Goal: Task Accomplishment & Management: Complete application form

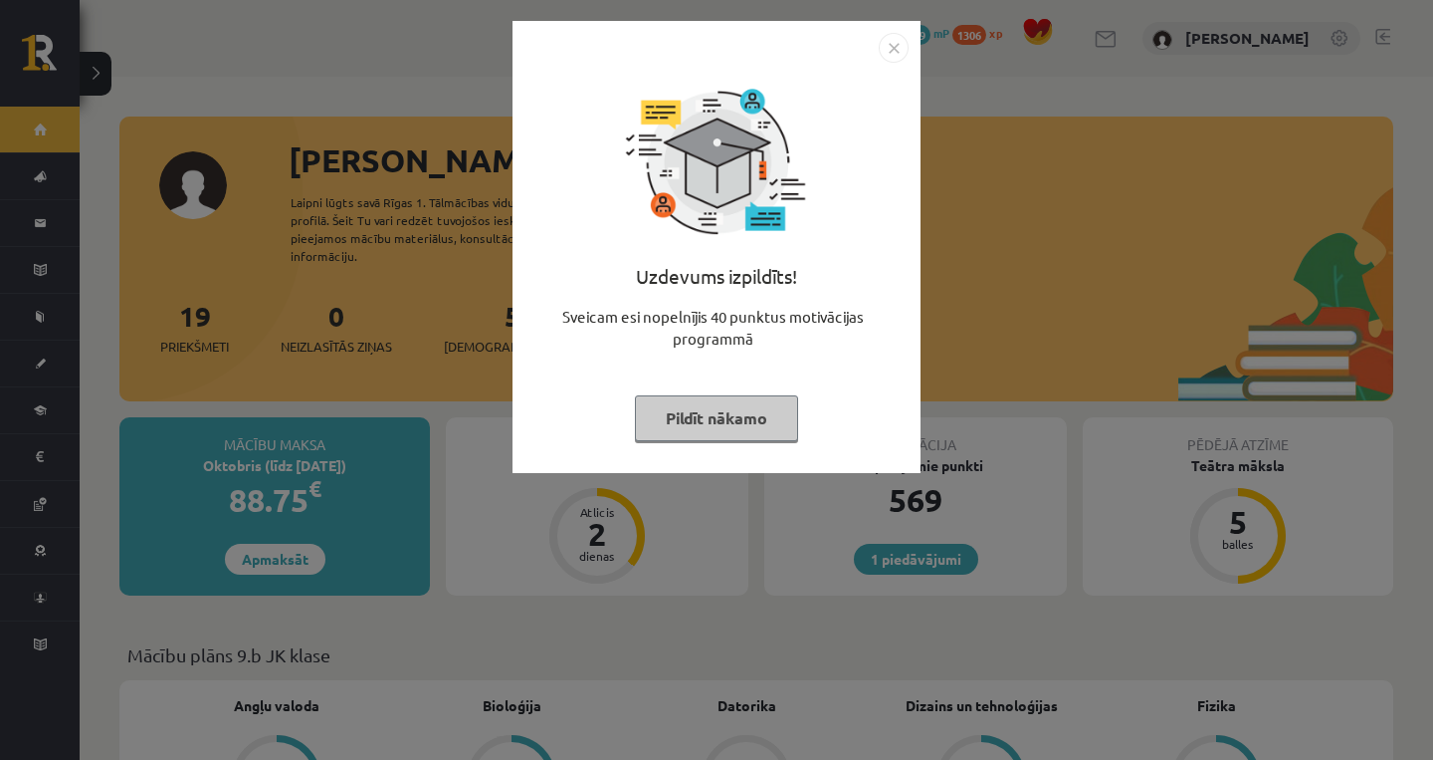
click at [747, 414] on button "Pildīt nākamo" at bounding box center [716, 418] width 163 height 46
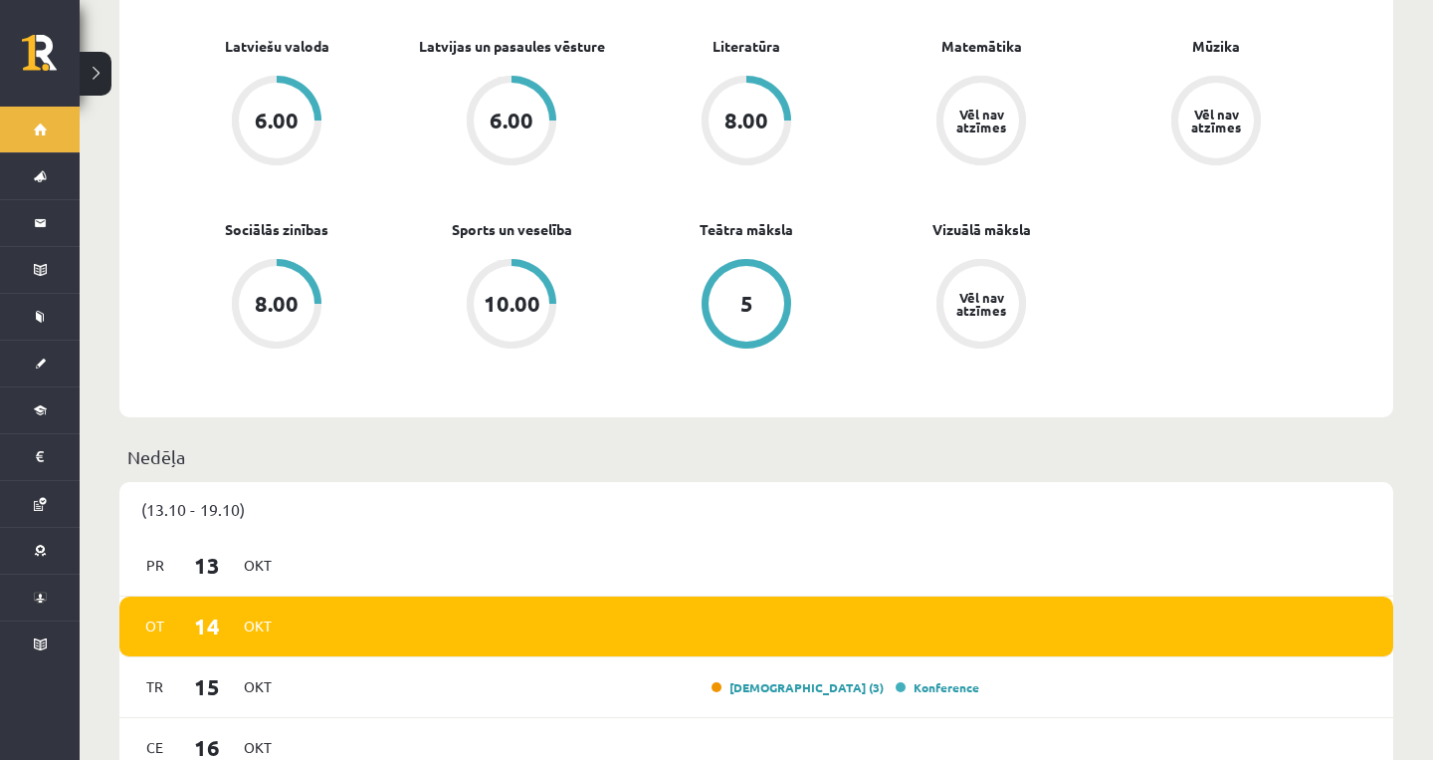
scroll to position [1024, 0]
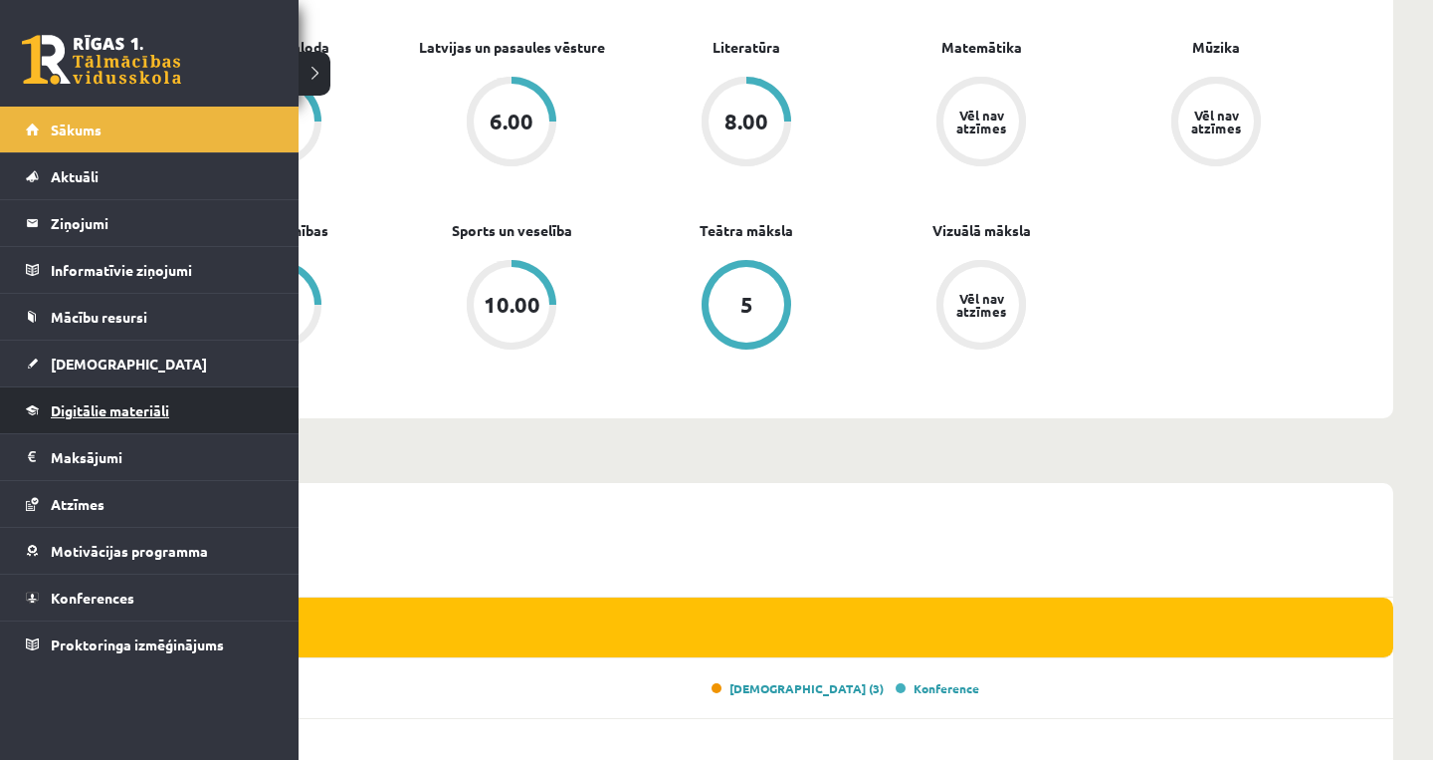
click at [141, 404] on span "Digitālie materiāli" at bounding box center [110, 410] width 118 height 18
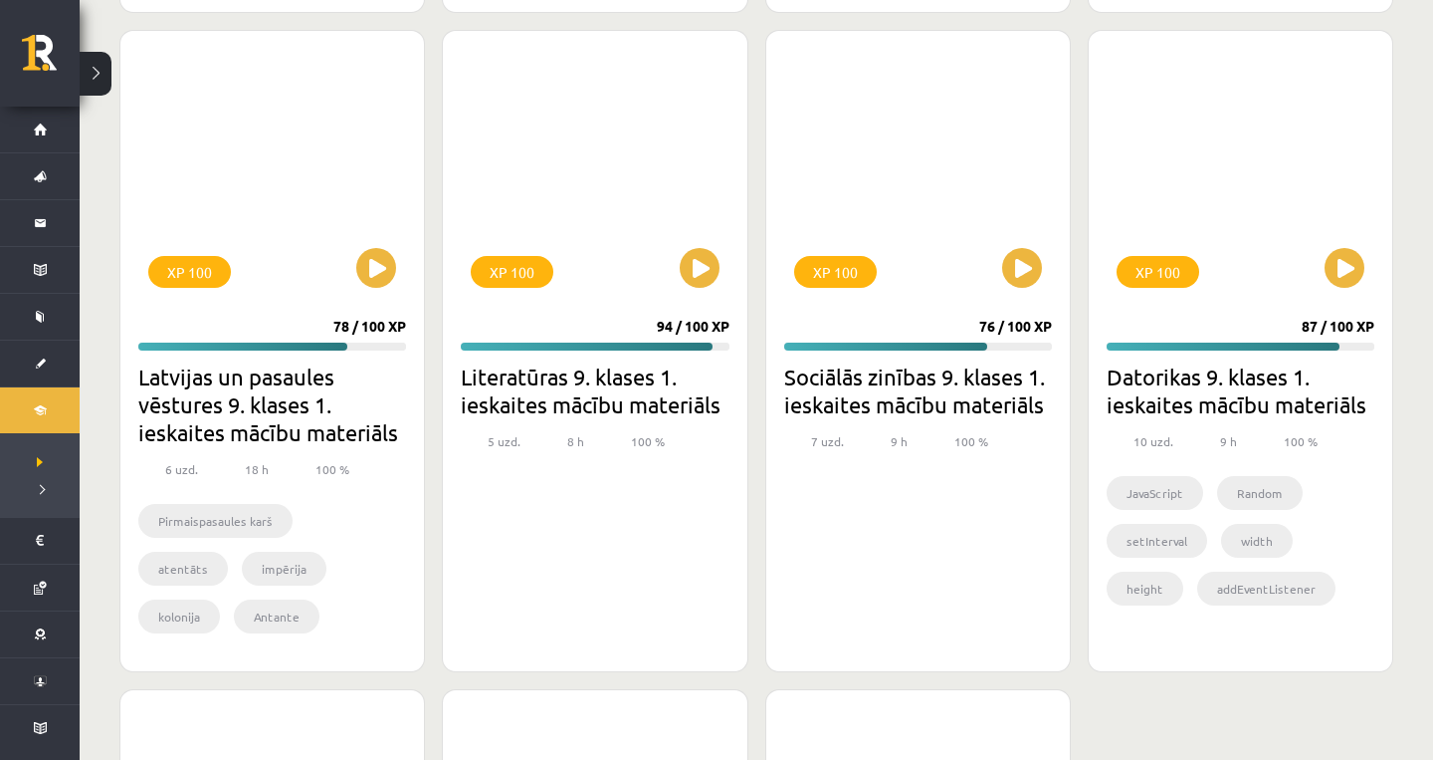
scroll to position [4337, 0]
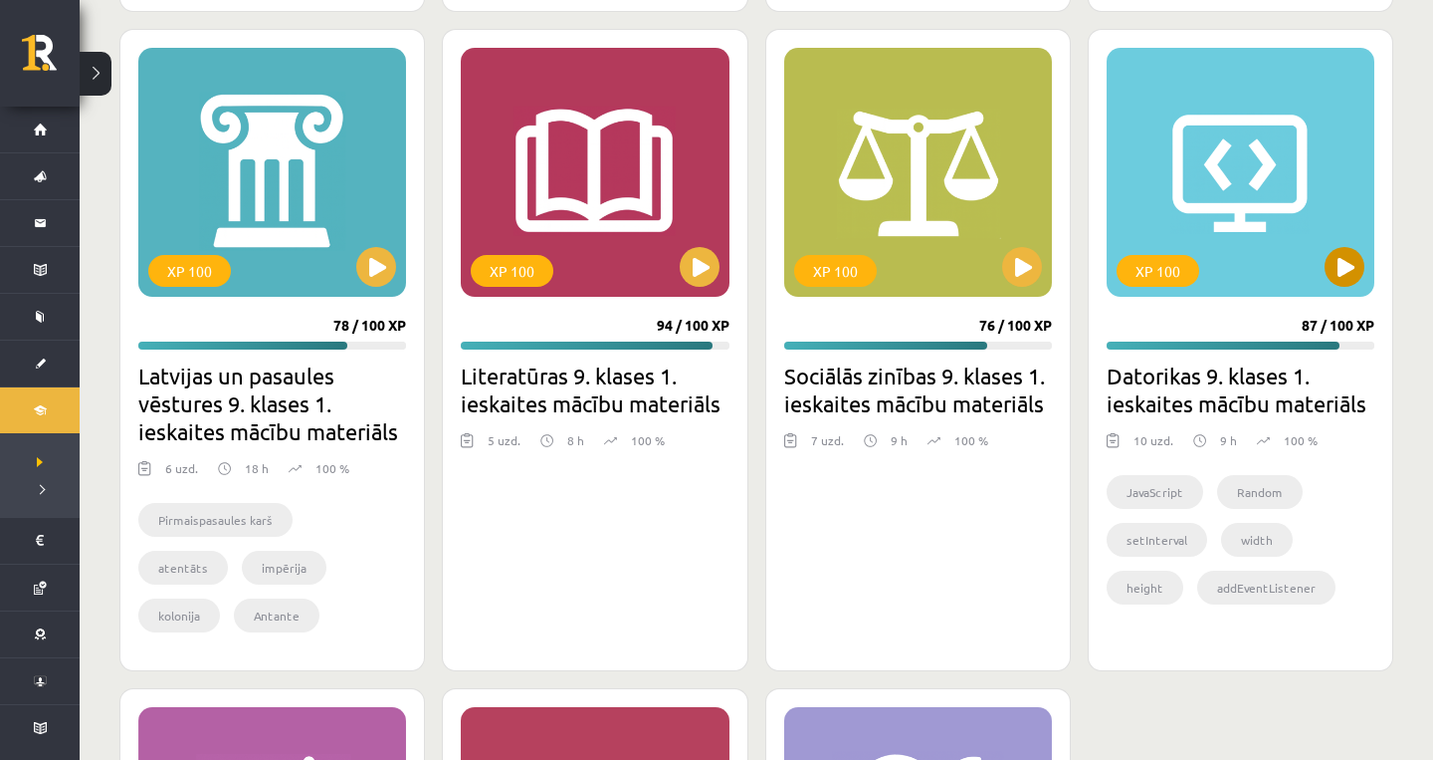
click at [1332, 248] on div "XP 100" at bounding box center [1241, 172] width 268 height 249
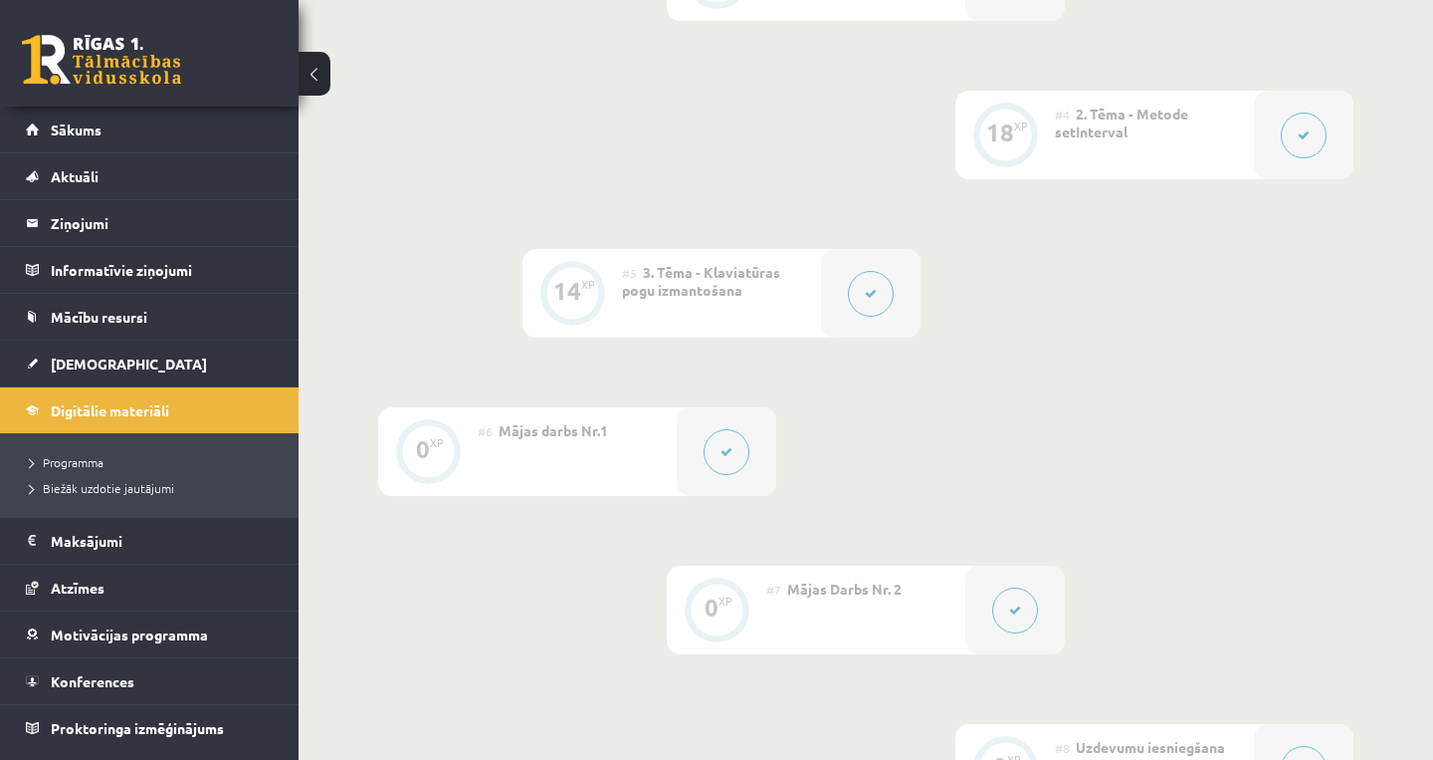
scroll to position [955, 0]
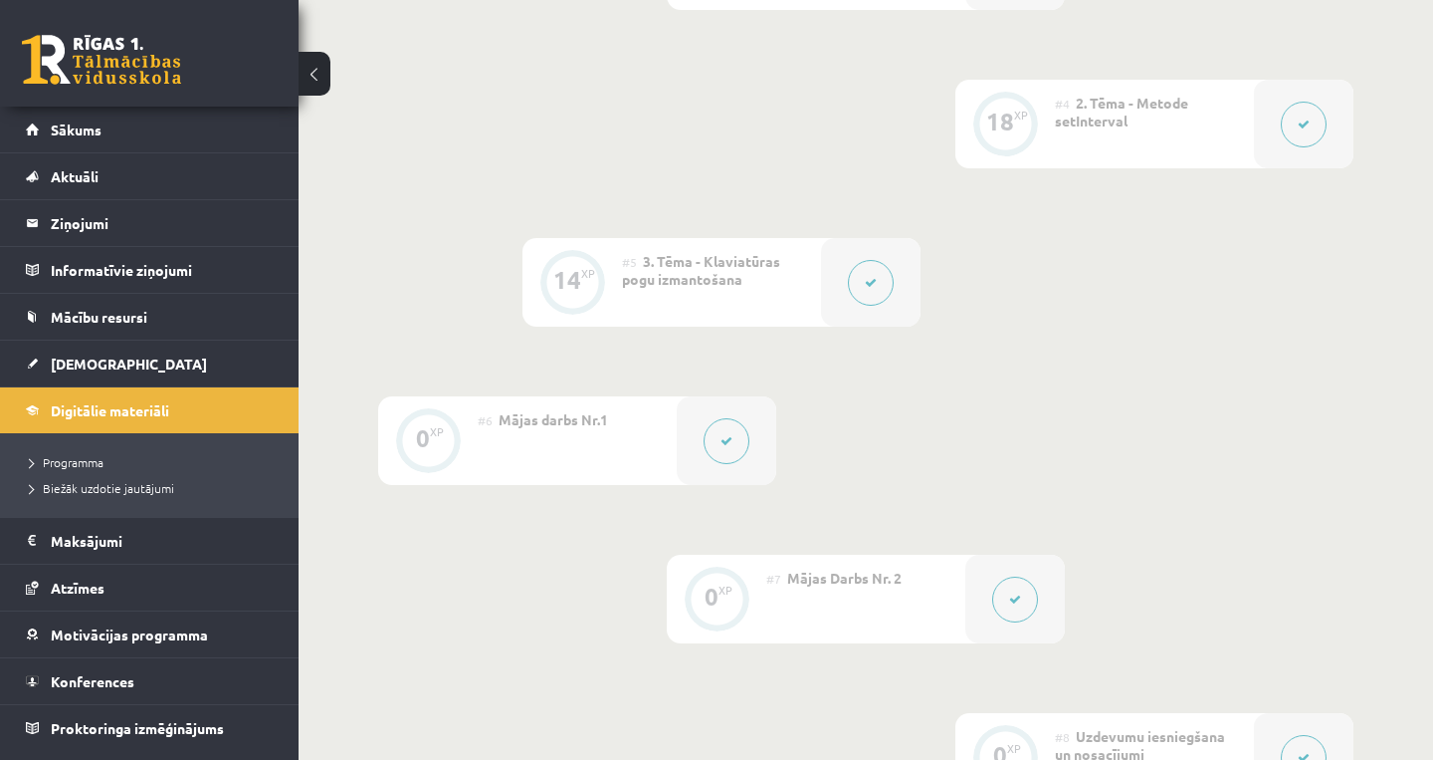
click at [997, 620] on div at bounding box center [1016, 598] width 100 height 89
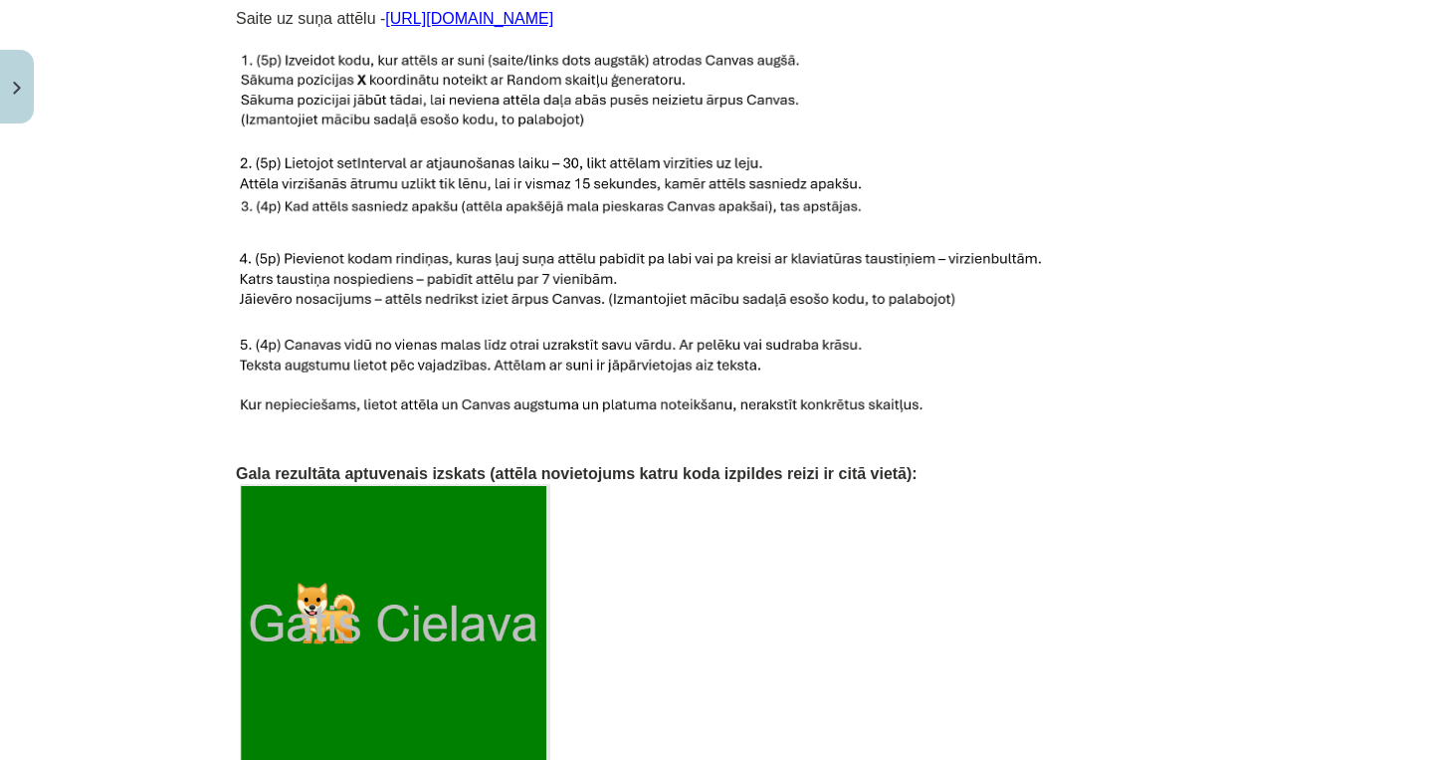
scroll to position [911, 0]
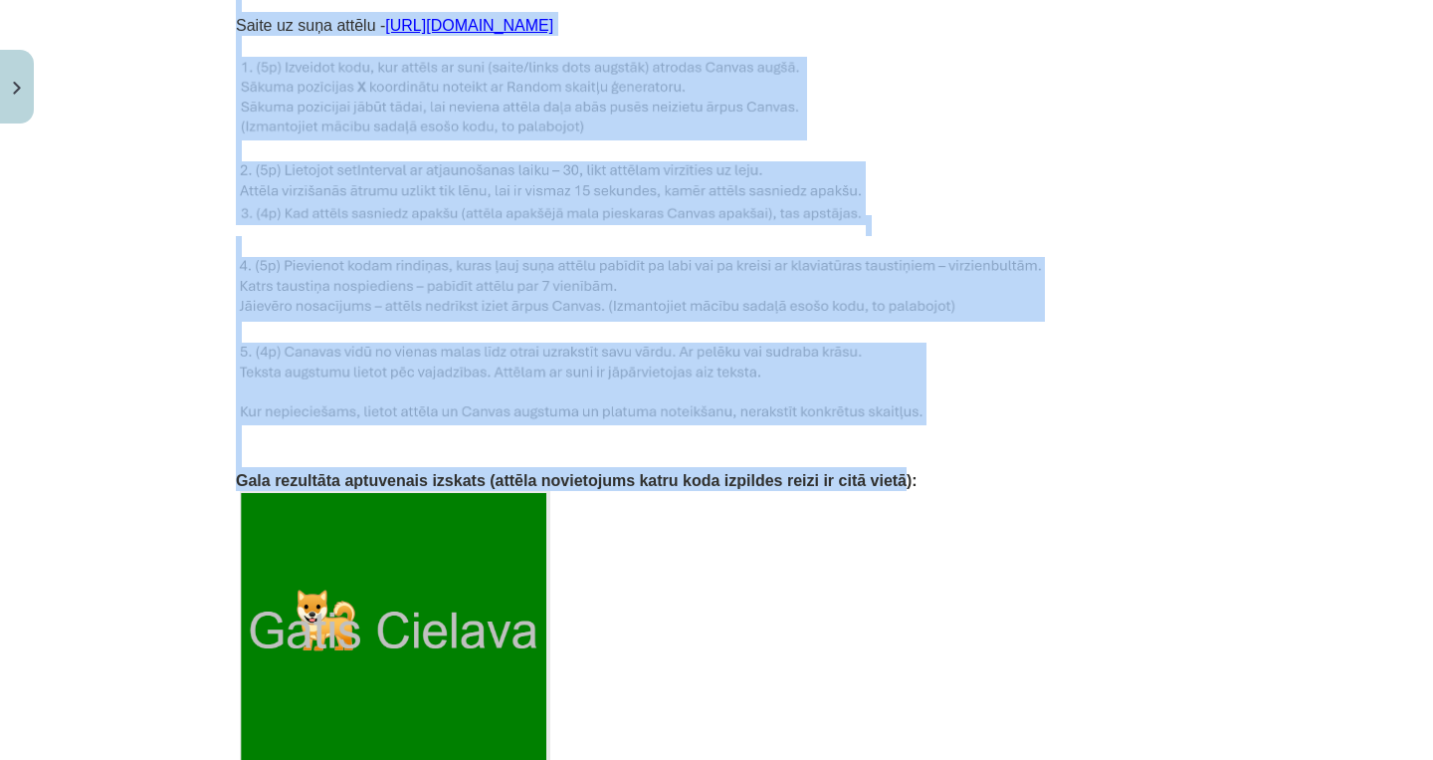
drag, startPoint x: 216, startPoint y: 69, endPoint x: 903, endPoint y: 464, distance: 792.4
click at [903, 464] on div "Mācību tēma: Datorikas 9. klases 1. ieskaites mācību materiāls #7 Mājas Darbs N…" at bounding box center [716, 380] width 1433 height 760
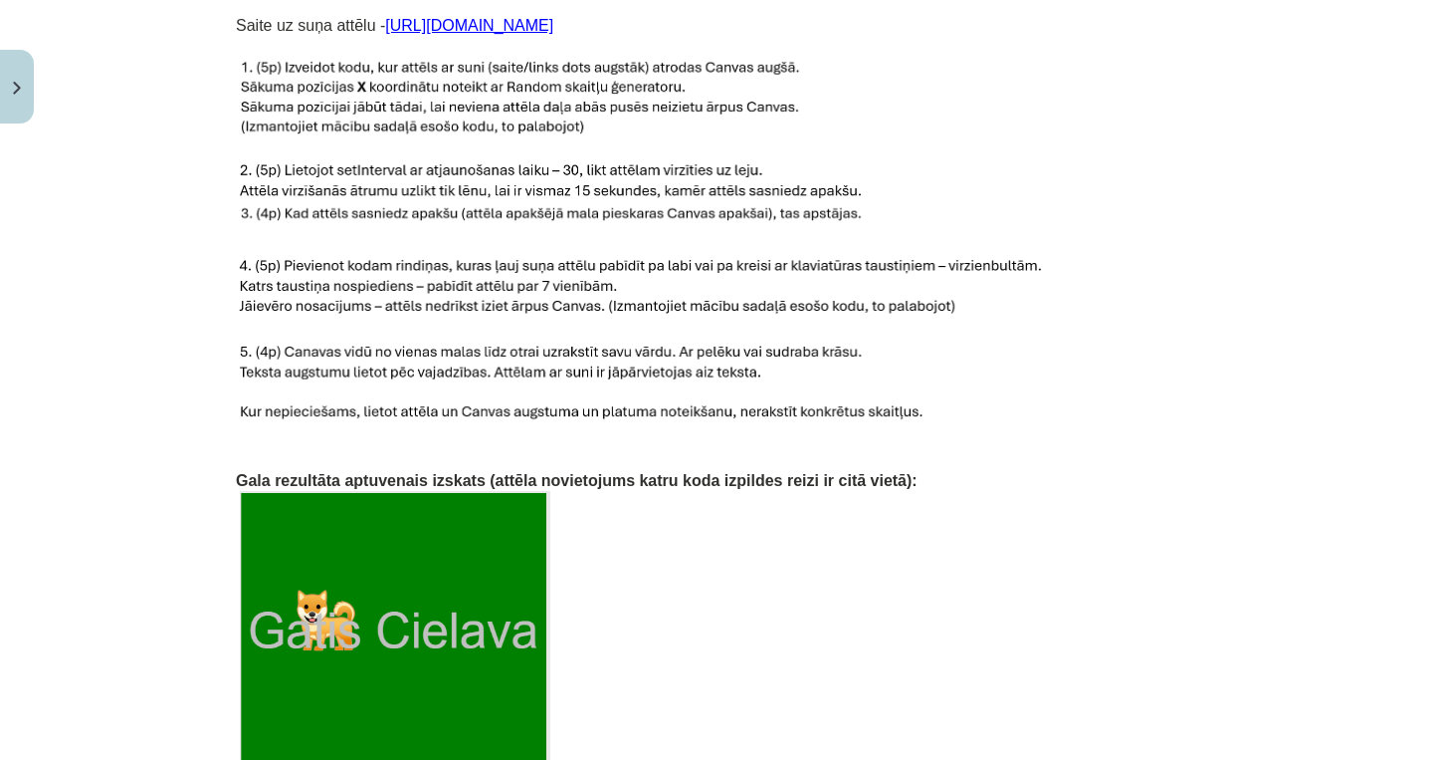
click at [944, 447] on p at bounding box center [717, 456] width 962 height 21
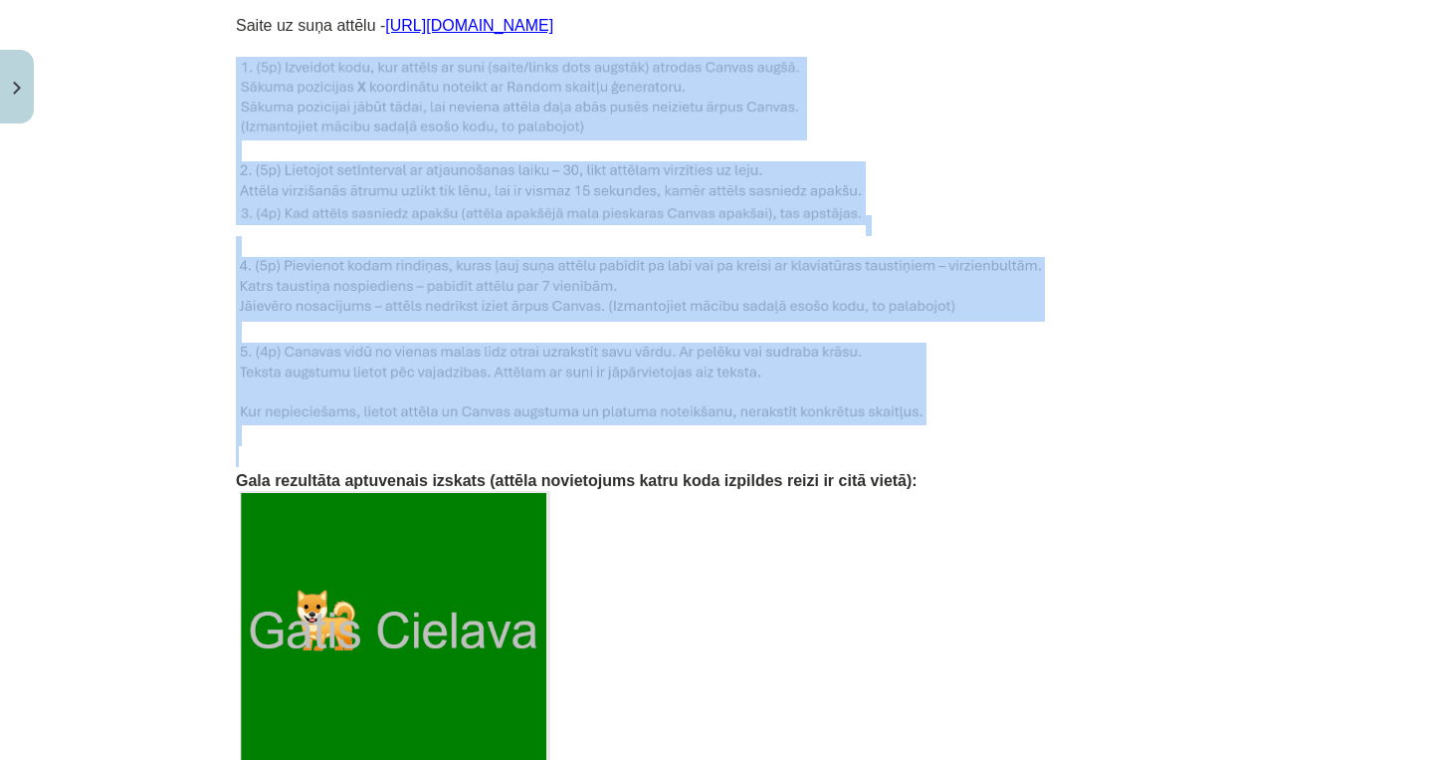
drag, startPoint x: 944, startPoint y: 447, endPoint x: 228, endPoint y: 85, distance: 802.2
copy div
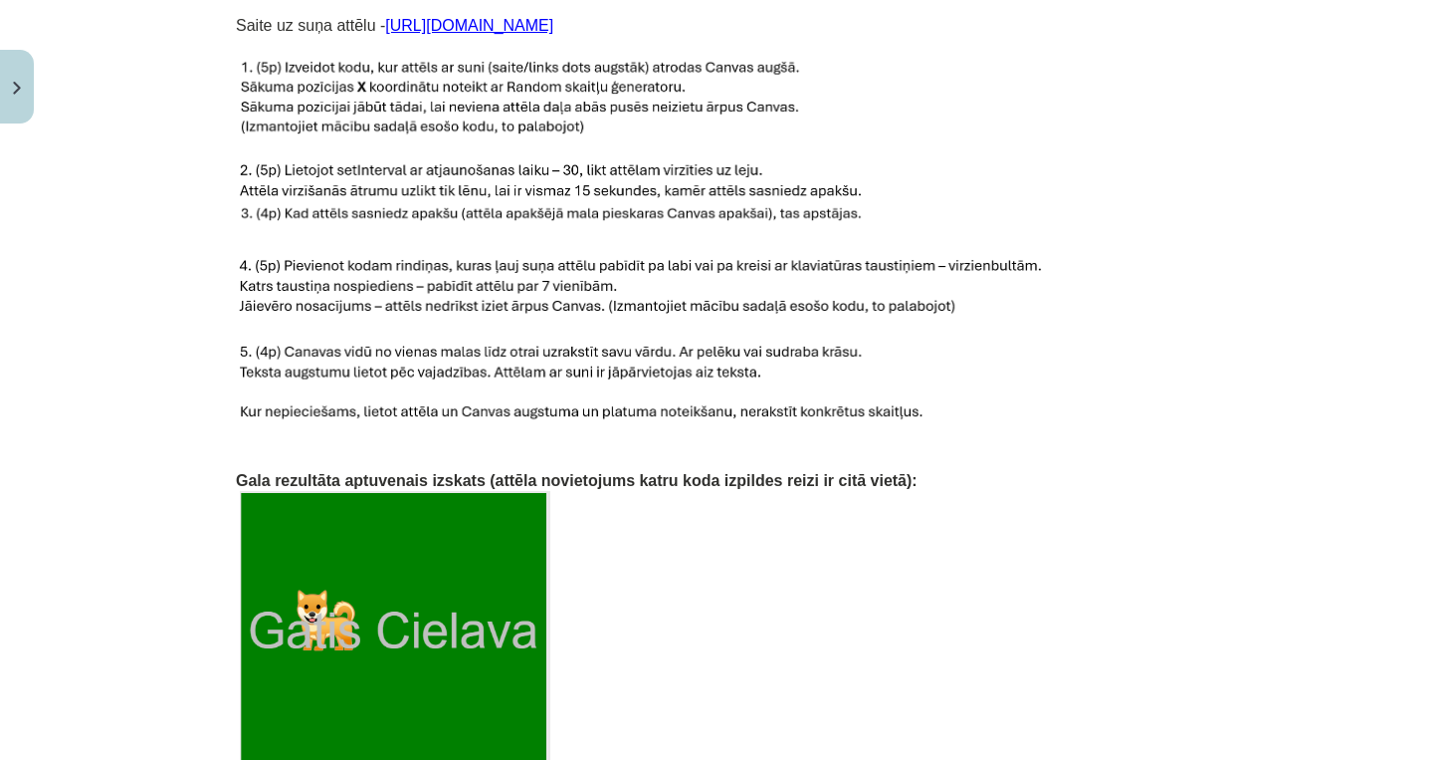
click at [746, 477] on span "Gala rezultāta aptuvenais izskats (attēla novietojums katru koda izpildes reizi…" at bounding box center [577, 480] width 682 height 17
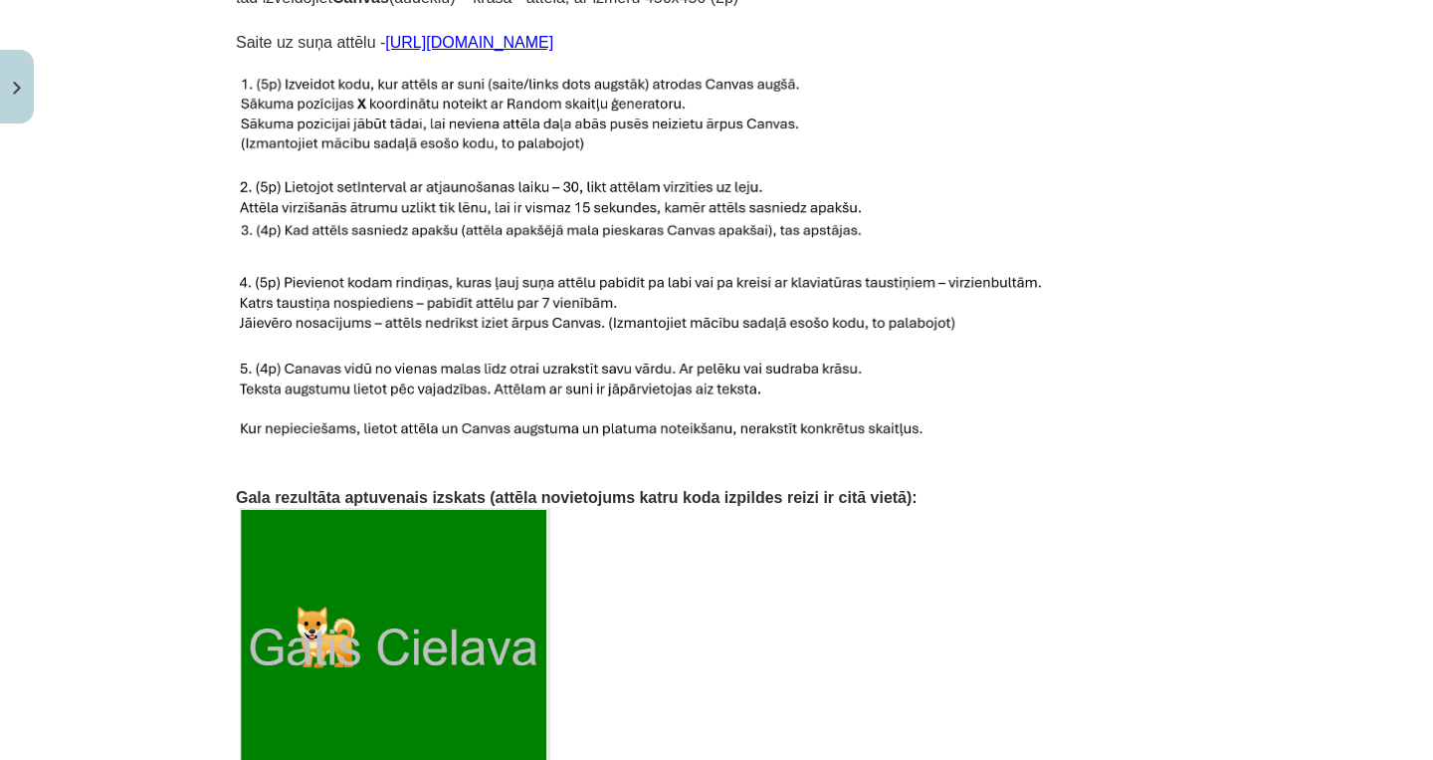
scroll to position [888, 0]
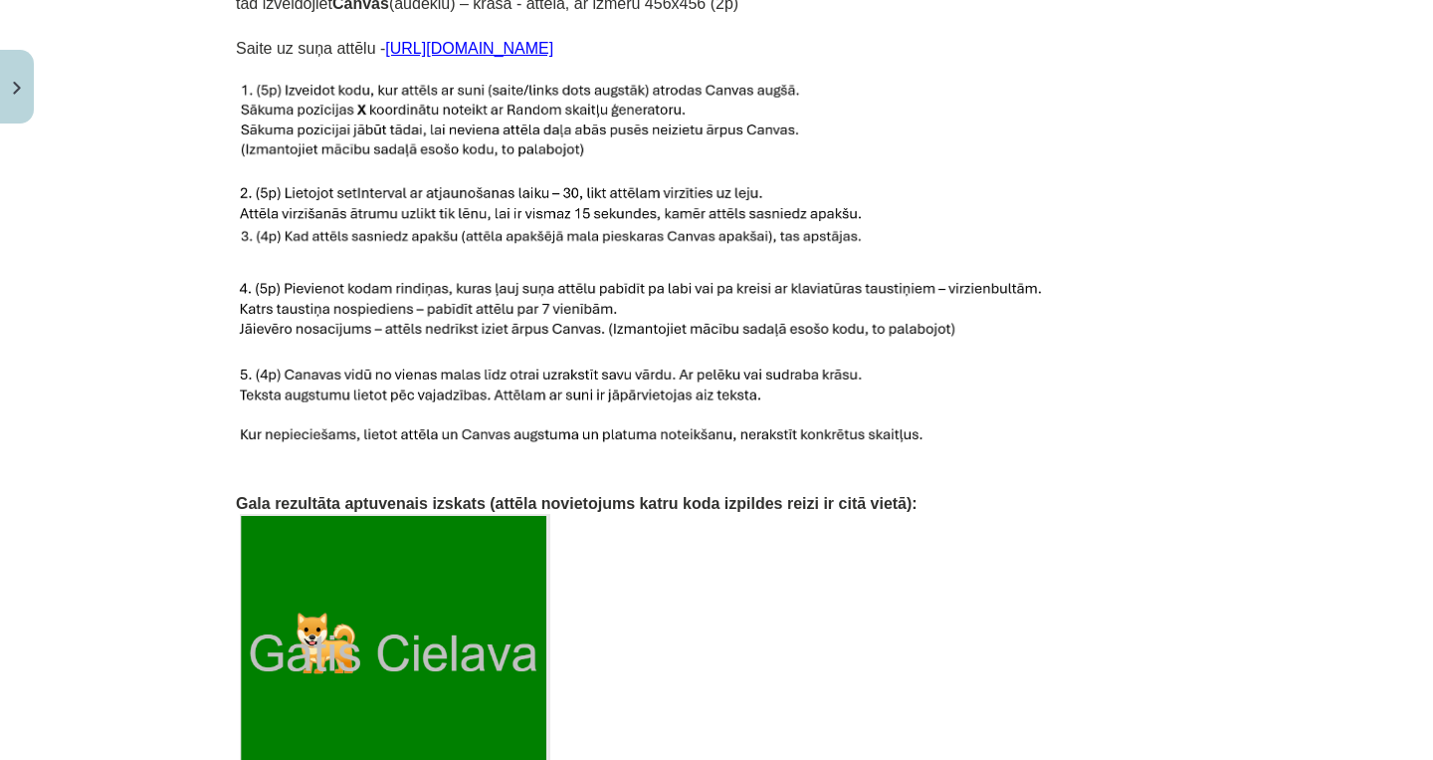
click at [618, 751] on p at bounding box center [717, 671] width 962 height 314
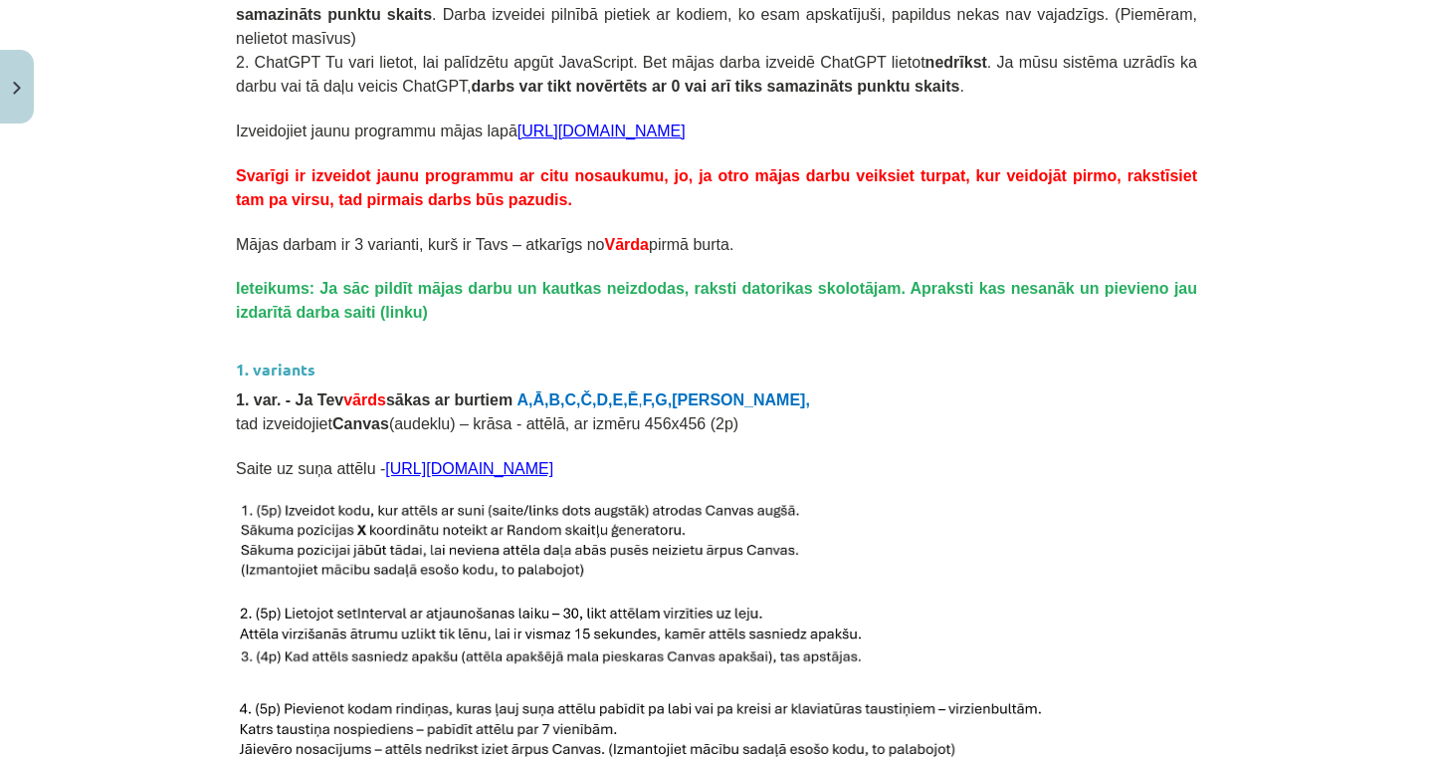
scroll to position [472, 0]
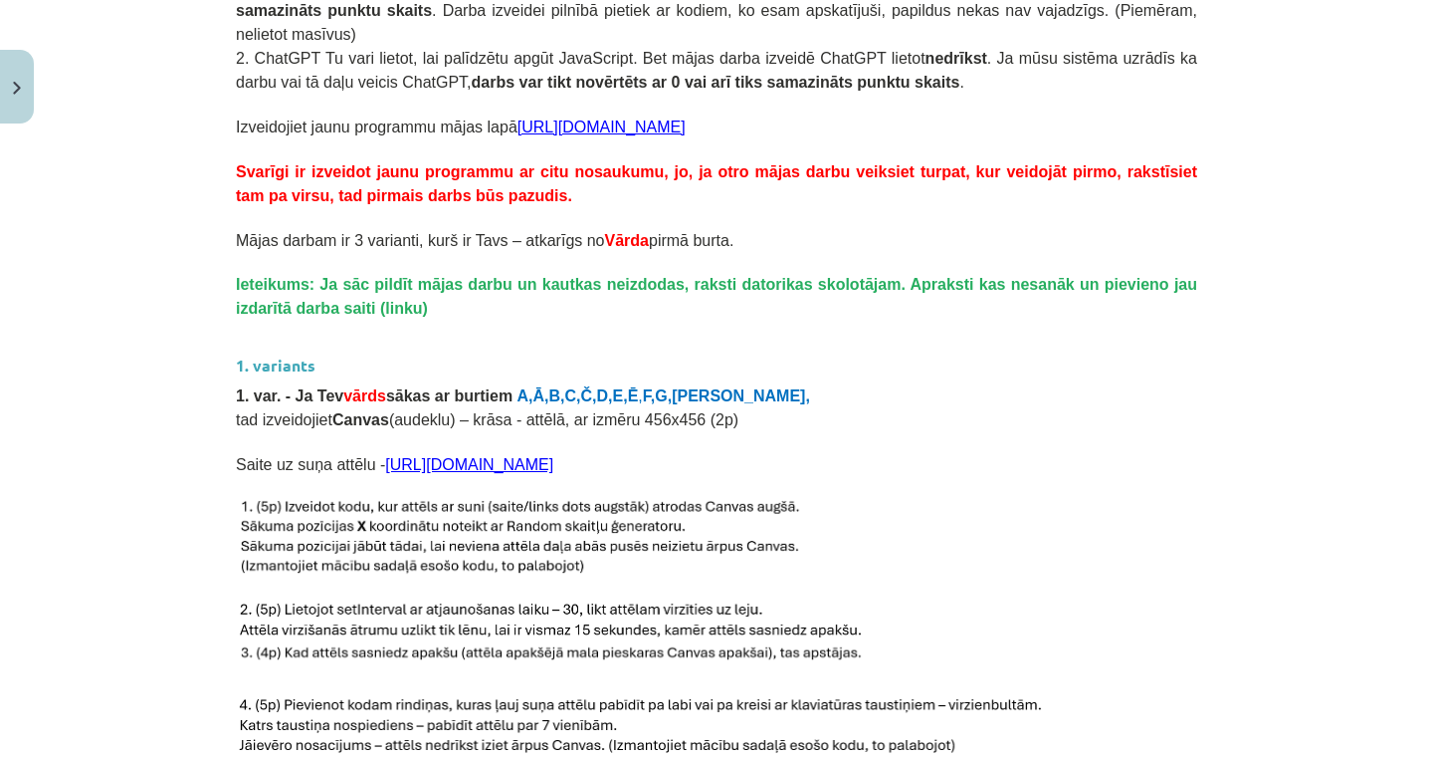
click at [503, 466] on link "[URL][DOMAIN_NAME][PERSON_NAME]" at bounding box center [469, 464] width 168 height 17
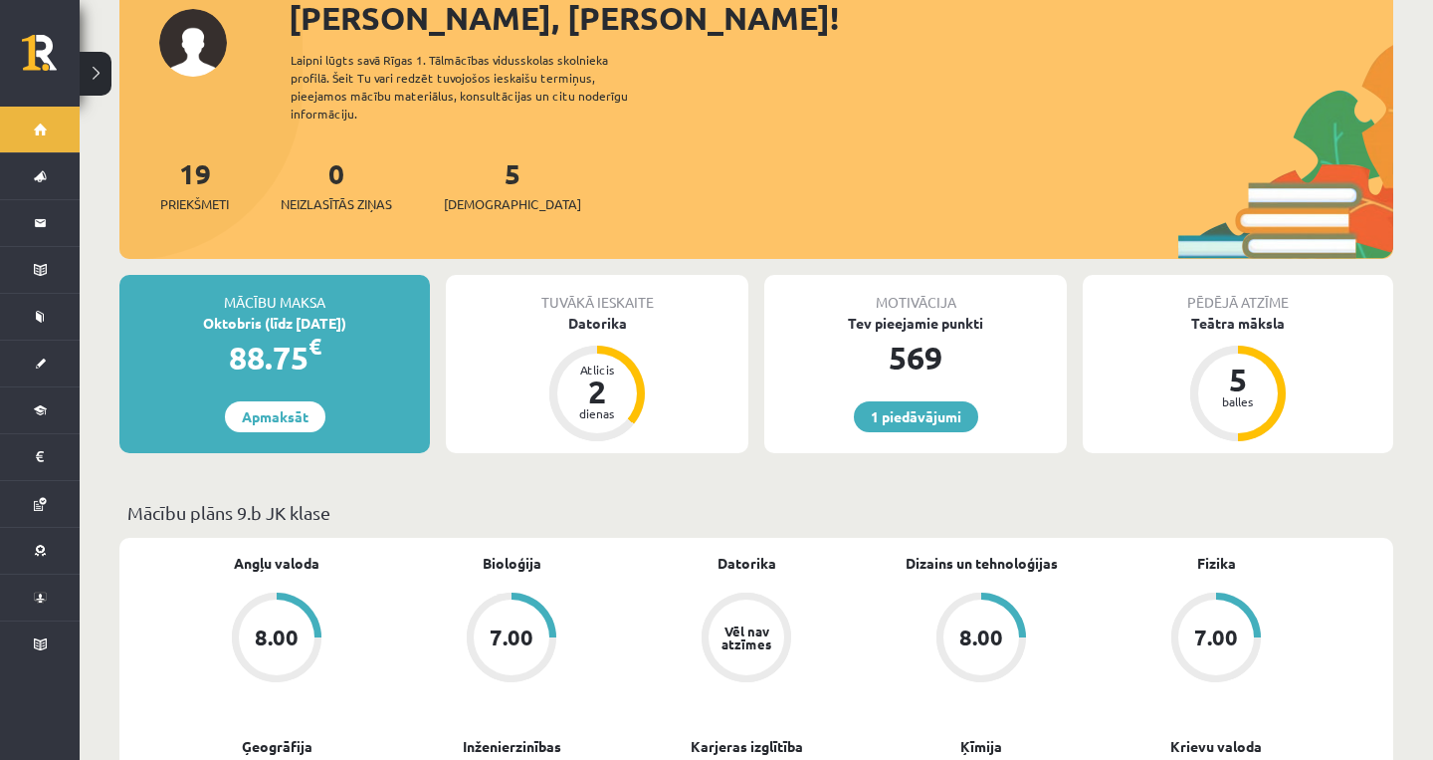
scroll to position [144, 0]
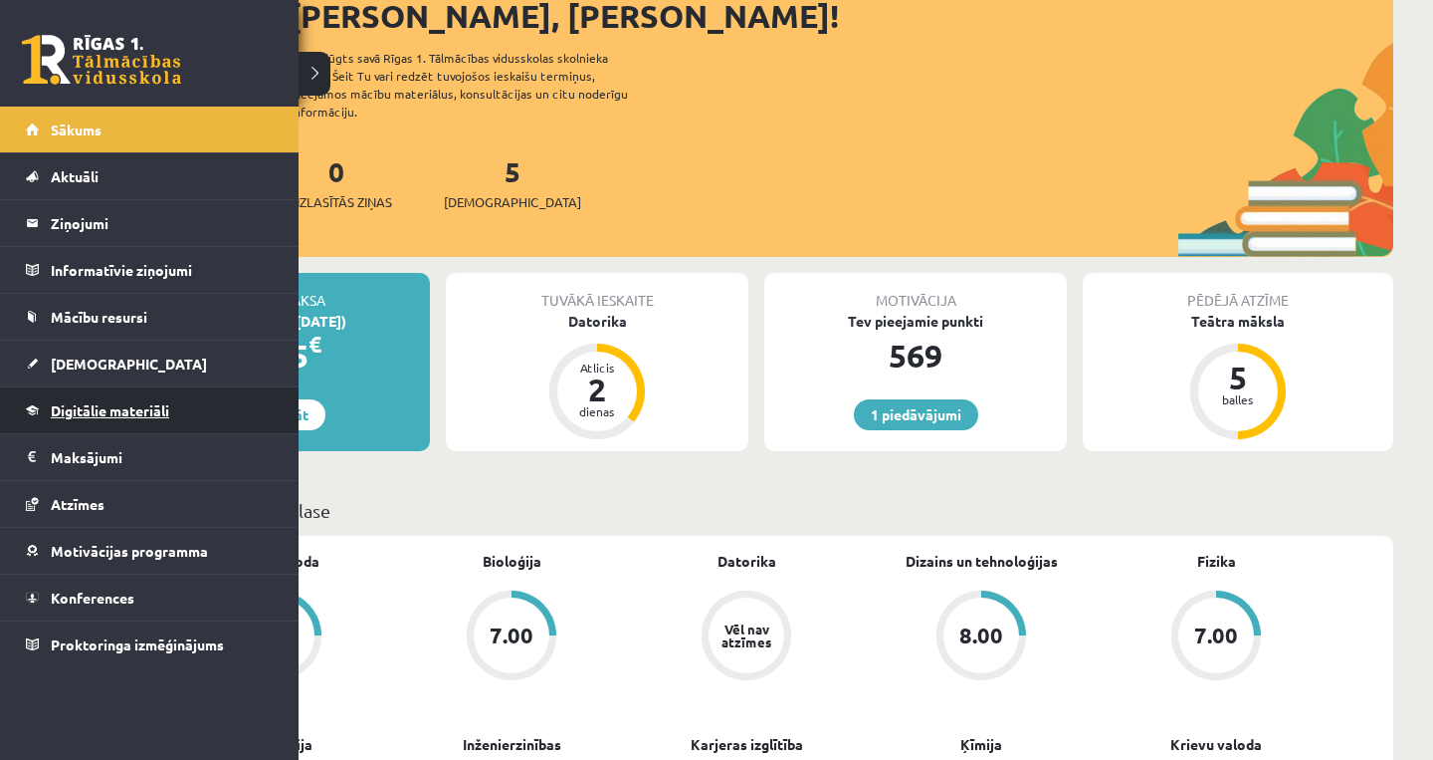
click at [90, 415] on span "Digitālie materiāli" at bounding box center [110, 410] width 118 height 18
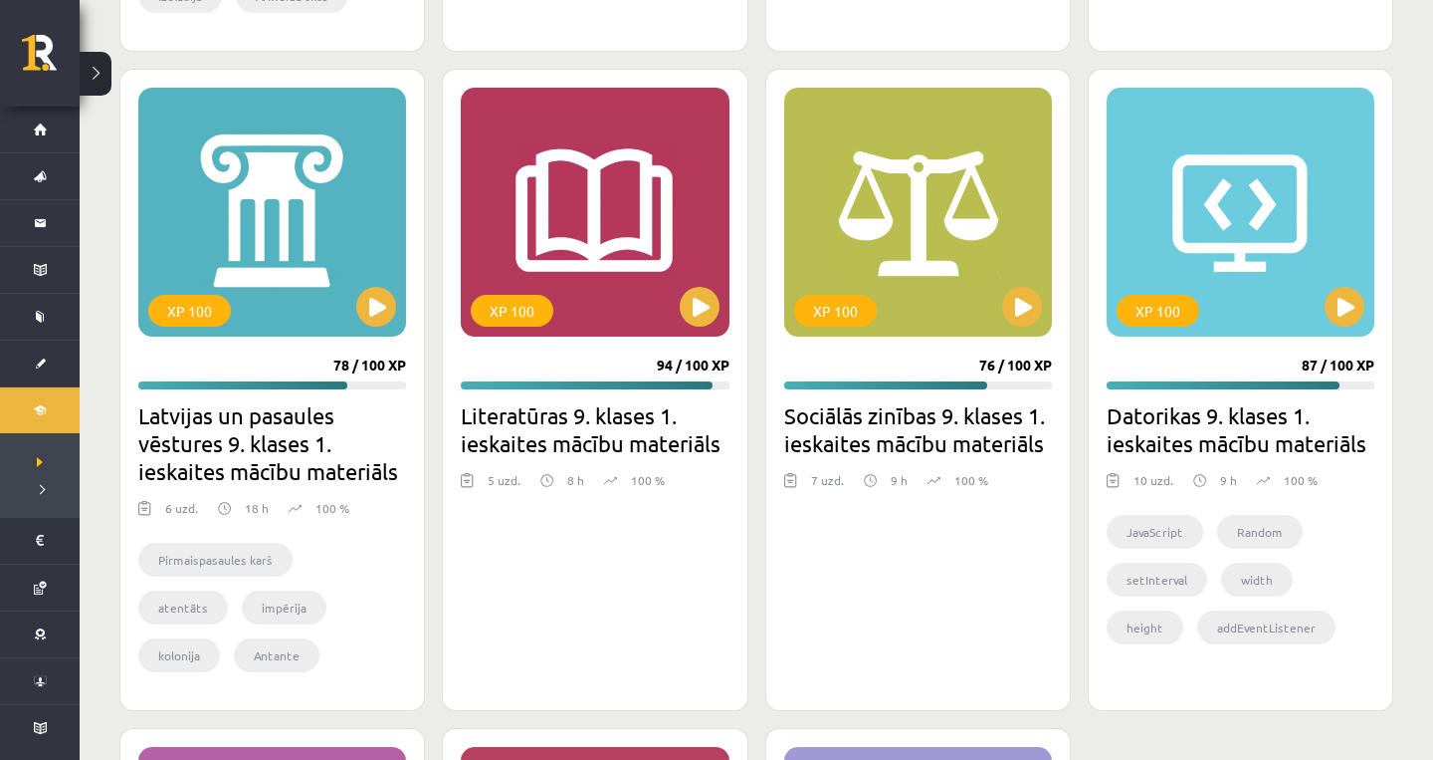
scroll to position [4303, 0]
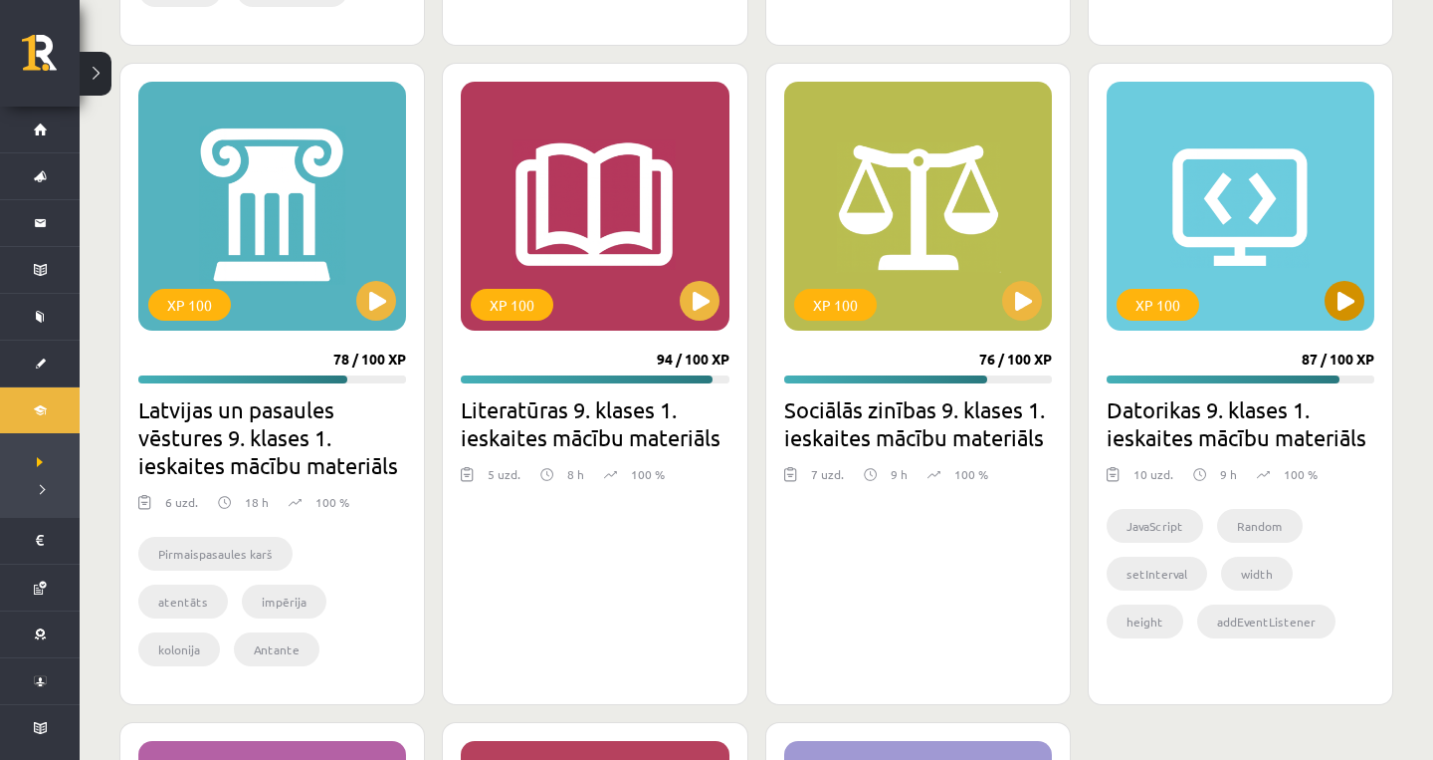
click at [1359, 287] on button at bounding box center [1345, 301] width 40 height 40
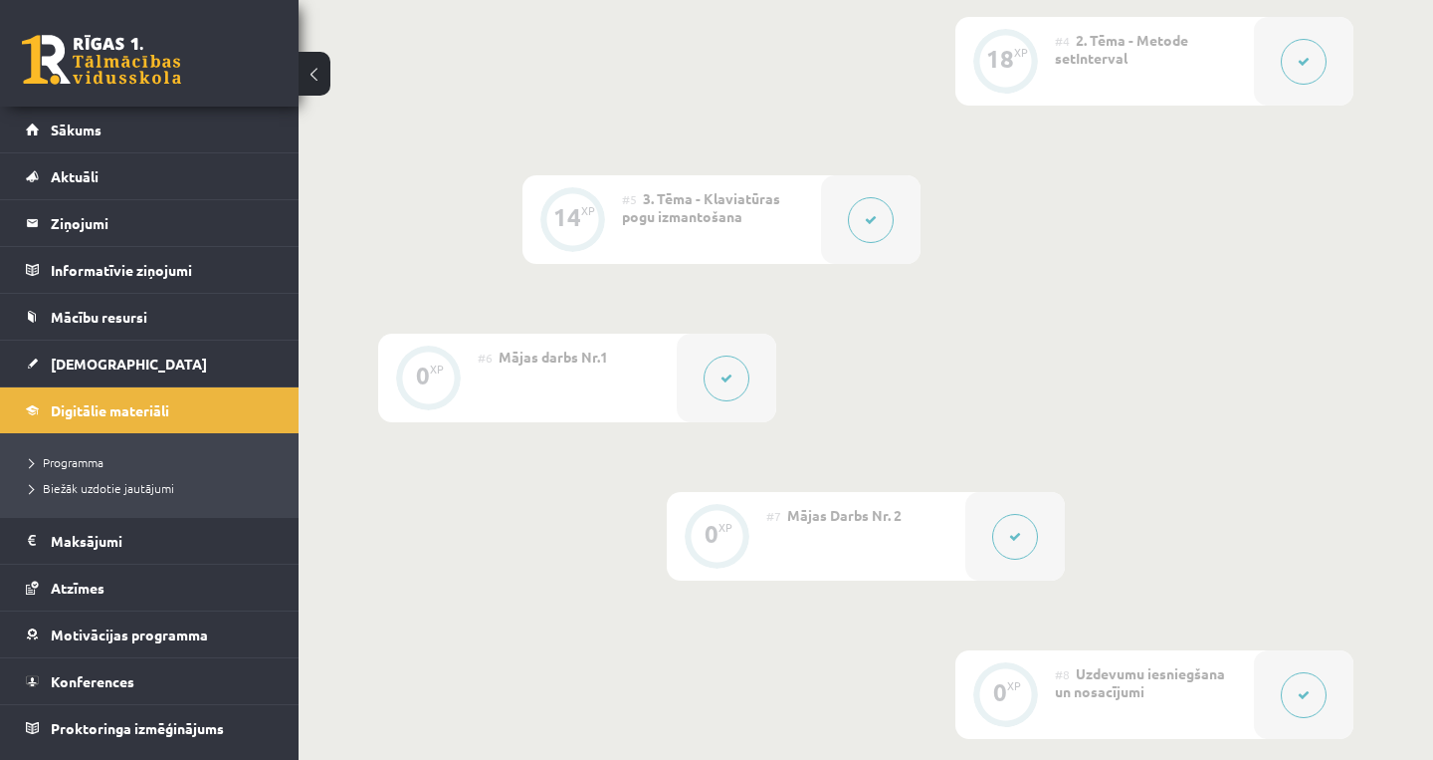
scroll to position [1018, 0]
click at [1018, 543] on button at bounding box center [1015, 536] width 46 height 46
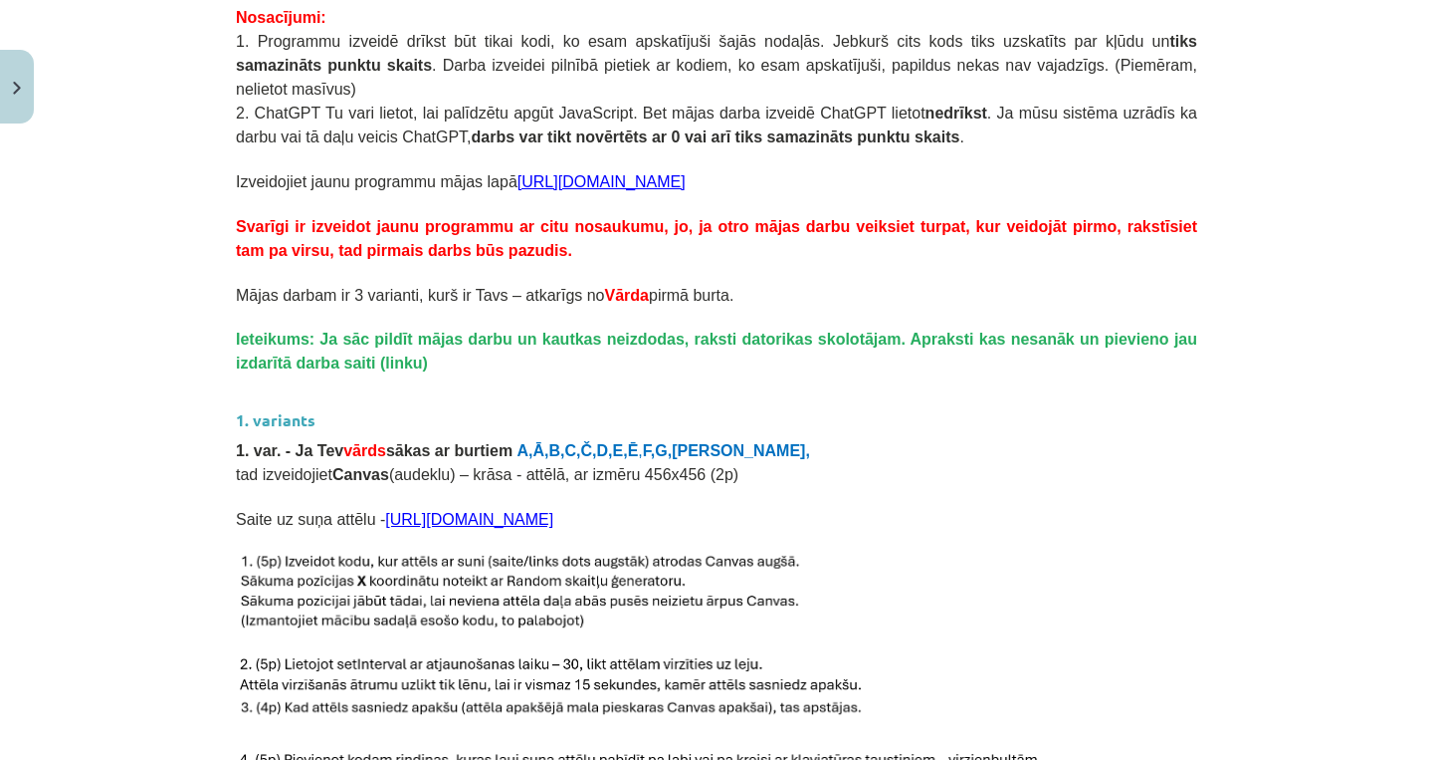
scroll to position [435, 0]
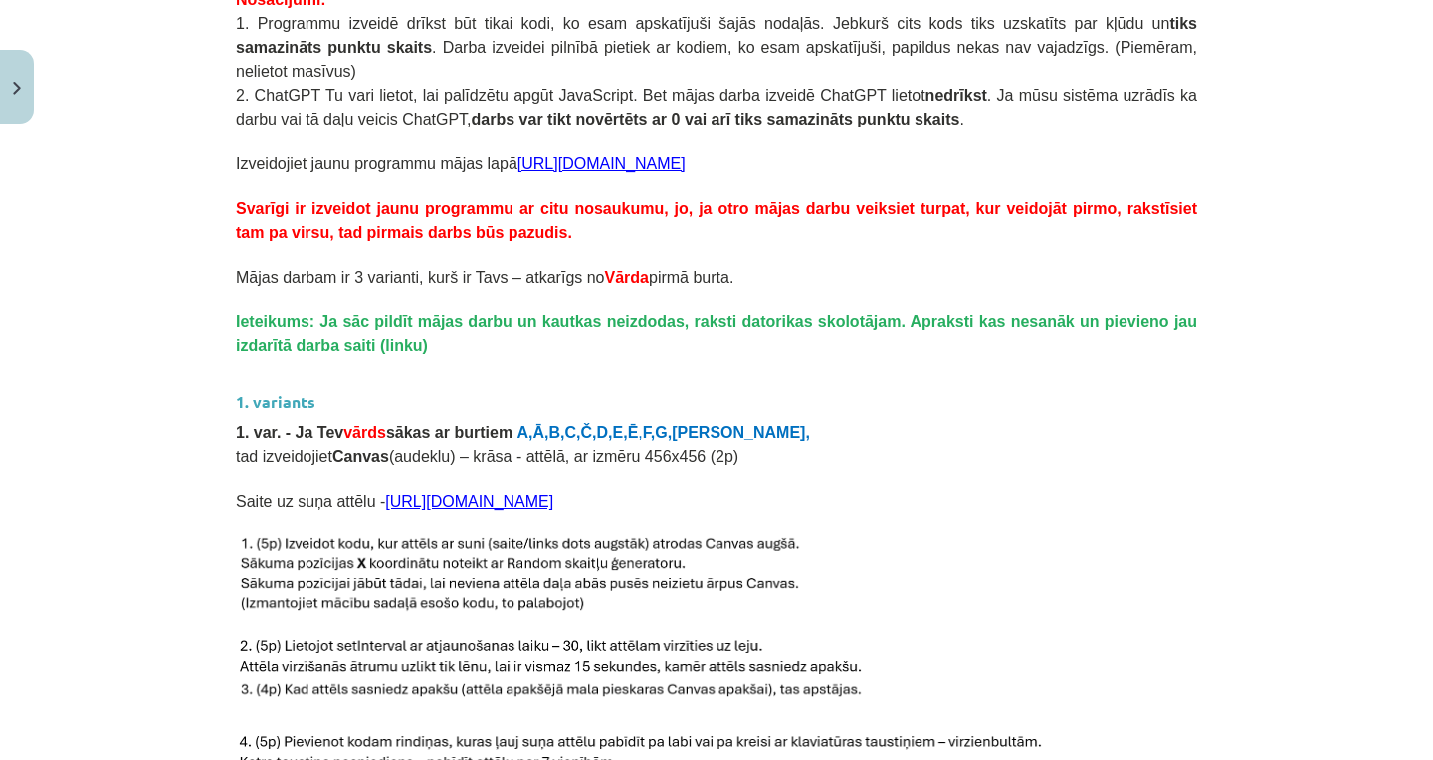
click at [256, 542] on img at bounding box center [521, 575] width 571 height 84
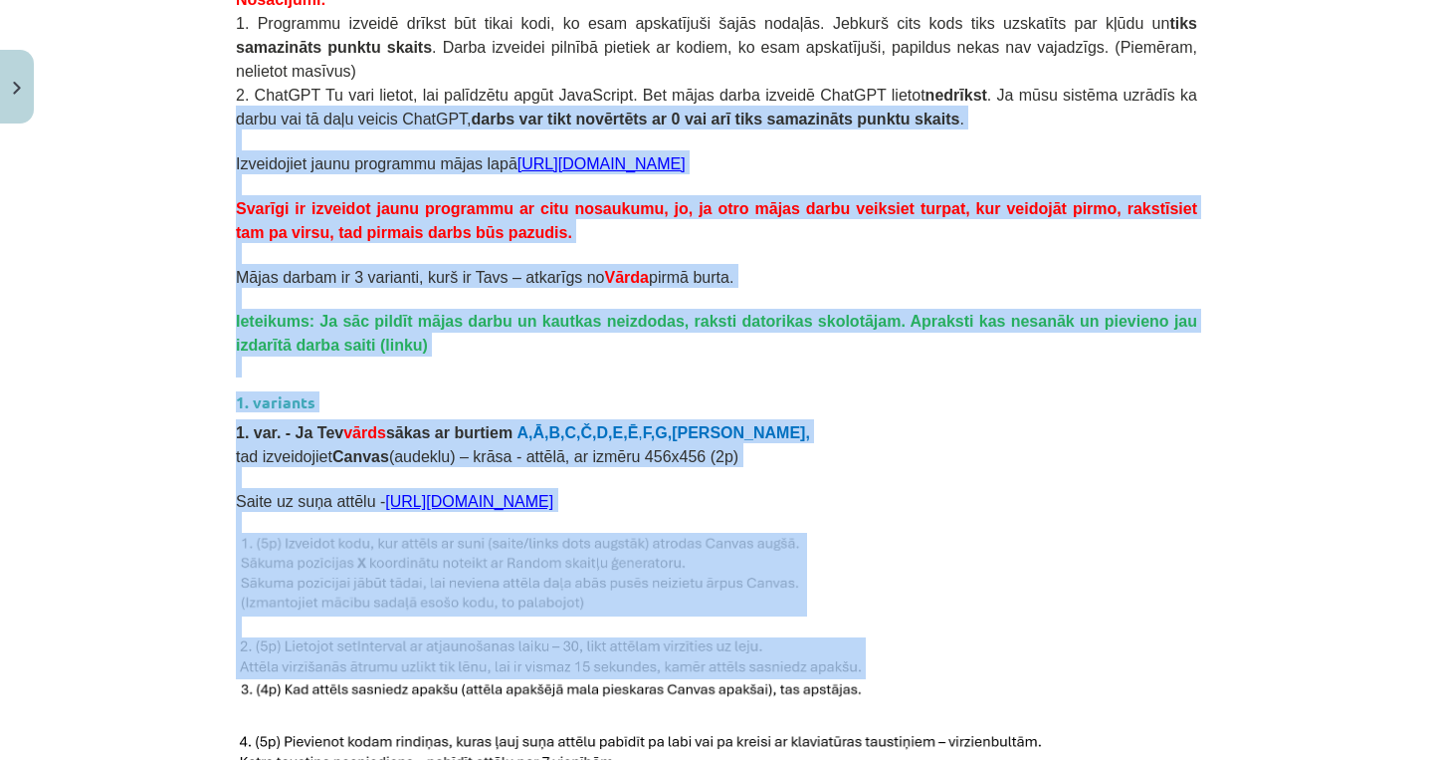
drag, startPoint x: 214, startPoint y: 540, endPoint x: 483, endPoint y: 652, distance: 291.4
click at [487, 666] on div "Mācību tēma: Datorikas 9. klases 1. ieskaites mācību materiāls #7 Mājas Darbs N…" at bounding box center [716, 380] width 1433 height 760
click at [248, 552] on img at bounding box center [521, 575] width 571 height 84
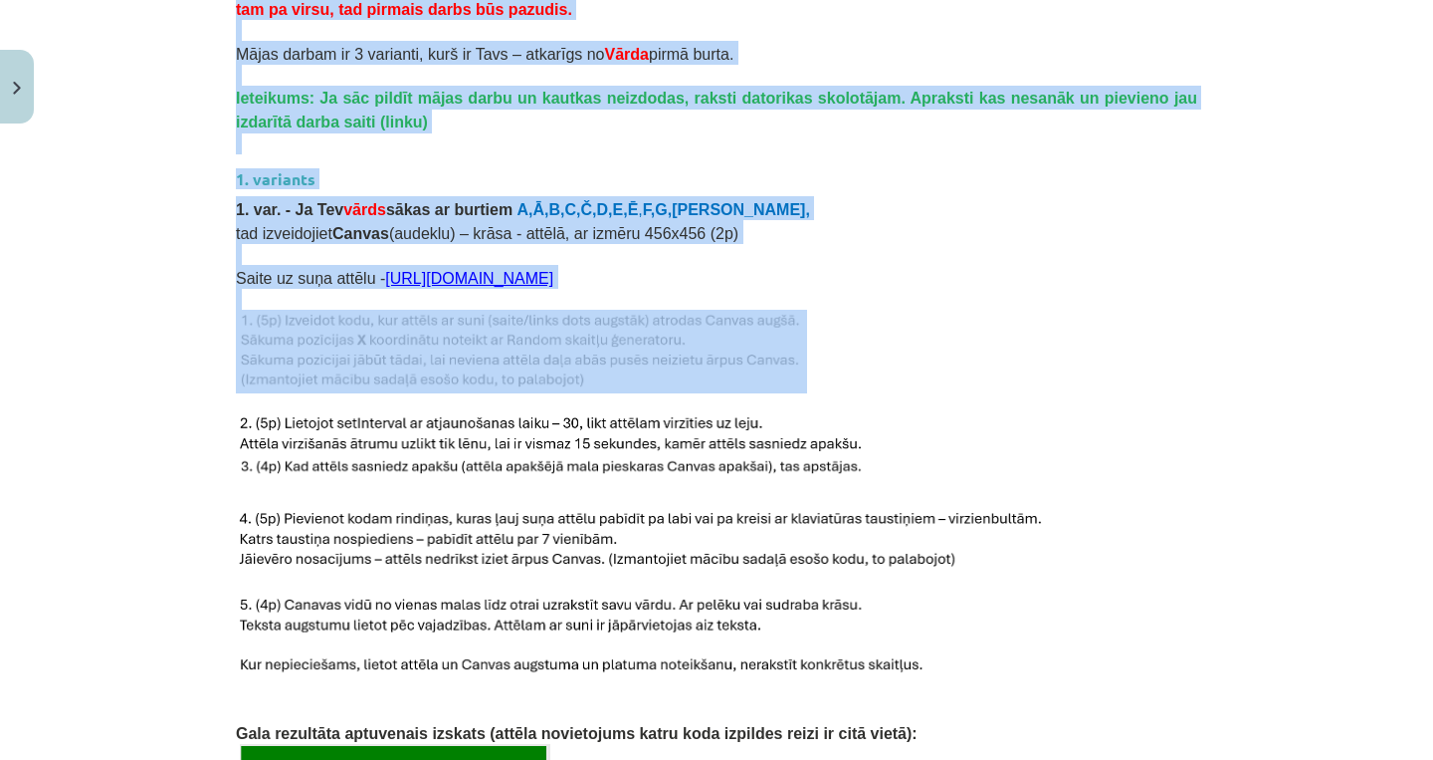
scroll to position [741, 0]
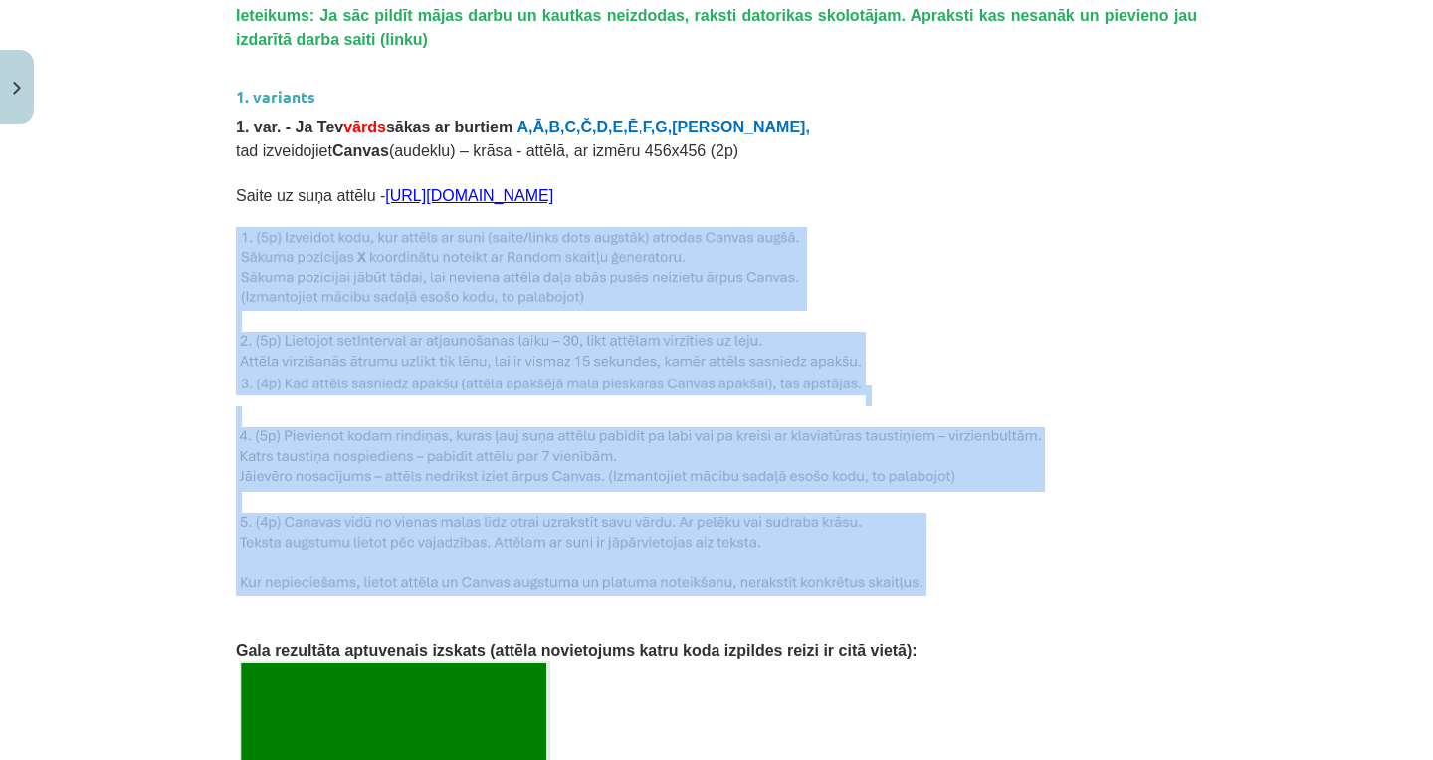
drag, startPoint x: 235, startPoint y: 542, endPoint x: 935, endPoint y: 553, distance: 699.9
copy div
click at [466, 285] on img at bounding box center [521, 269] width 571 height 84
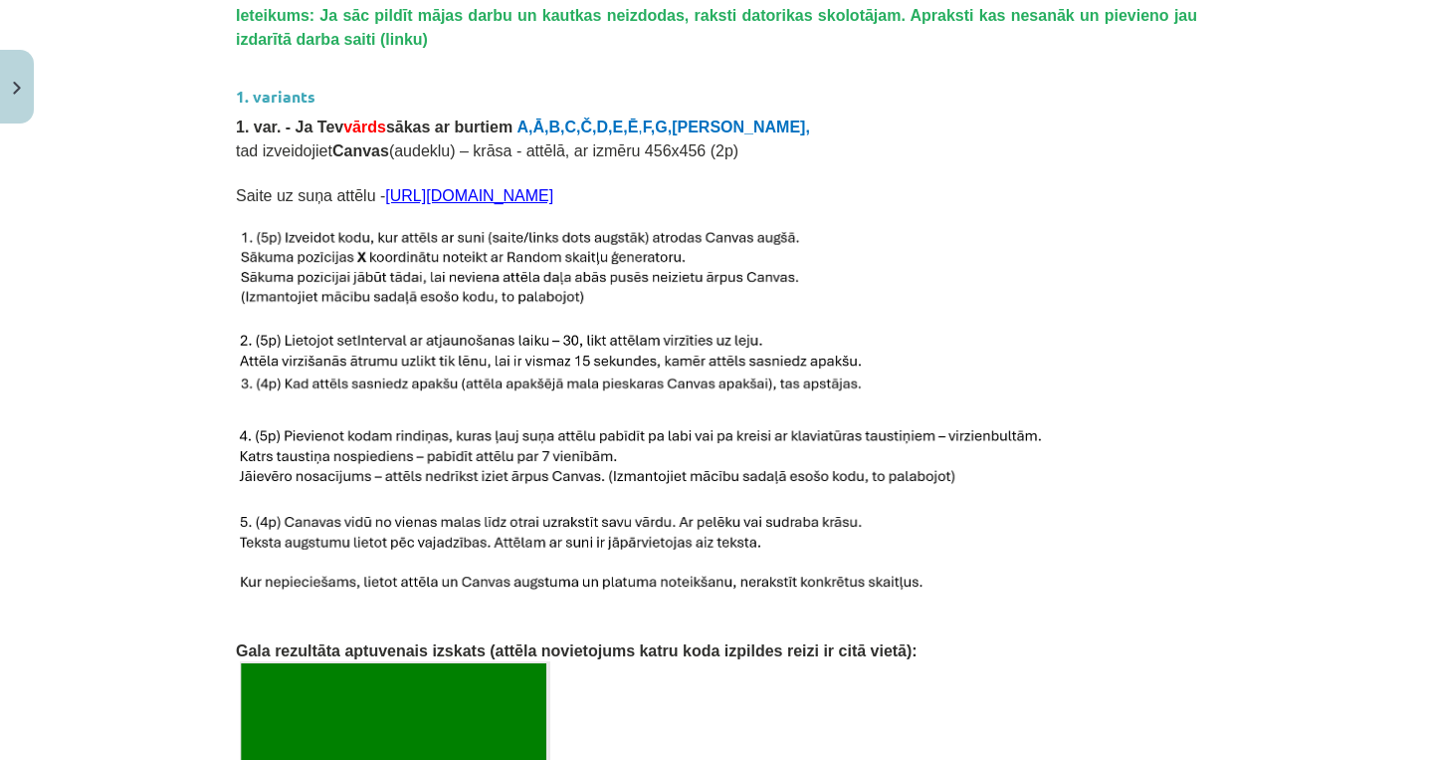
click at [466, 285] on img at bounding box center [521, 269] width 571 height 84
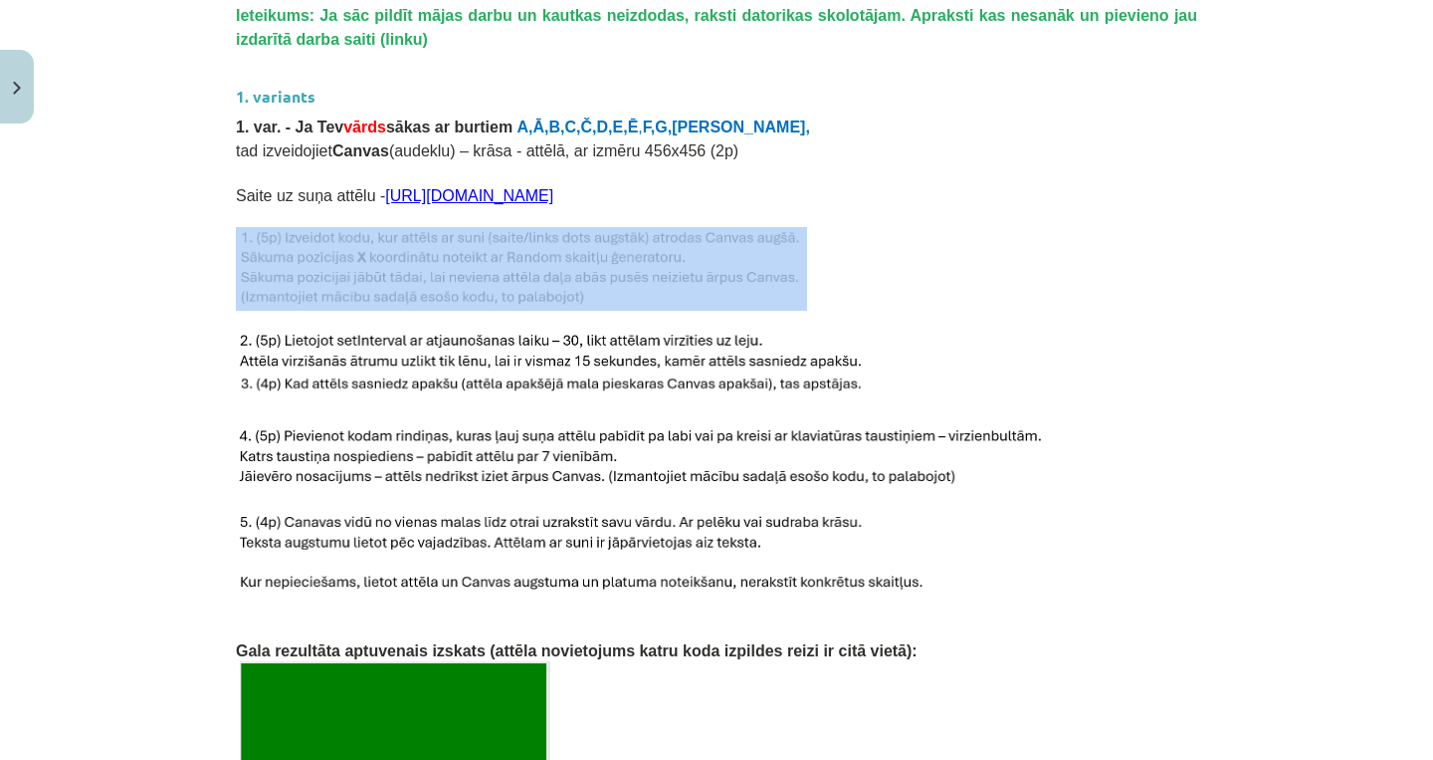
click at [466, 285] on img at bounding box center [521, 269] width 571 height 84
click at [561, 454] on img at bounding box center [640, 459] width 809 height 65
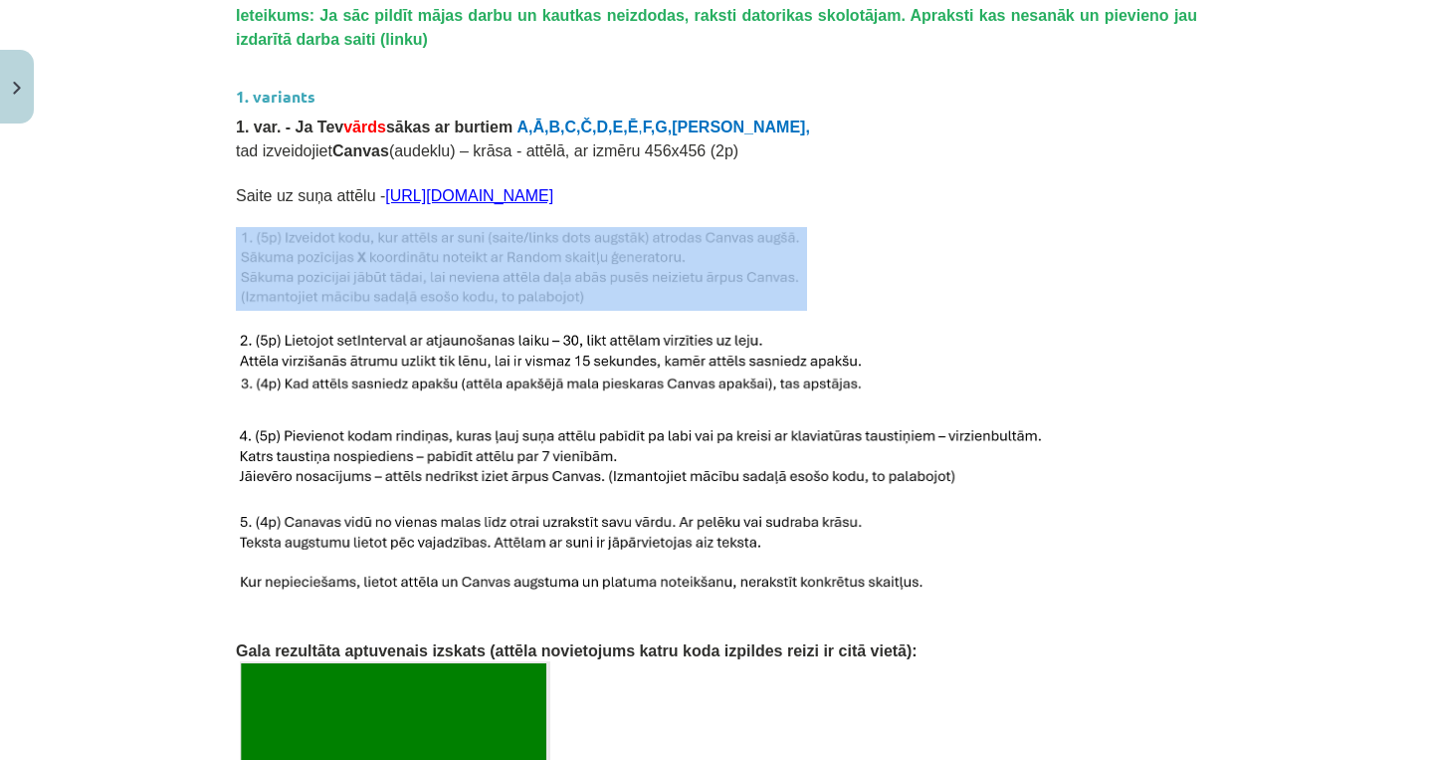
click at [561, 454] on img at bounding box center [640, 459] width 809 height 65
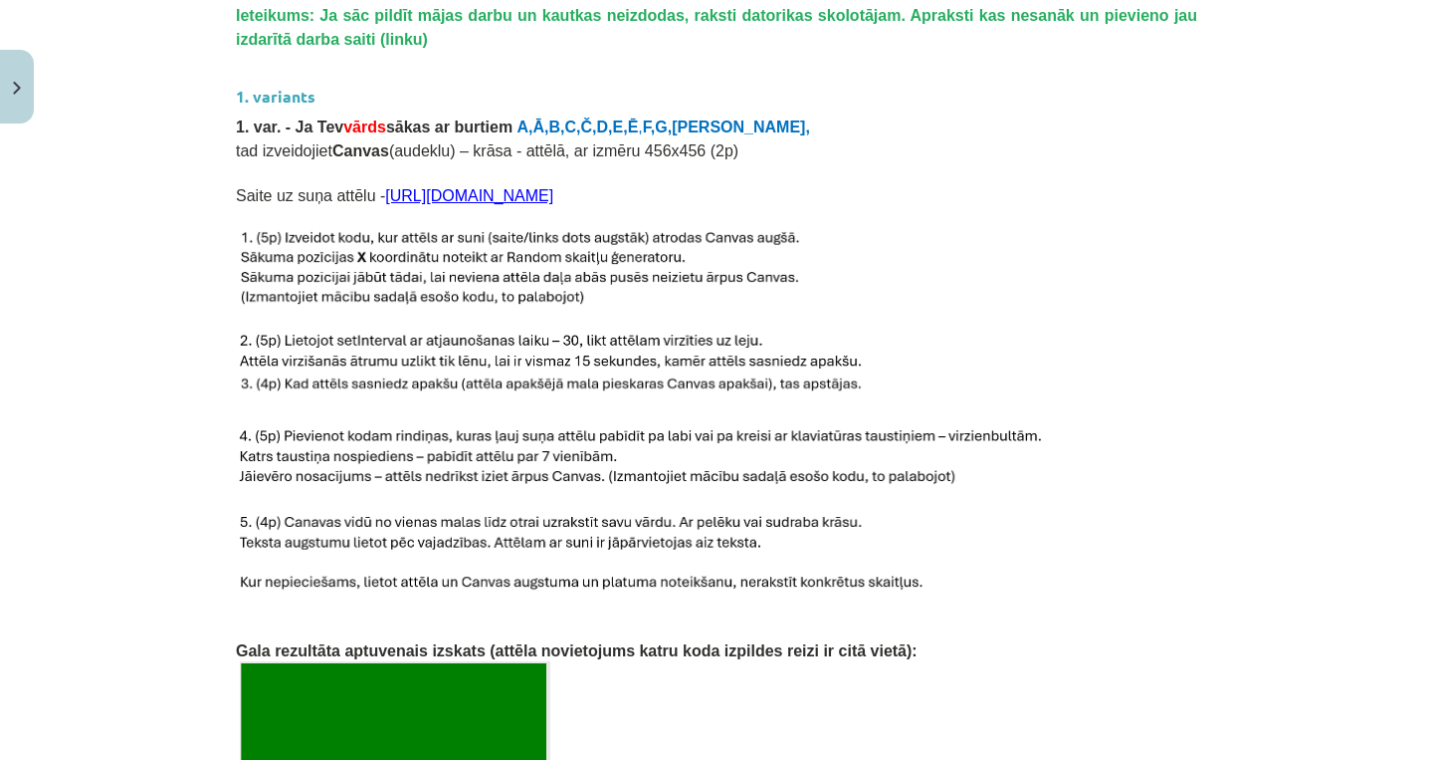
click at [561, 454] on img at bounding box center [640, 459] width 809 height 65
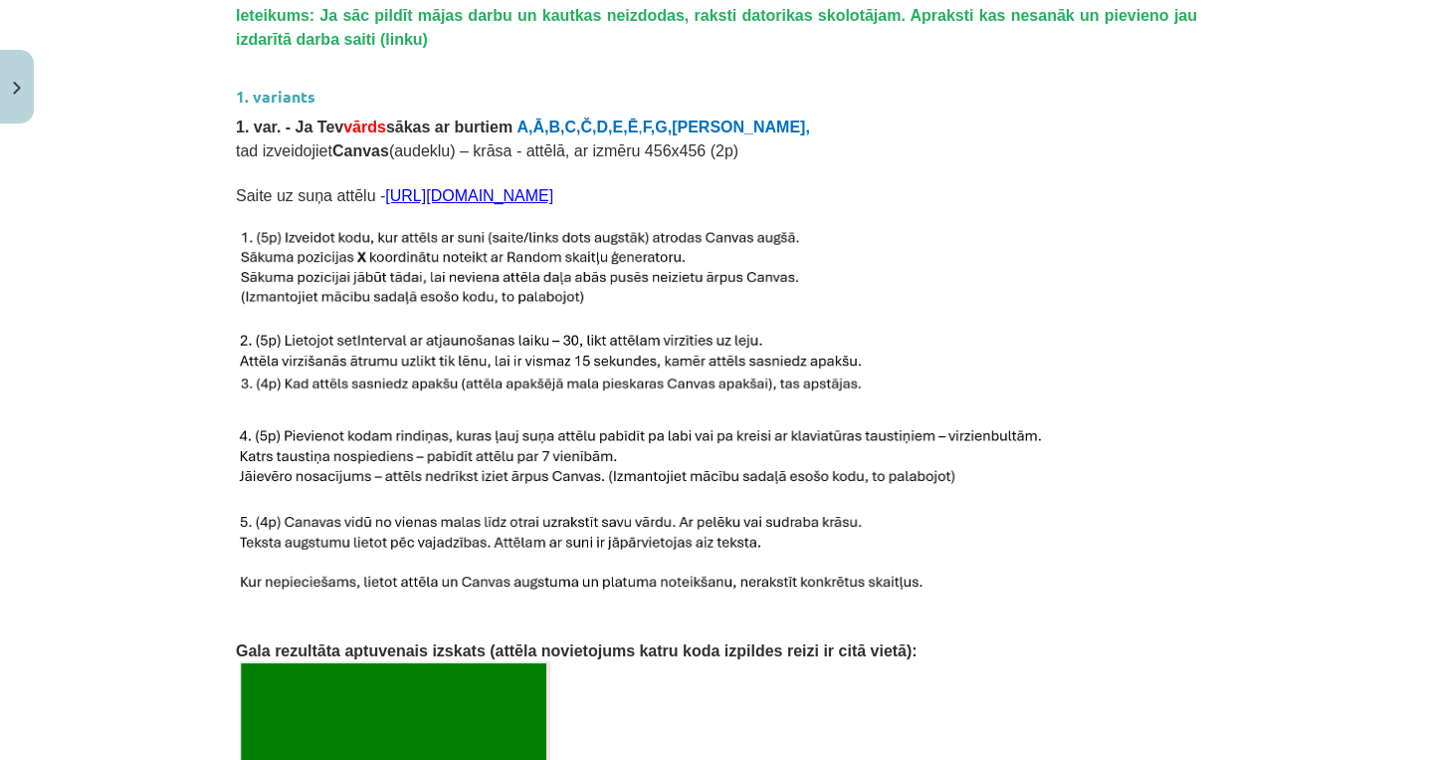
click at [561, 454] on img at bounding box center [640, 459] width 809 height 65
drag, startPoint x: 527, startPoint y: 449, endPoint x: 497, endPoint y: 428, distance: 36.5
drag, startPoint x: 315, startPoint y: 249, endPoint x: 290, endPoint y: 249, distance: 24.9
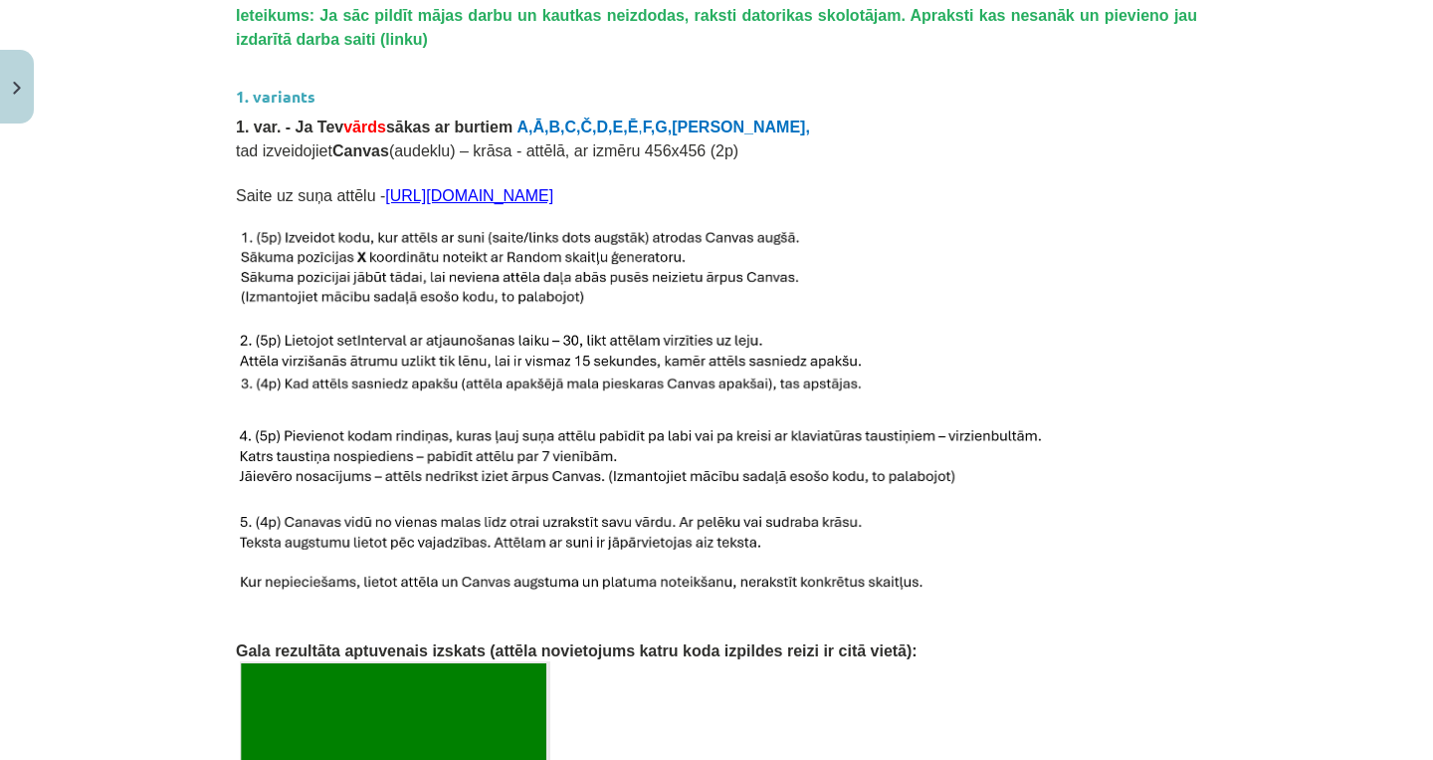
drag, startPoint x: 271, startPoint y: 238, endPoint x: 838, endPoint y: 450, distance: 605.7
drag, startPoint x: 259, startPoint y: 346, endPoint x: 815, endPoint y: 403, distance: 559.3
click at [864, 382] on img at bounding box center [551, 384] width 630 height 22
drag, startPoint x: 251, startPoint y: 341, endPoint x: 847, endPoint y: 396, distance: 598.8
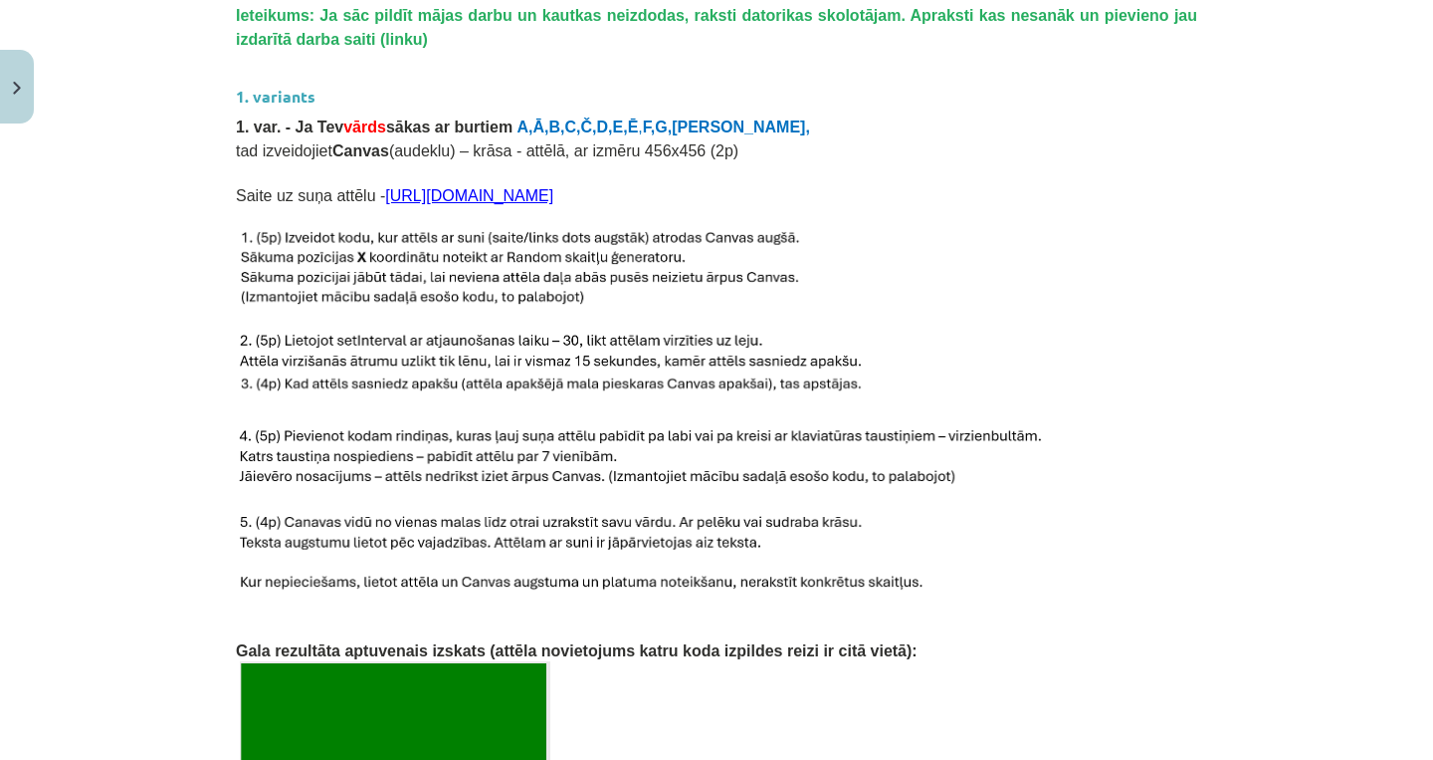
drag, startPoint x: 253, startPoint y: 381, endPoint x: 772, endPoint y: 398, distance: 519.9
click at [723, 380] on img at bounding box center [551, 384] width 630 height 22
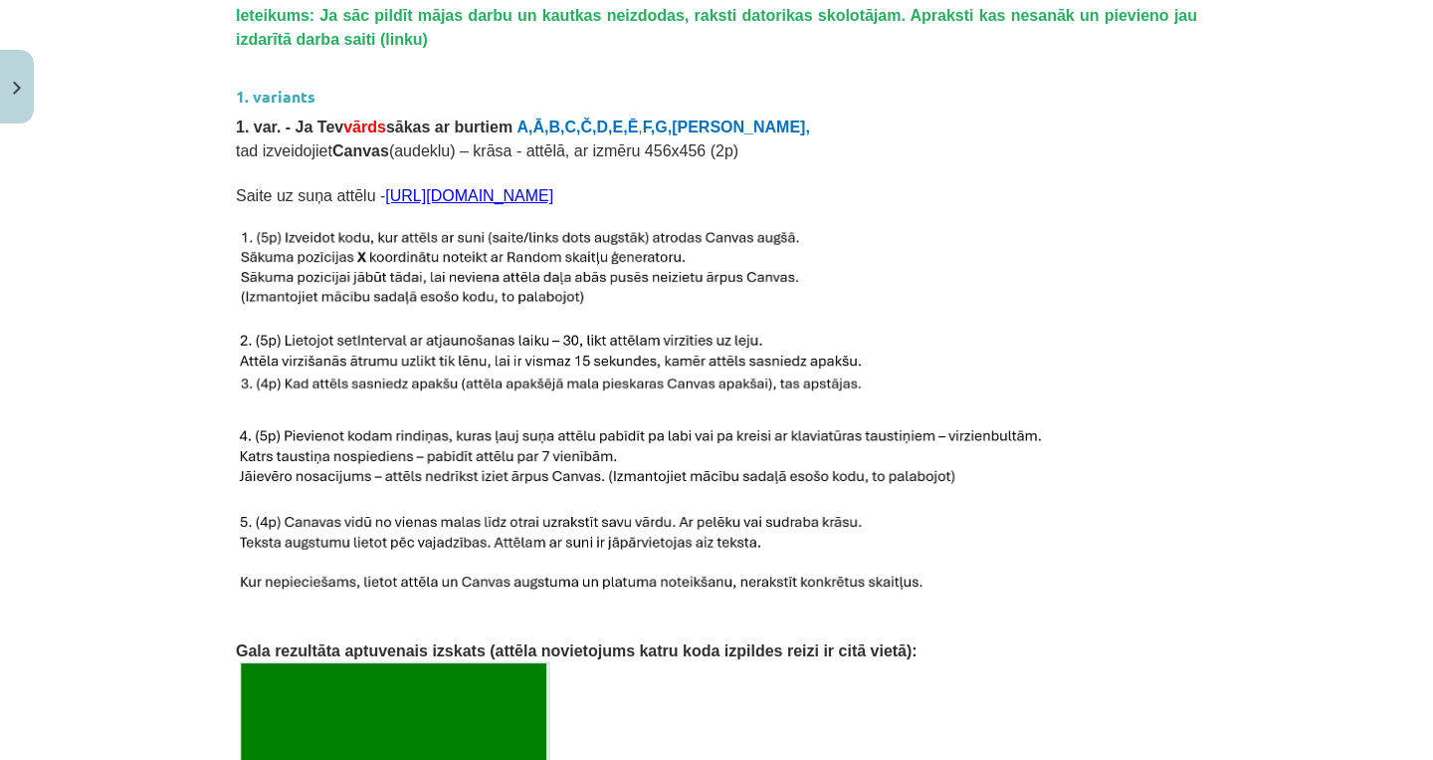
click at [723, 380] on img at bounding box center [551, 384] width 630 height 22
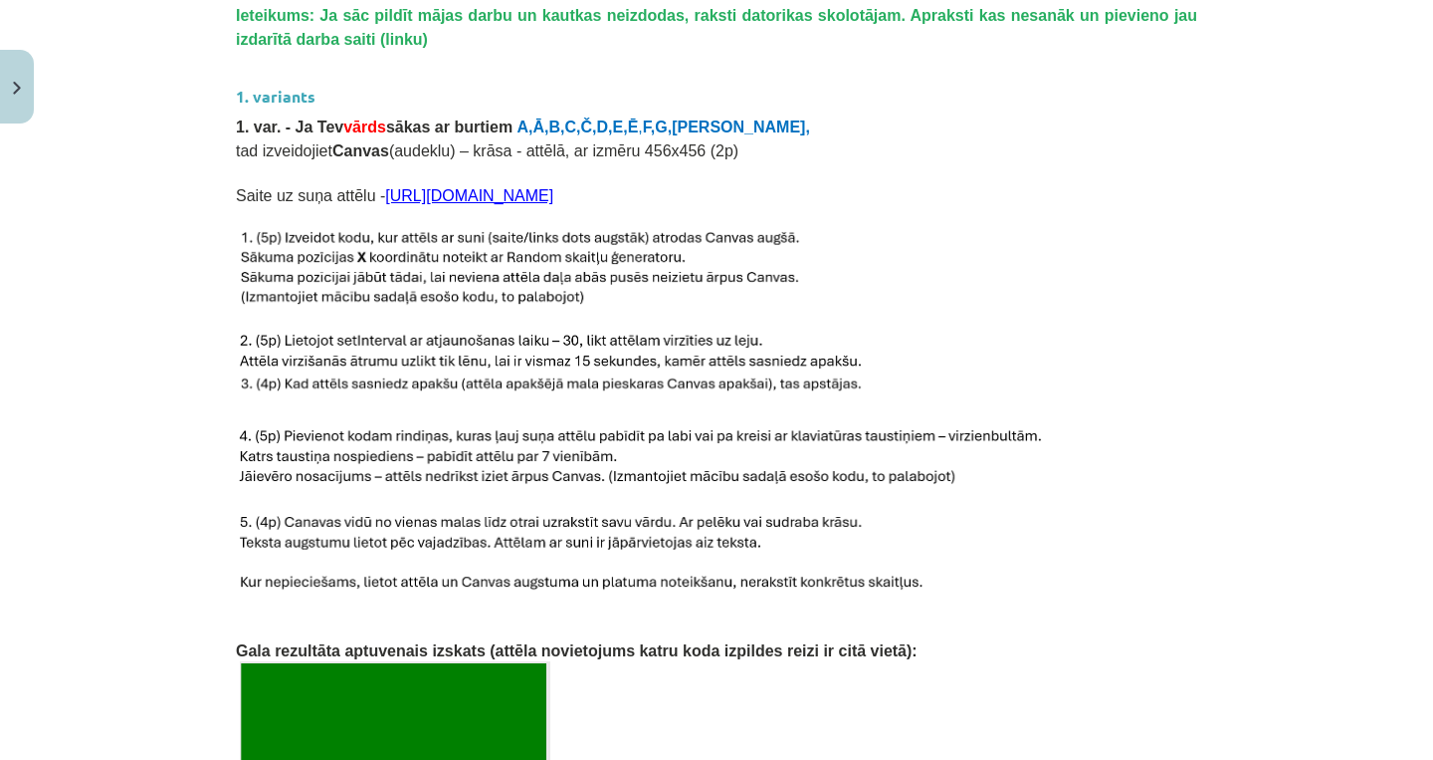
drag, startPoint x: 861, startPoint y: 381, endPoint x: 266, endPoint y: 386, distance: 595.3
drag, startPoint x: 260, startPoint y: 440, endPoint x: 960, endPoint y: 492, distance: 701.7
drag, startPoint x: 259, startPoint y: 525, endPoint x: 924, endPoint y: 577, distance: 667.0
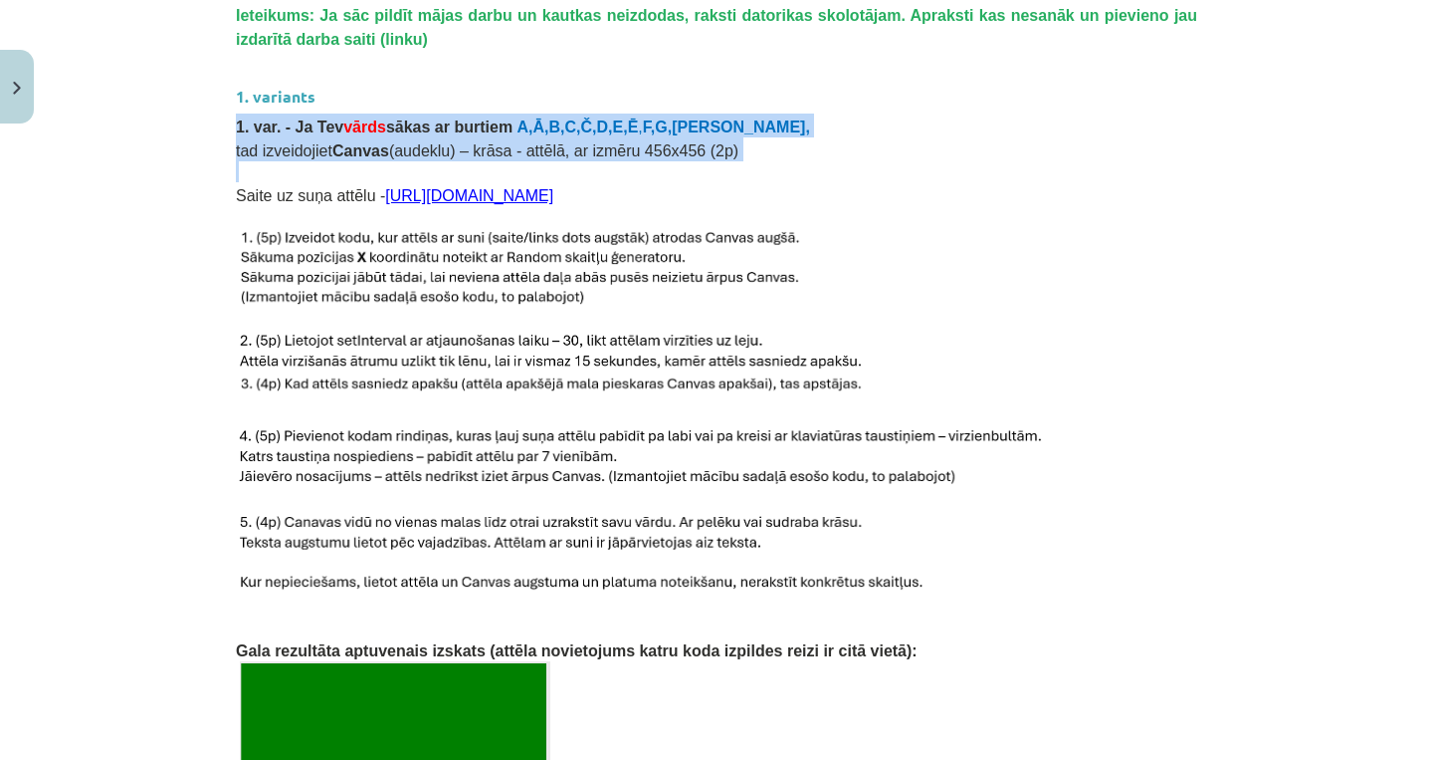
drag, startPoint x: 237, startPoint y: 127, endPoint x: 564, endPoint y: 165, distance: 329.7
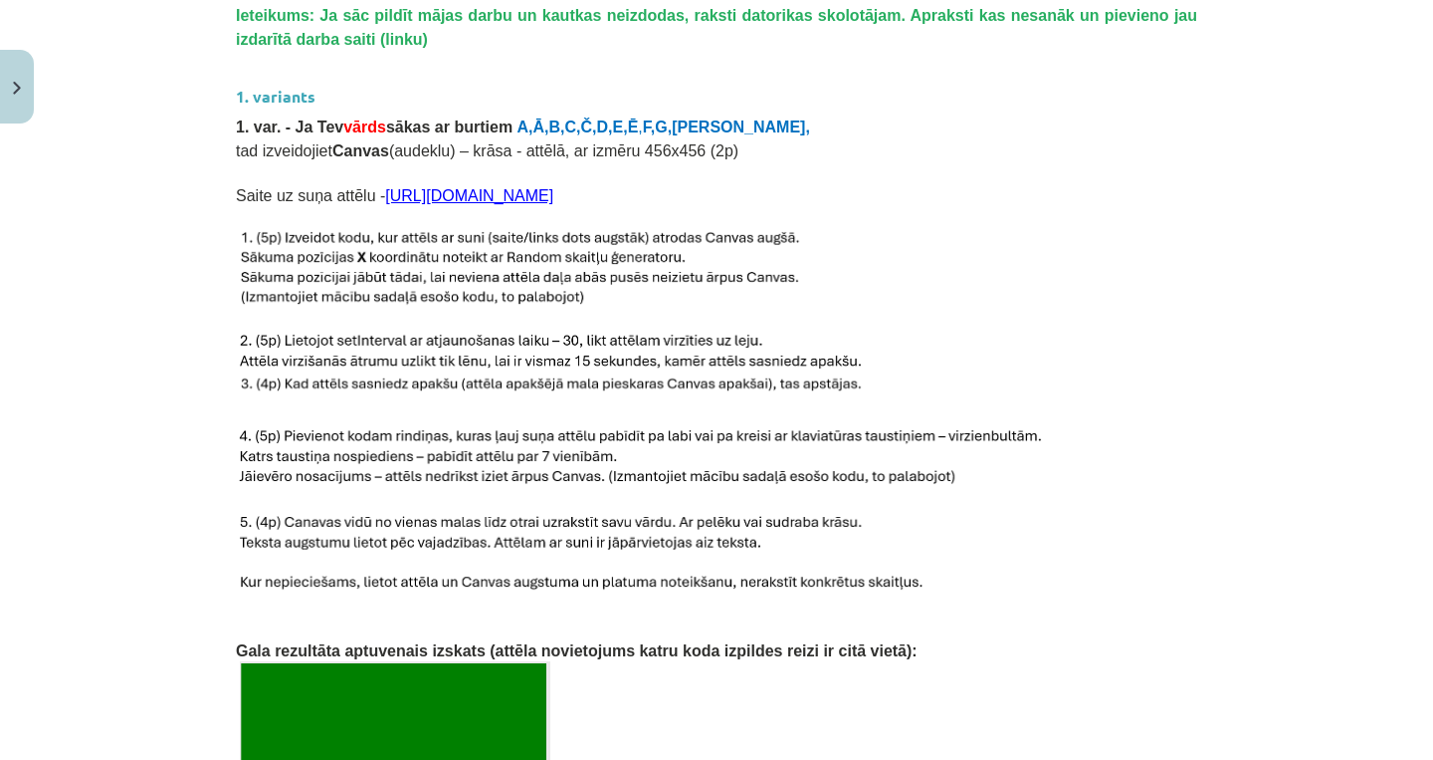
drag, startPoint x: 258, startPoint y: 235, endPoint x: 599, endPoint y: 300, distance: 347.5
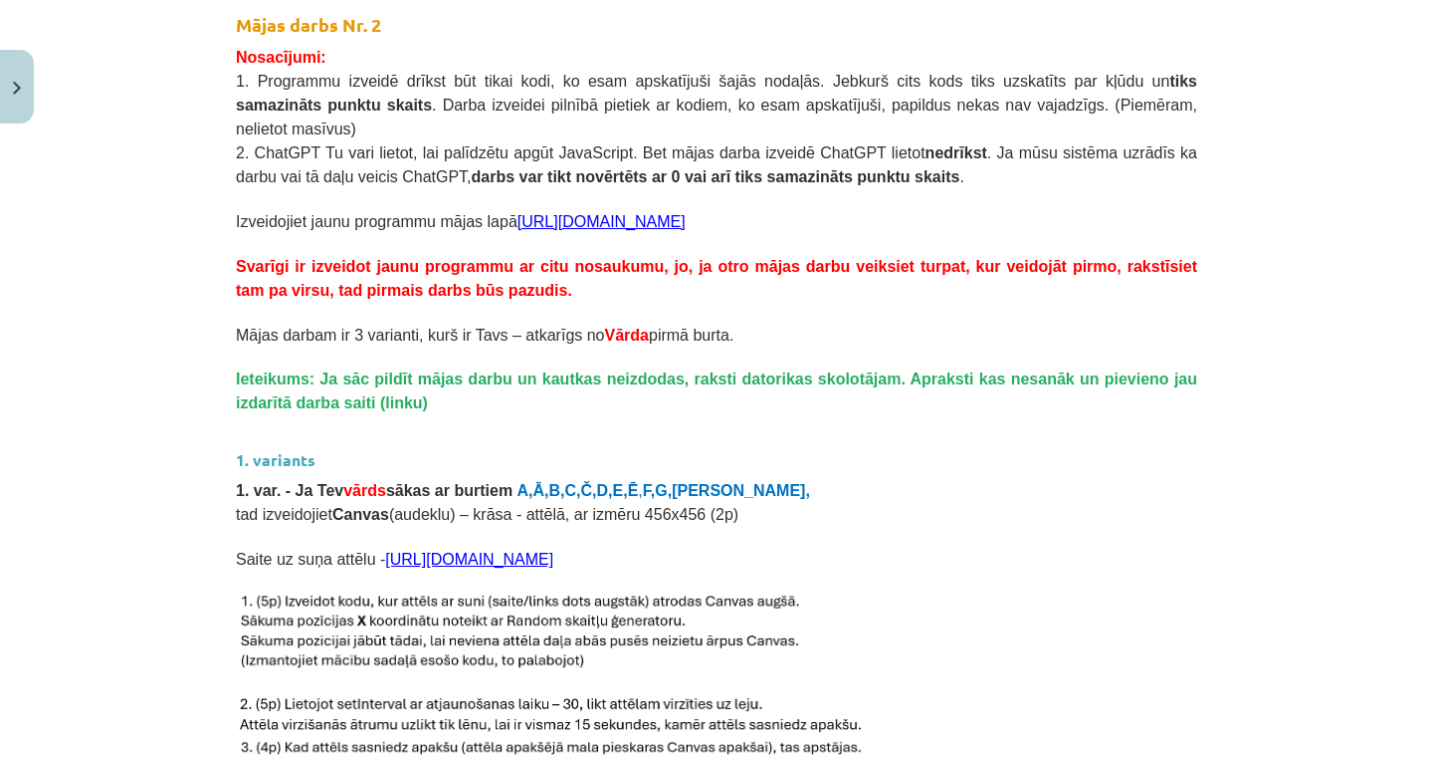
scroll to position [290, 0]
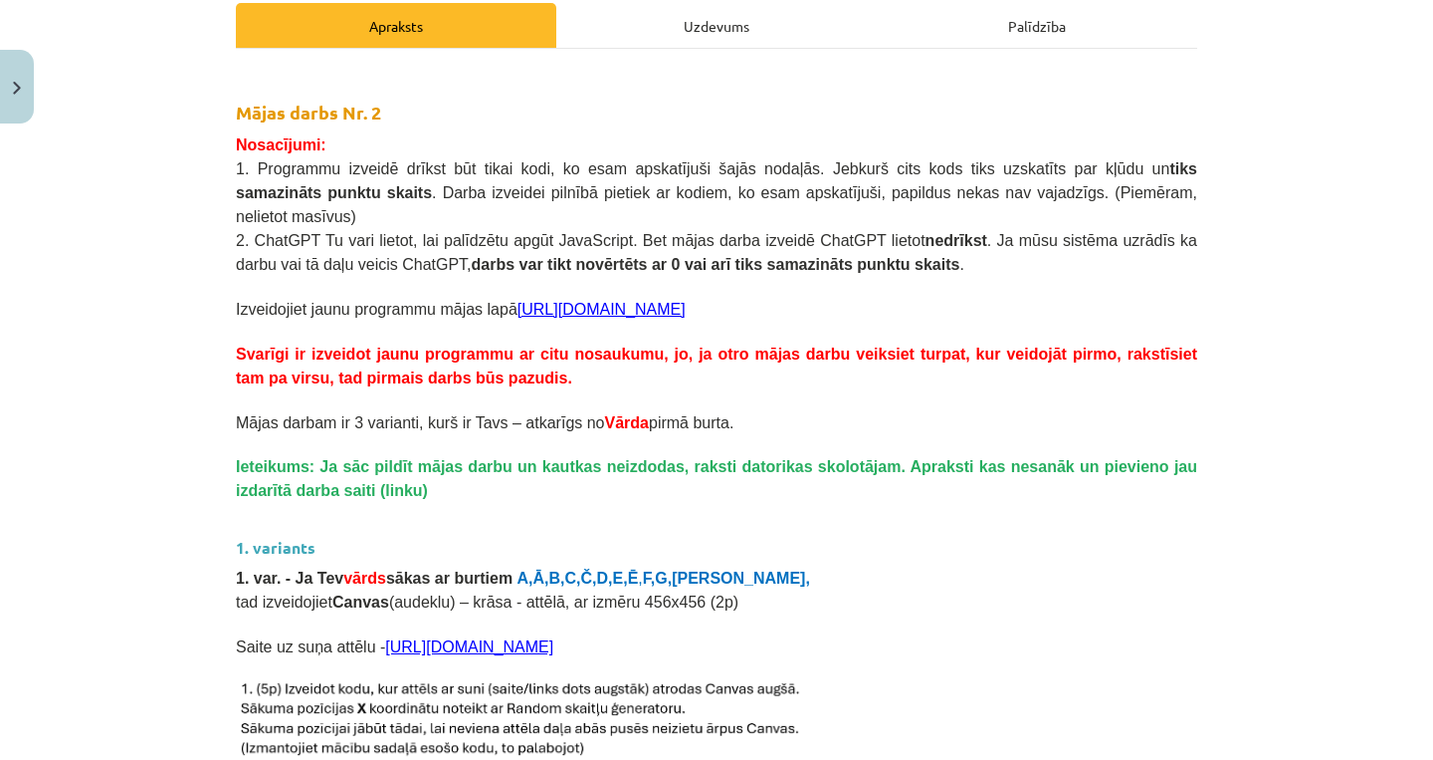
click at [502, 414] on span "Mājas darbam ir 3 varianti, kurš ir Tavs – atkarīgs no Vārda pirmā burta." at bounding box center [485, 422] width 498 height 17
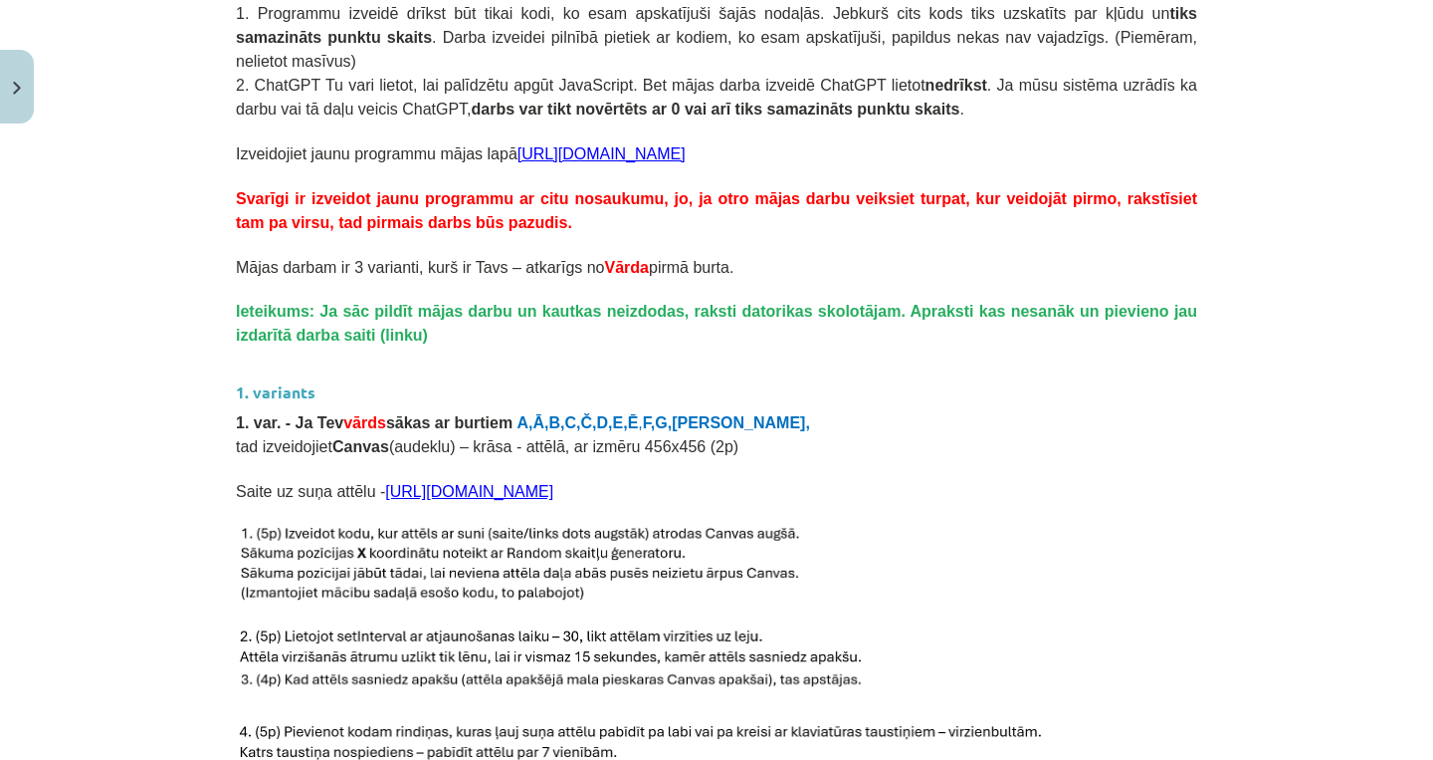
scroll to position [450, 0]
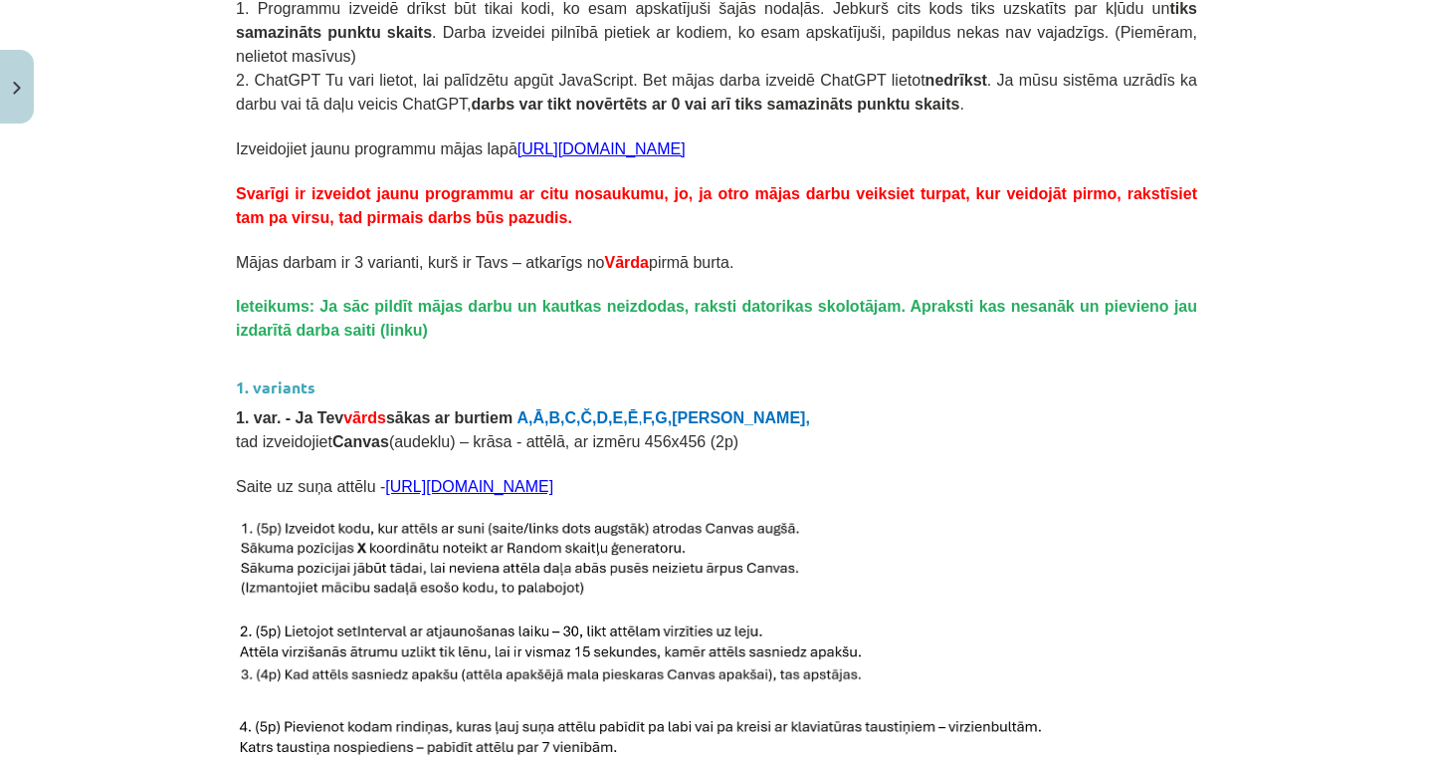
click at [553, 487] on link "https://icons.iconarchive.com/icons/google/noto-emoji-animals-nature/96/22215-d…" at bounding box center [469, 486] width 168 height 17
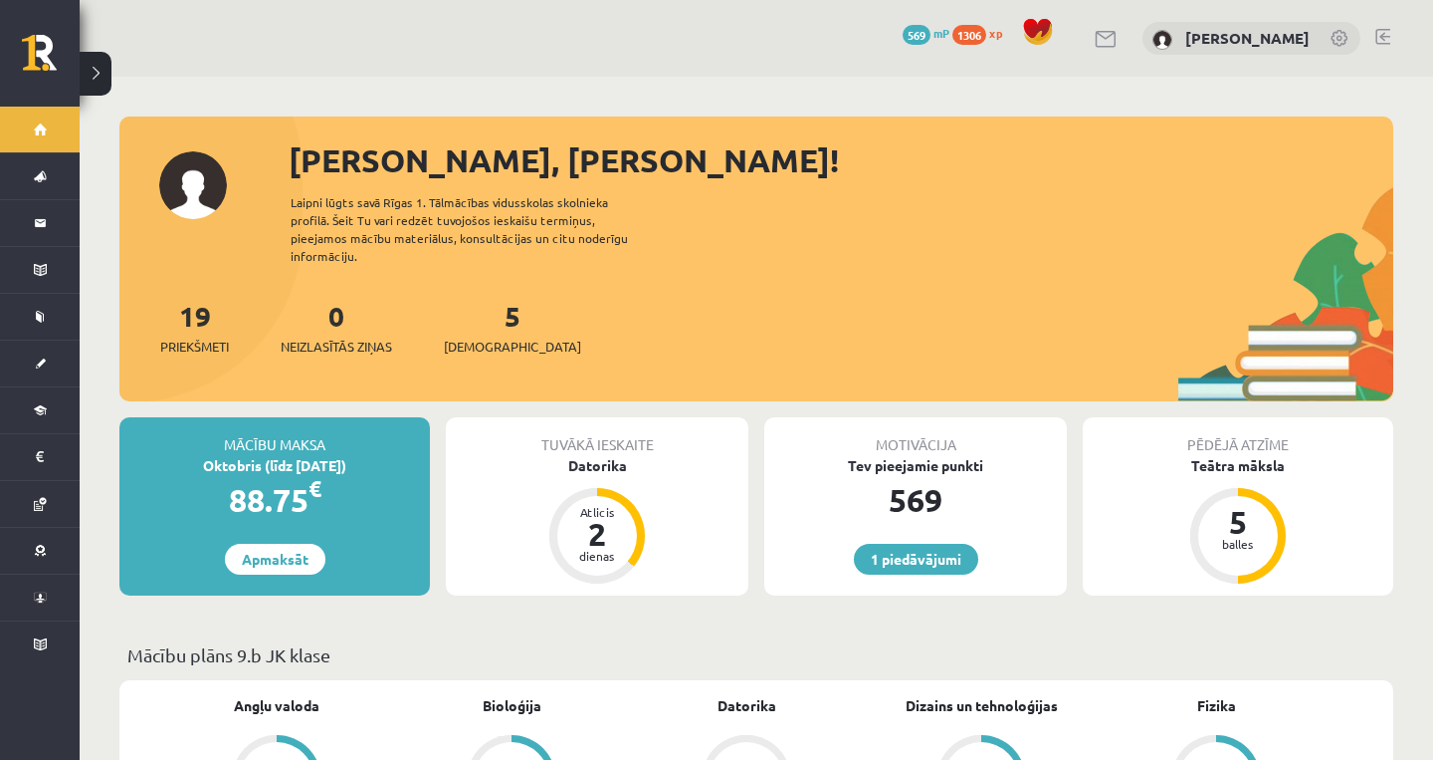
scroll to position [7, 0]
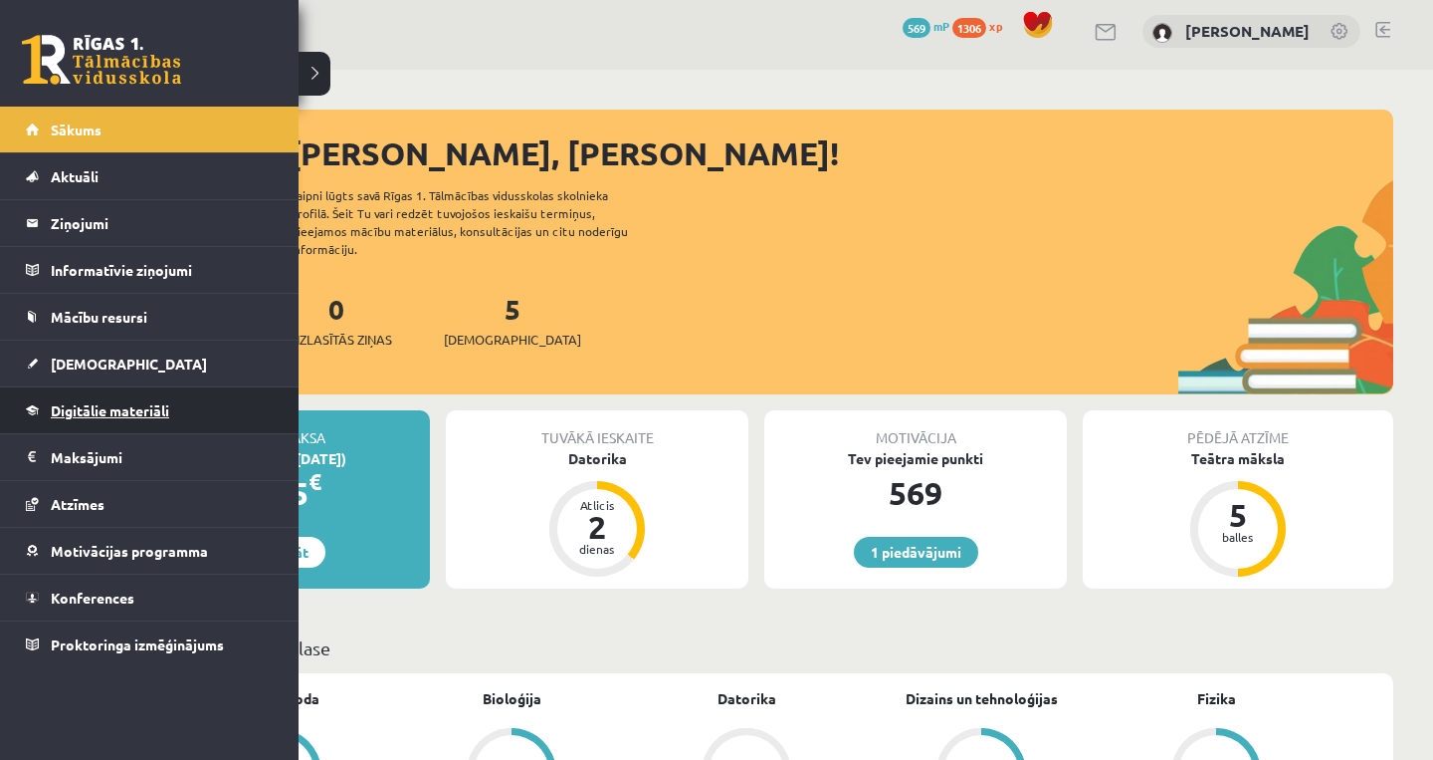
click at [54, 407] on span "Digitālie materiāli" at bounding box center [110, 410] width 118 height 18
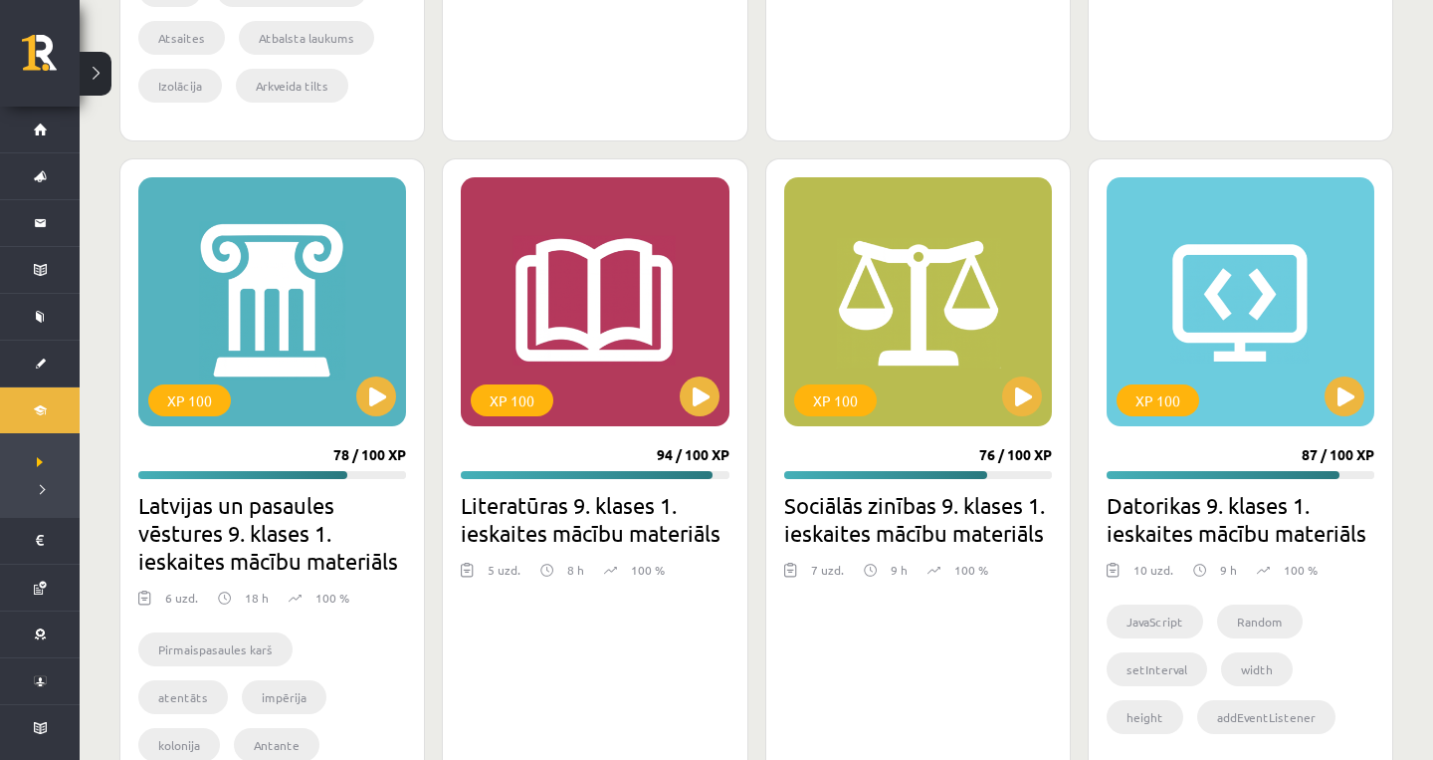
scroll to position [4209, 0]
click at [1351, 407] on button at bounding box center [1345, 395] width 40 height 40
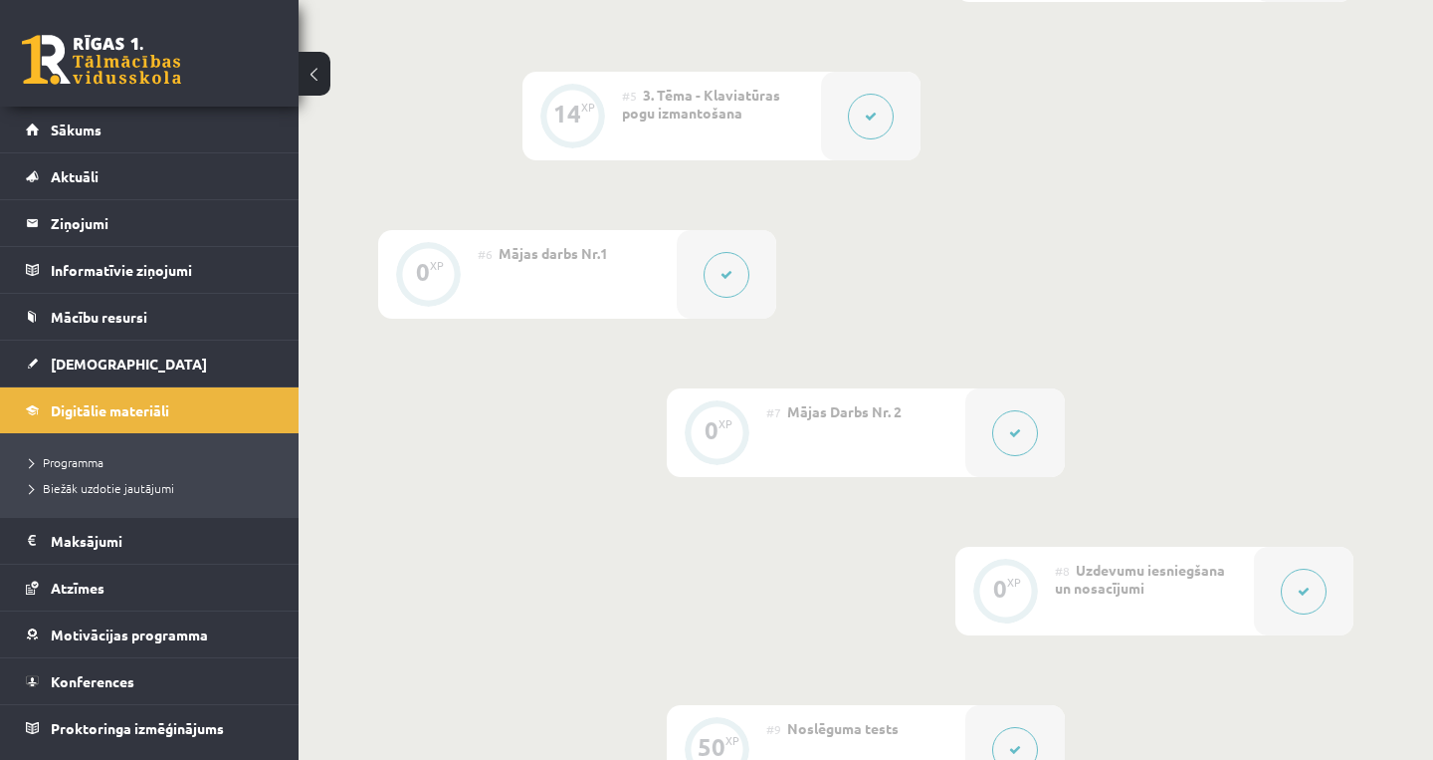
scroll to position [1035, 0]
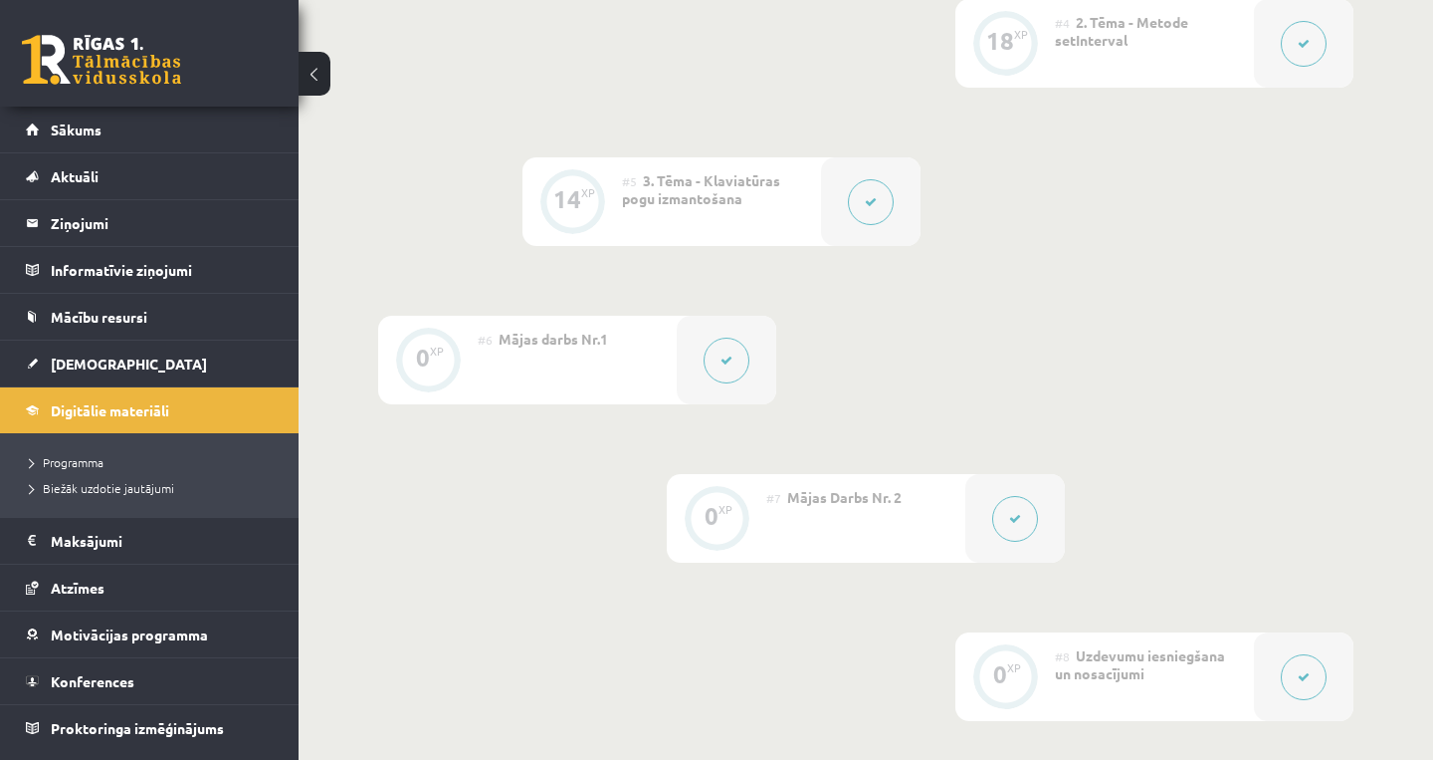
click at [977, 497] on div at bounding box center [1016, 518] width 100 height 89
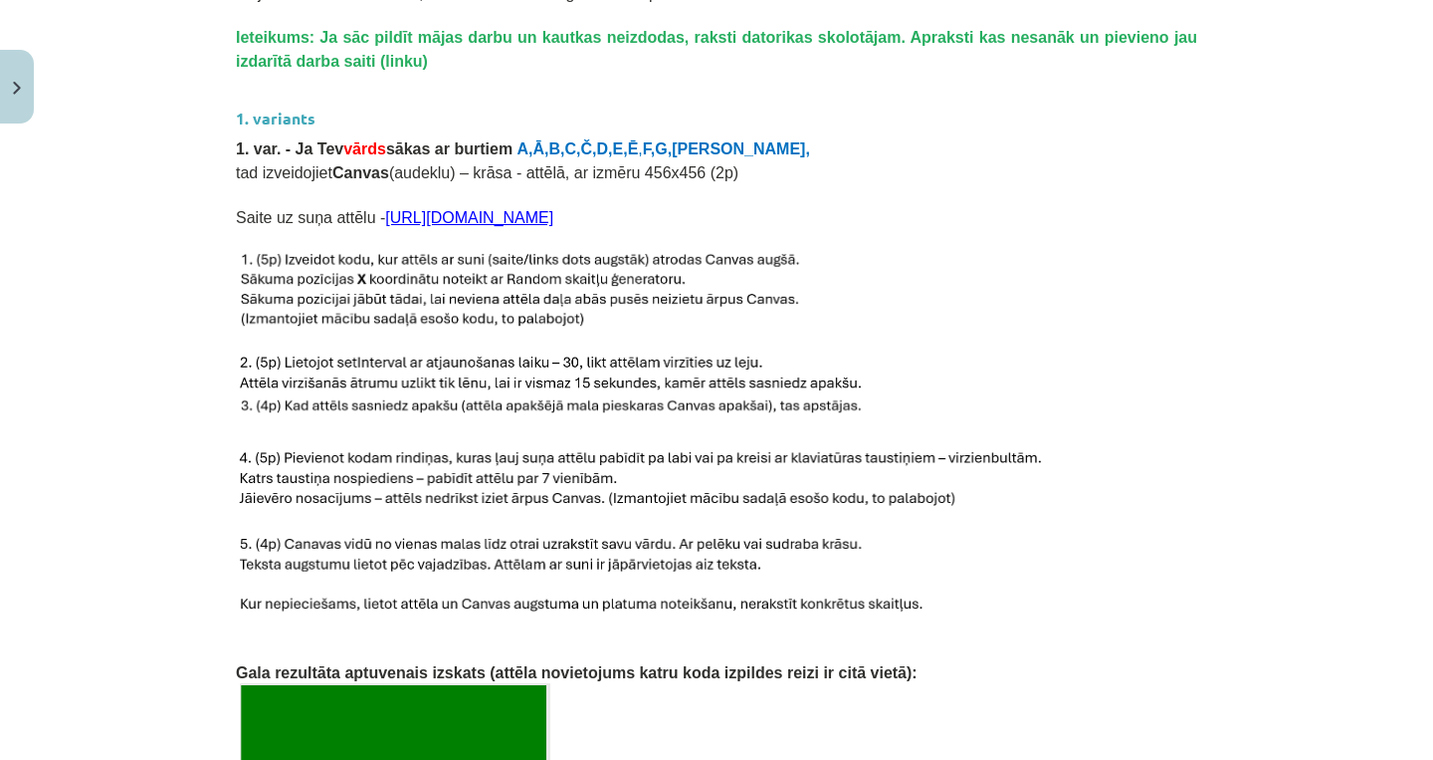
scroll to position [705, 0]
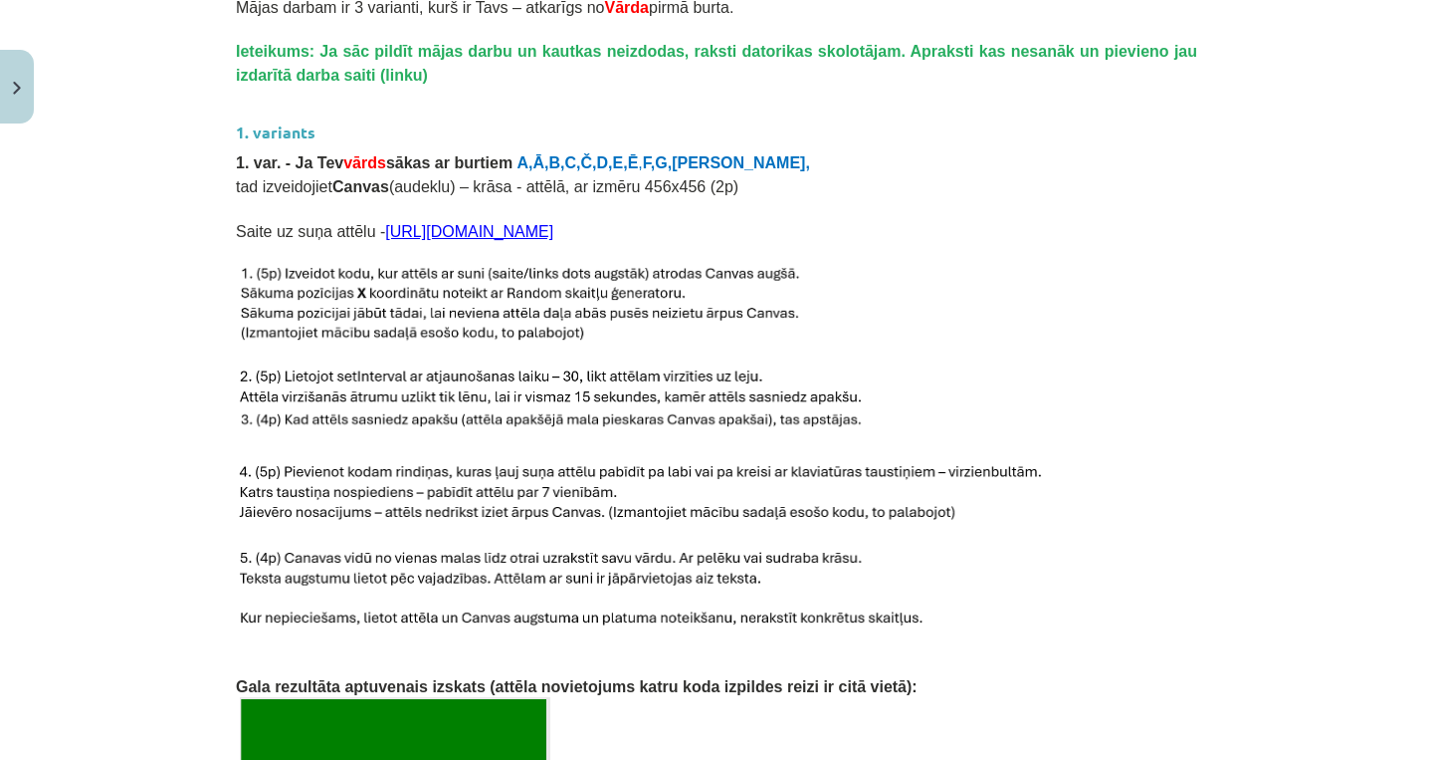
drag, startPoint x: 388, startPoint y: 230, endPoint x: 1065, endPoint y: 233, distance: 676.9
click at [1065, 233] on p "Saite uz suņa attēlu - https://icons.iconarchive.com/icons/google/noto-emoji-an…" at bounding box center [717, 230] width 962 height 24
copy span "Saite uz suņa attēlu - https://icons.iconarchive.com/icons/google/noto-emoji-an…"
click at [1337, 533] on div "Mācību tēma: Datorikas 9. klases 1. ieskaites mācību materiāls #7 Mājas Darbs N…" at bounding box center [716, 380] width 1433 height 760
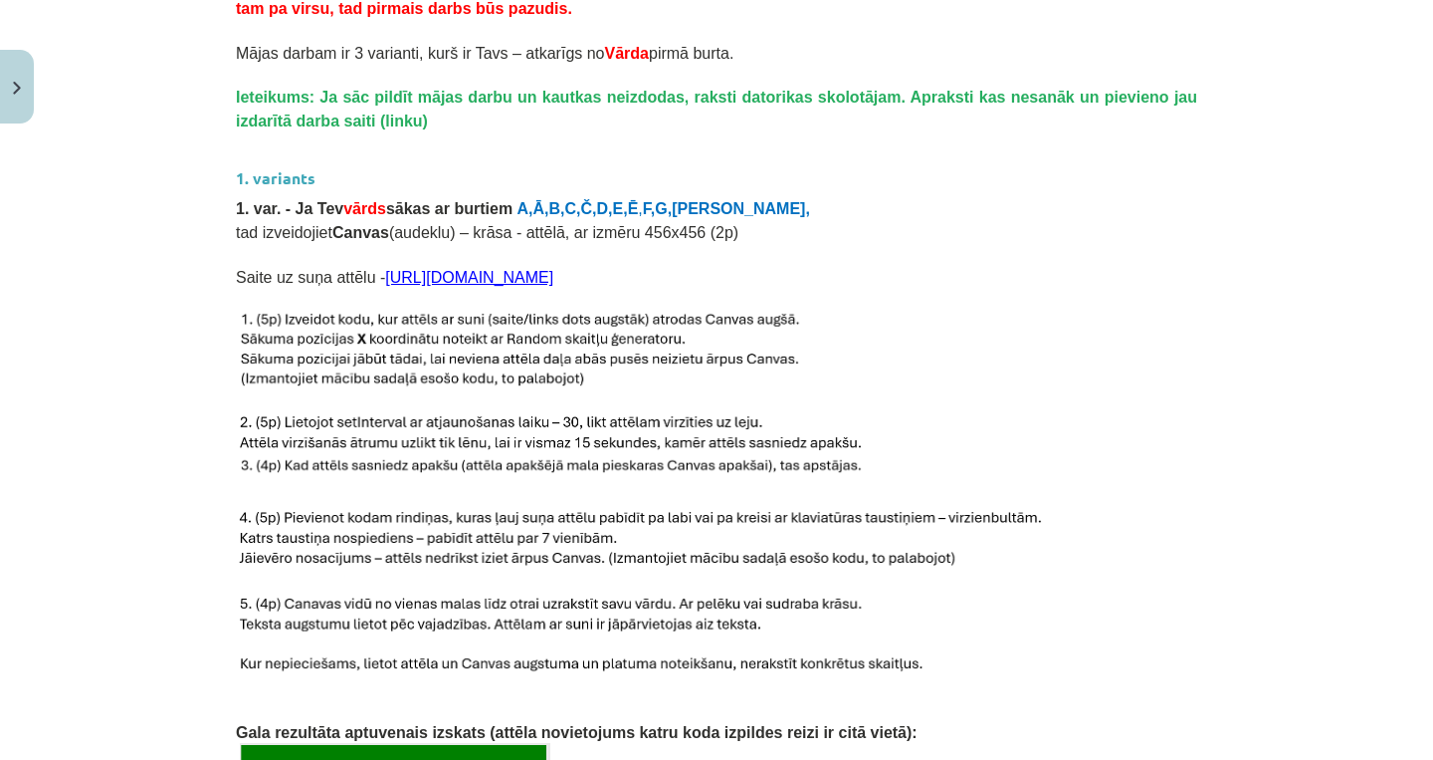
scroll to position [653, 0]
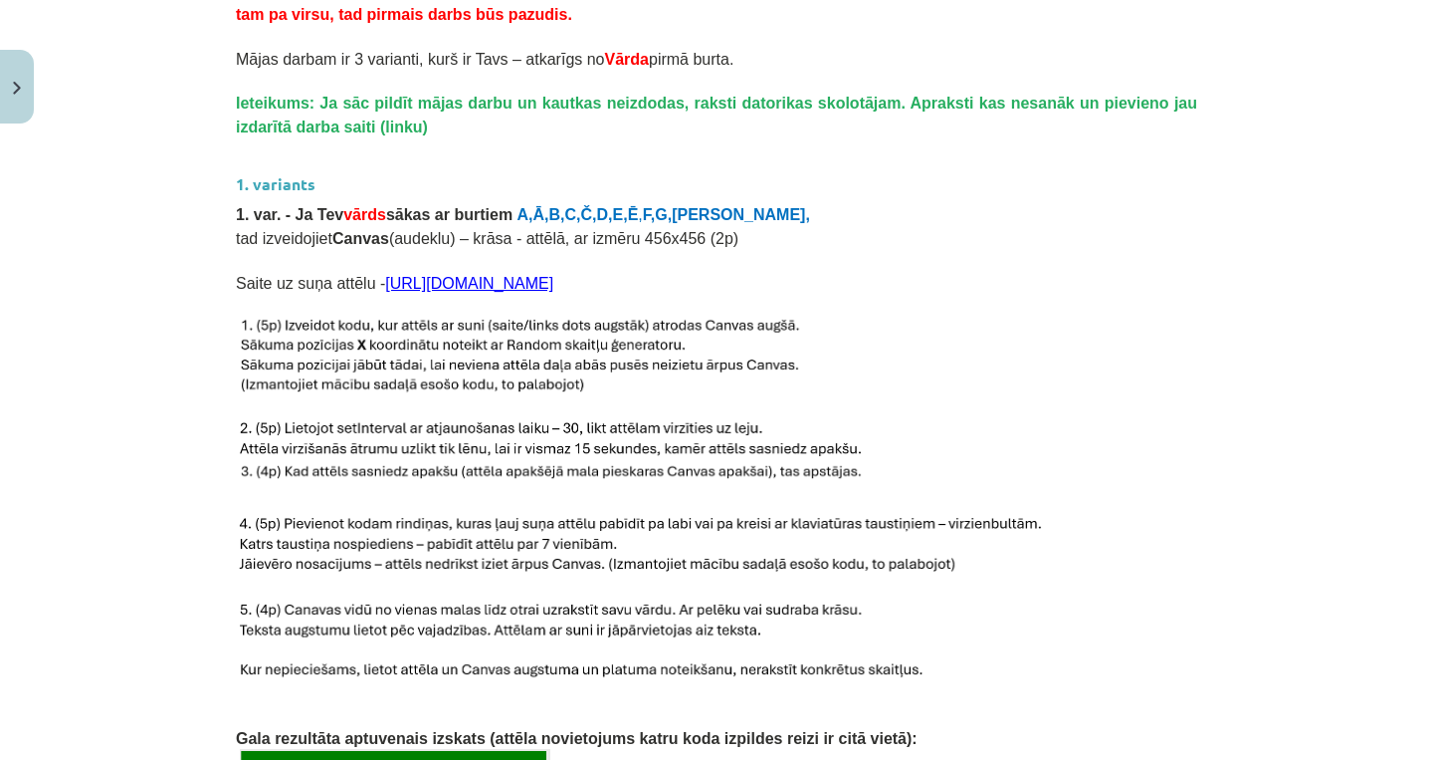
click at [392, 279] on link "https://icons.iconarchive.com/icons/google/noto-emoji-animals-nature/96/22215-d…" at bounding box center [469, 283] width 168 height 17
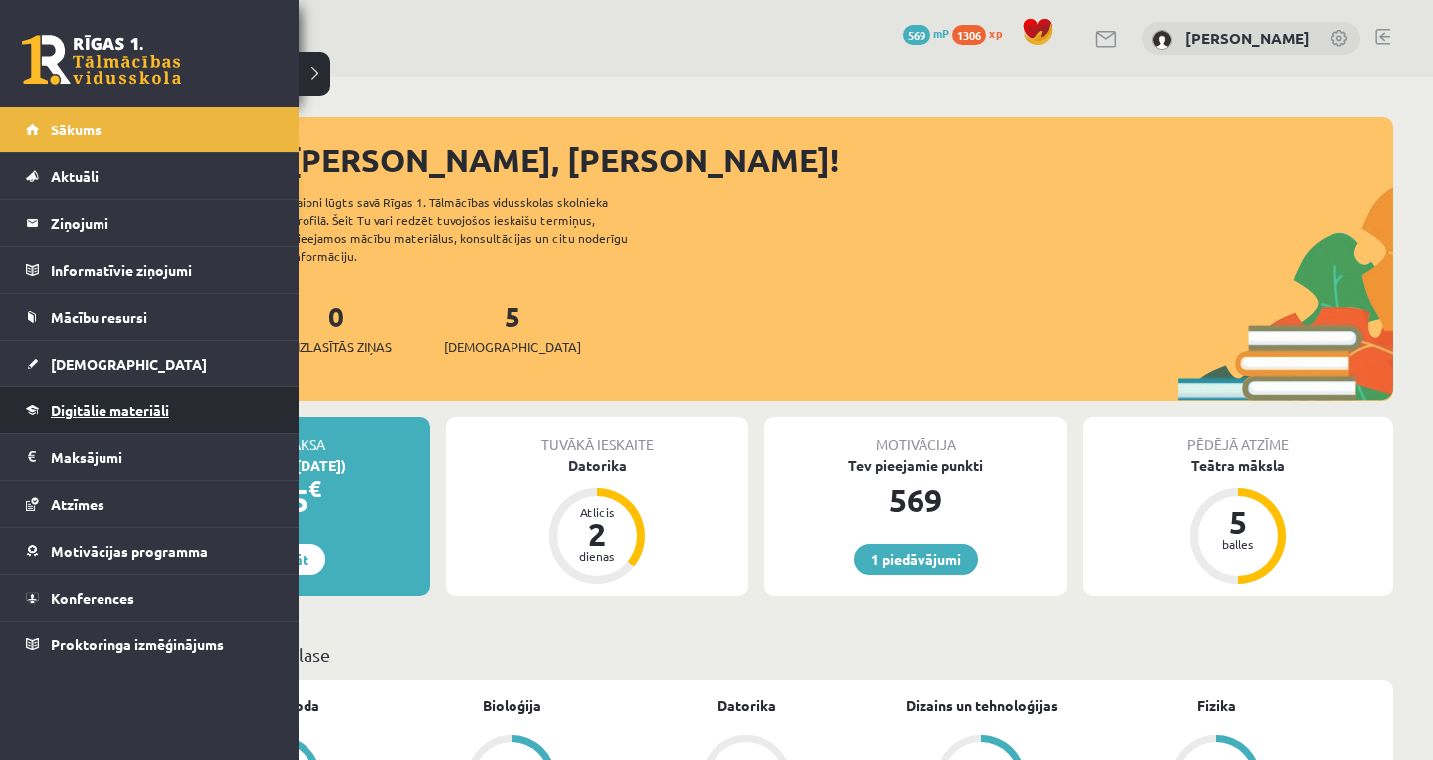
click at [102, 402] on span "Digitālie materiāli" at bounding box center [110, 410] width 118 height 18
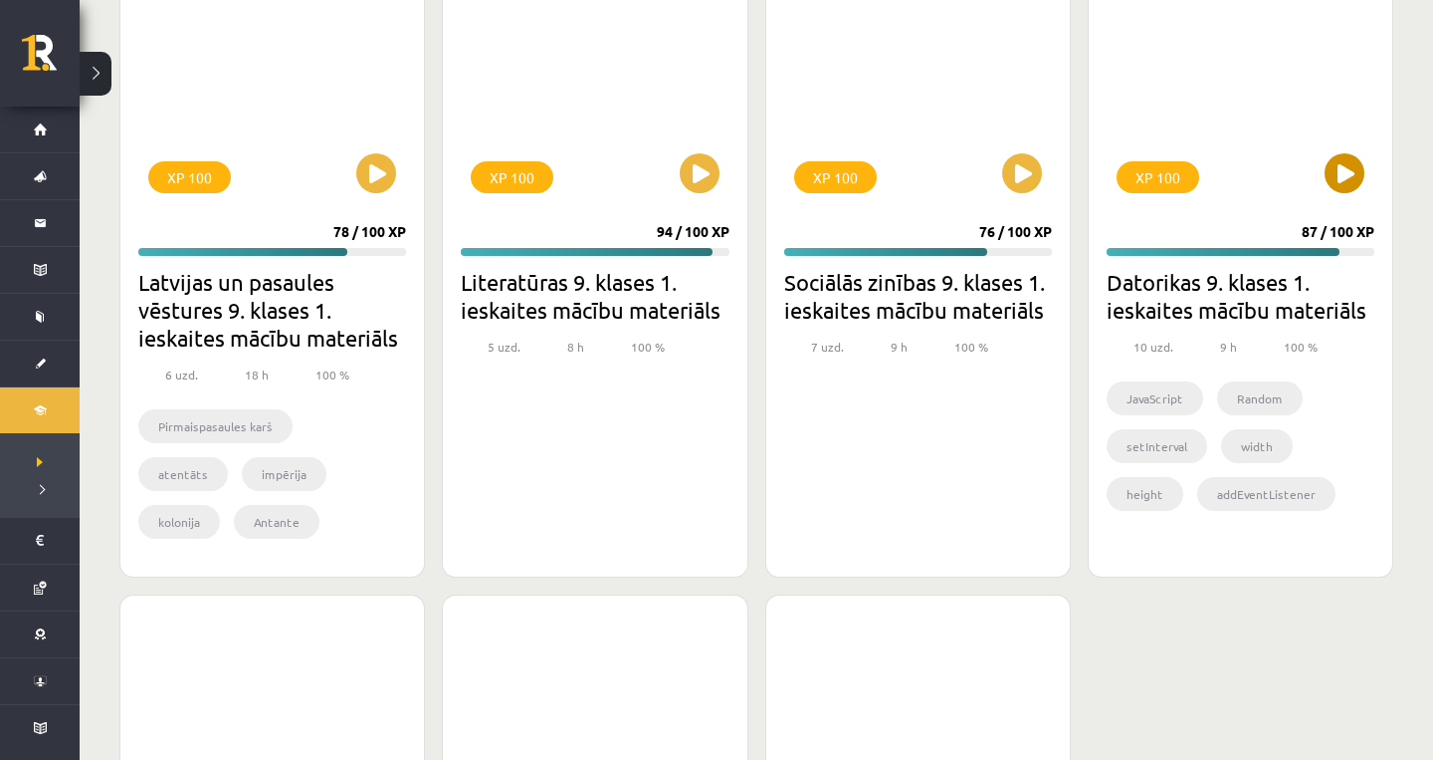
scroll to position [4432, 0]
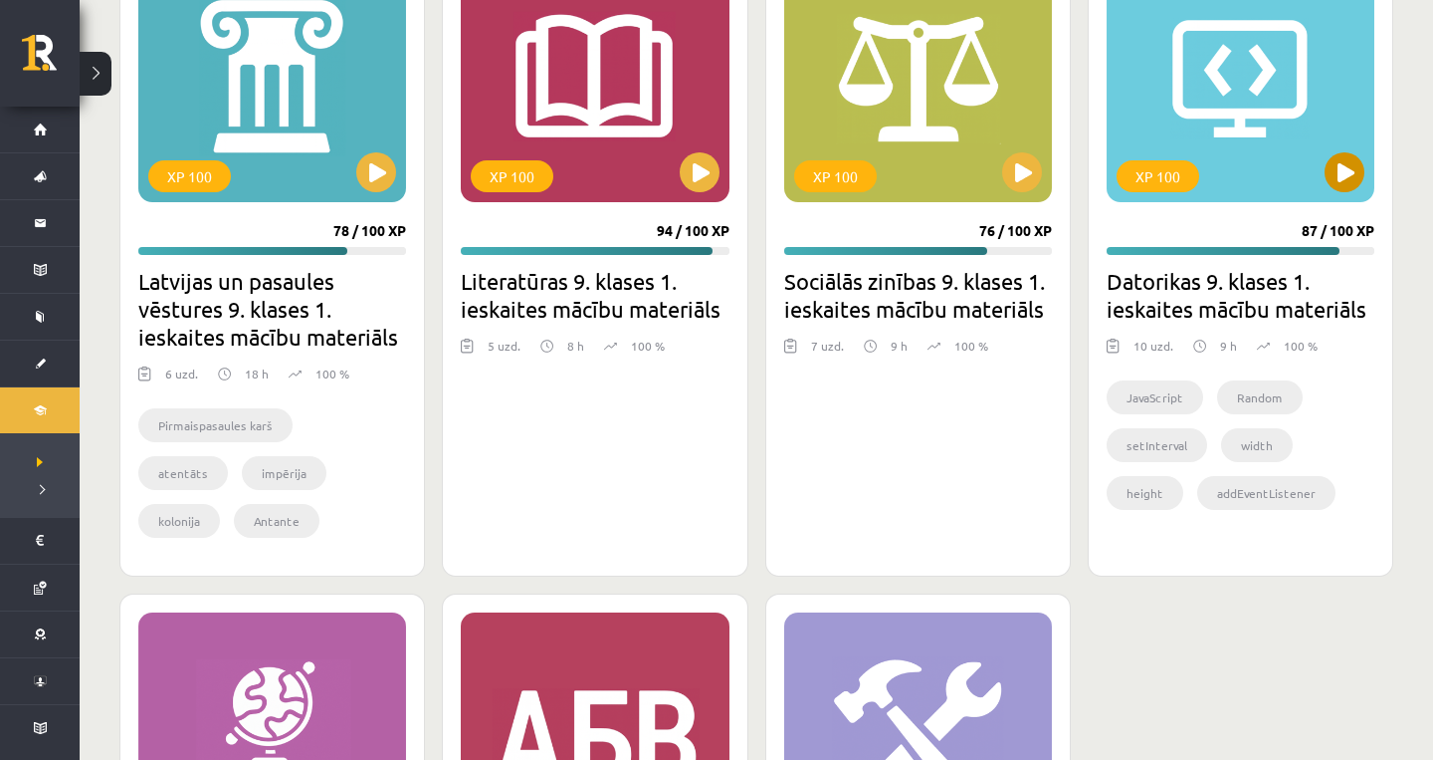
click at [1356, 175] on button at bounding box center [1345, 172] width 40 height 40
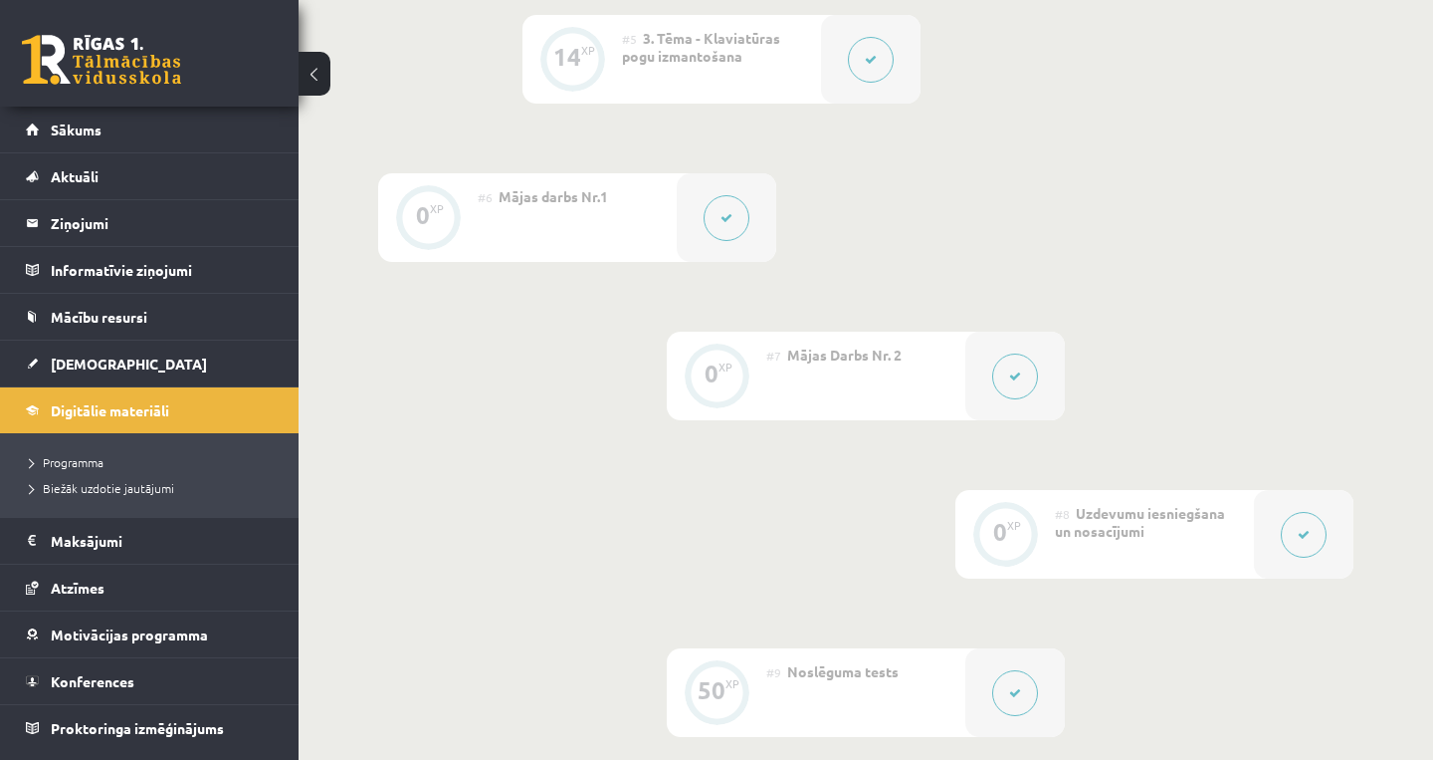
scroll to position [1179, 0]
click at [999, 372] on button at bounding box center [1015, 375] width 46 height 46
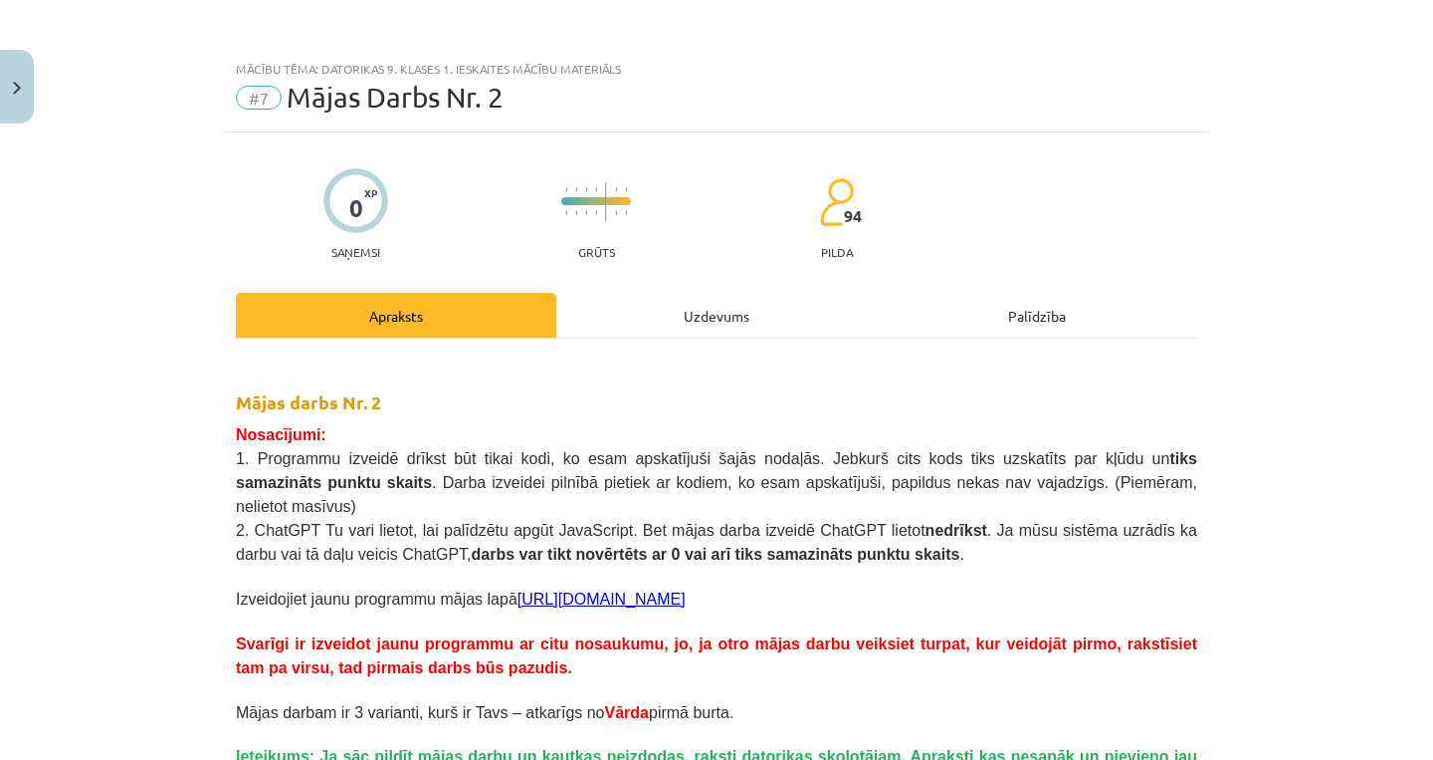
scroll to position [0, 0]
click at [14, 64] on button "Close" at bounding box center [17, 87] width 34 height 74
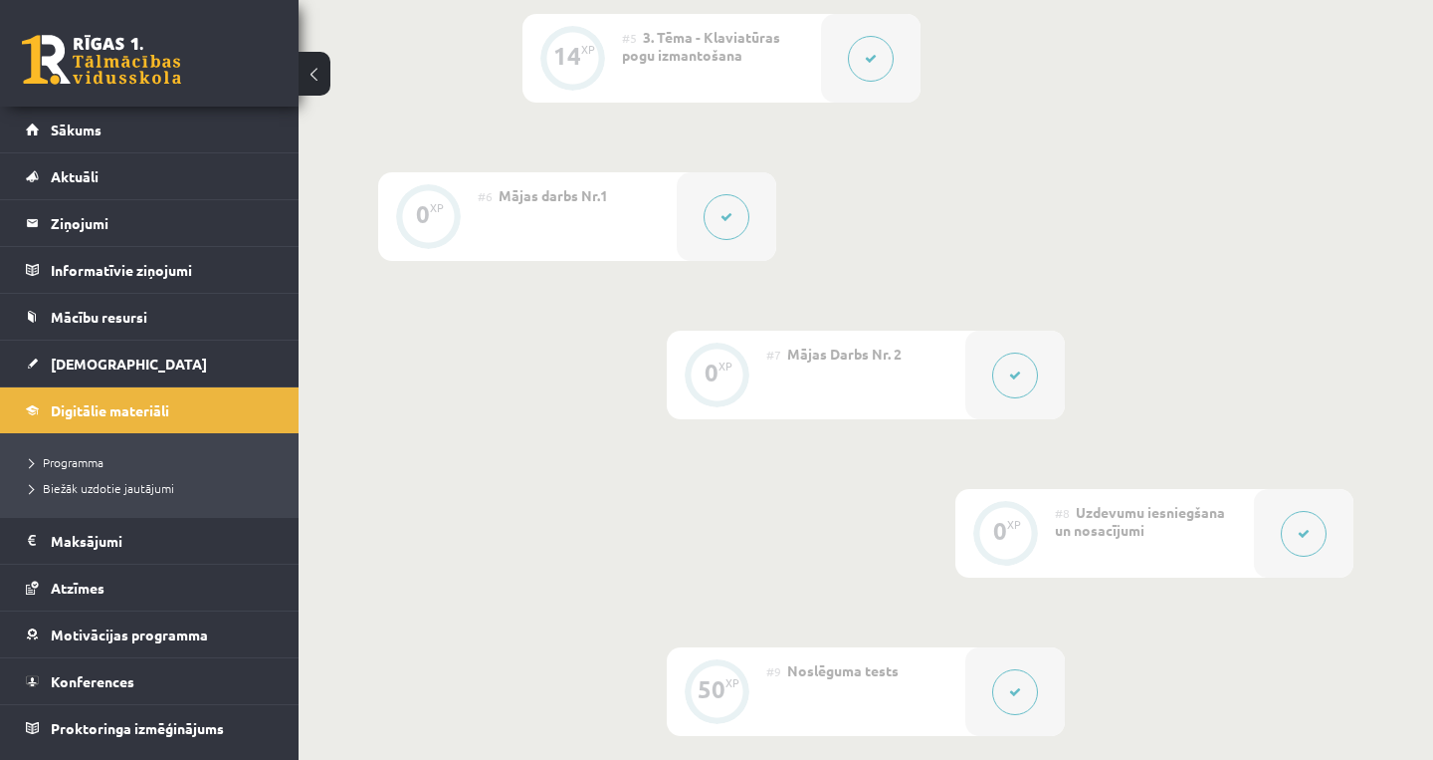
click at [737, 229] on button at bounding box center [727, 217] width 46 height 46
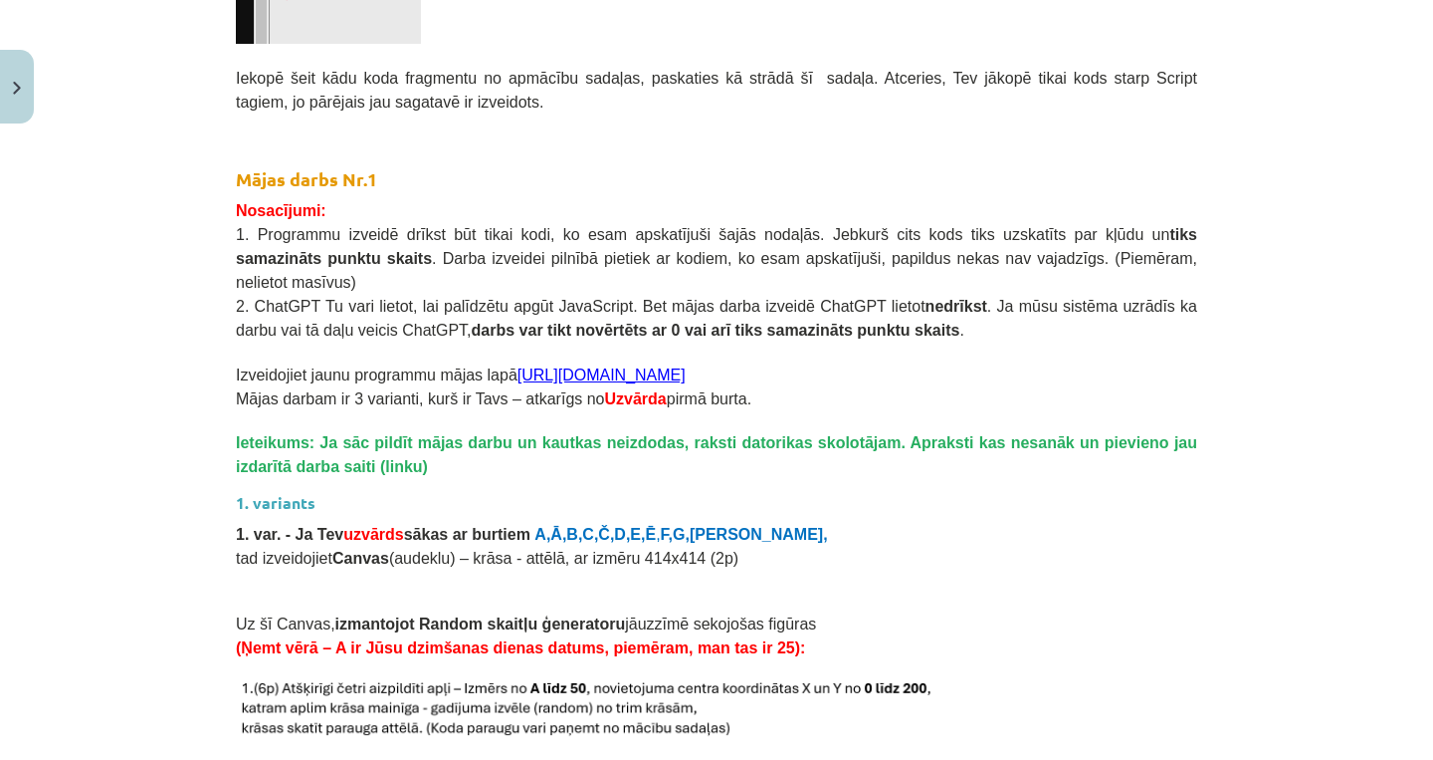
scroll to position [1599, 0]
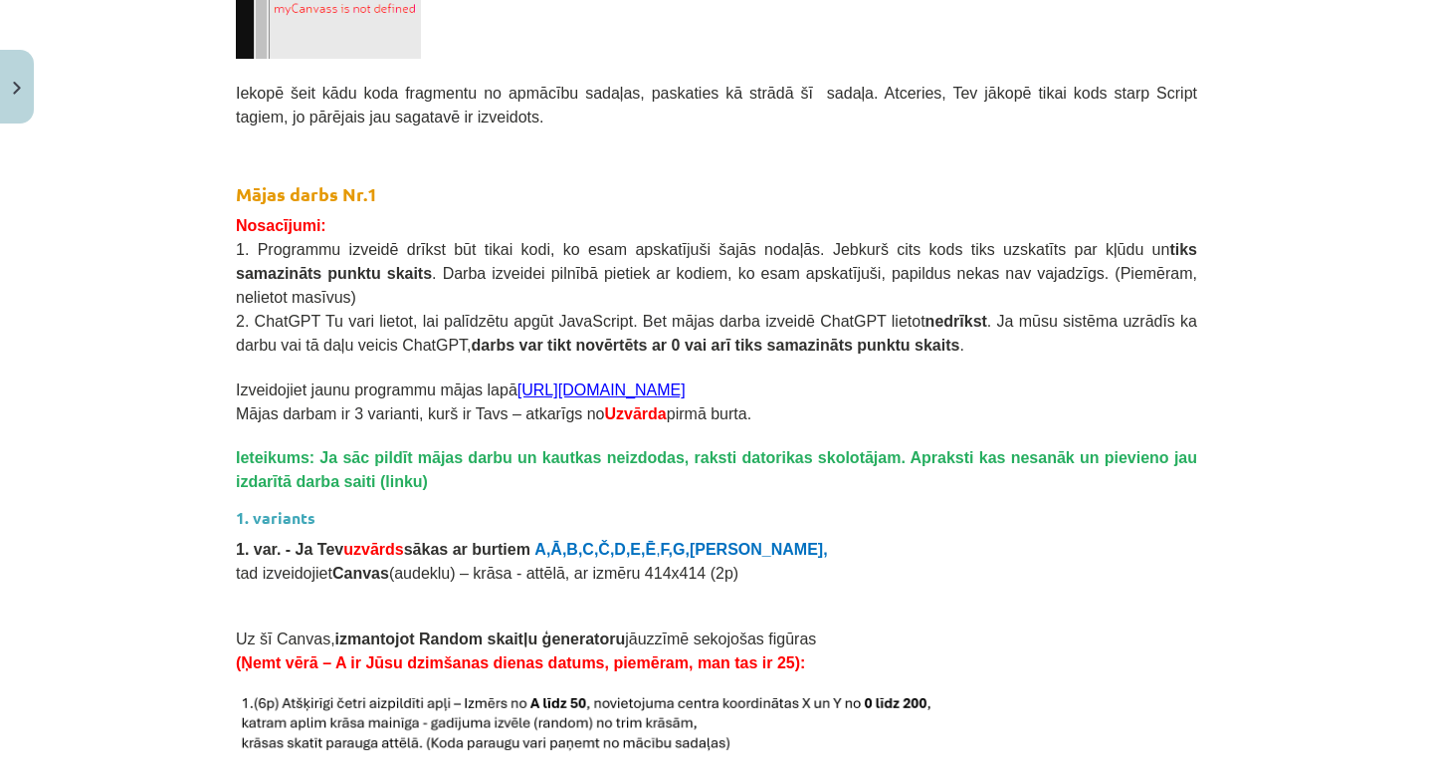
click at [9, 62] on button "Close" at bounding box center [17, 87] width 34 height 74
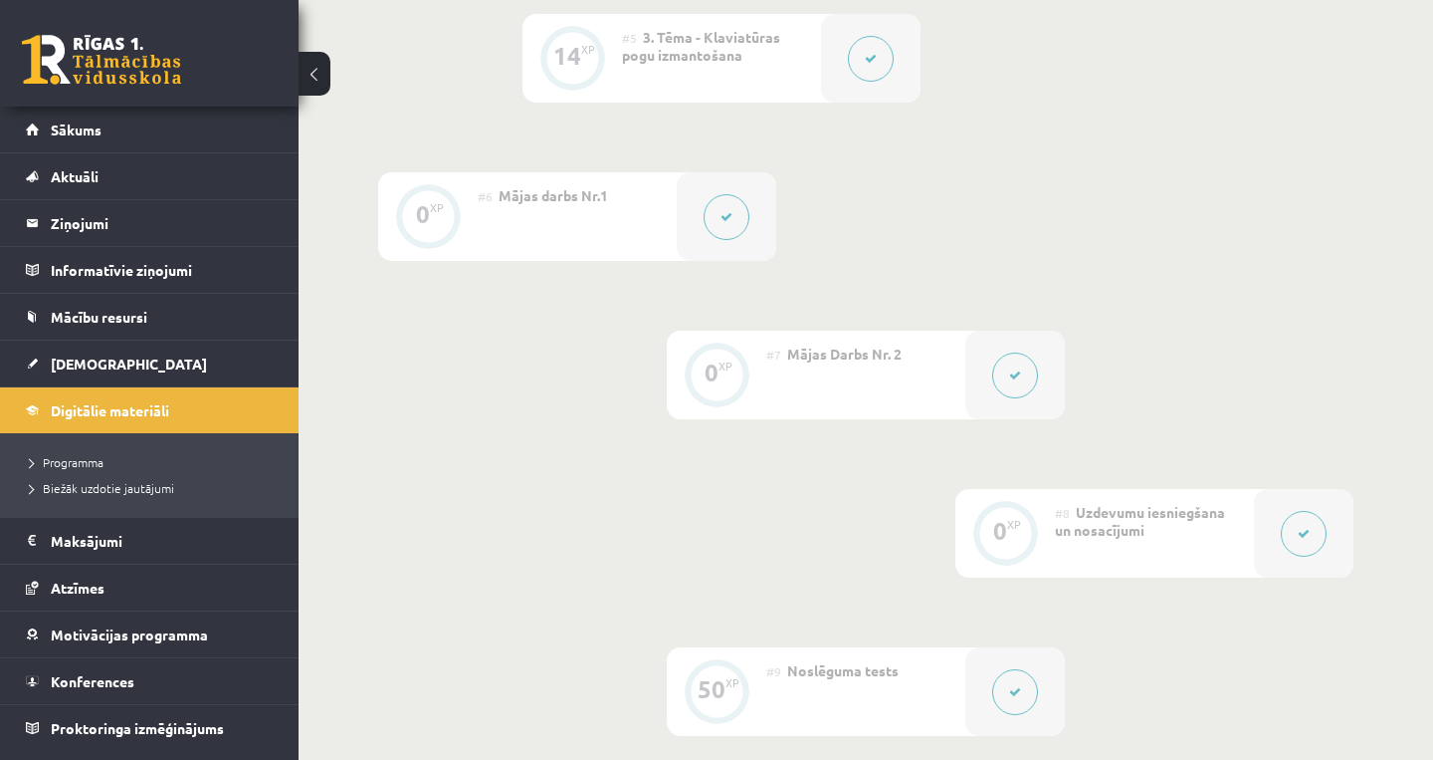
click at [77, 360] on span "[DEMOGRAPHIC_DATA]" at bounding box center [129, 363] width 156 height 18
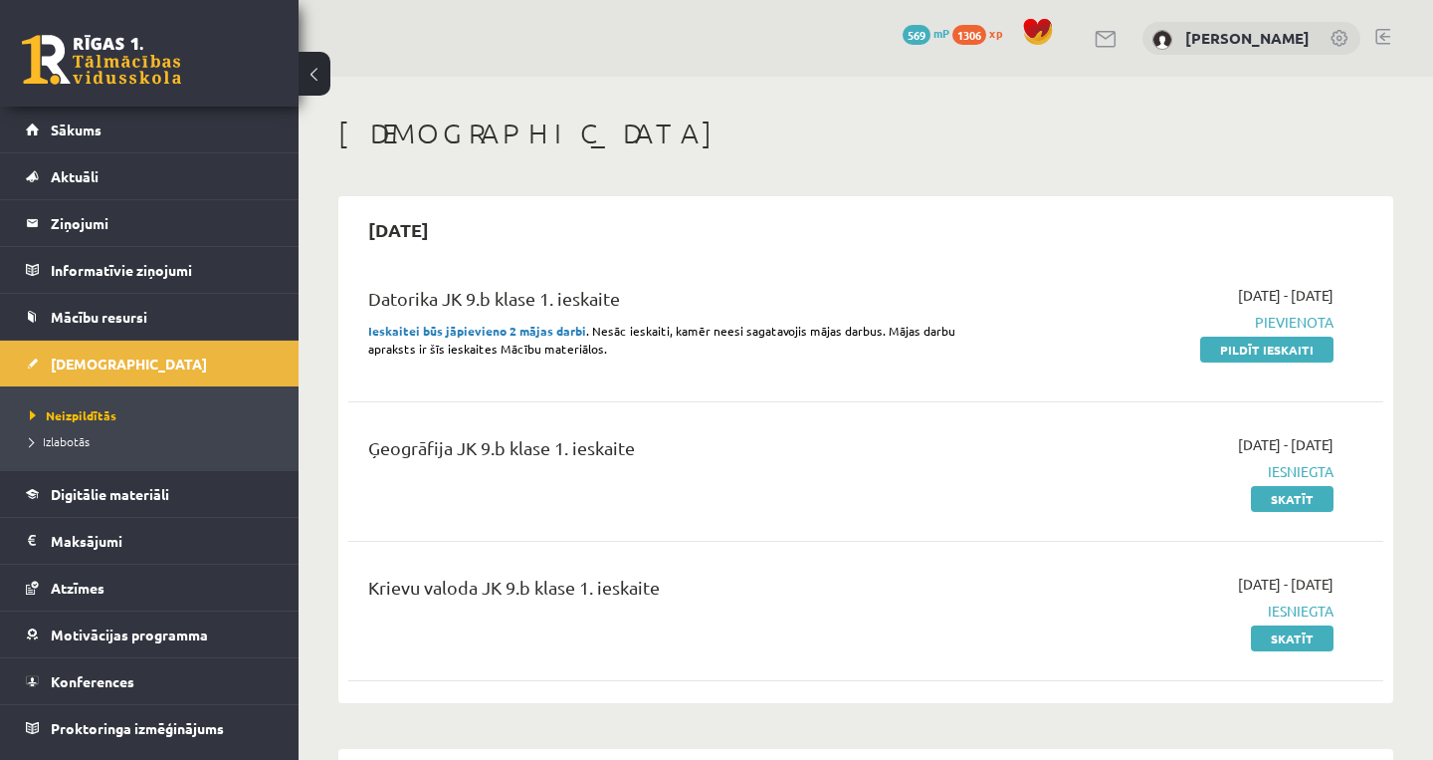
click at [908, 213] on div "2025-10-15" at bounding box center [865, 229] width 1035 height 47
click at [1295, 351] on link "Pildīt ieskaiti" at bounding box center [1267, 349] width 133 height 26
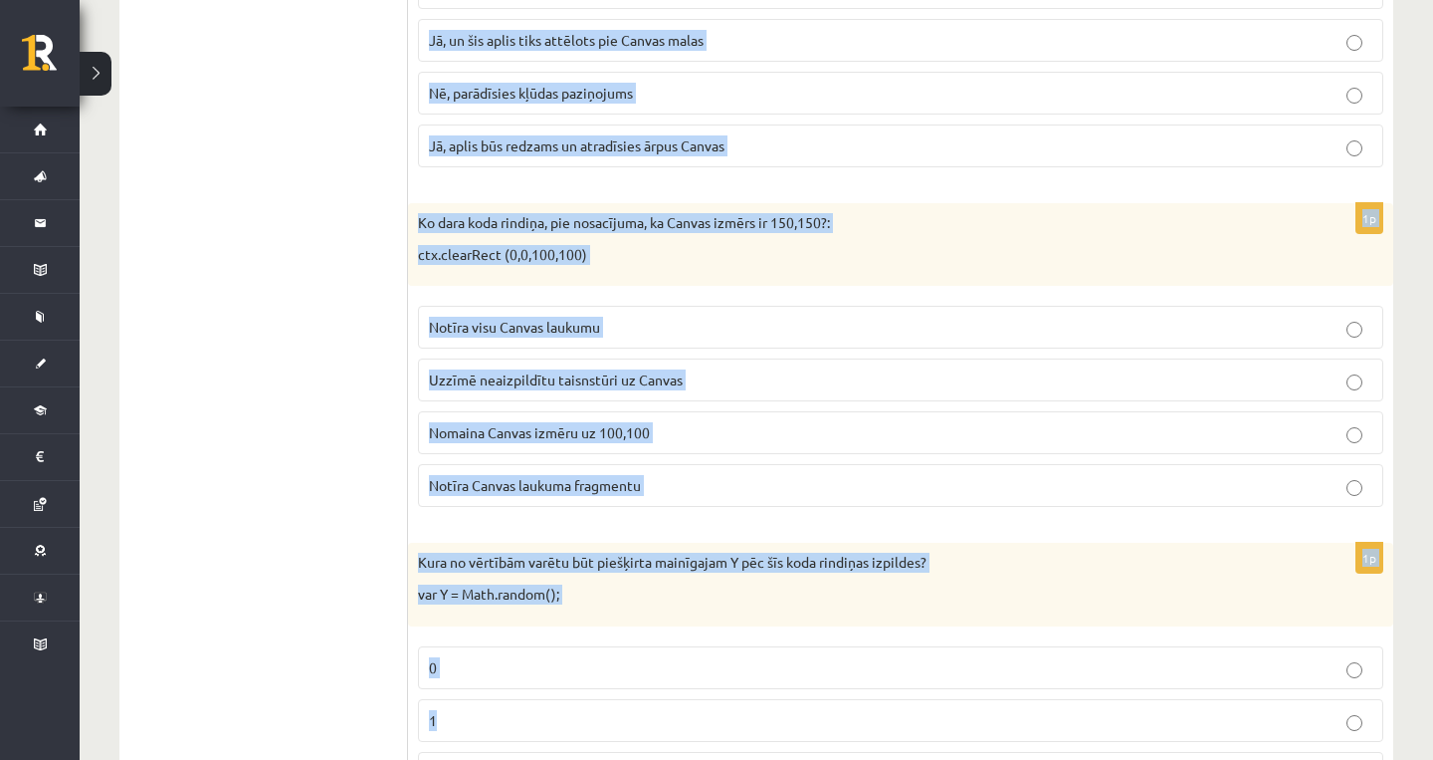
scroll to position [1737, 0]
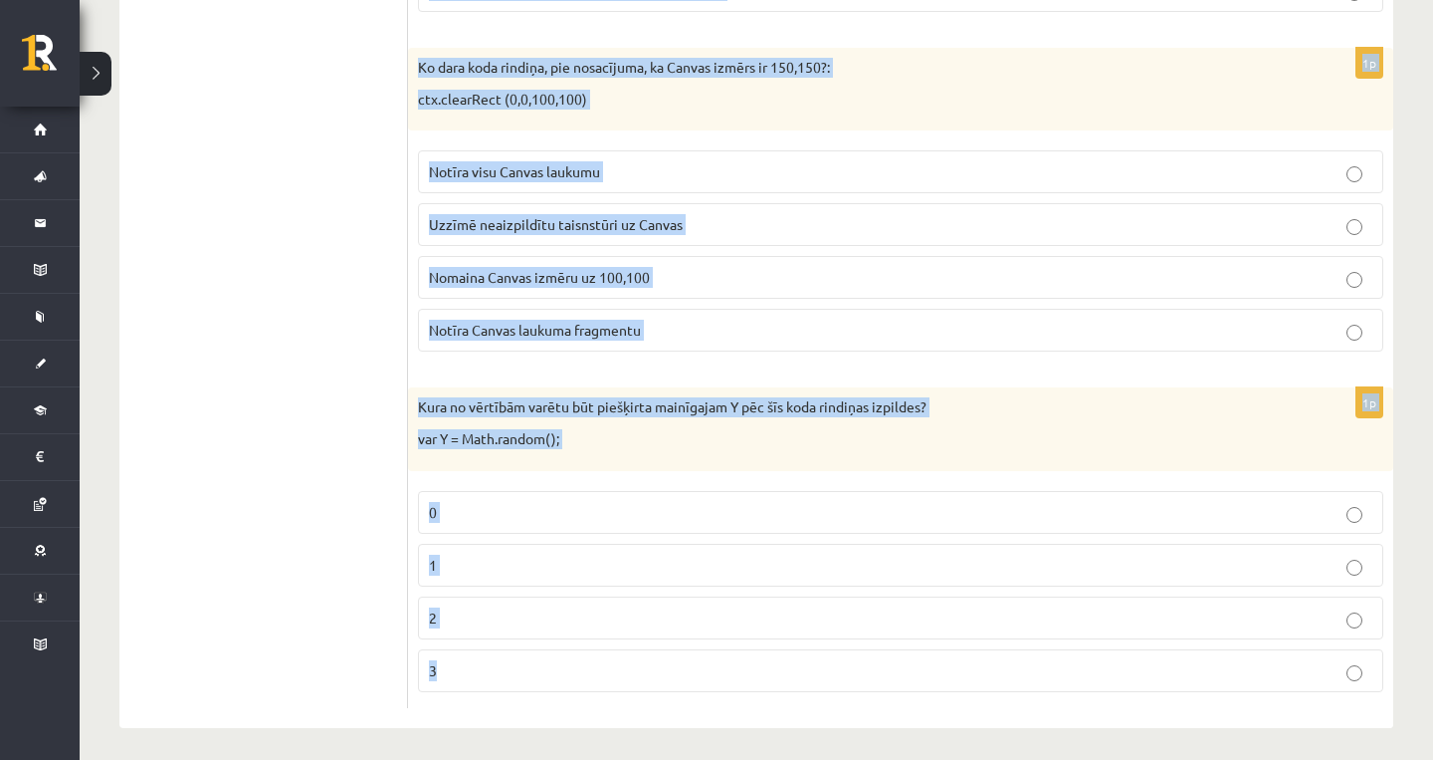
drag, startPoint x: 416, startPoint y: 355, endPoint x: 712, endPoint y: 724, distance: 472.3
copy form "Lo ipsumd sitametc 275 adip elit seddoei?: temPorincid ( Utlab, 633); Etd magna…"
drag, startPoint x: 715, startPoint y: 758, endPoint x: 1332, endPoint y: 329, distance: 751.1
click at [1332, 329] on p "Notīra Canvas laukuma fragmentu" at bounding box center [901, 330] width 944 height 21
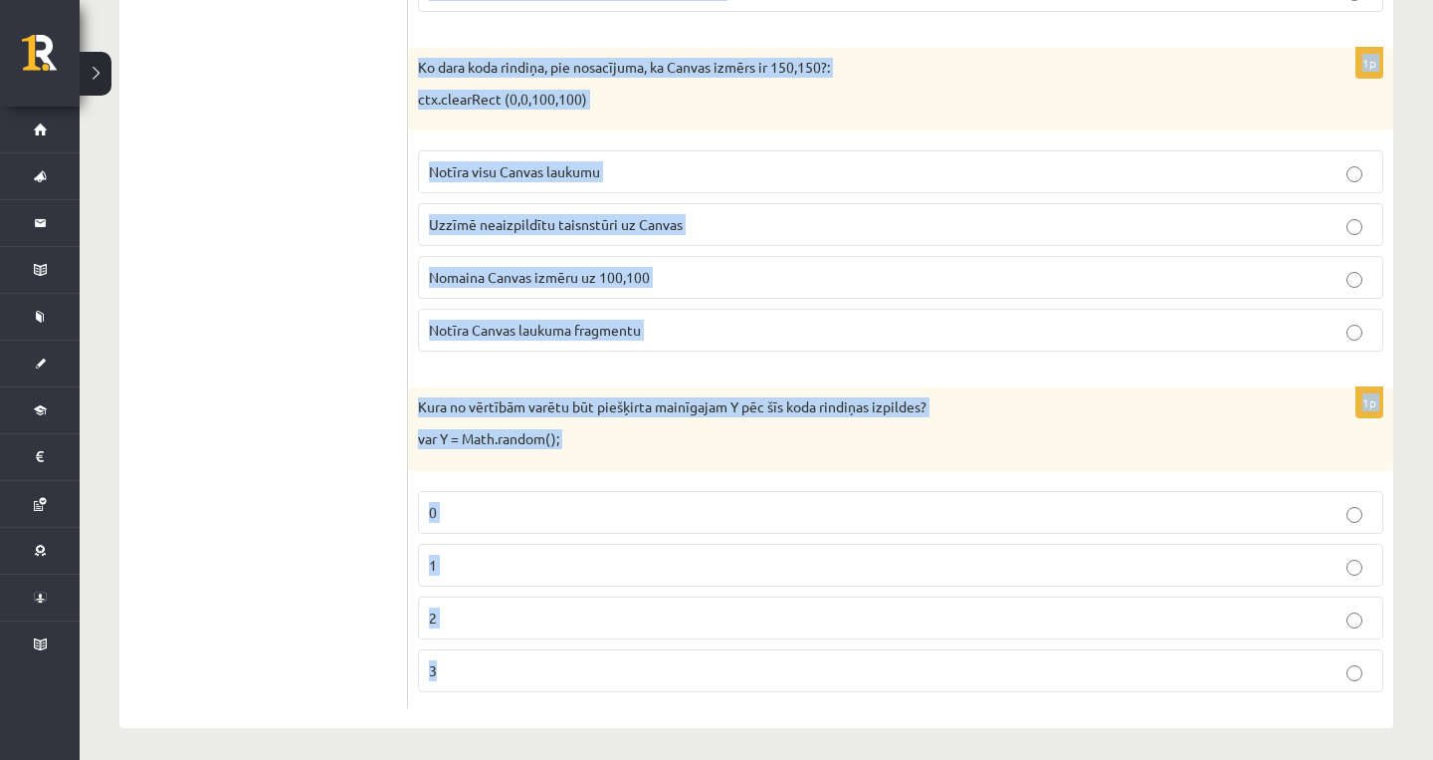
scroll to position [0, 0]
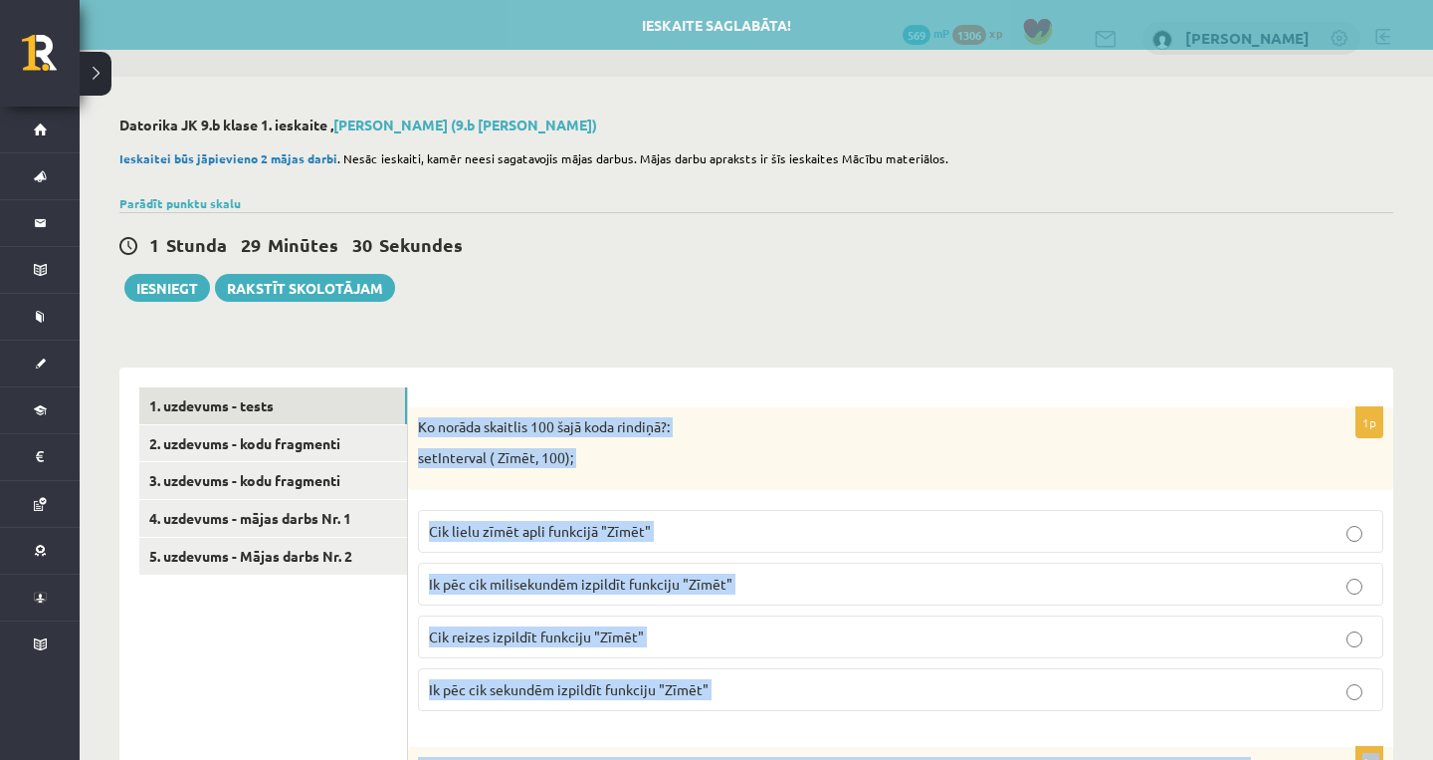
click at [634, 487] on div "Ko norāda skaitlis 100 šajā koda rindiņā?: setInterval ( Zīmēt, 100);" at bounding box center [900, 448] width 985 height 83
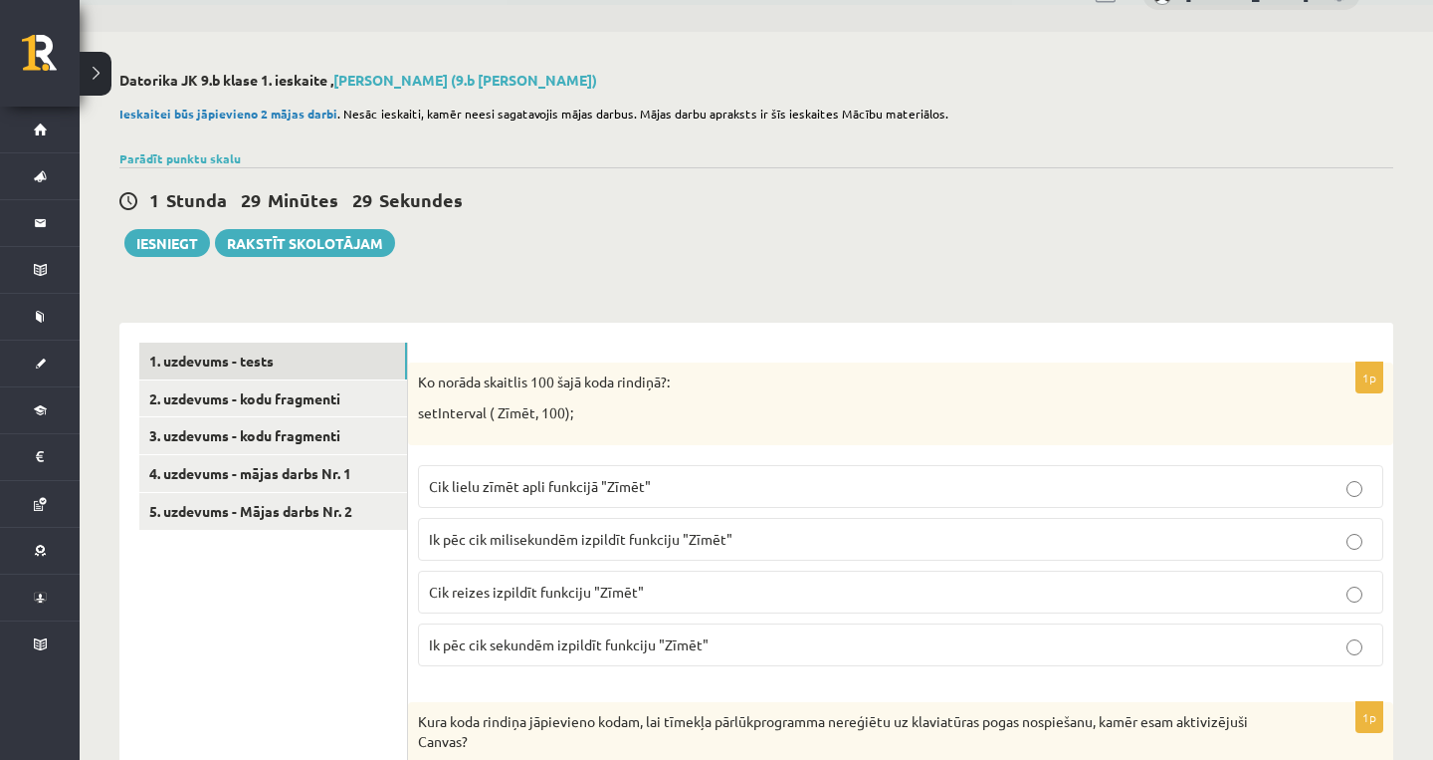
scroll to position [46, 0]
click at [615, 529] on span "Ik pēc cik milisekundēm izpildīt funkciju "Zīmēt"" at bounding box center [581, 538] width 304 height 18
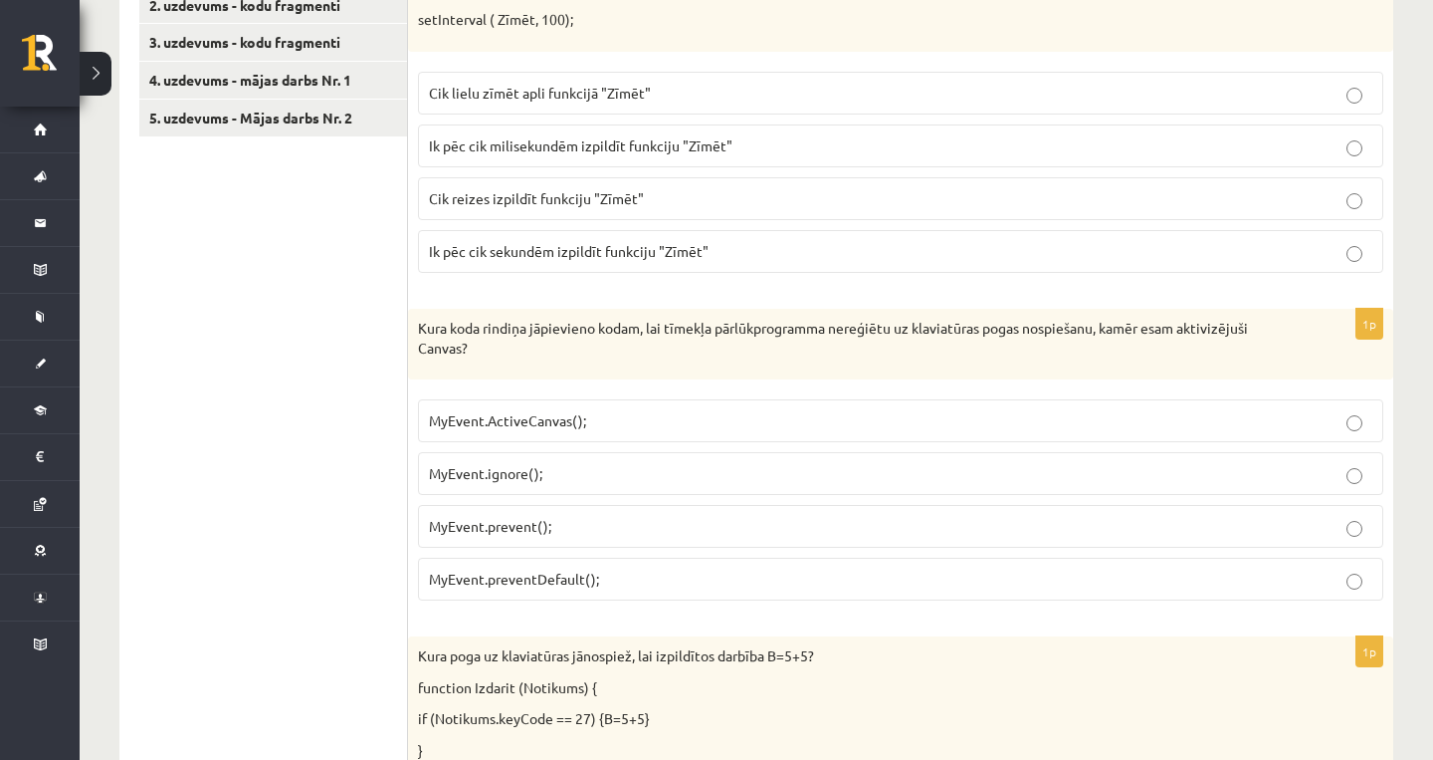
scroll to position [442, 0]
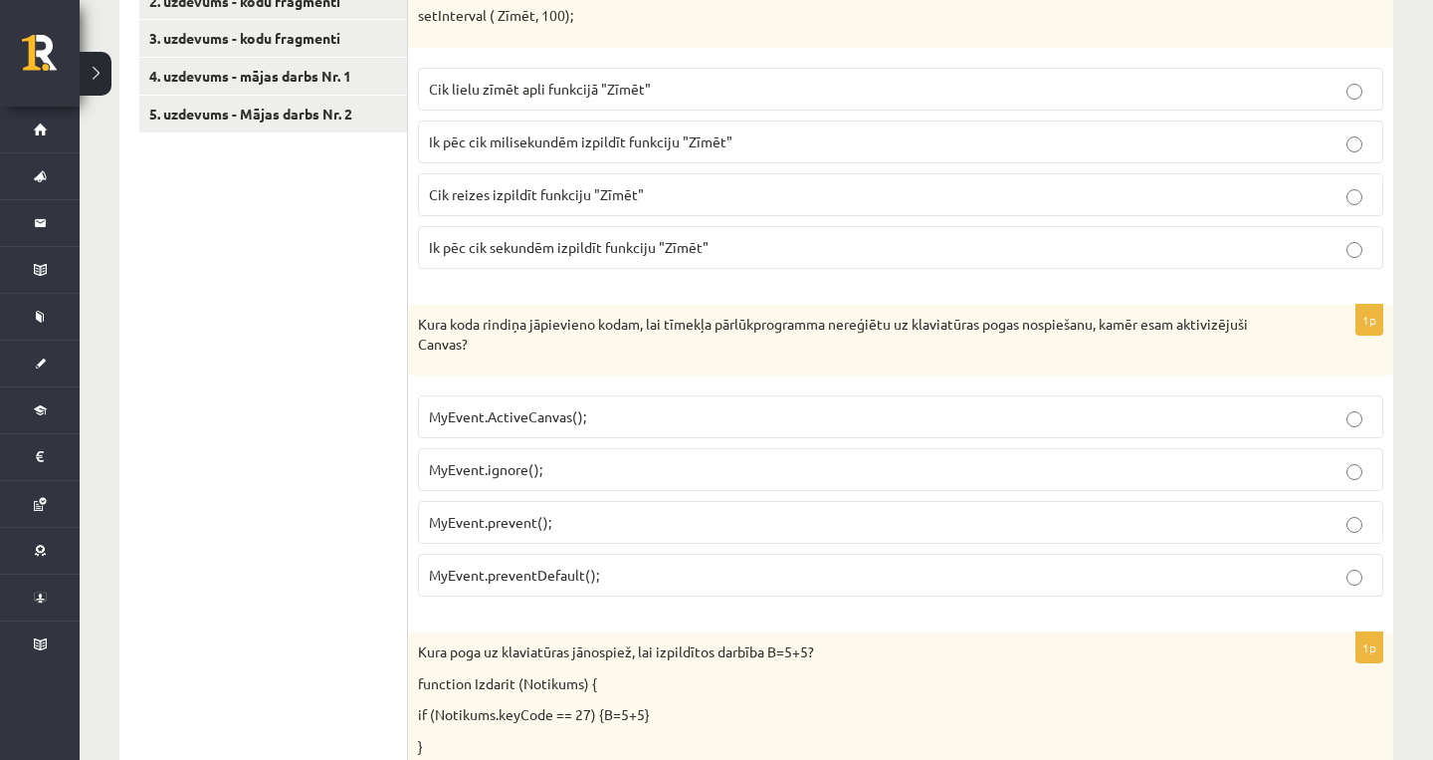
click at [609, 572] on p "MyEvent.preventDefault();" at bounding box center [901, 574] width 944 height 21
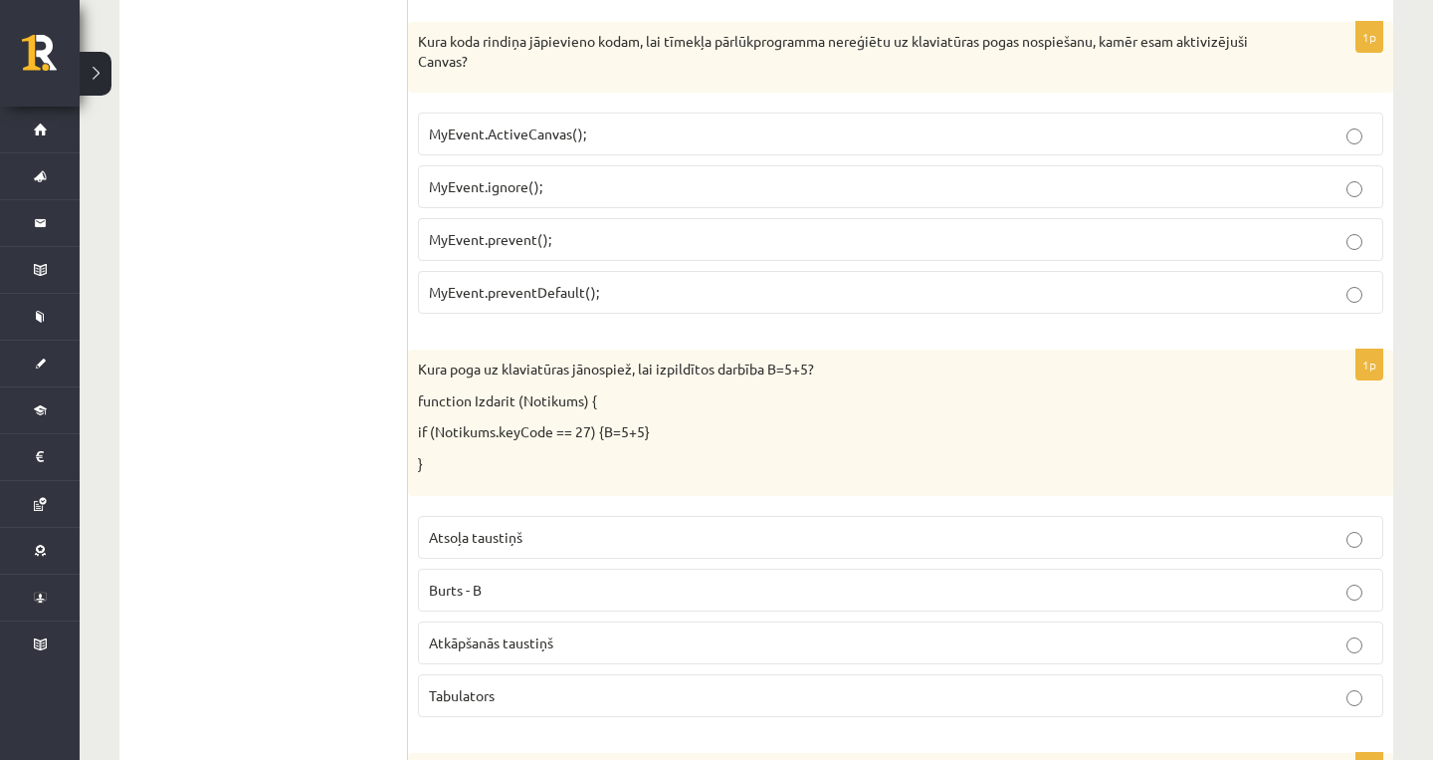
scroll to position [868, 0]
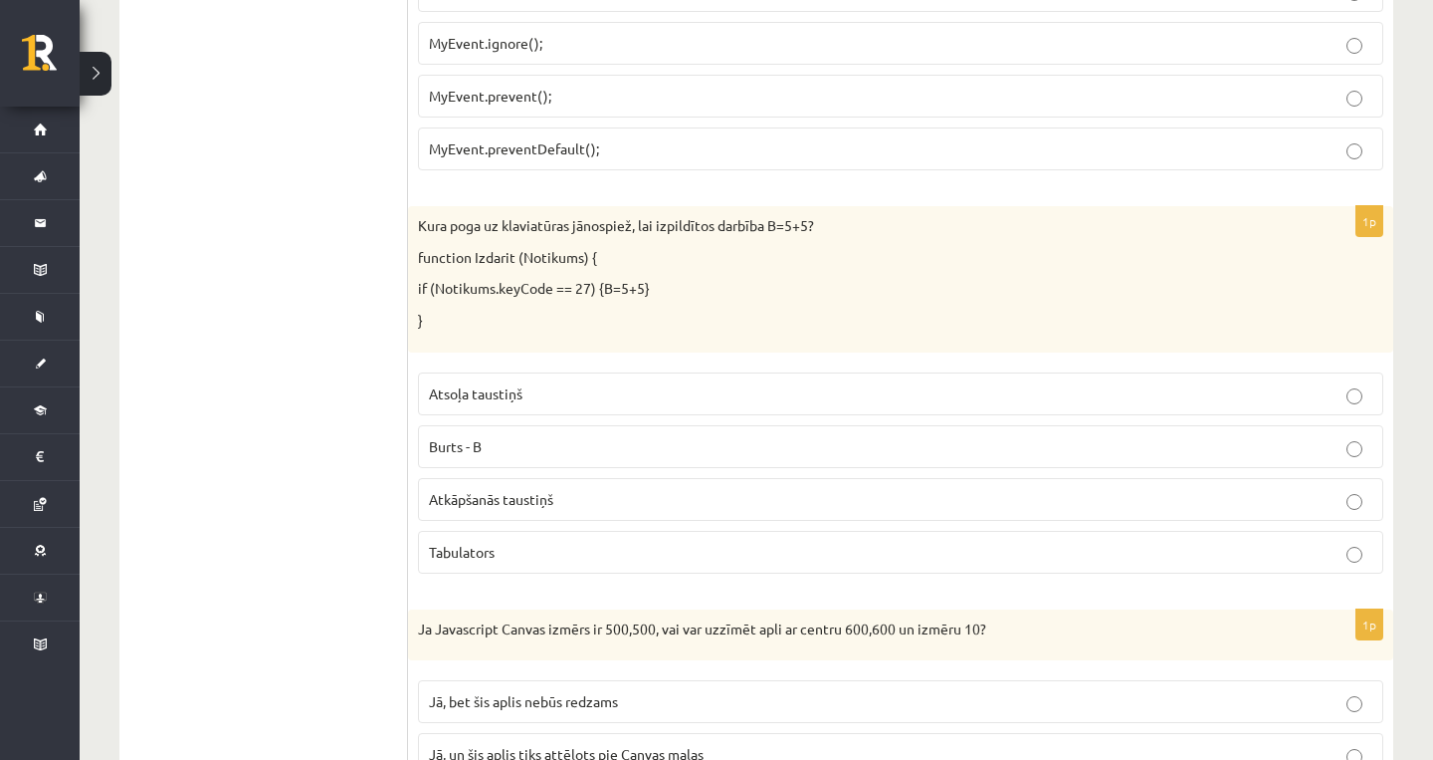
click at [571, 495] on p "Atkāpšanās taustiņš" at bounding box center [901, 499] width 944 height 21
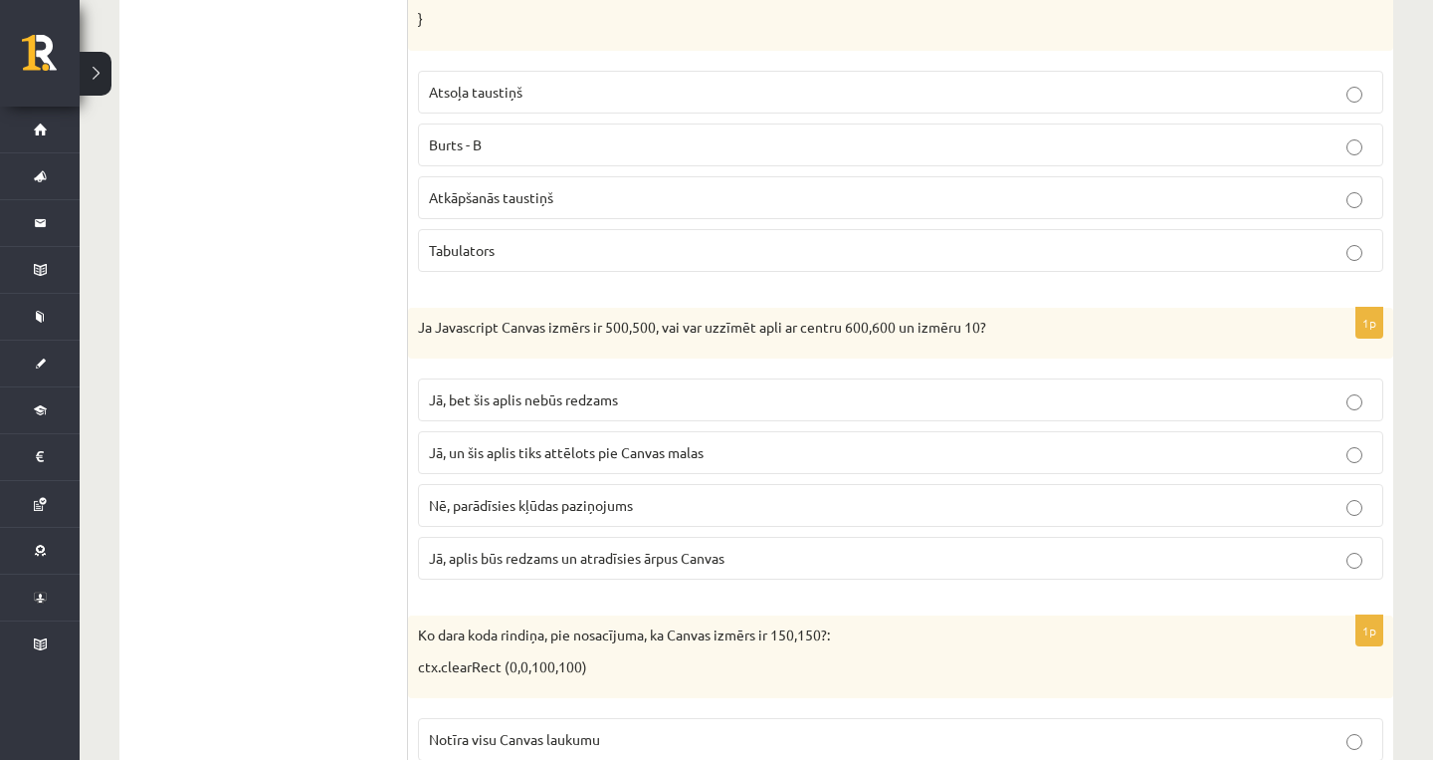
scroll to position [1176, 0]
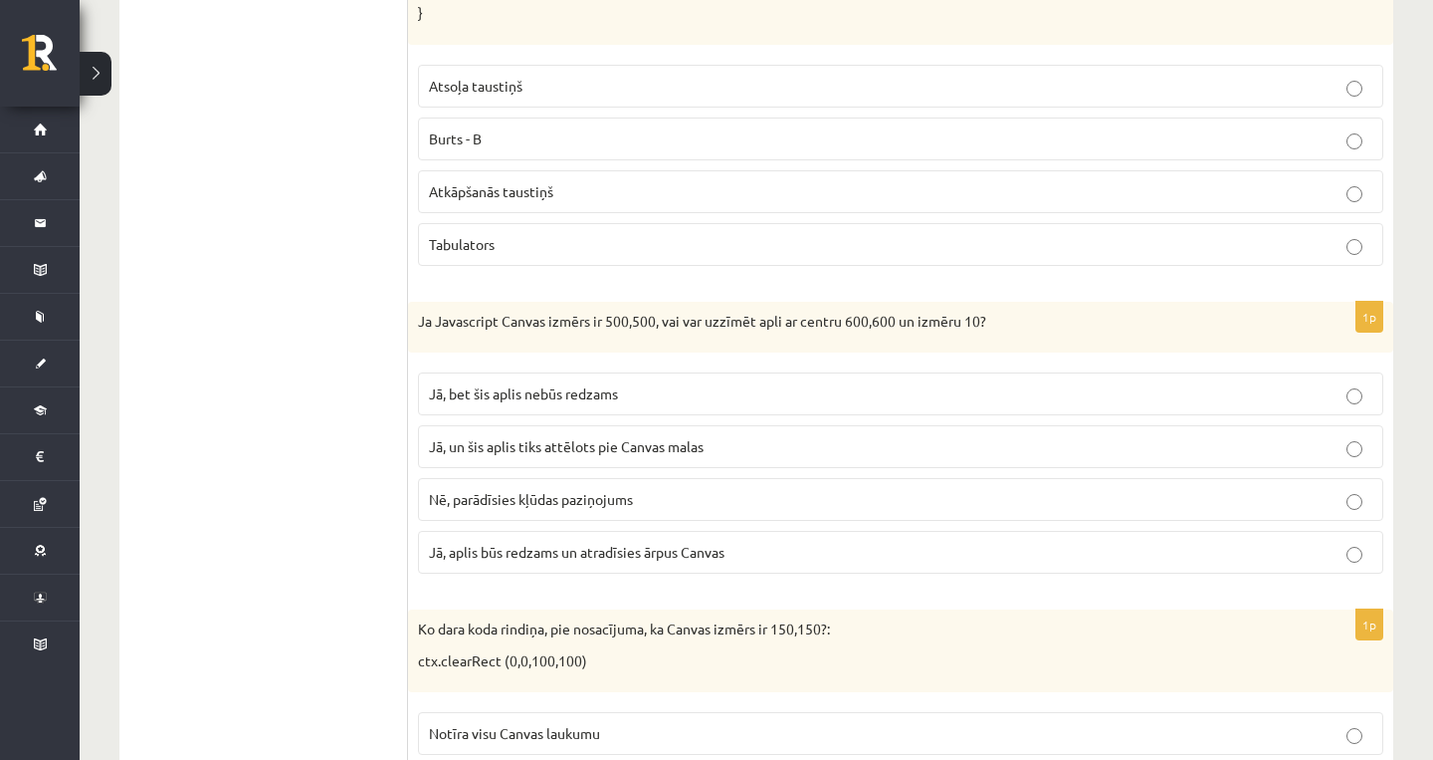
click at [634, 398] on p "Jā, bet šis aplis nebūs redzams" at bounding box center [901, 393] width 944 height 21
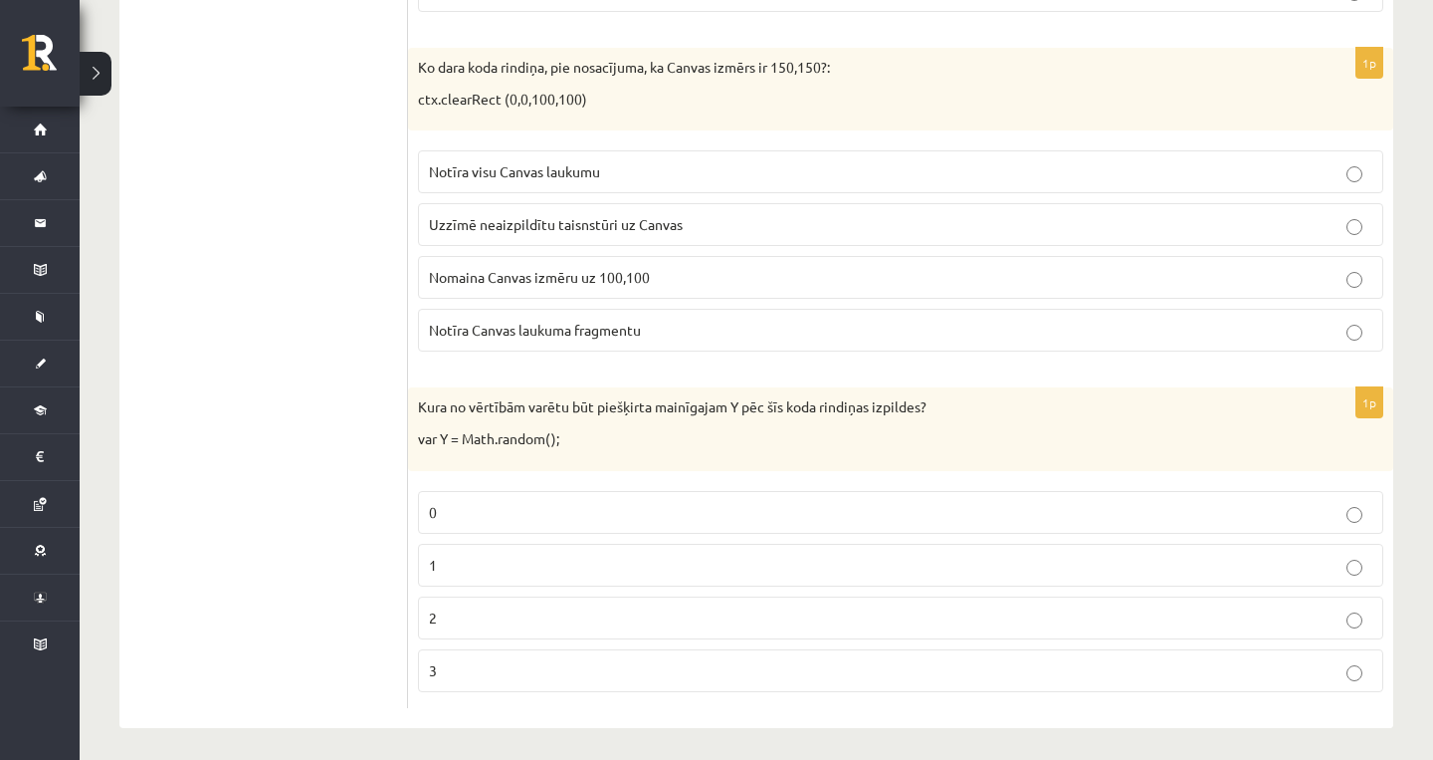
scroll to position [1737, 0]
click at [798, 163] on p "Notīra visu Canvas laukumu" at bounding box center [901, 171] width 944 height 21
click at [761, 320] on p "Notīra Canvas laukuma fragmentu" at bounding box center [901, 330] width 944 height 21
click at [638, 502] on p "0" at bounding box center [901, 512] width 944 height 21
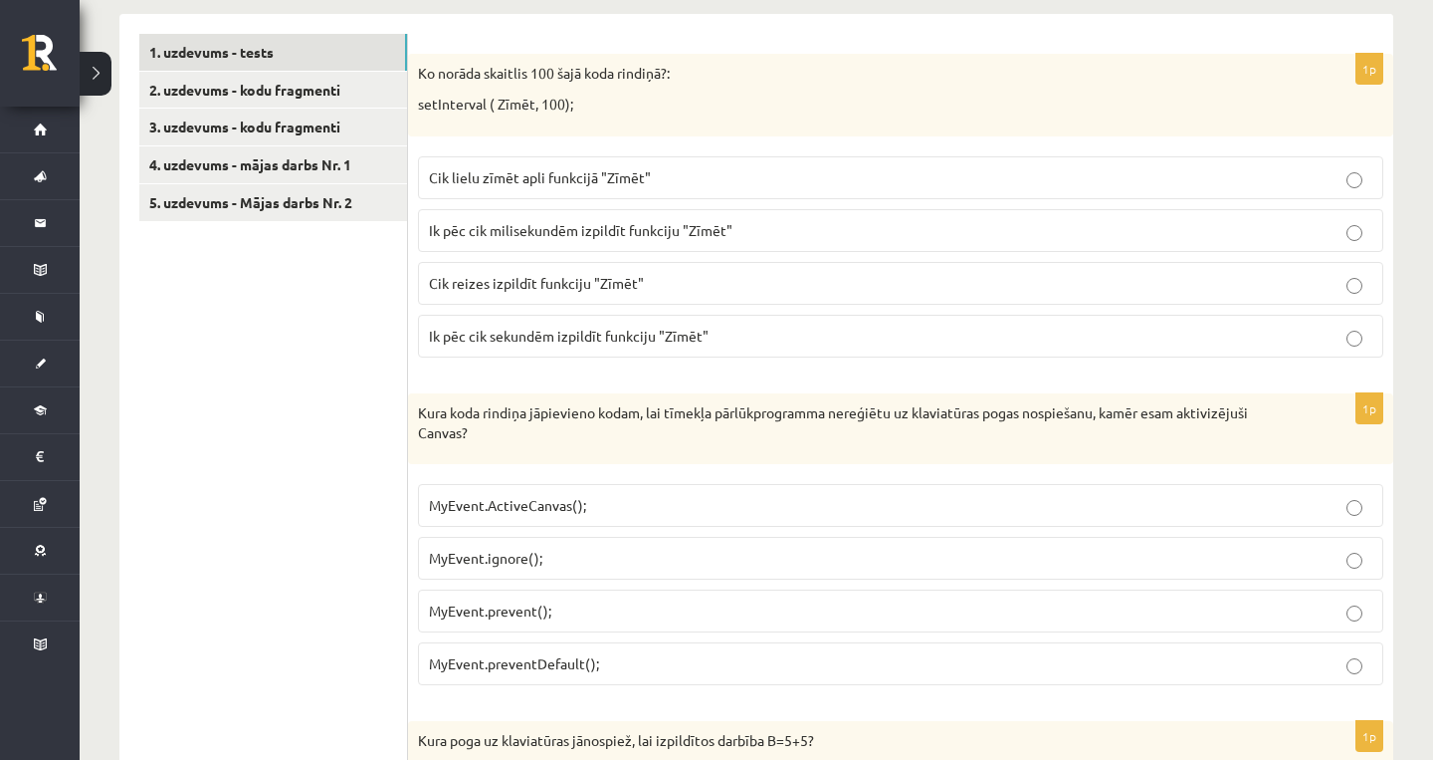
scroll to position [0, 0]
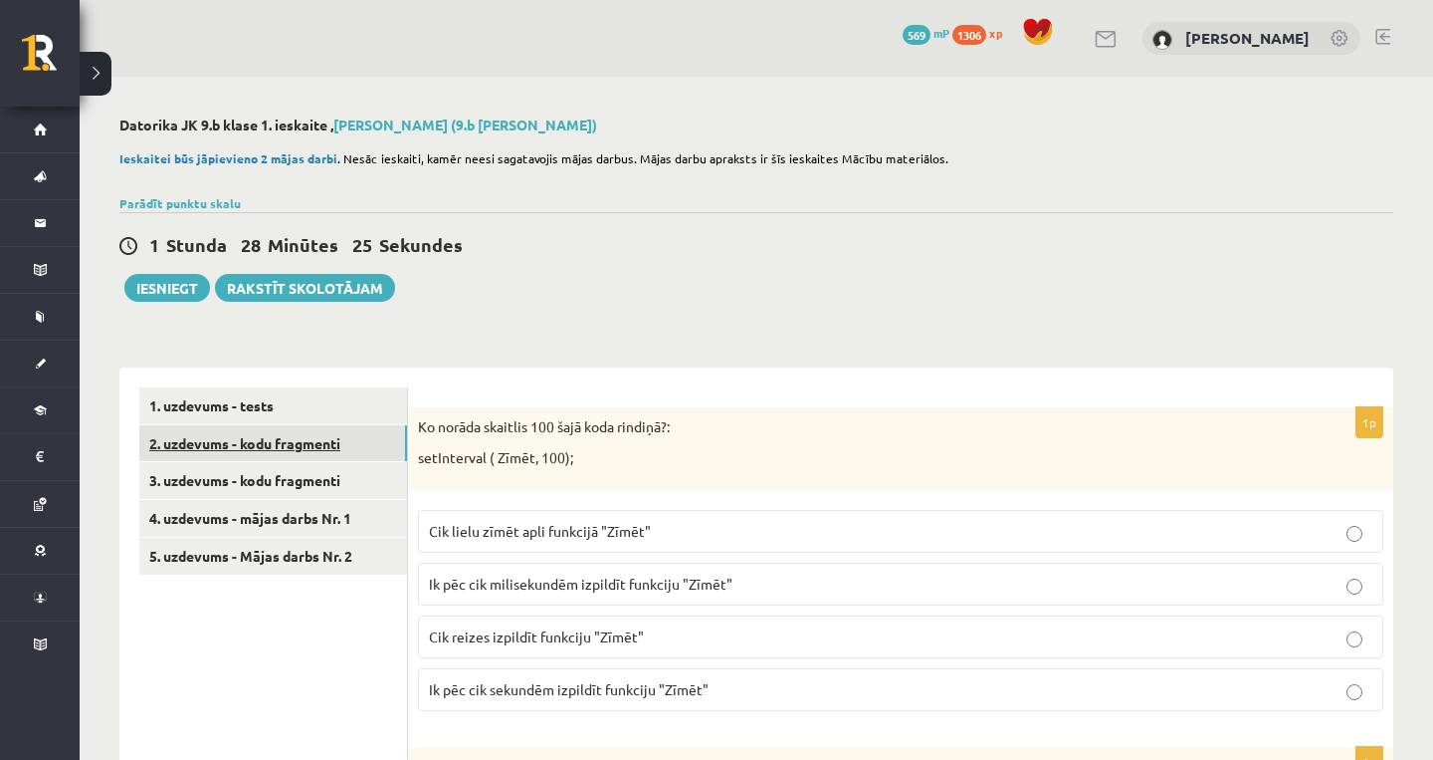
click at [281, 439] on link "2. uzdevums - kodu fragmenti" at bounding box center [273, 443] width 268 height 37
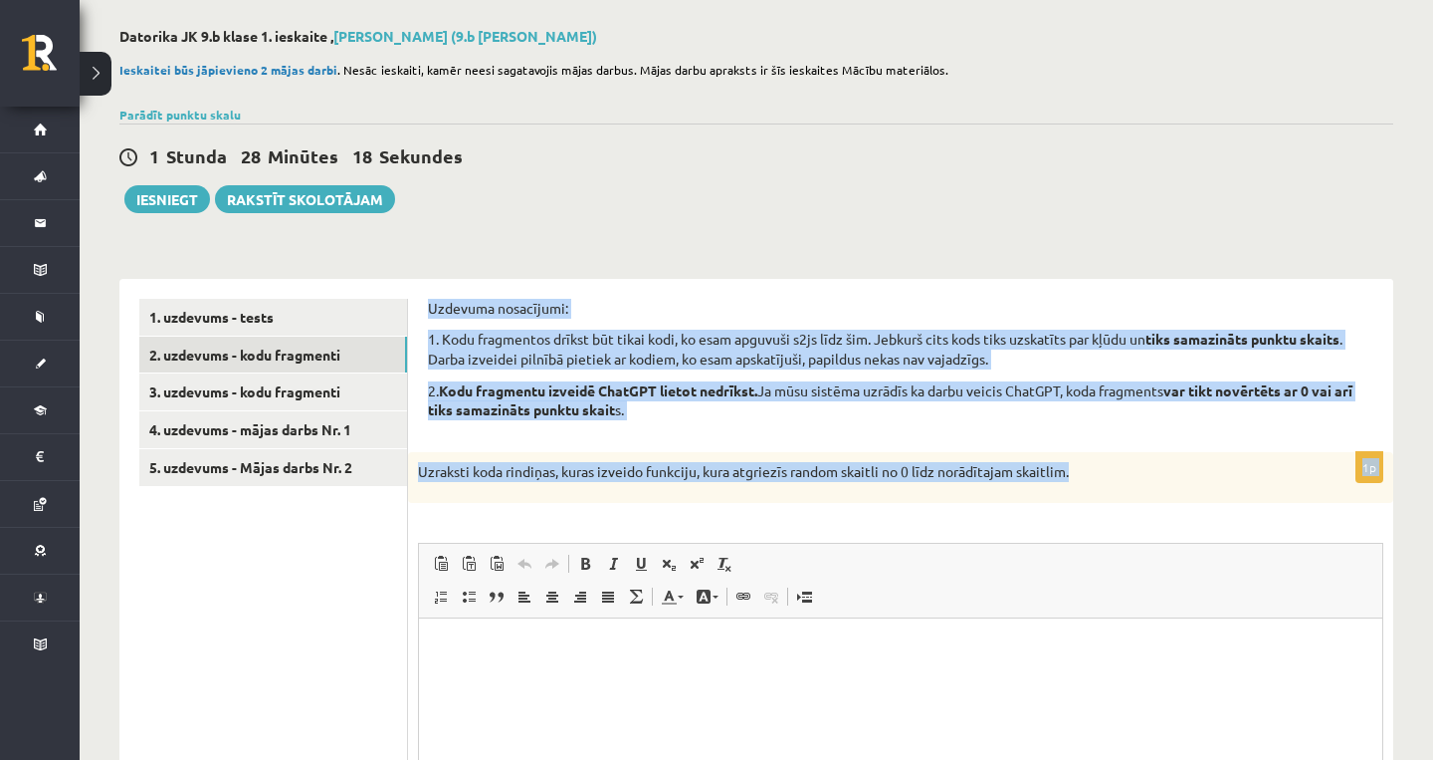
drag, startPoint x: 425, startPoint y: 309, endPoint x: 892, endPoint y: 496, distance: 503.0
copy form "Uzdevuma nosacījumi: 1. Kodu fragmentos drīkst būt tikai kodi, ko esam apguvuši…"
drag, startPoint x: 705, startPoint y: 167, endPoint x: 633, endPoint y: 333, distance: 181.0
click at [633, 333] on p "1. Kodu fragmentos drīkst būt tikai kodi, ko esam apguvuši s2js līdz šim. Jebku…" at bounding box center [901, 348] width 946 height 39
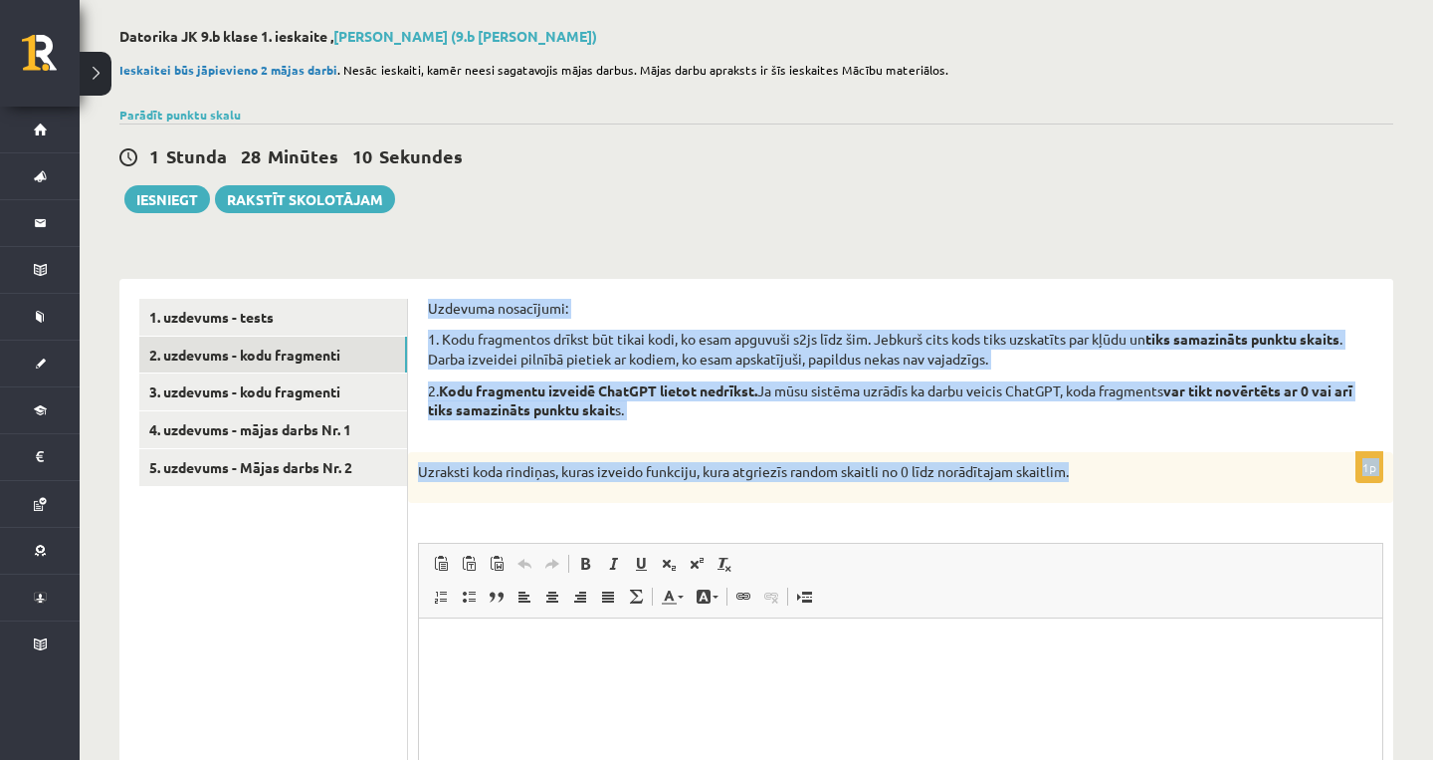
click at [634, 332] on p "1. Kodu fragmentos drīkst būt tikai kodi, ko esam apguvuši s2js līdz šim. Jebku…" at bounding box center [901, 348] width 946 height 39
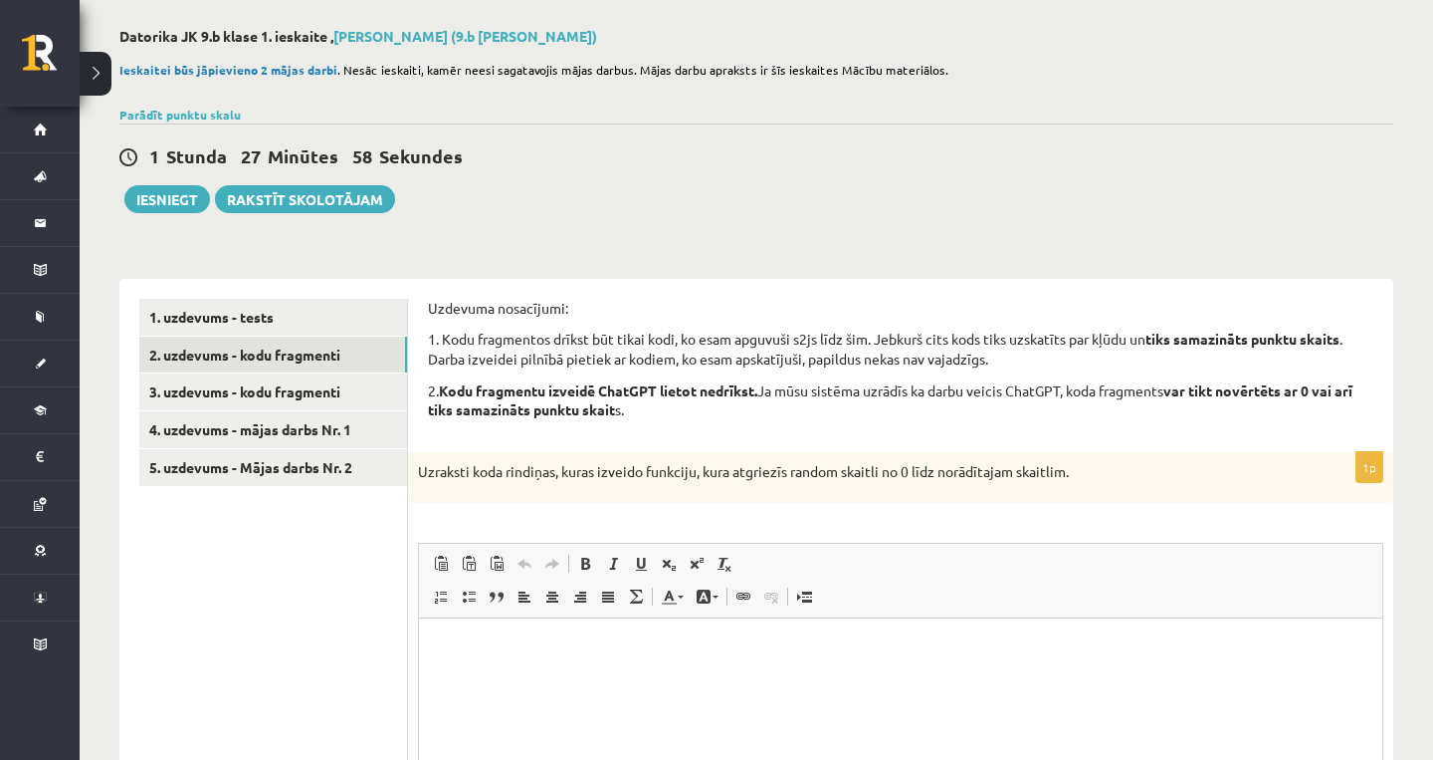
drag, startPoint x: 1068, startPoint y: 796, endPoint x: 652, endPoint y: 668, distance: 435.5
click at [652, 668] on html at bounding box center [901, 648] width 964 height 61
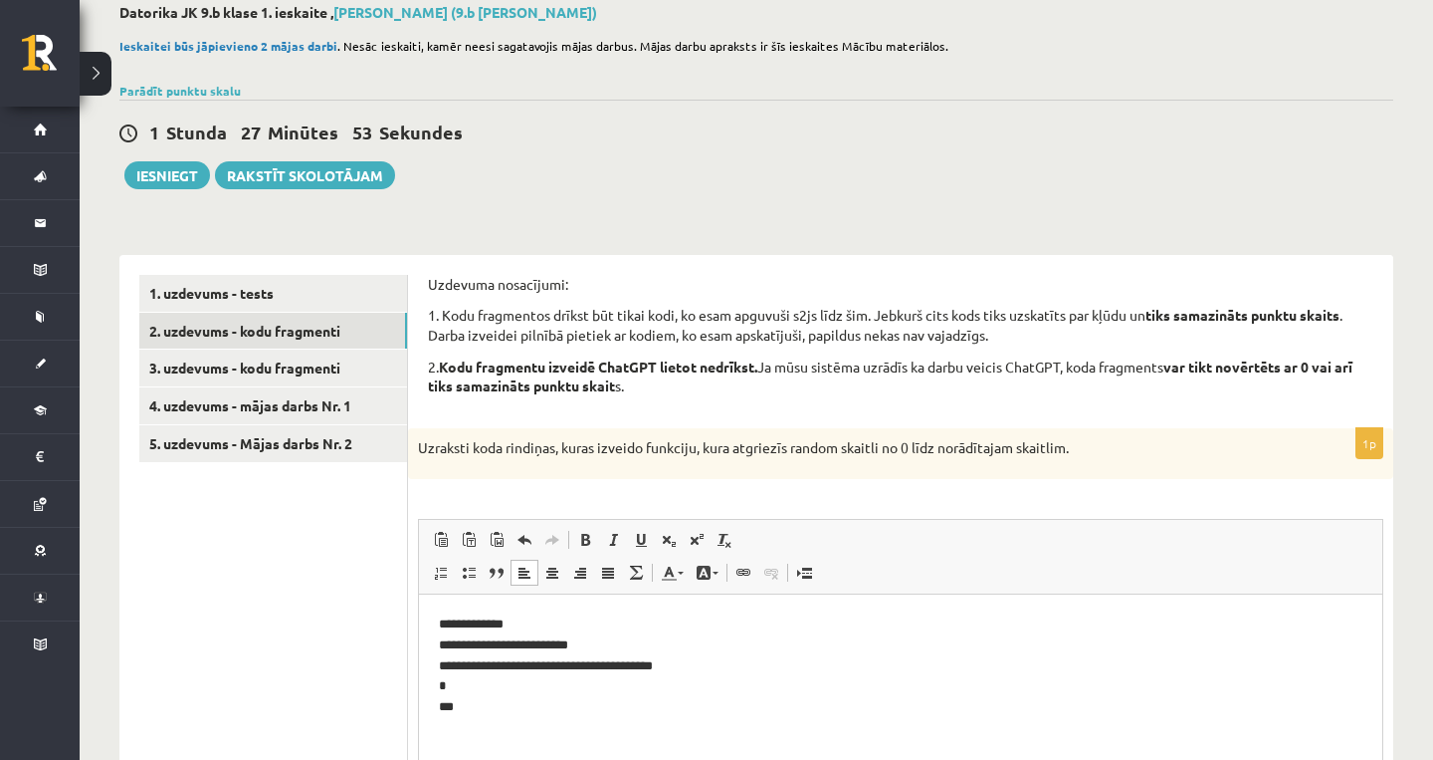
scroll to position [109, 0]
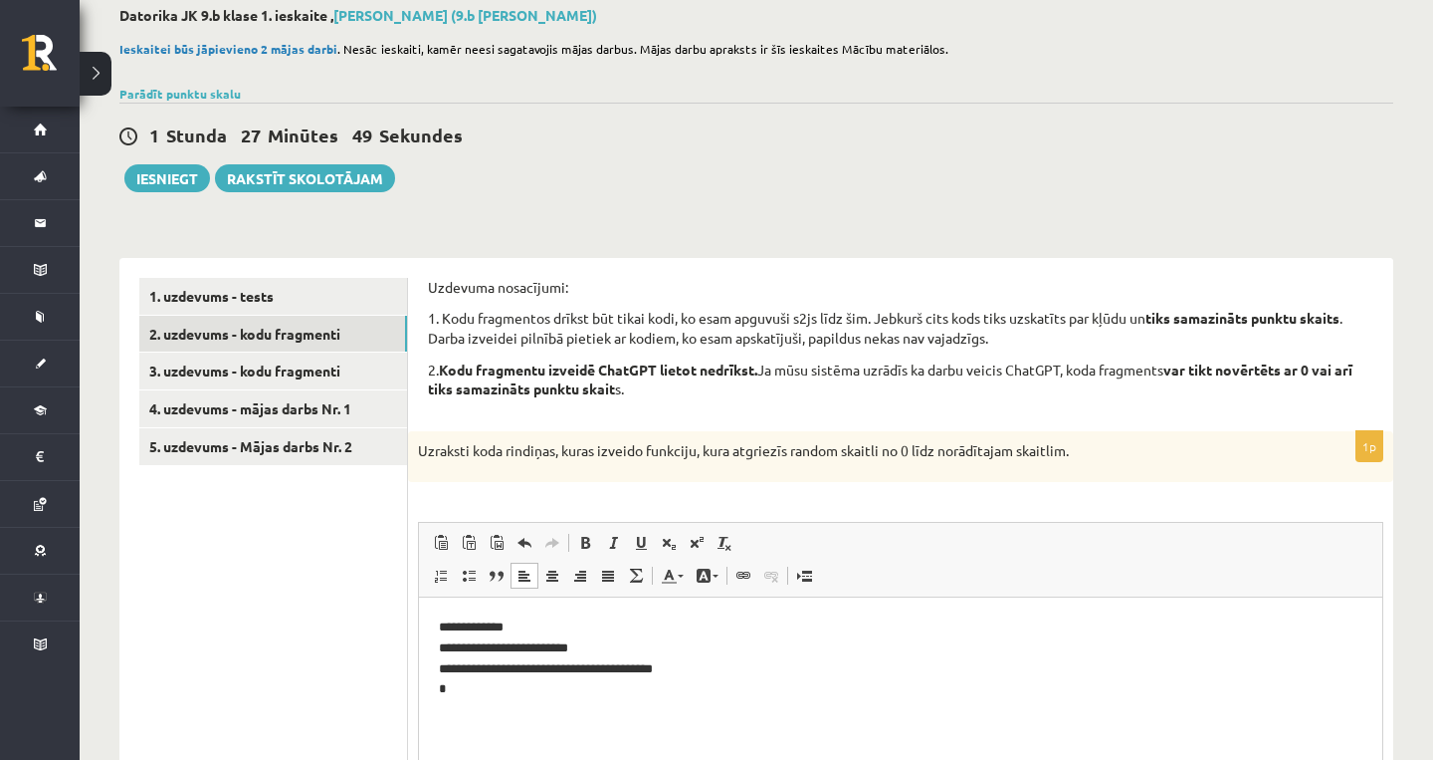
click at [489, 625] on p "**********" at bounding box center [901, 657] width 924 height 80
click at [451, 629] on p "**********" at bounding box center [901, 657] width 924 height 80
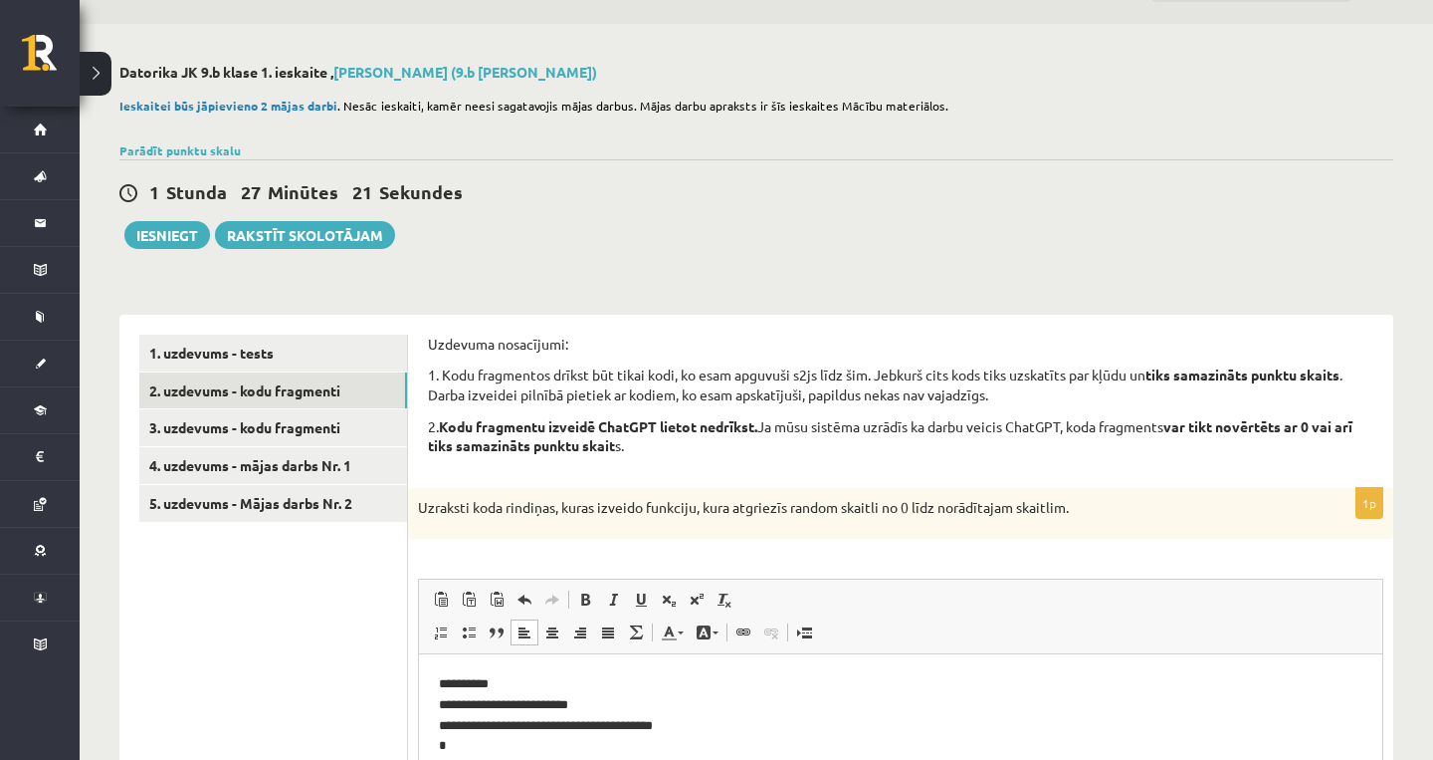
scroll to position [54, 0]
click at [447, 720] on p "**********" at bounding box center [901, 713] width 924 height 80
click at [587, 724] on body "**********" at bounding box center [901, 719] width 924 height 93
click at [460, 722] on body "**********" at bounding box center [901, 719] width 924 height 93
click at [428, 722] on html "**********" at bounding box center [901, 719] width 964 height 132
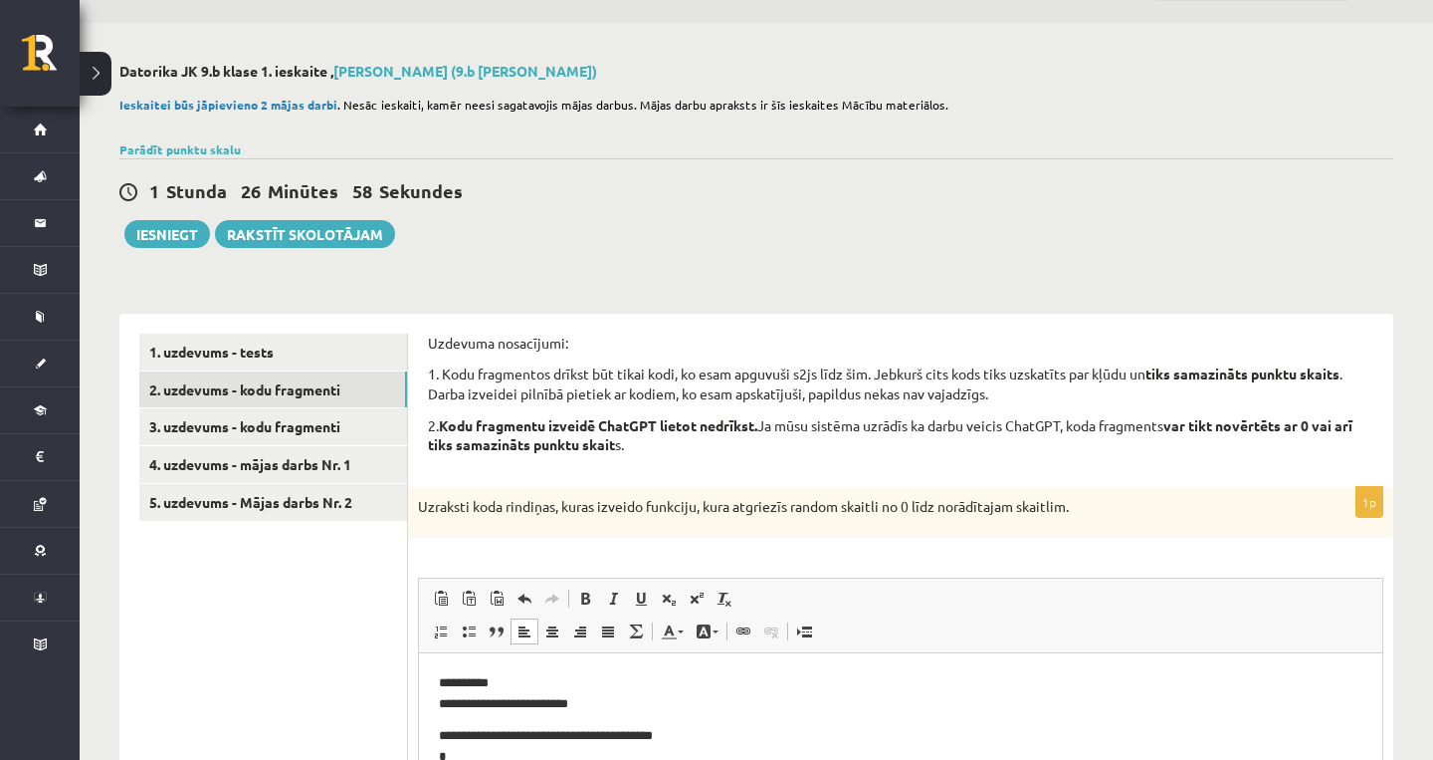
click at [433, 722] on html "**********" at bounding box center [901, 719] width 964 height 132
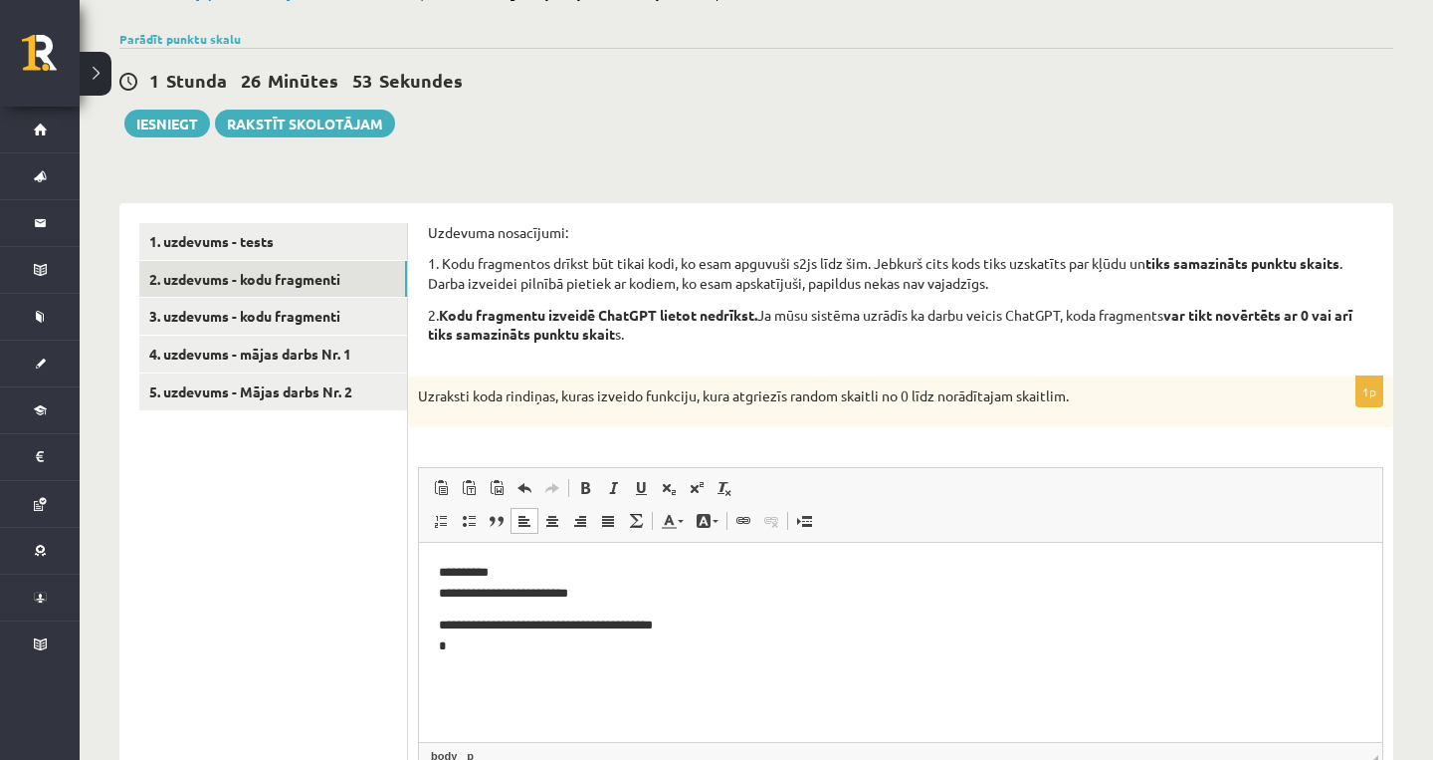
scroll to position [181, 0]
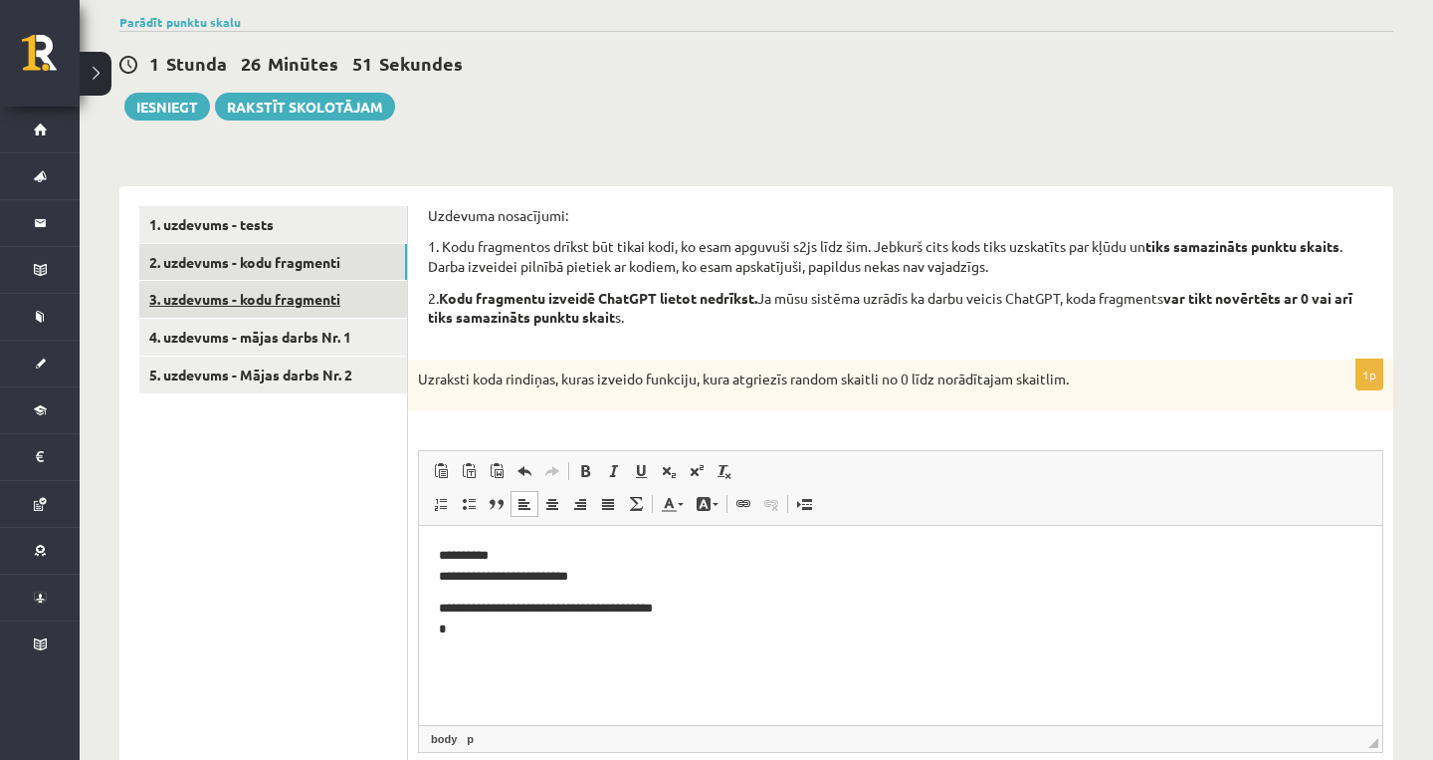
click at [299, 302] on link "3. uzdevums - kodu fragmenti" at bounding box center [273, 299] width 268 height 37
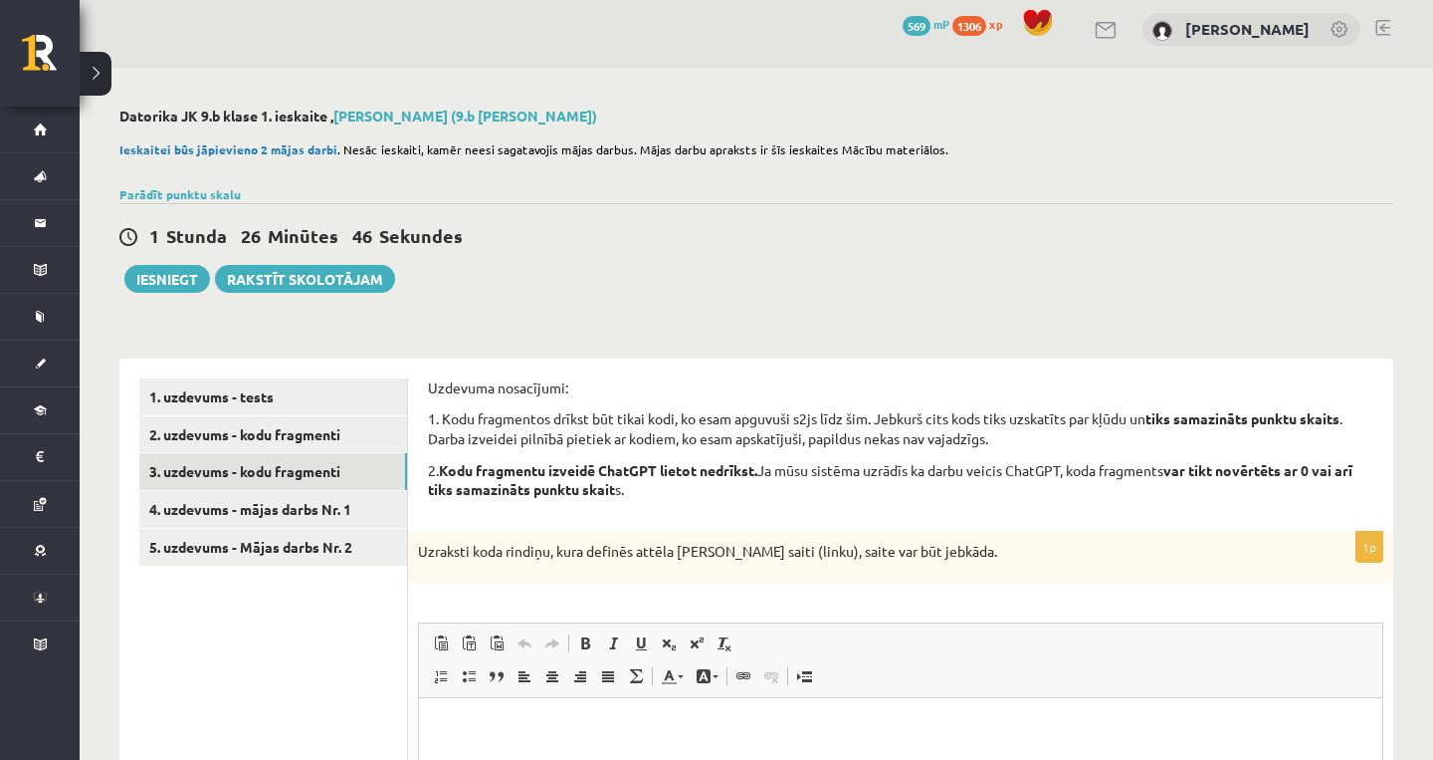
scroll to position [0, 0]
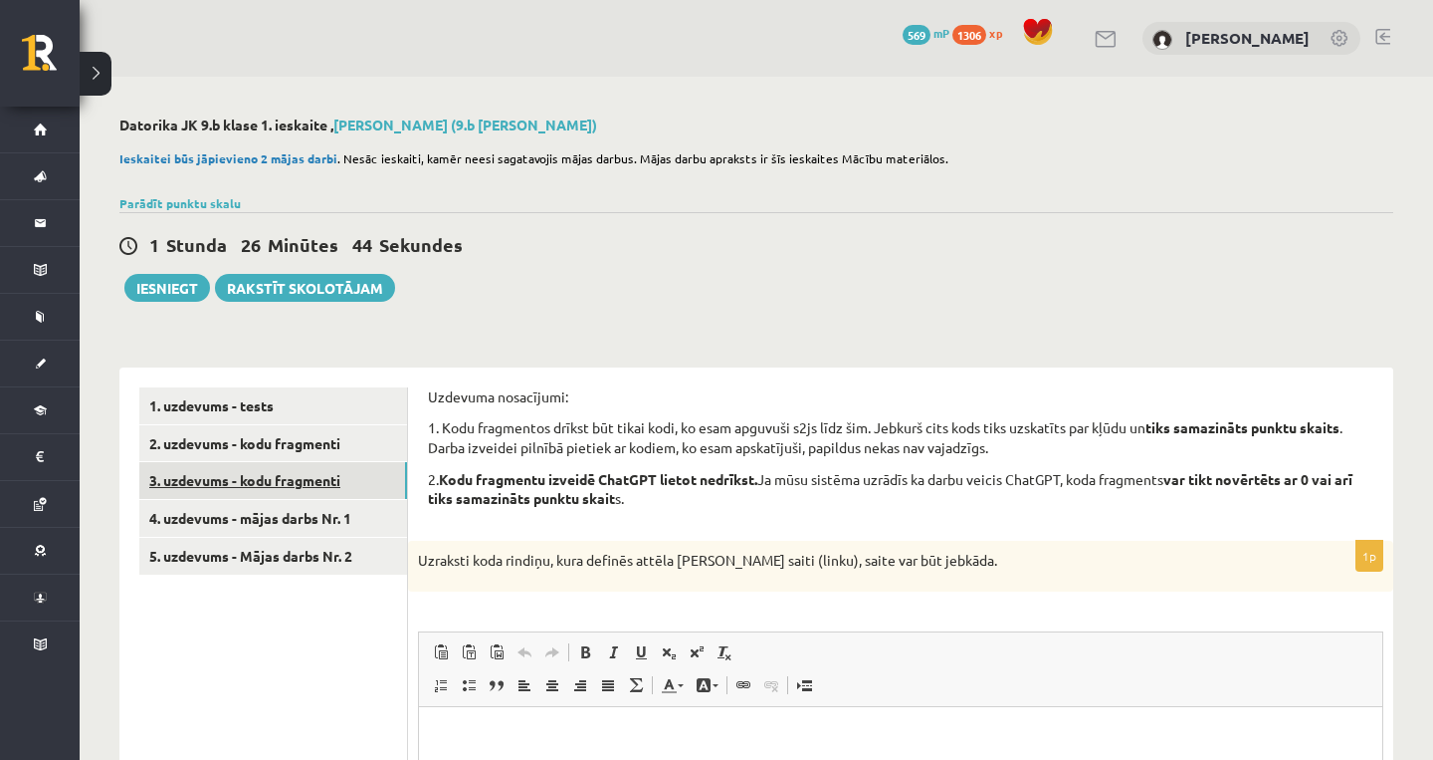
click at [288, 486] on link "3. uzdevums - kodu fragmenti" at bounding box center [273, 480] width 268 height 37
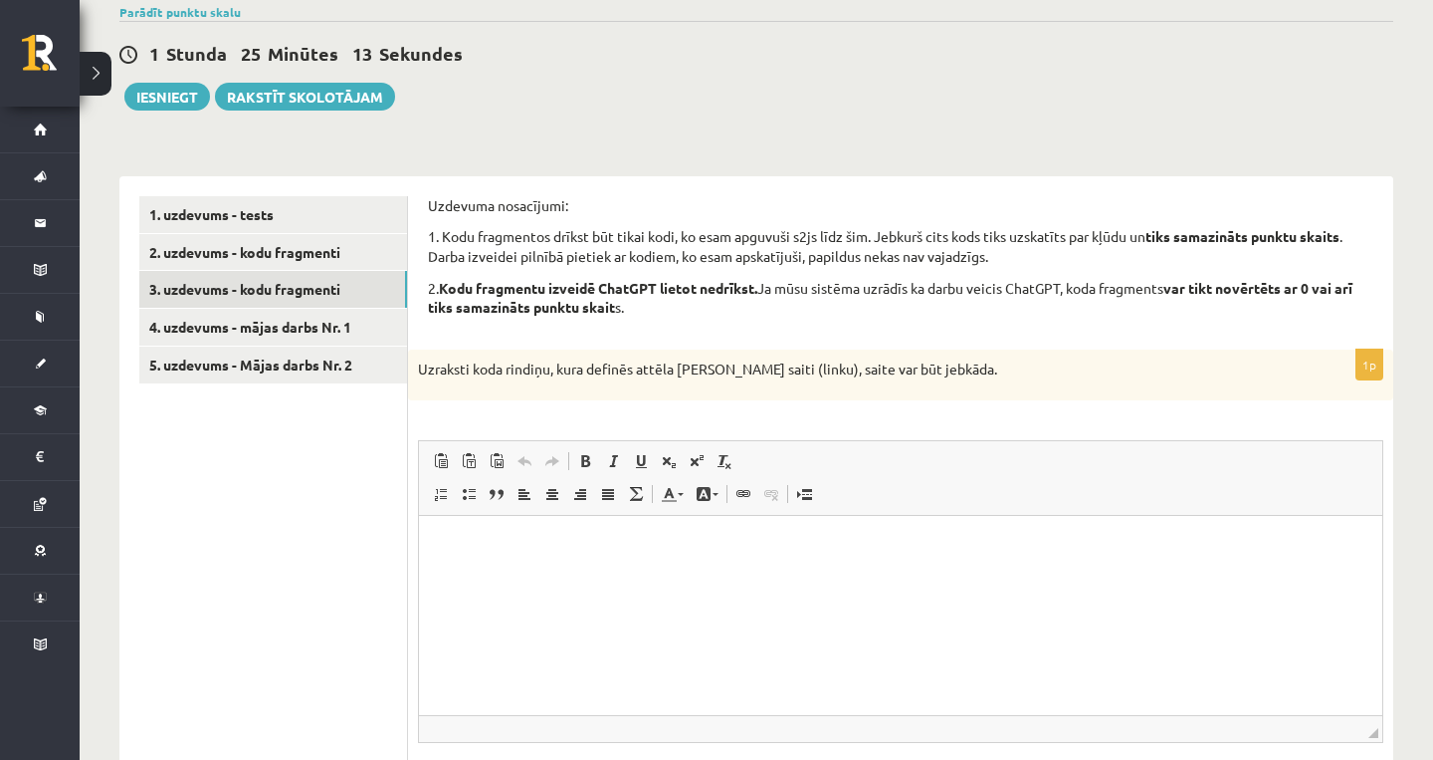
drag, startPoint x: 937, startPoint y: 69, endPoint x: 413, endPoint y: 184, distance: 536.2
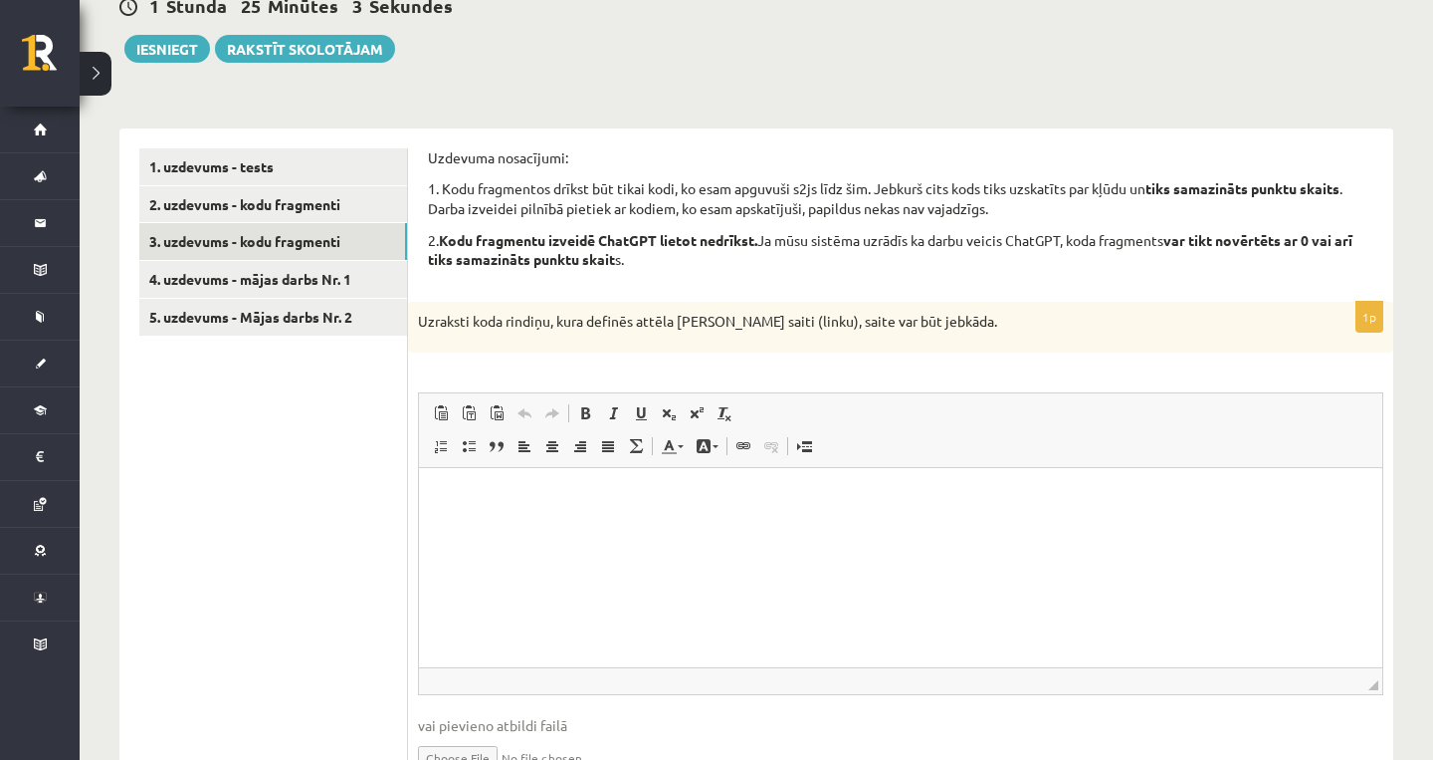
scroll to position [222, 0]
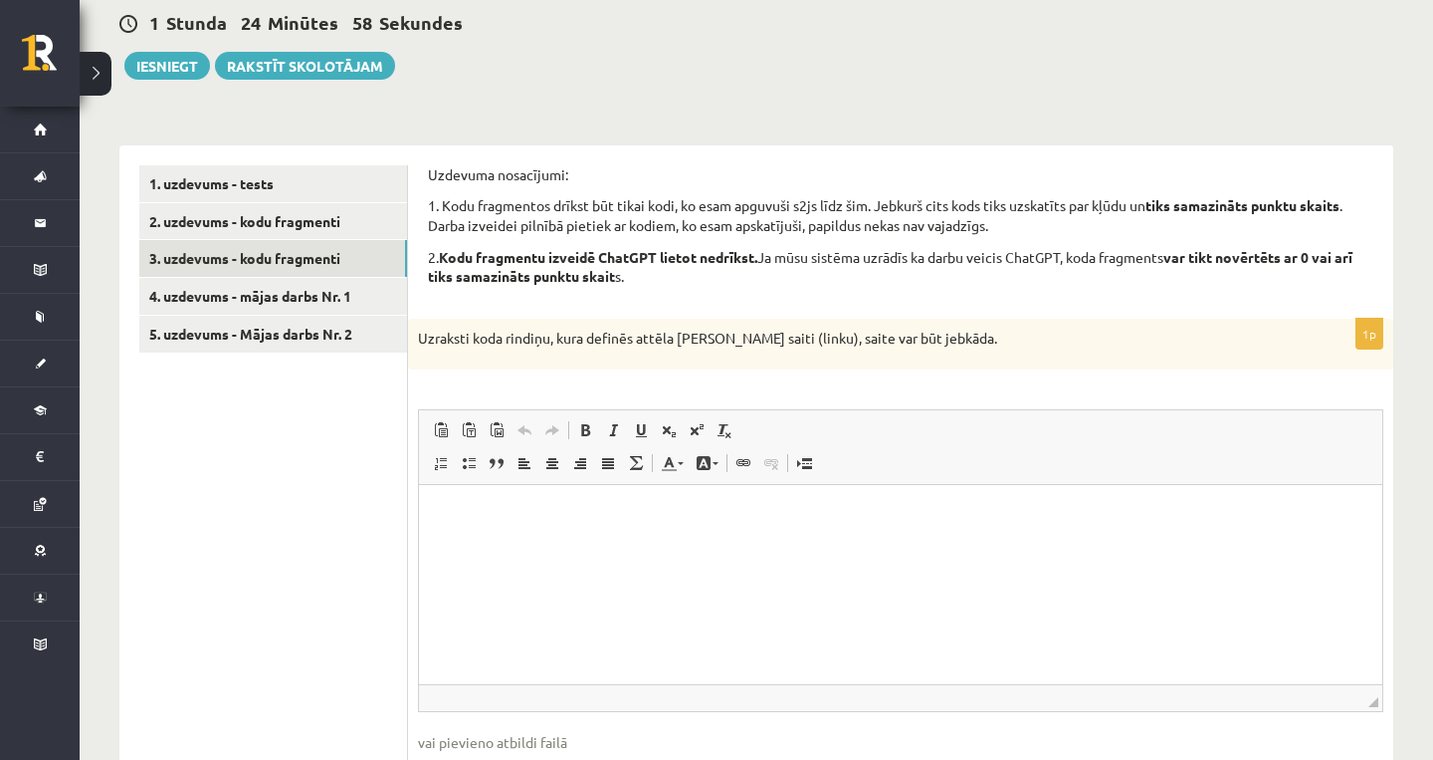
click at [460, 522] on p "Editor, wiswyg-editor-user-answer-47434013302060" at bounding box center [901, 515] width 924 height 21
click at [519, 520] on p "**********" at bounding box center [901, 525] width 924 height 40
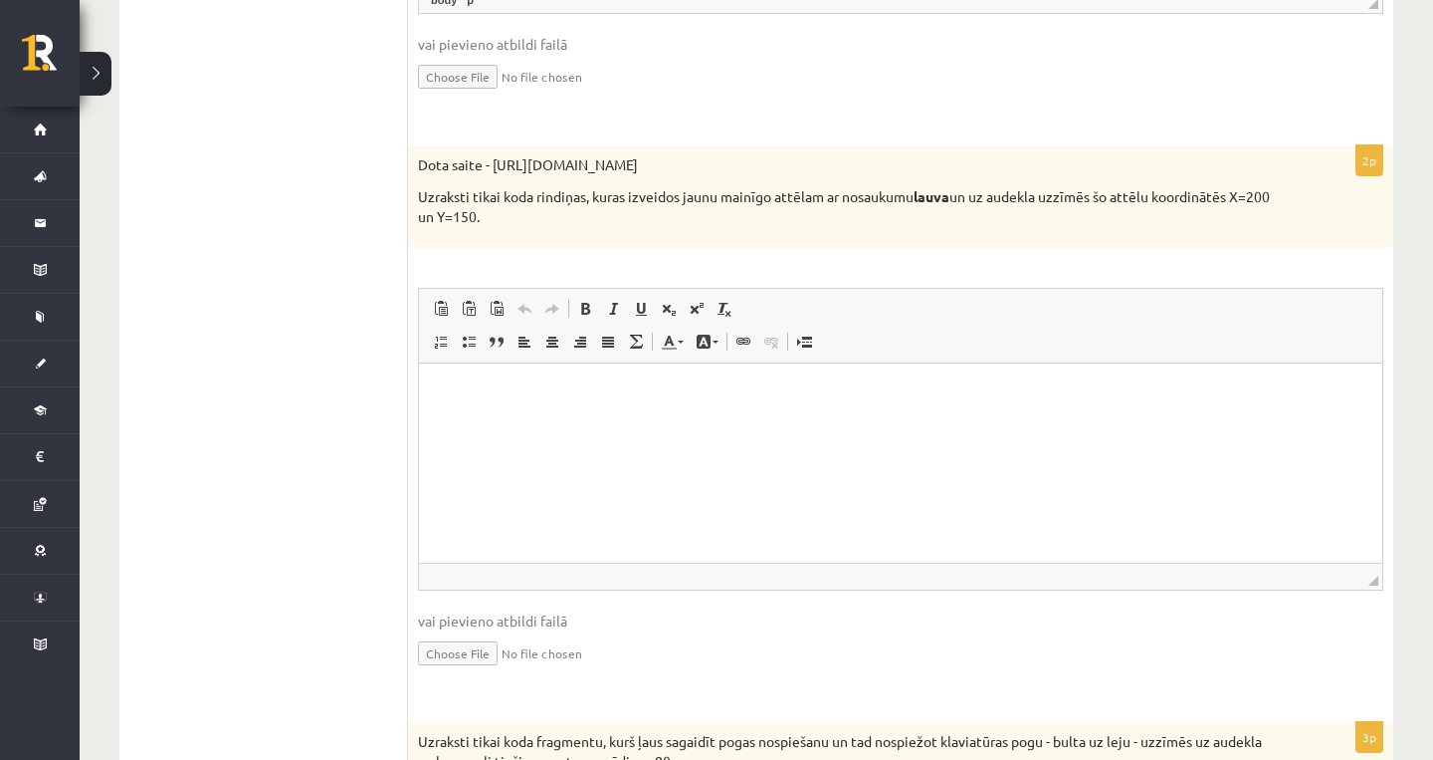
scroll to position [928, 0]
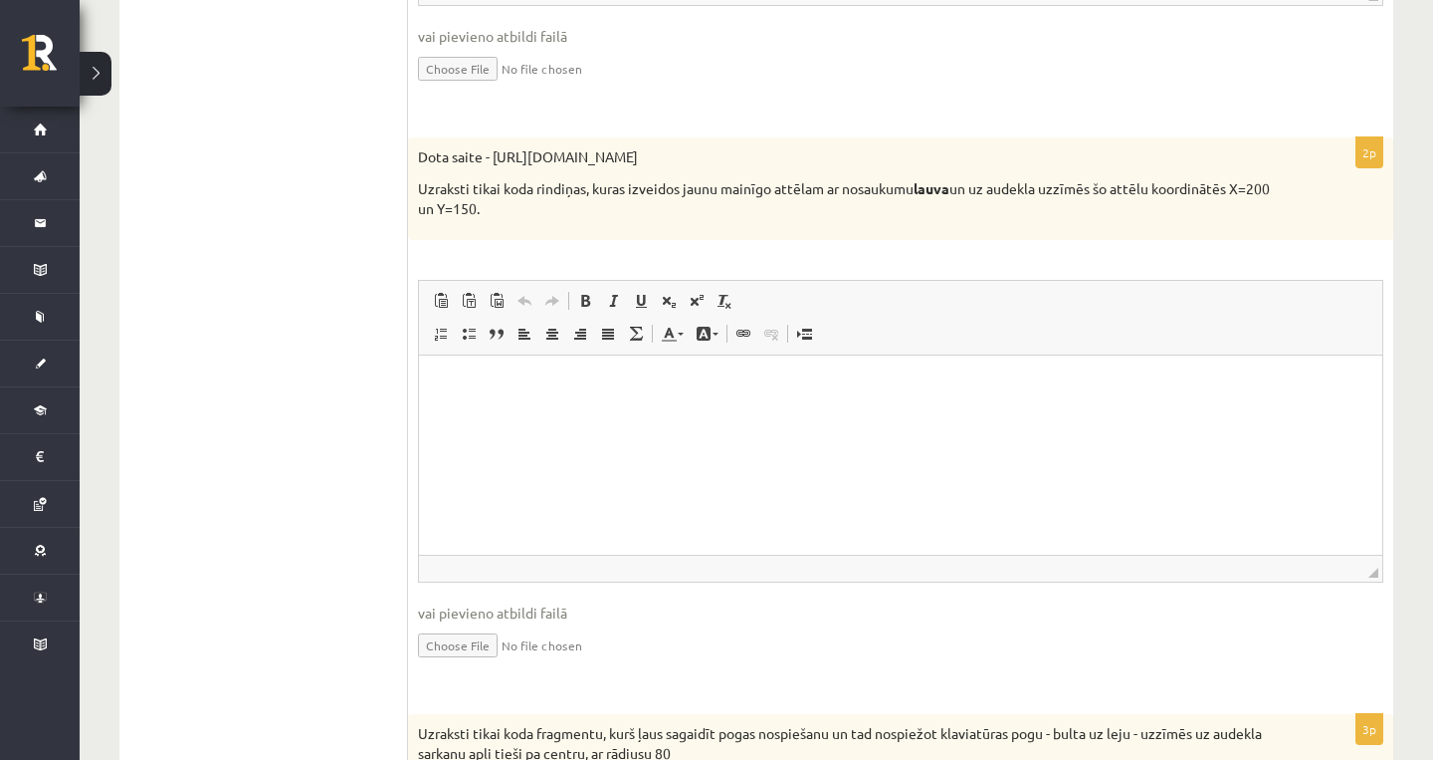
click at [603, 416] on html at bounding box center [901, 385] width 964 height 61
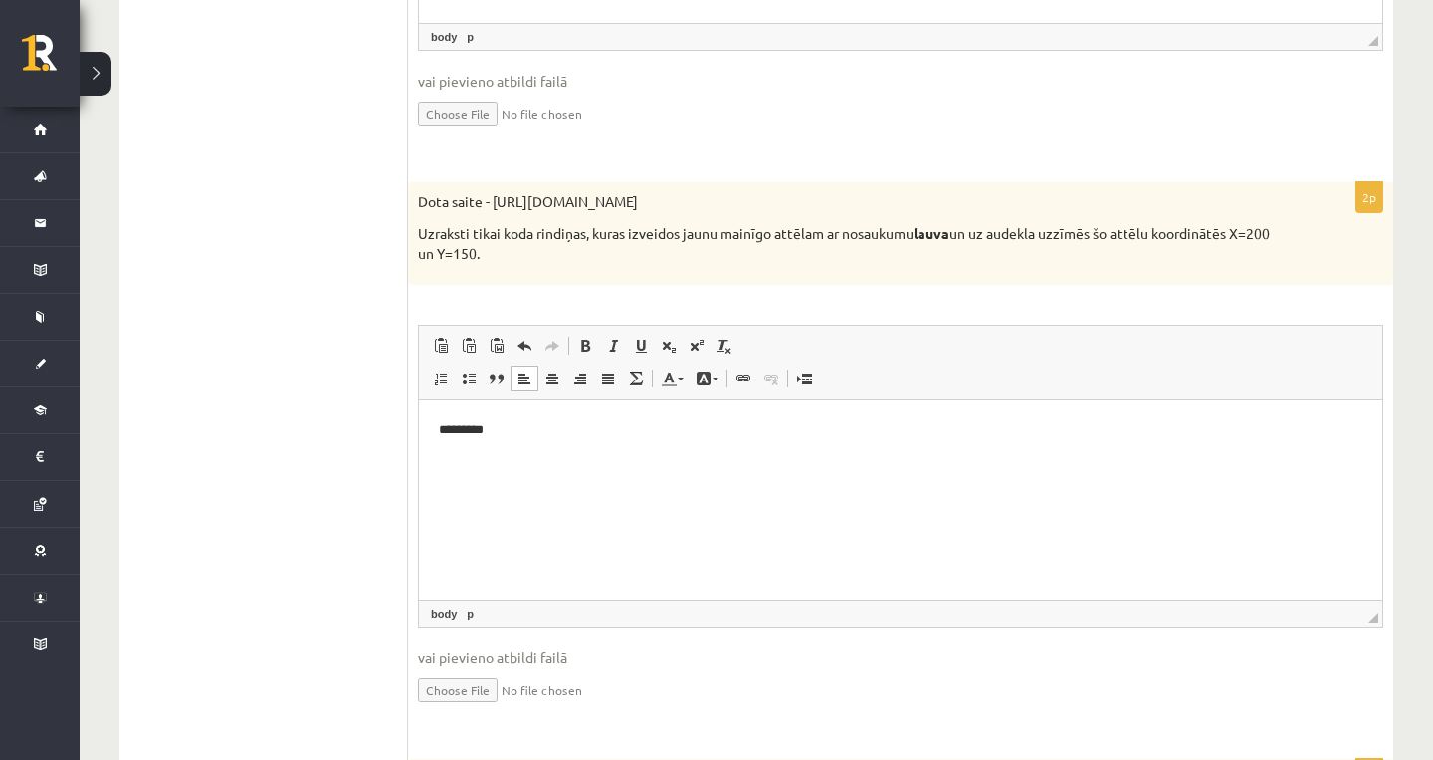
scroll to position [876, 0]
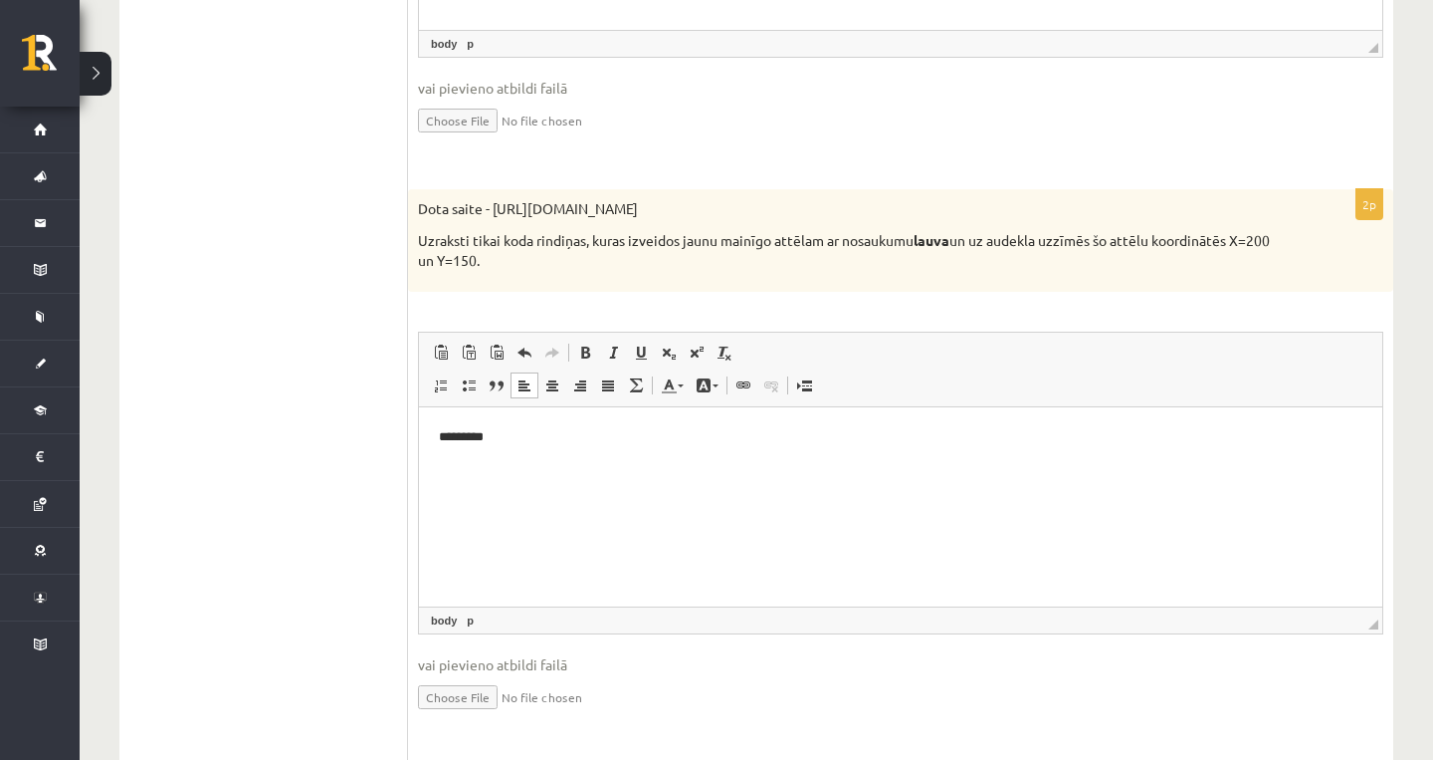
click at [1025, 440] on p "*********" at bounding box center [901, 437] width 924 height 20
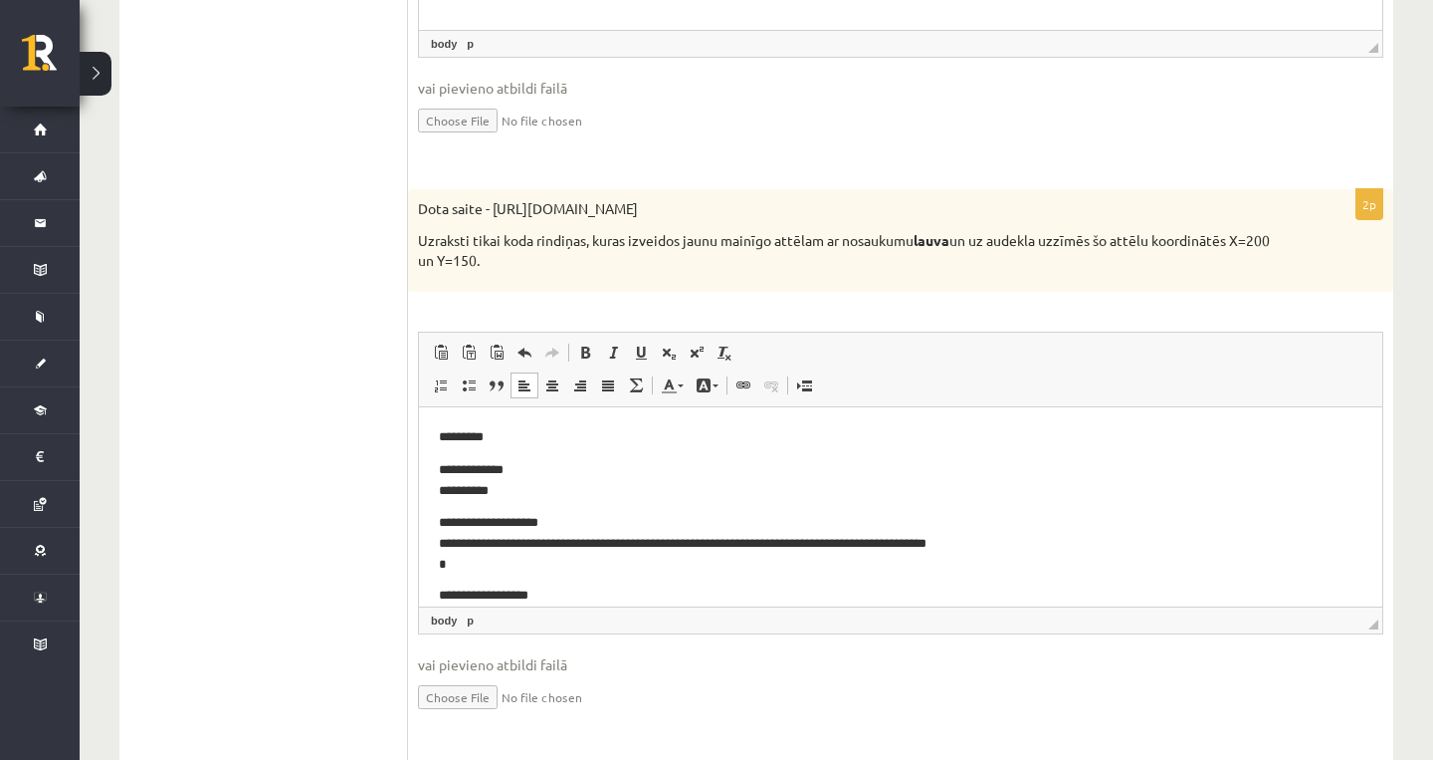
scroll to position [0, 0]
drag, startPoint x: 527, startPoint y: 469, endPoint x: 425, endPoint y: 419, distance: 113.1
click at [425, 419] on html "**********" at bounding box center [901, 556] width 964 height 298
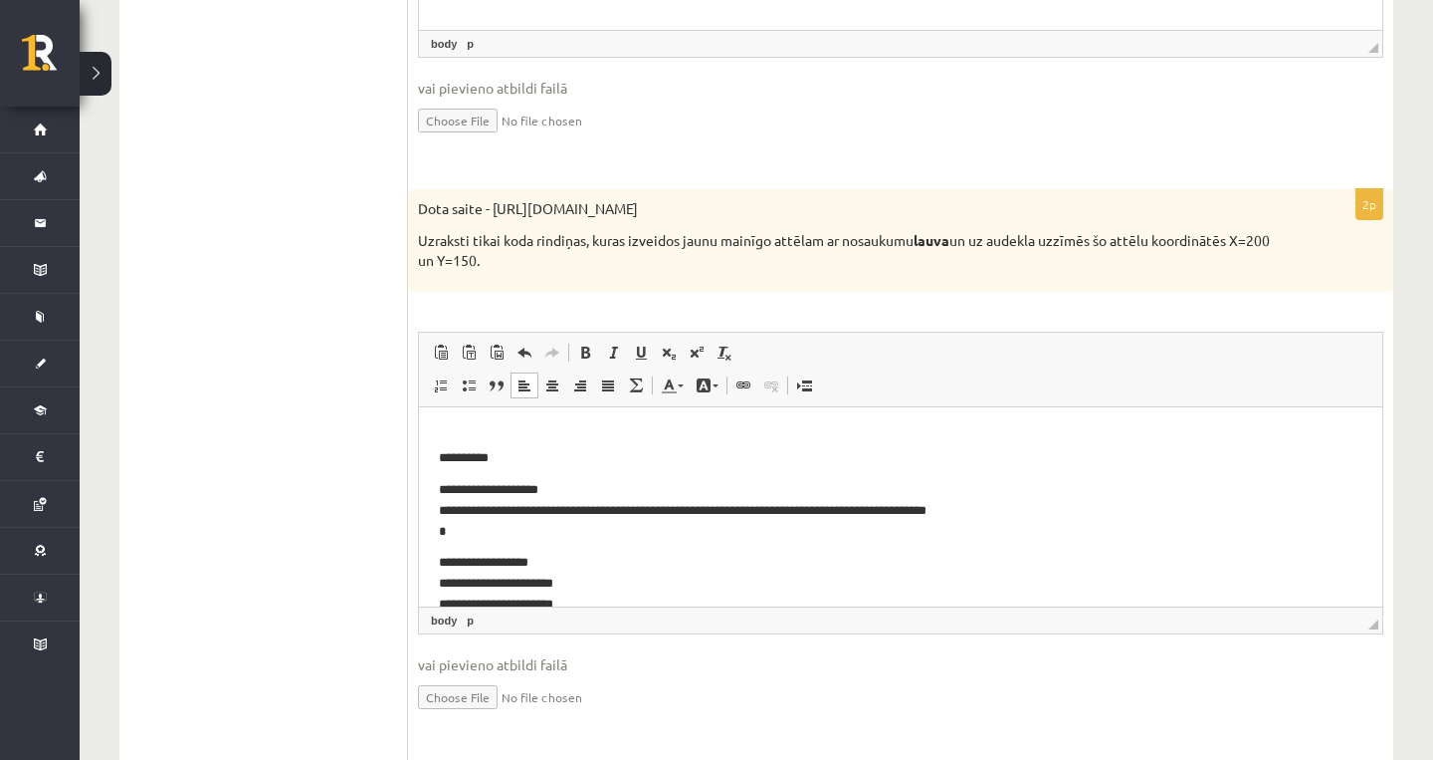
click at [441, 456] on p "**********" at bounding box center [901, 447] width 924 height 40
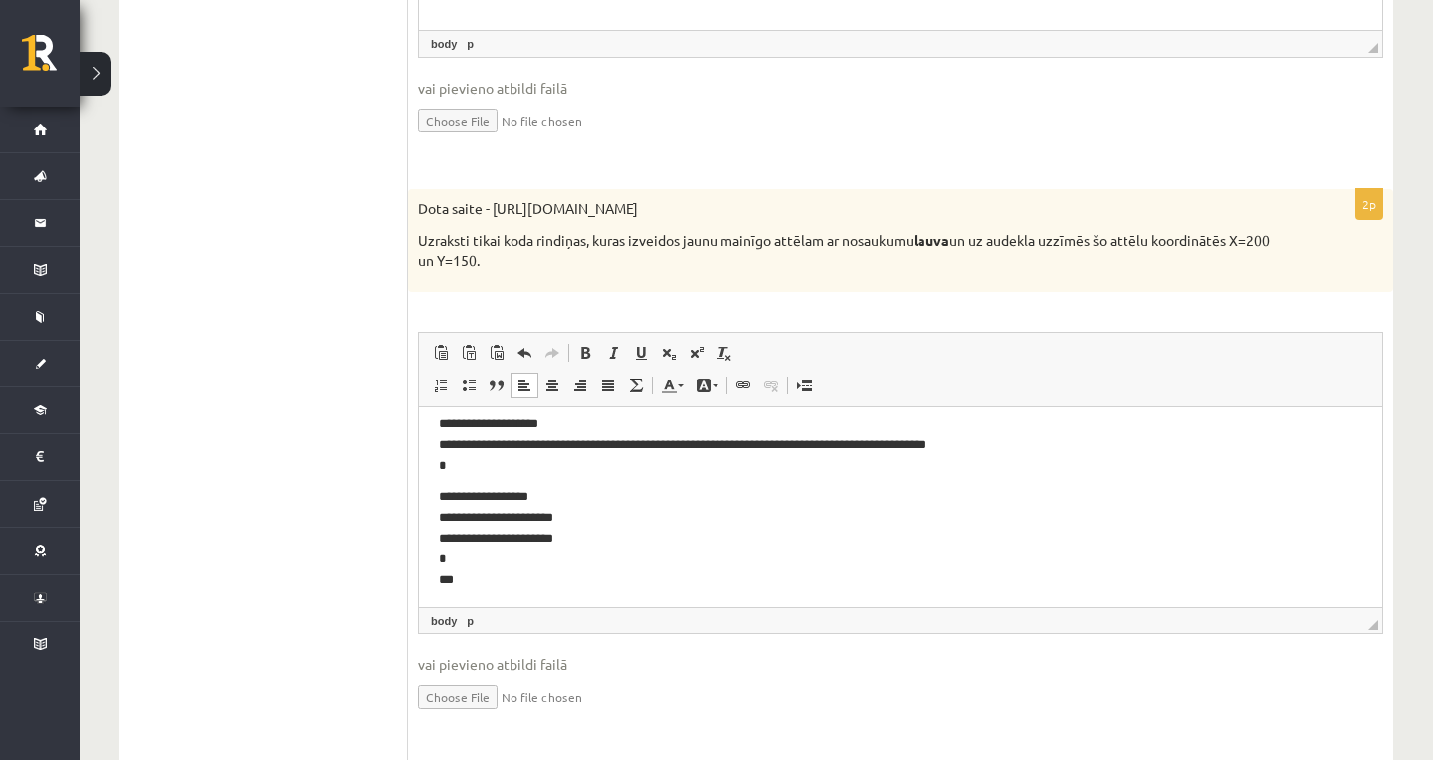
scroll to position [46, 0]
click at [474, 570] on p "**********" at bounding box center [901, 537] width 924 height 100
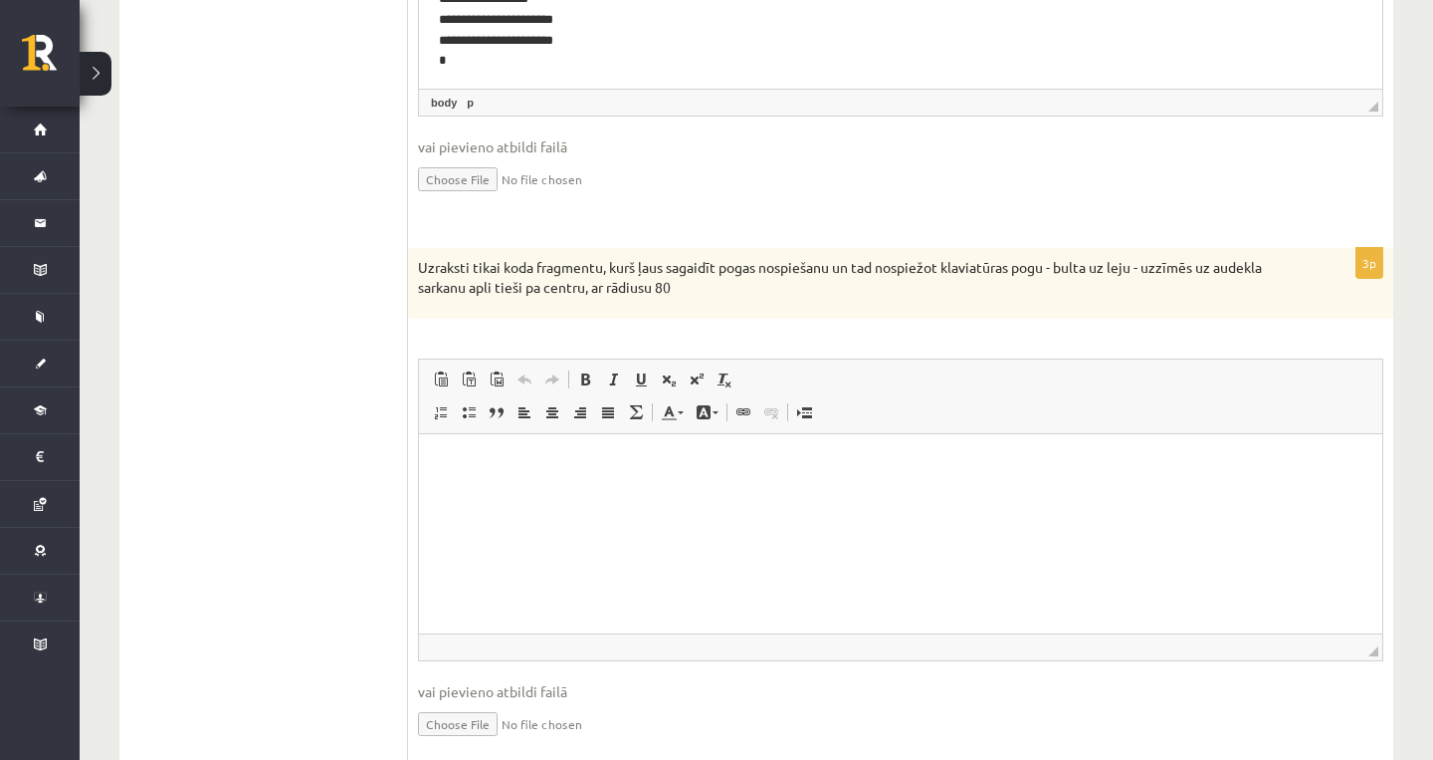
scroll to position [1458, 0]
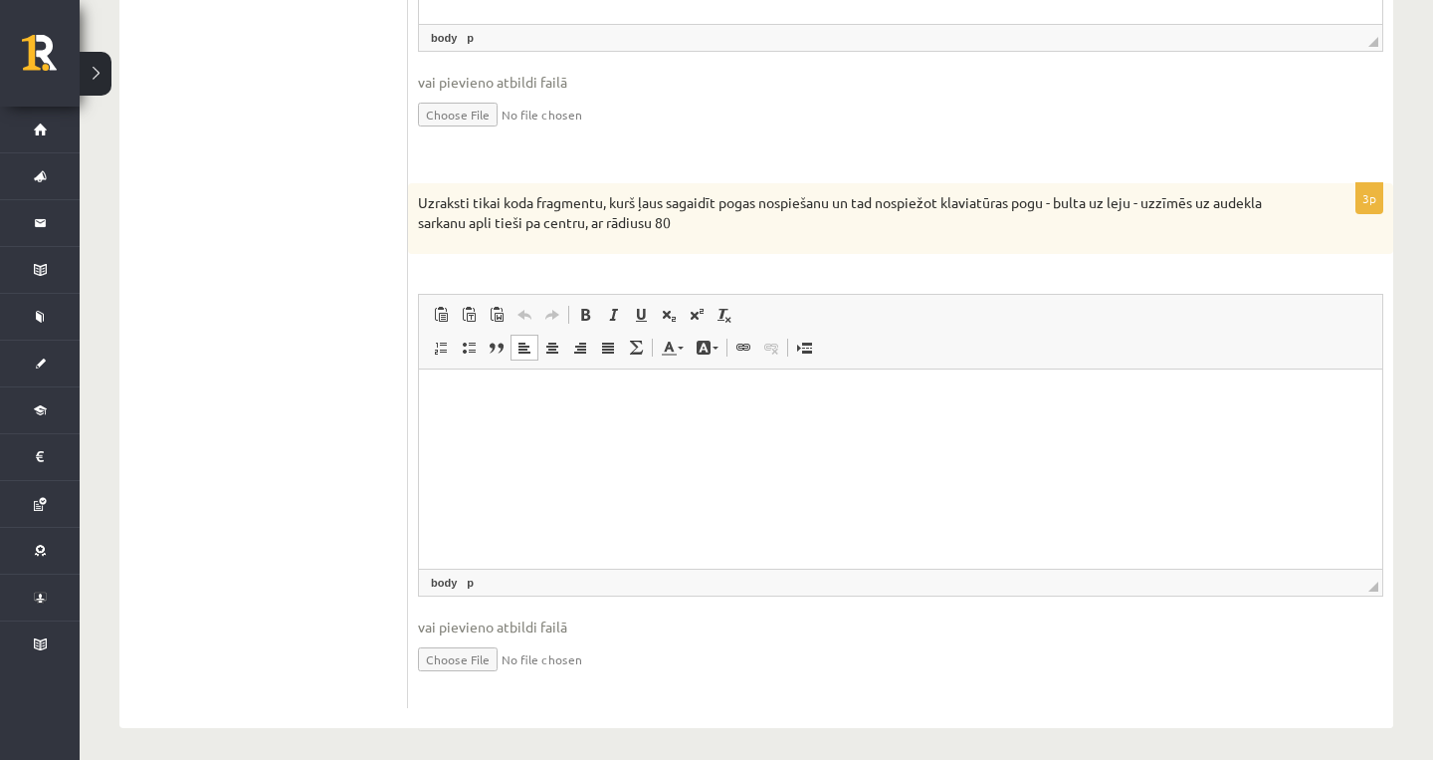
drag, startPoint x: 998, startPoint y: 613, endPoint x: 503, endPoint y: 503, distance: 507.9
click at [503, 430] on html at bounding box center [901, 399] width 964 height 61
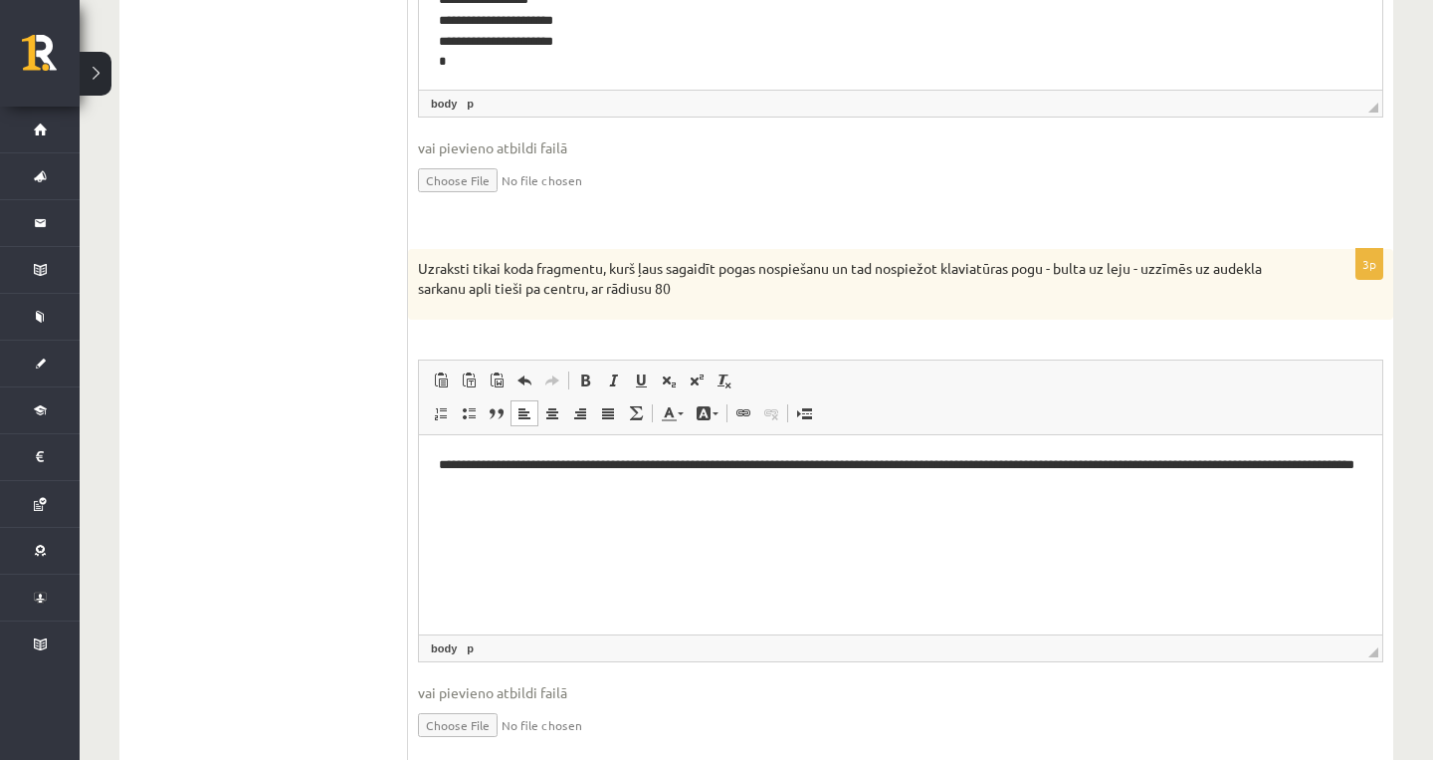
scroll to position [1389, 0]
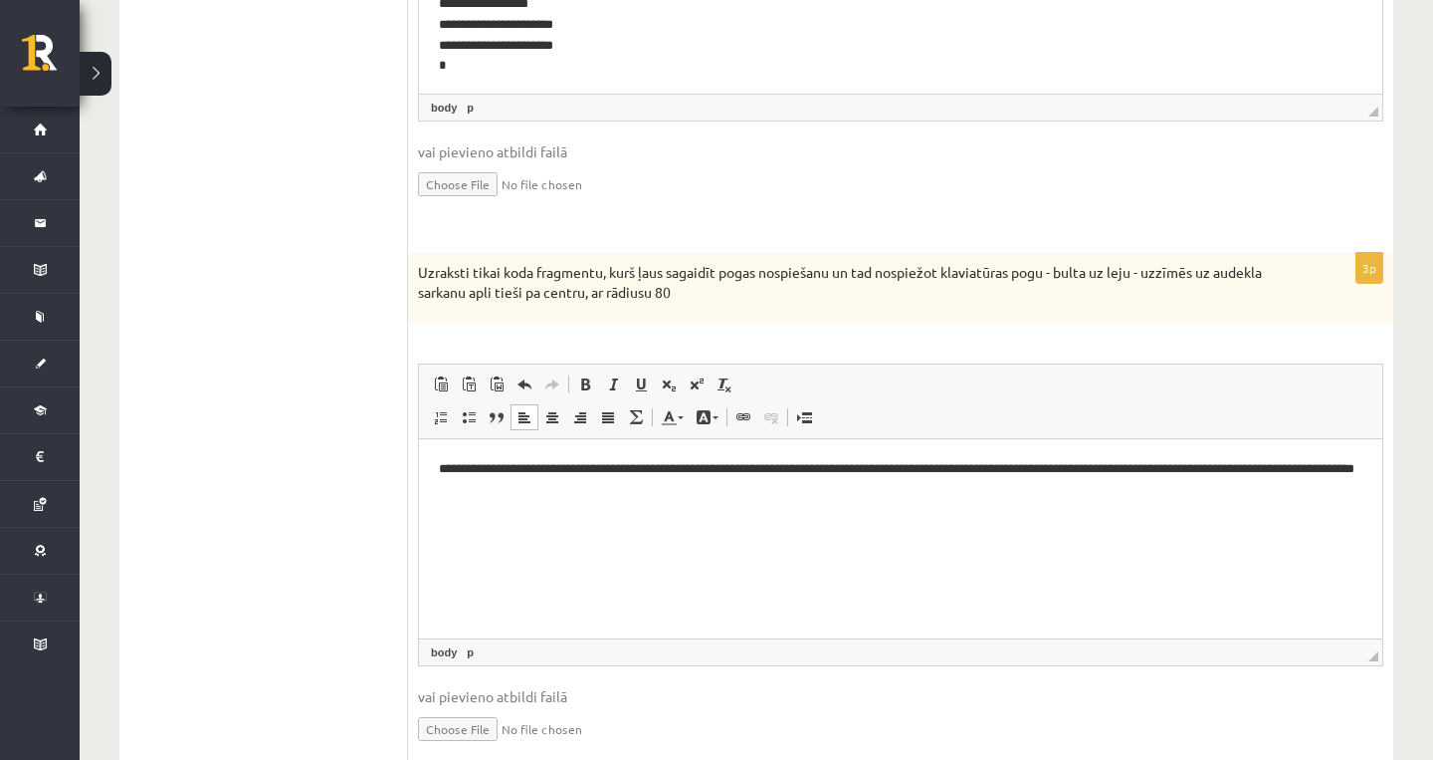
drag, startPoint x: 871, startPoint y: 735, endPoint x: 608, endPoint y: 503, distance: 350.5
click at [608, 503] on html "**********" at bounding box center [901, 479] width 964 height 80
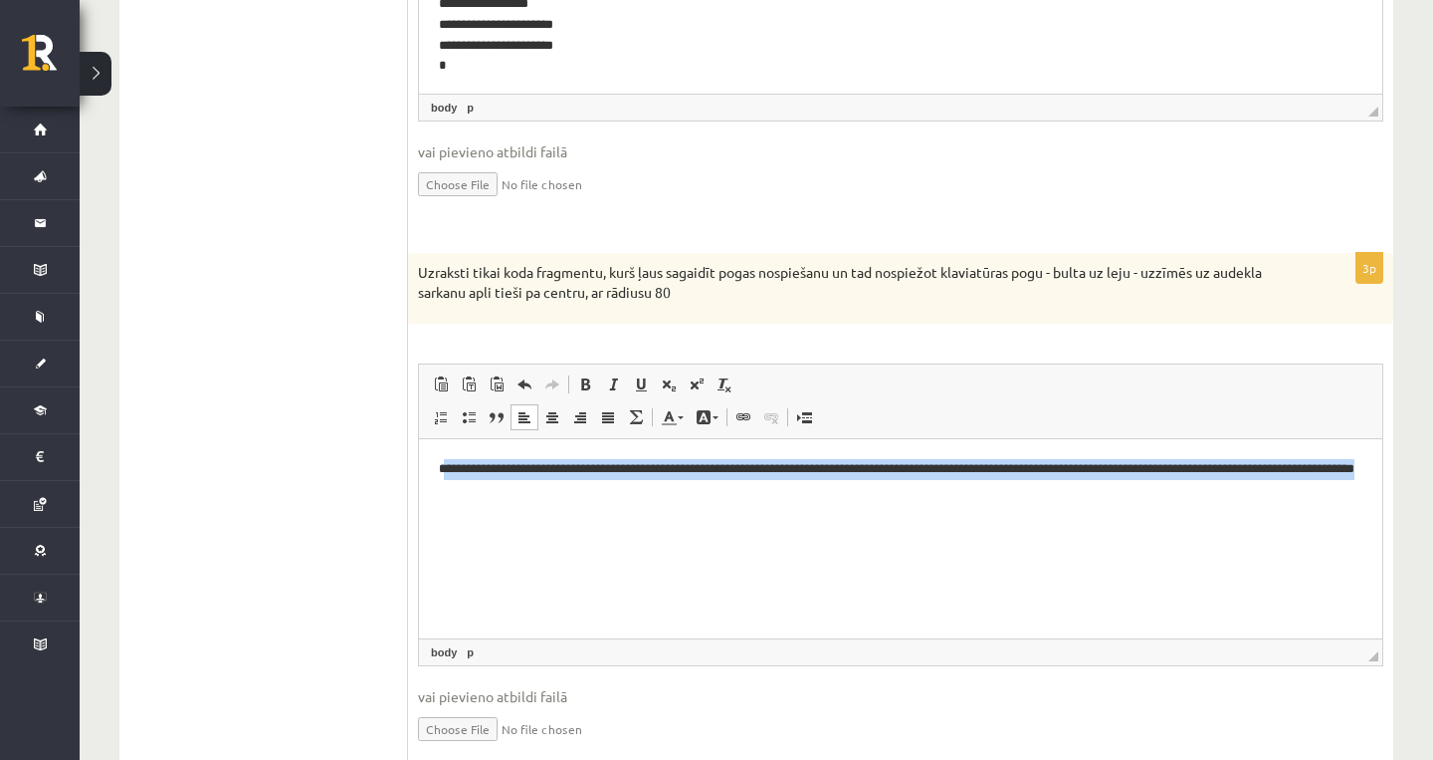
drag, startPoint x: 565, startPoint y: 504, endPoint x: 443, endPoint y: 460, distance: 130.0
click at [443, 460] on html "**********" at bounding box center [901, 479] width 964 height 80
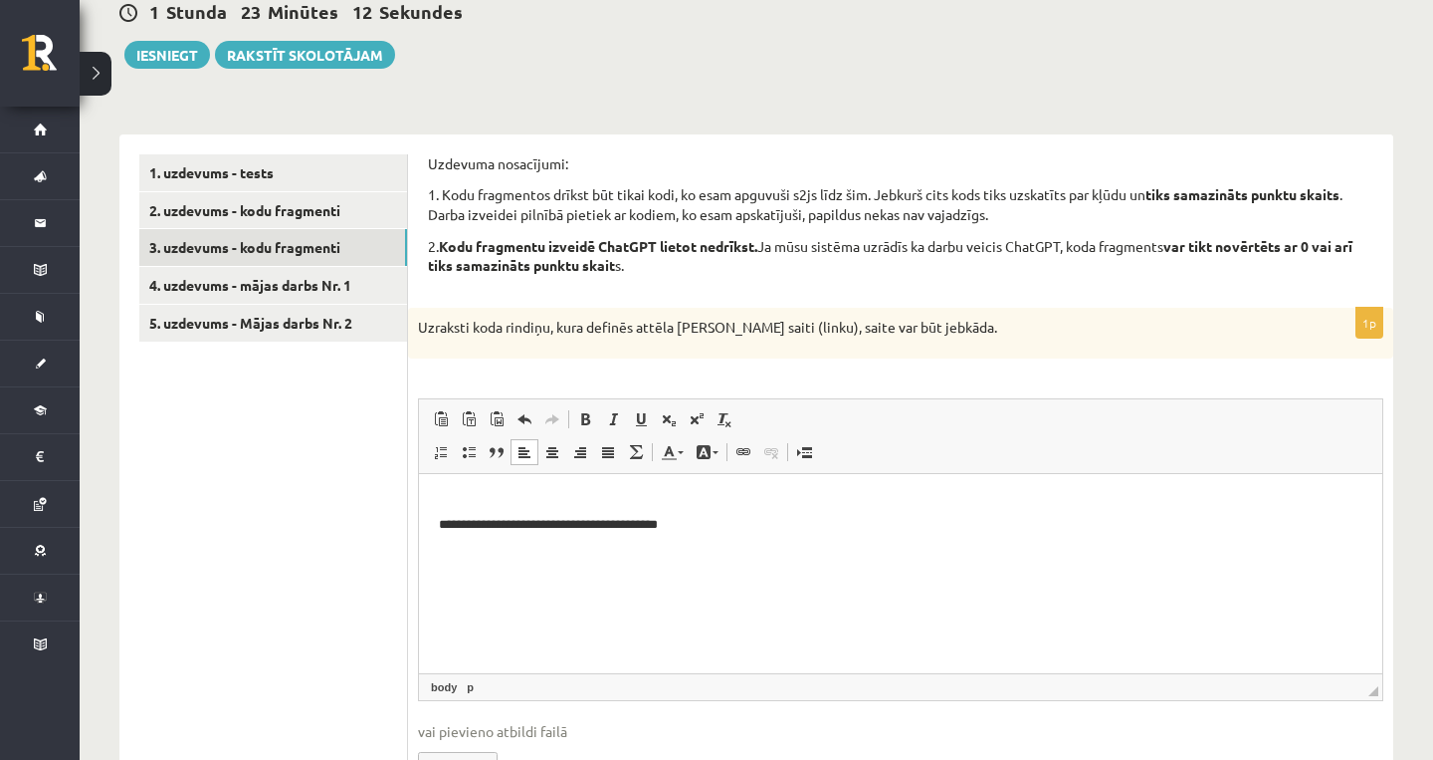
scroll to position [185, 0]
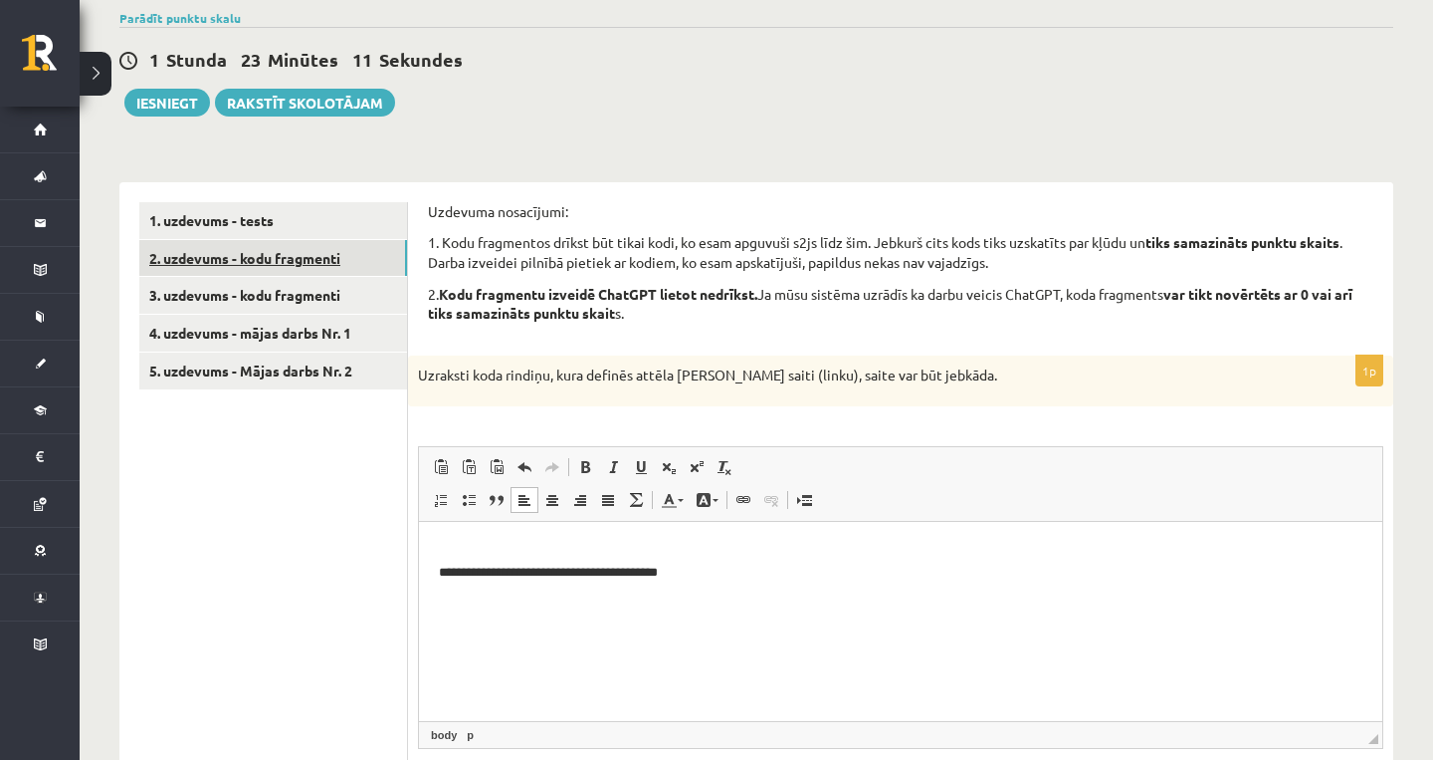
click at [343, 264] on link "2. uzdevums - kodu fragmenti" at bounding box center [273, 258] width 268 height 37
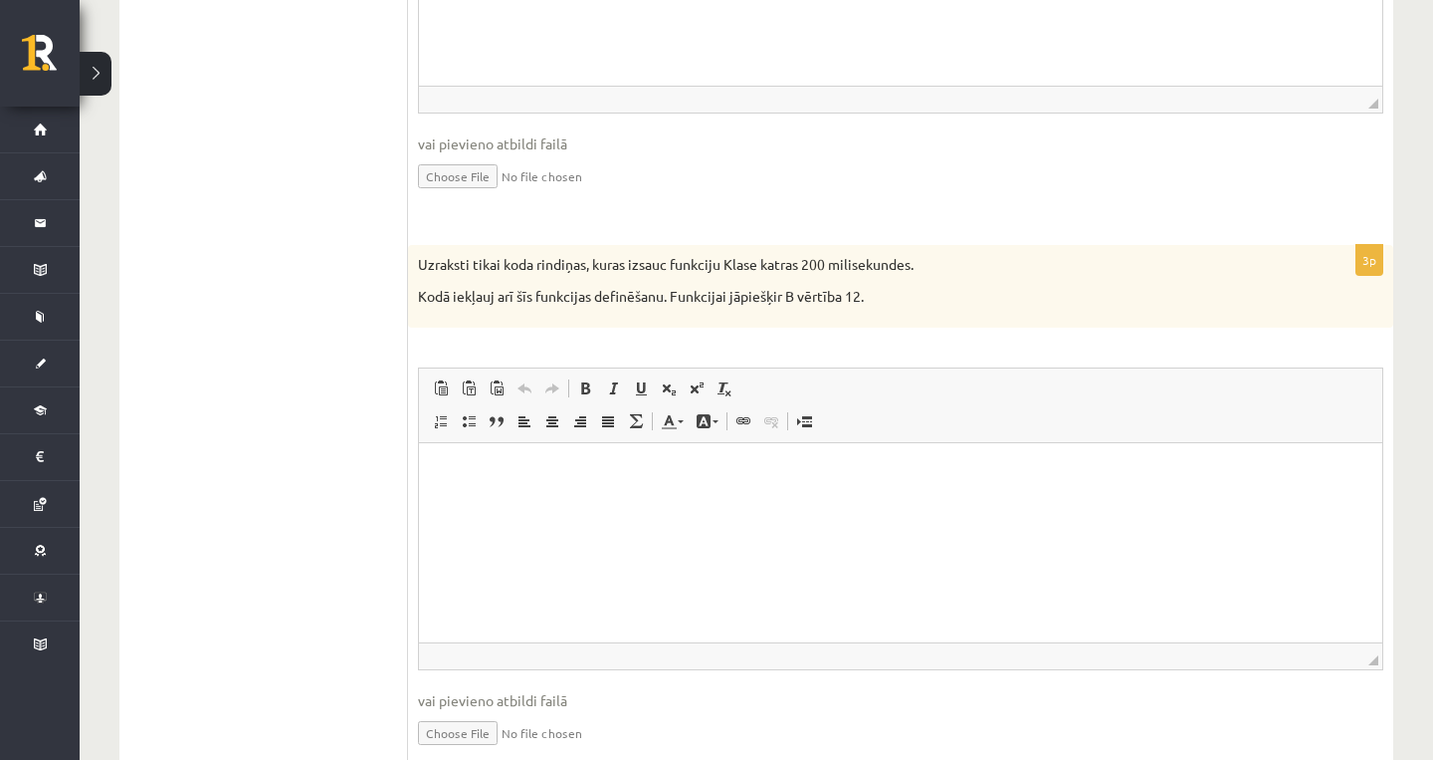
scroll to position [1325, 0]
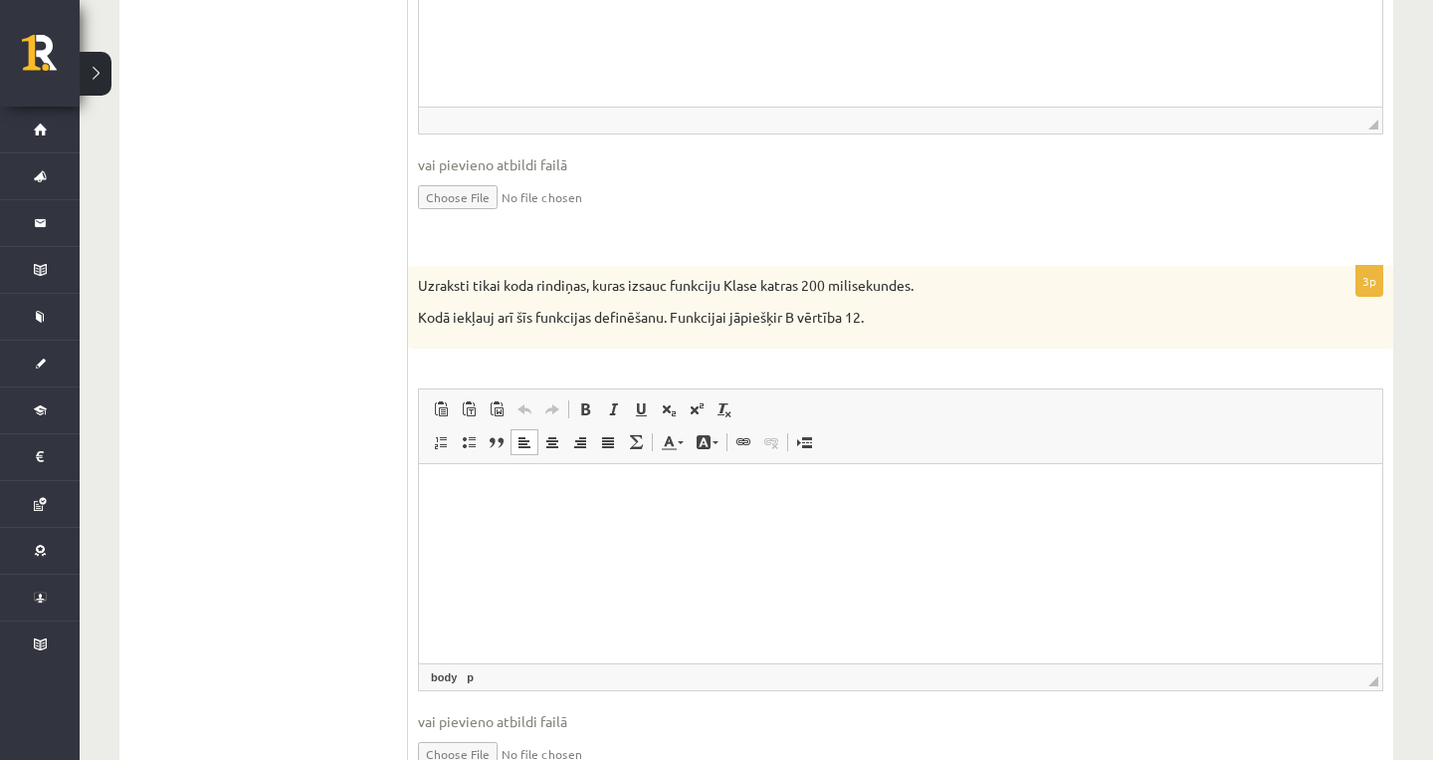
click at [502, 508] on html at bounding box center [901, 494] width 964 height 61
paste body "Editor, wiswyg-editor-user-answer-47434027277520"
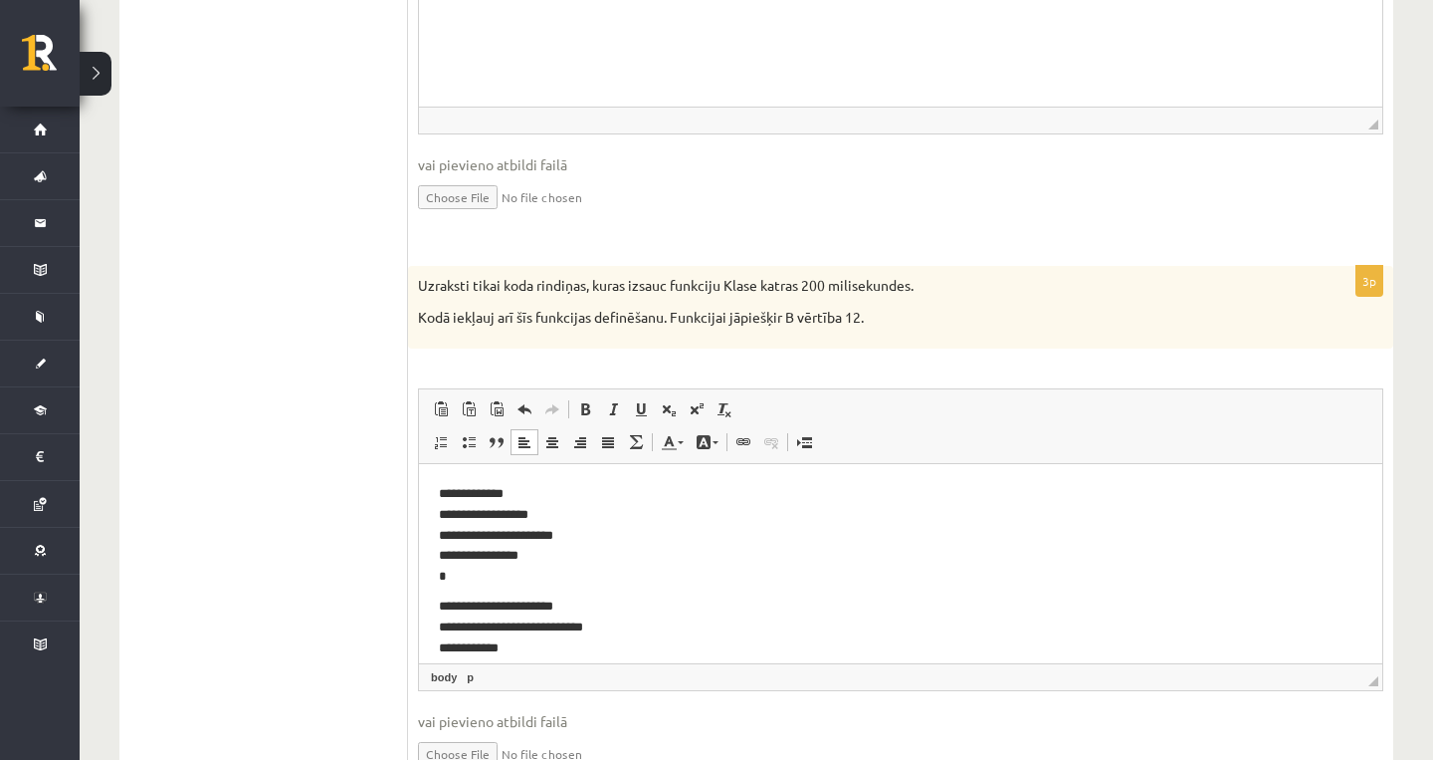
scroll to position [0, 0]
drag, startPoint x: 520, startPoint y: 501, endPoint x: 569, endPoint y: 494, distance: 50.3
click at [569, 494] on p "**********" at bounding box center [901, 534] width 924 height 100
click at [557, 490] on p "**********" at bounding box center [901, 534] width 924 height 100
drag, startPoint x: 557, startPoint y: 490, endPoint x: 0, endPoint y: 546, distance: 560.2
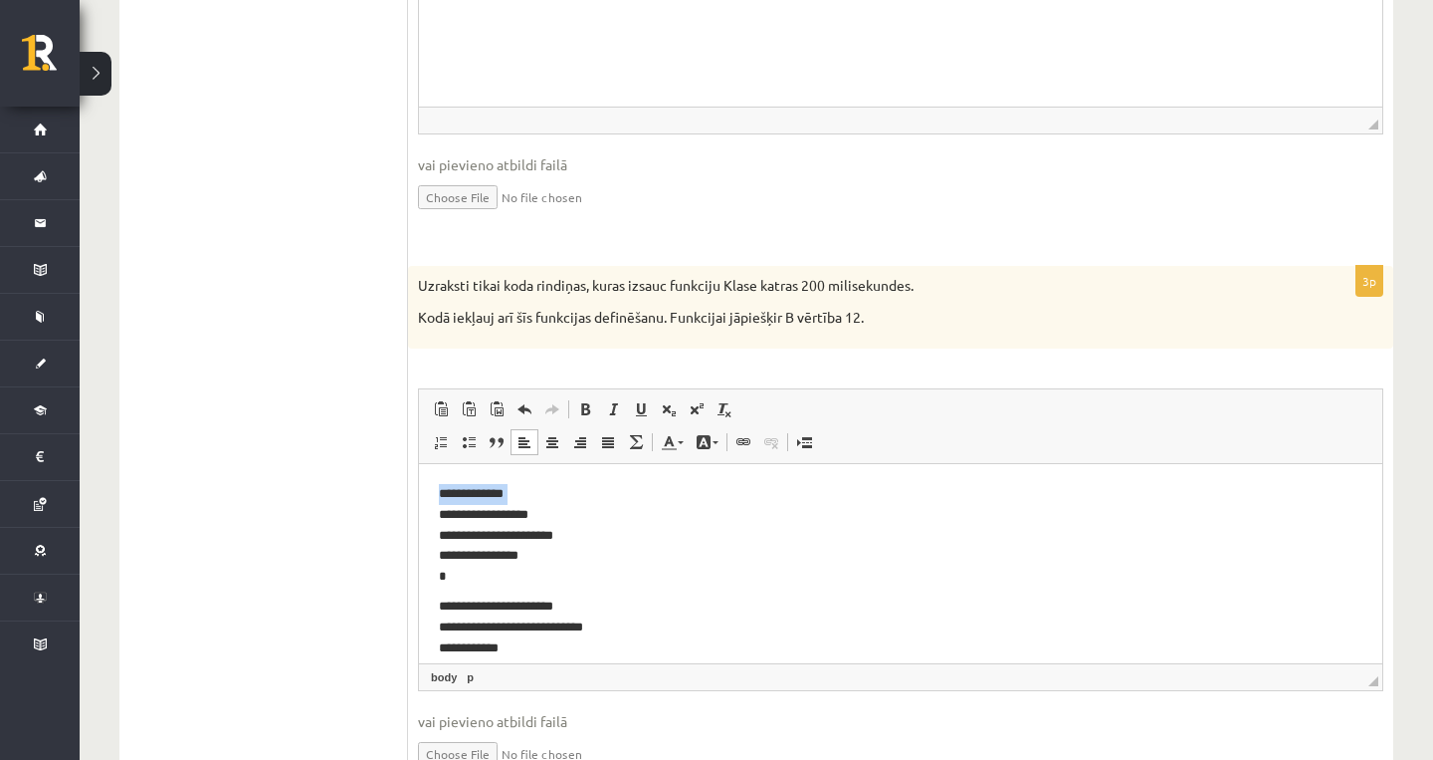
click at [419, 546] on html "**********" at bounding box center [901, 620] width 964 height 312
click at [535, 499] on p "**********" at bounding box center [901, 534] width 924 height 100
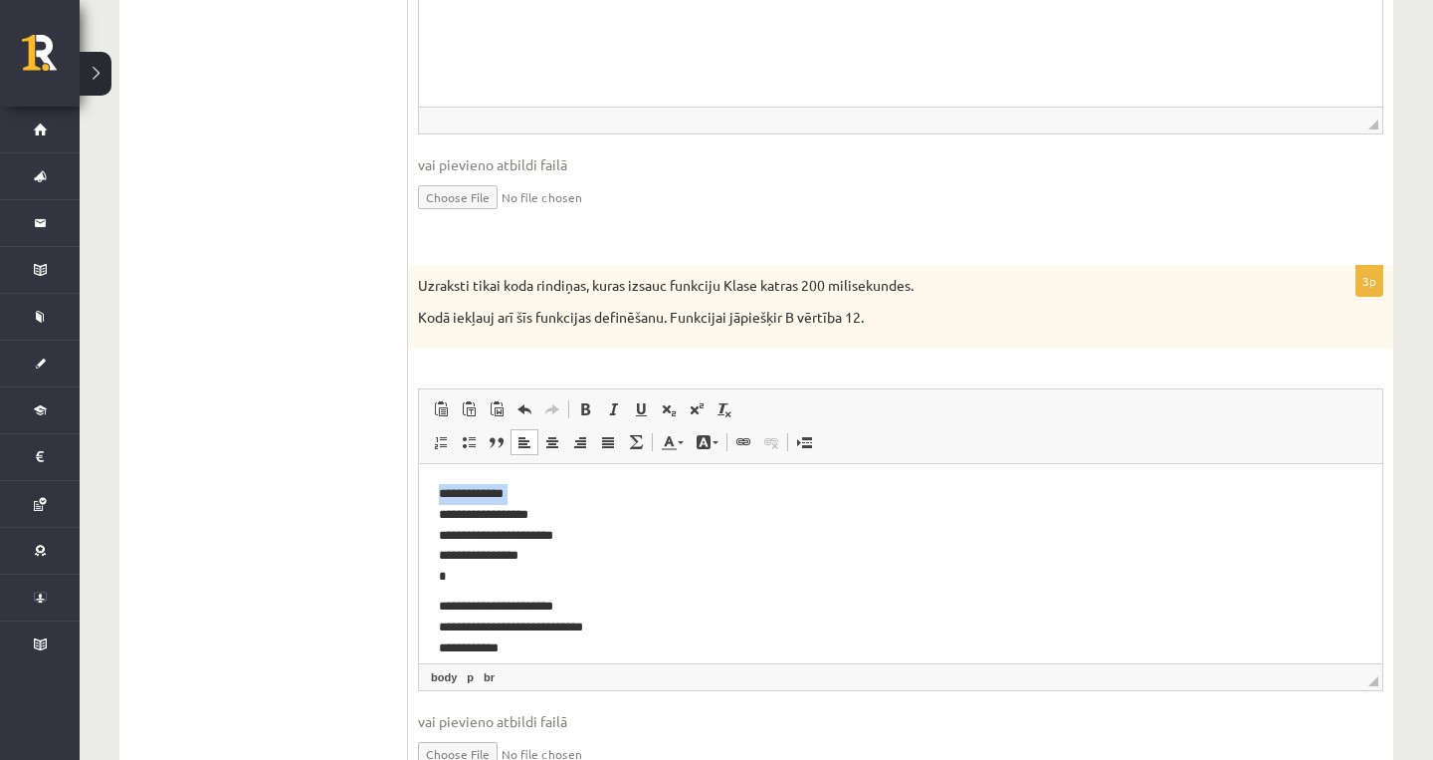
click at [535, 499] on p "**********" at bounding box center [901, 534] width 924 height 100
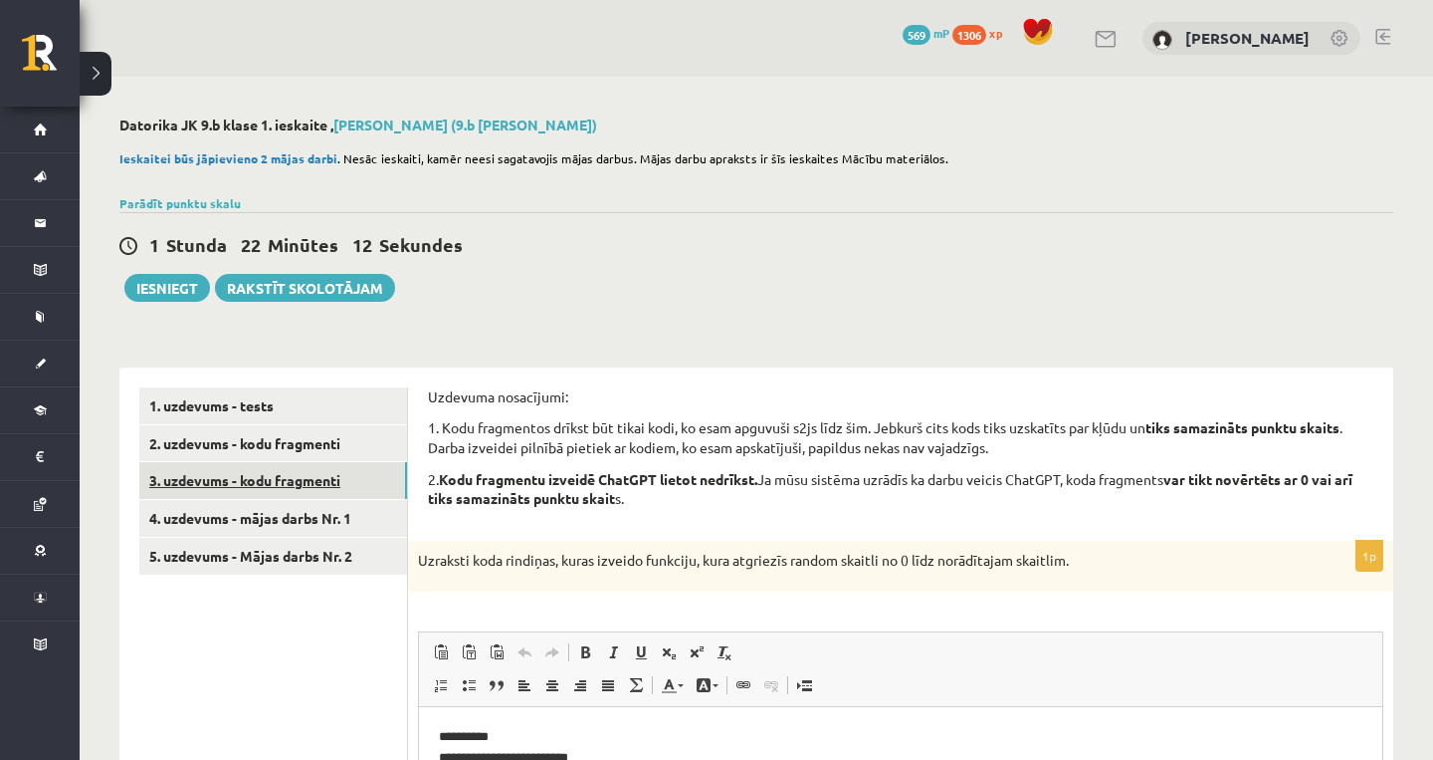
click at [257, 478] on link "3. uzdevums - kodu fragmenti" at bounding box center [273, 480] width 268 height 37
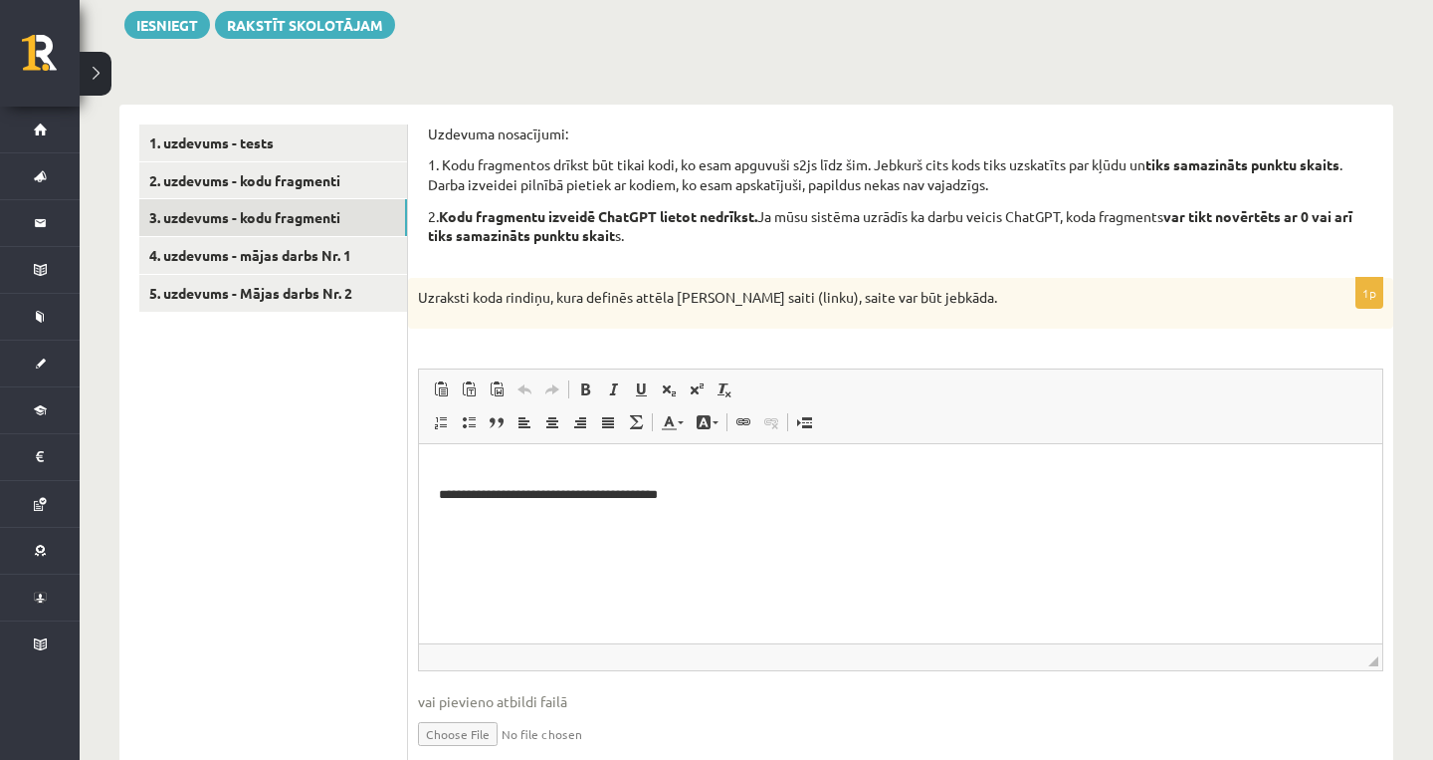
scroll to position [239, 0]
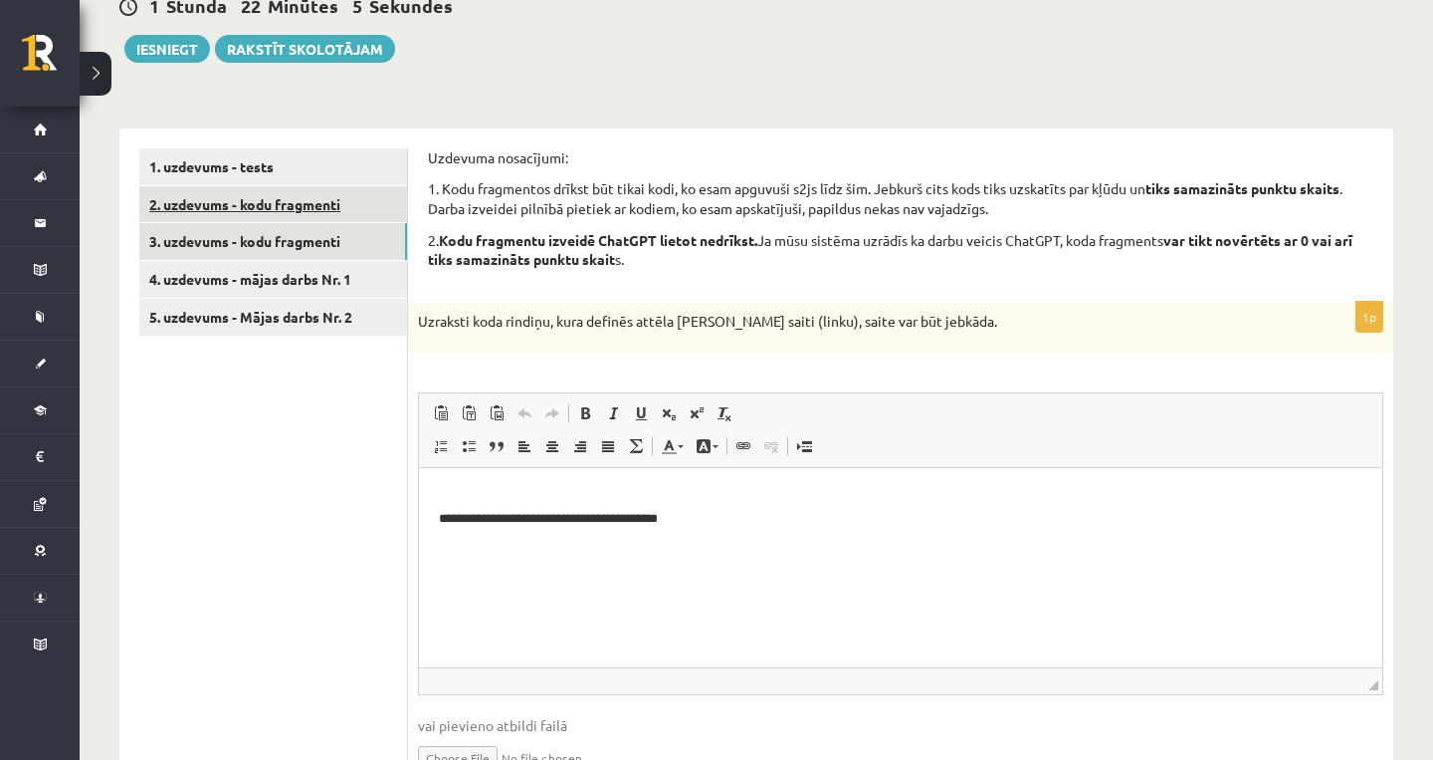
click at [302, 197] on link "2. uzdevums - kodu fragmenti" at bounding box center [273, 204] width 268 height 37
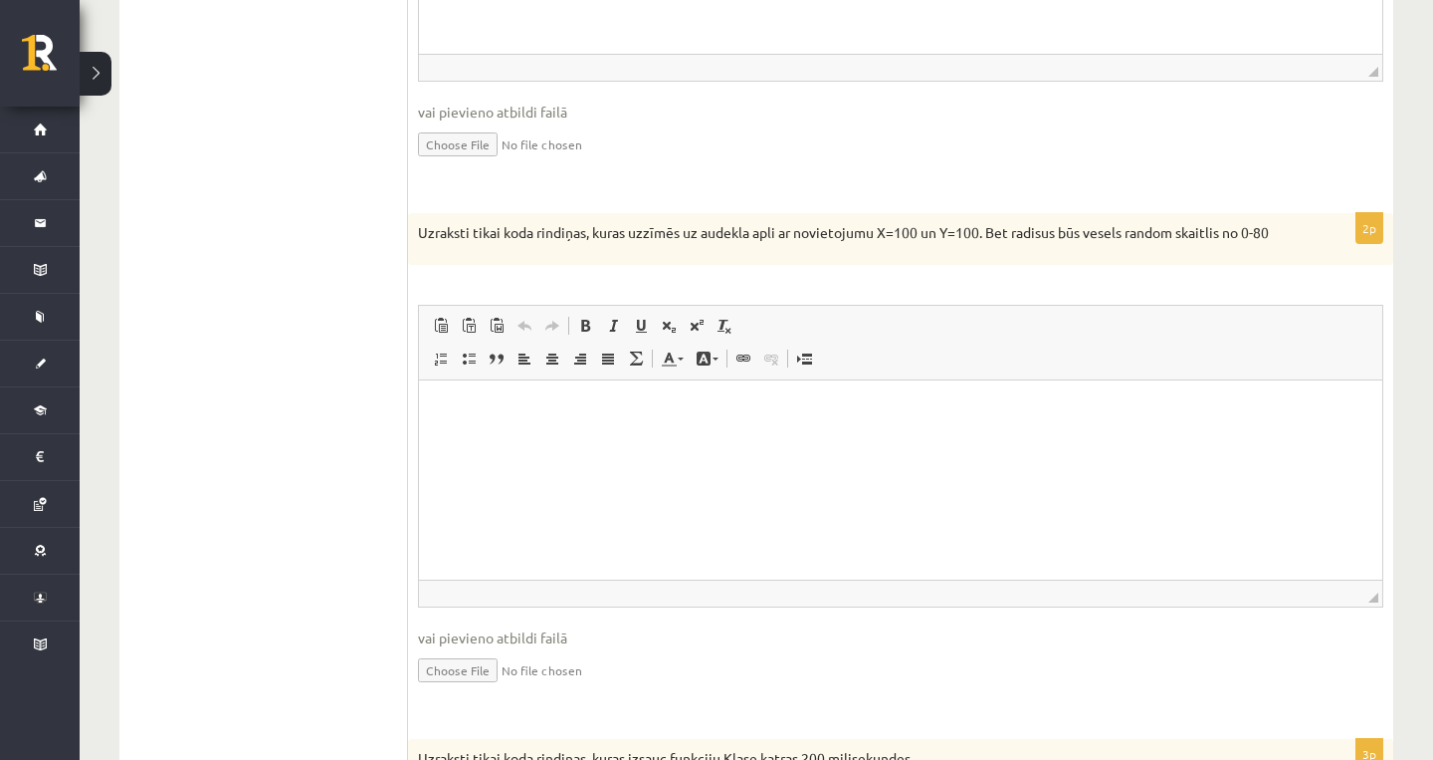
scroll to position [815, 0]
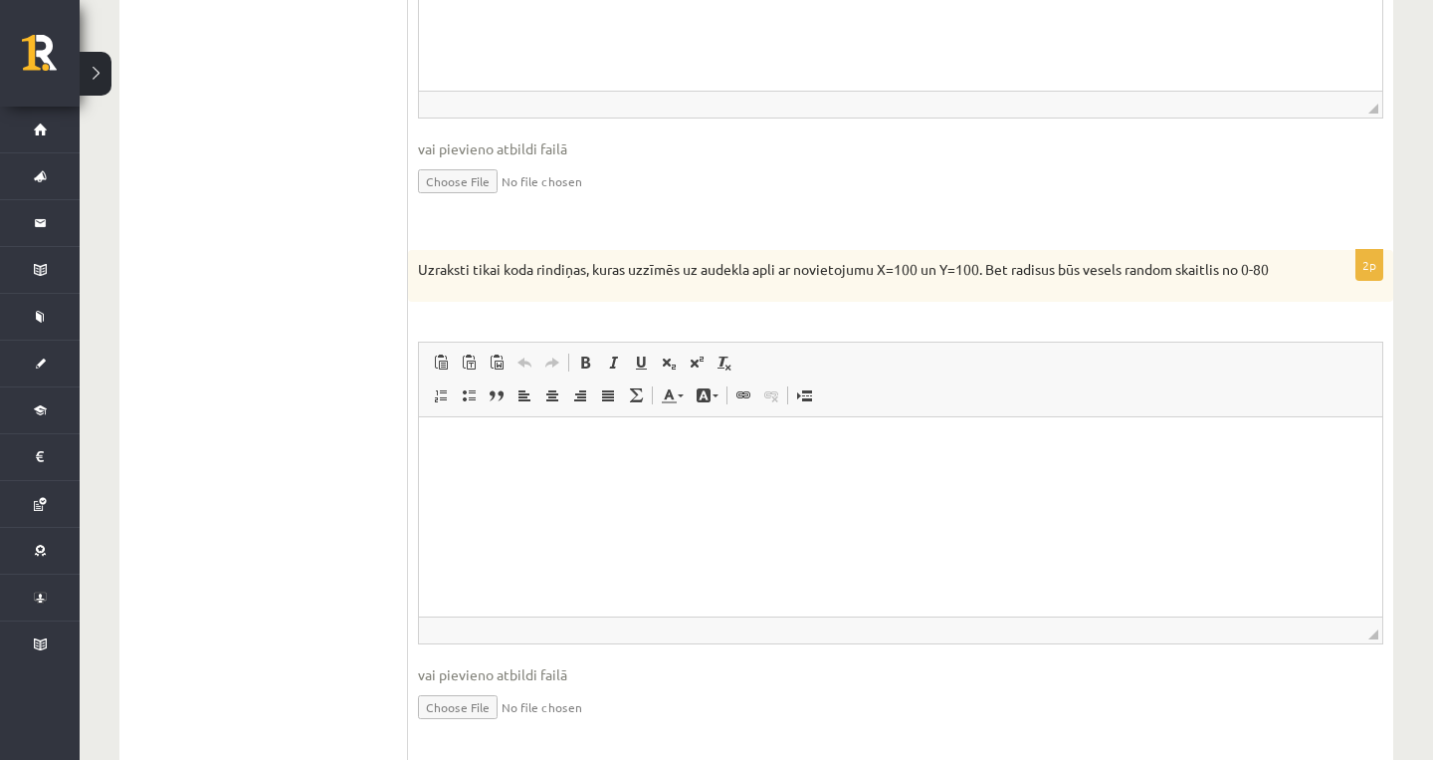
click at [489, 477] on html at bounding box center [901, 446] width 964 height 61
drag, startPoint x: 503, startPoint y: 451, endPoint x: 473, endPoint y: 473, distance: 37.0
click at [473, 473] on p "**********" at bounding box center [901, 466] width 924 height 60
click at [468, 484] on p "**********" at bounding box center [901, 466] width 924 height 60
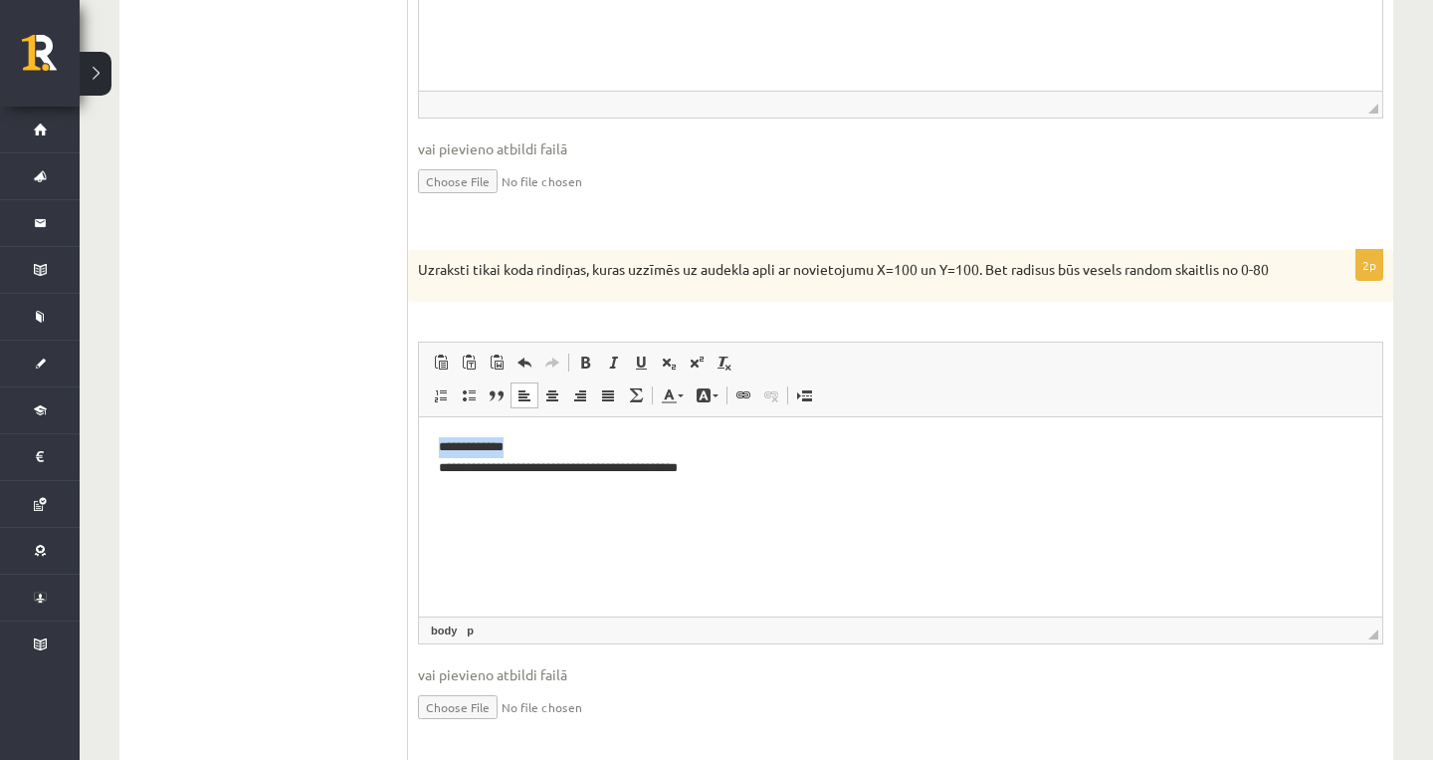
drag, startPoint x: 512, startPoint y: 452, endPoint x: 335, endPoint y: 447, distance: 176.3
click at [419, 447] on html "**********" at bounding box center [901, 456] width 964 height 80
click at [437, 468] on html "**********" at bounding box center [901, 456] width 964 height 80
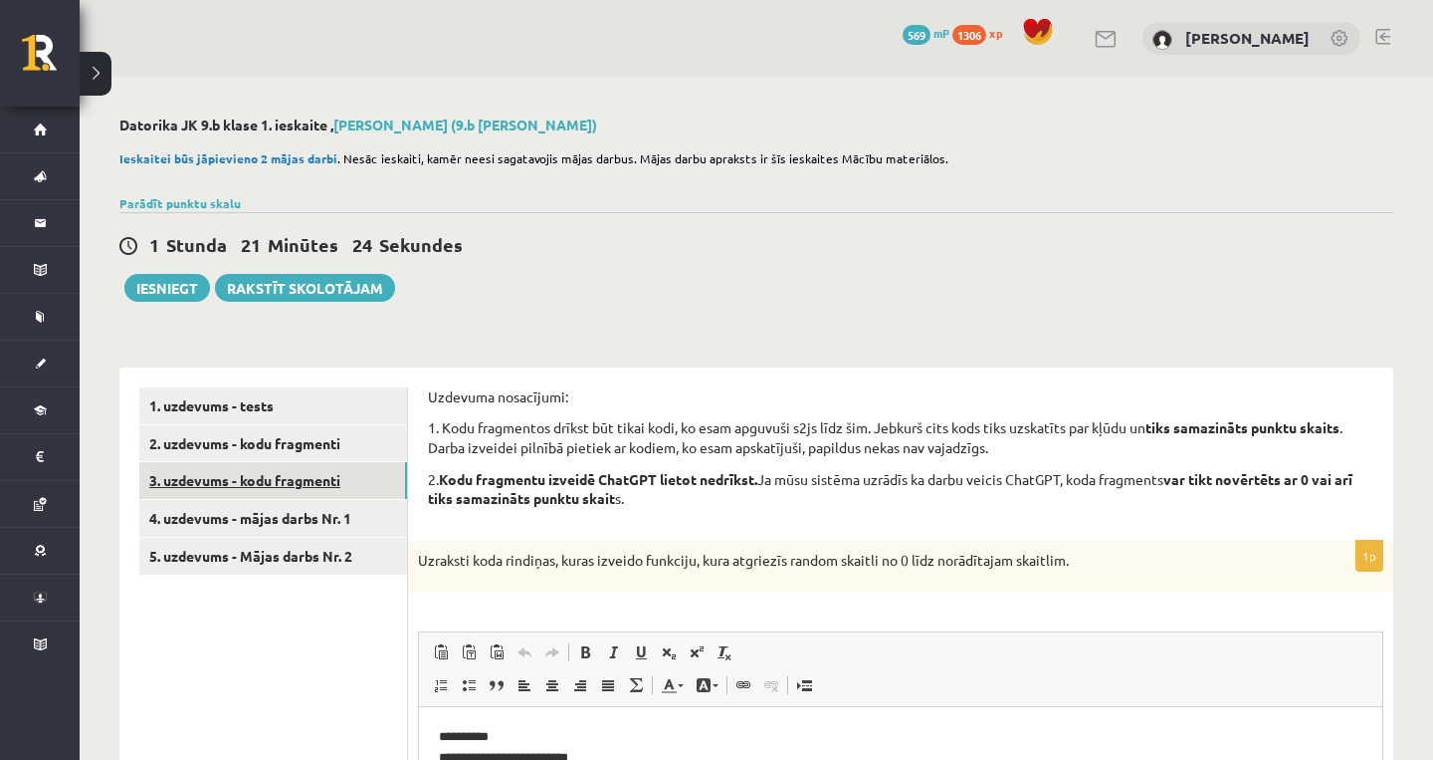
click at [296, 482] on link "3. uzdevums - kodu fragmenti" at bounding box center [273, 480] width 268 height 37
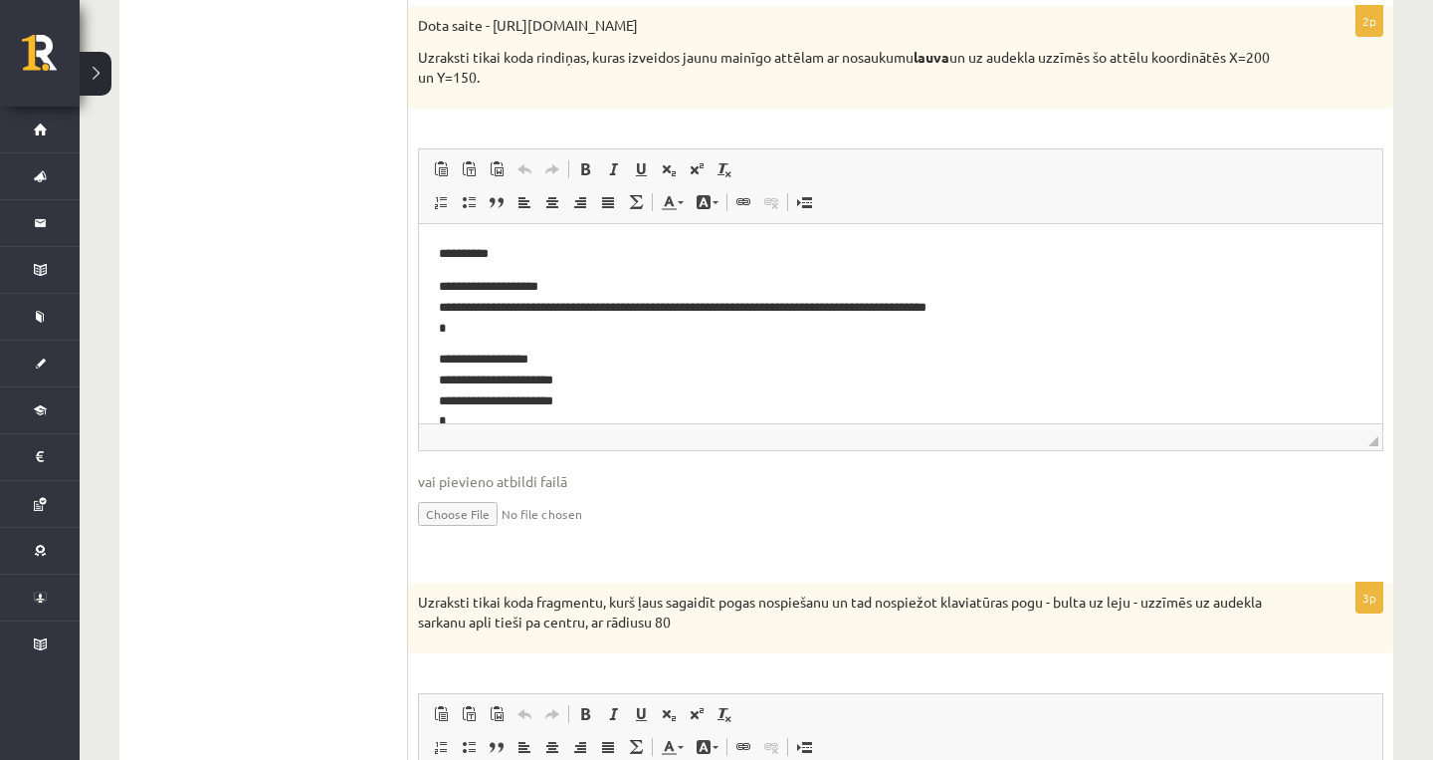
scroll to position [1458, 0]
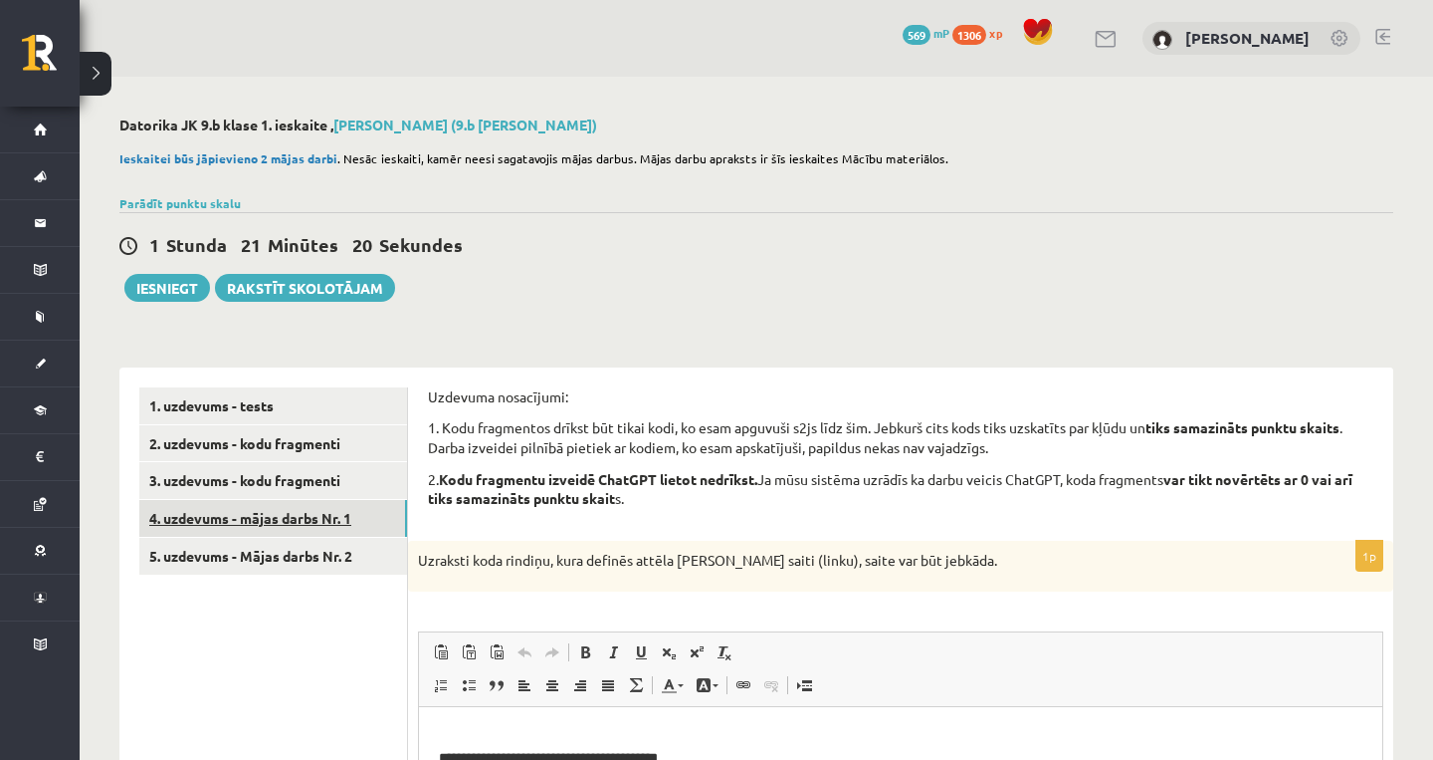
click at [301, 503] on link "4. uzdevums - mājas darbs Nr. 1" at bounding box center [273, 518] width 268 height 37
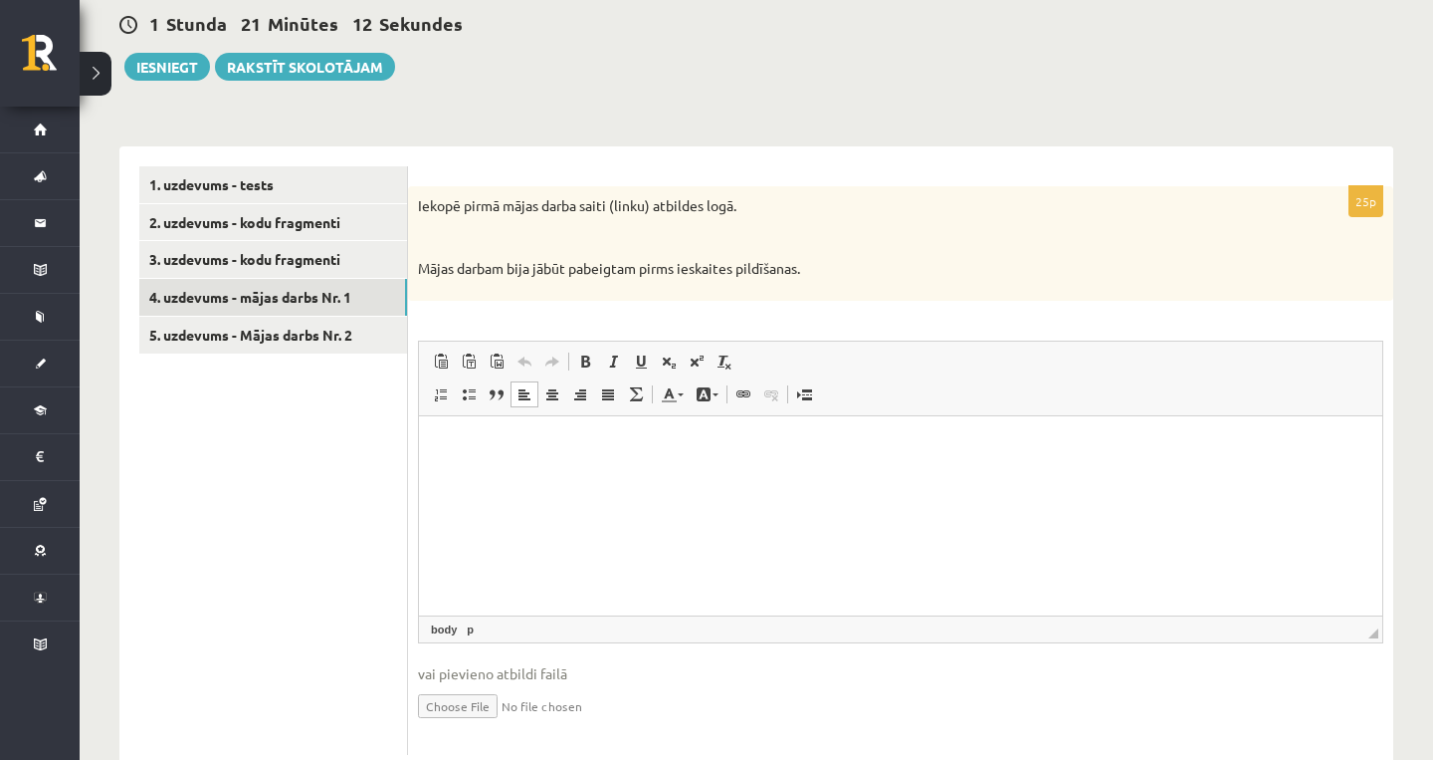
click at [764, 464] on html at bounding box center [901, 445] width 964 height 61
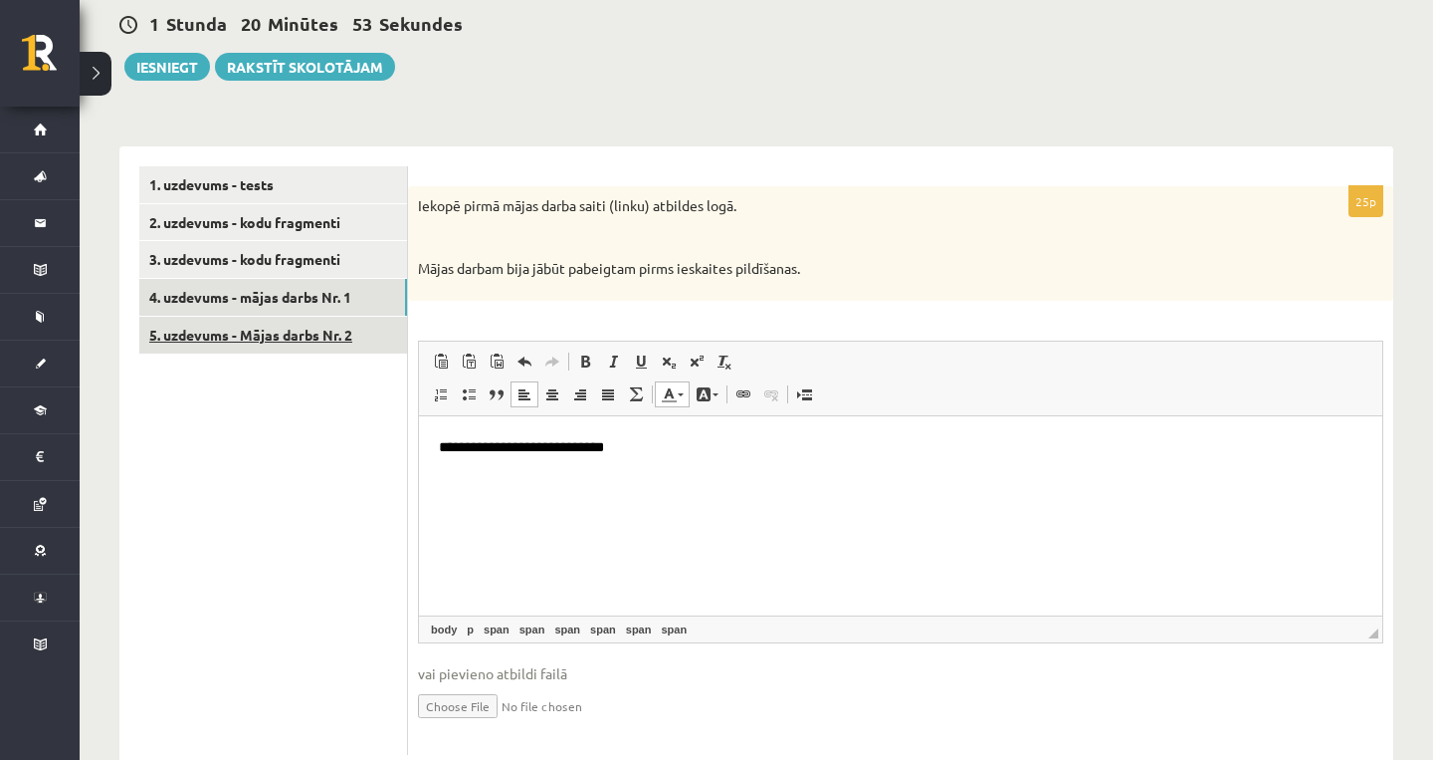
click at [337, 330] on link "5. uzdevums - Mājas darbs Nr. 2" at bounding box center [273, 335] width 268 height 37
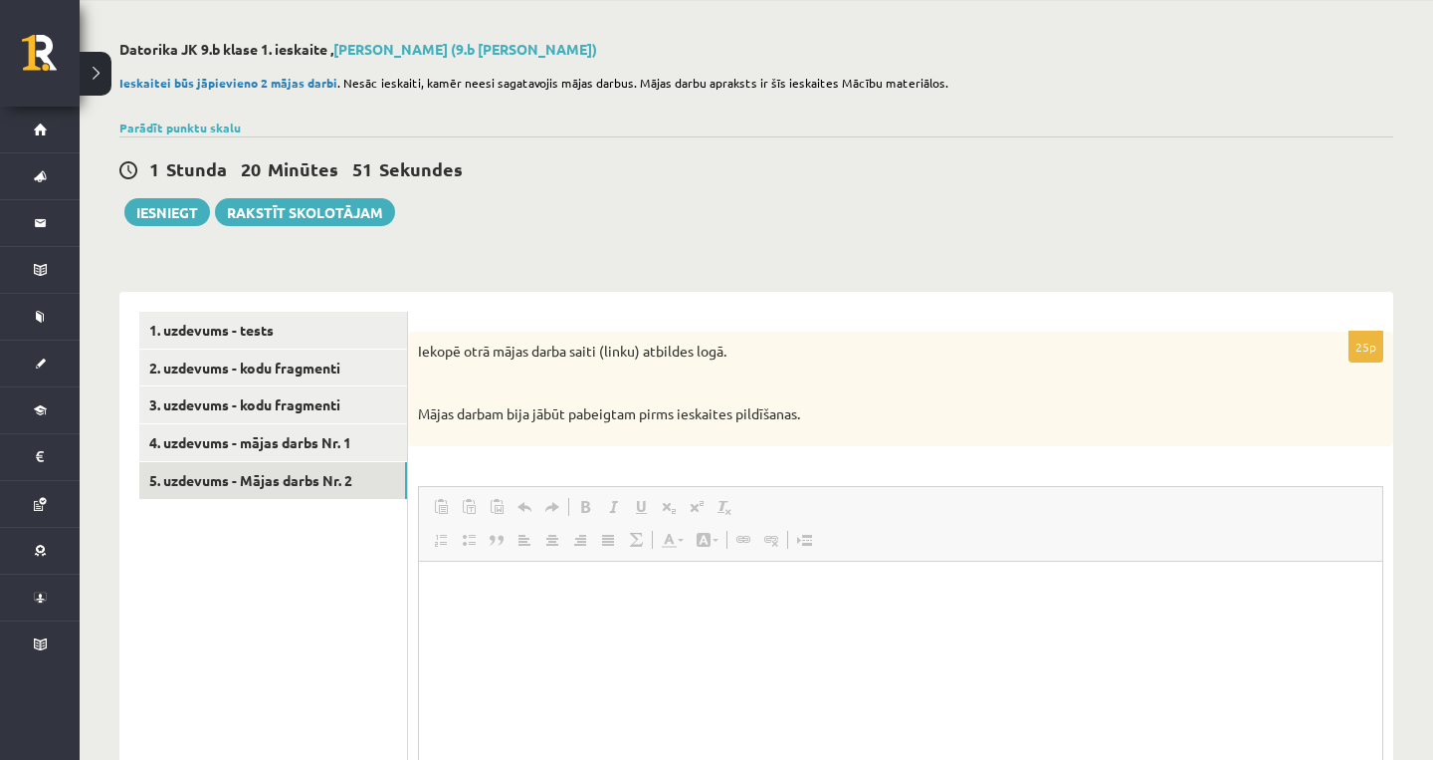
scroll to position [0, 0]
click at [740, 613] on html at bounding box center [901, 590] width 964 height 61
paste body "Editor, wiswyg-editor-user-answer-47433841031880"
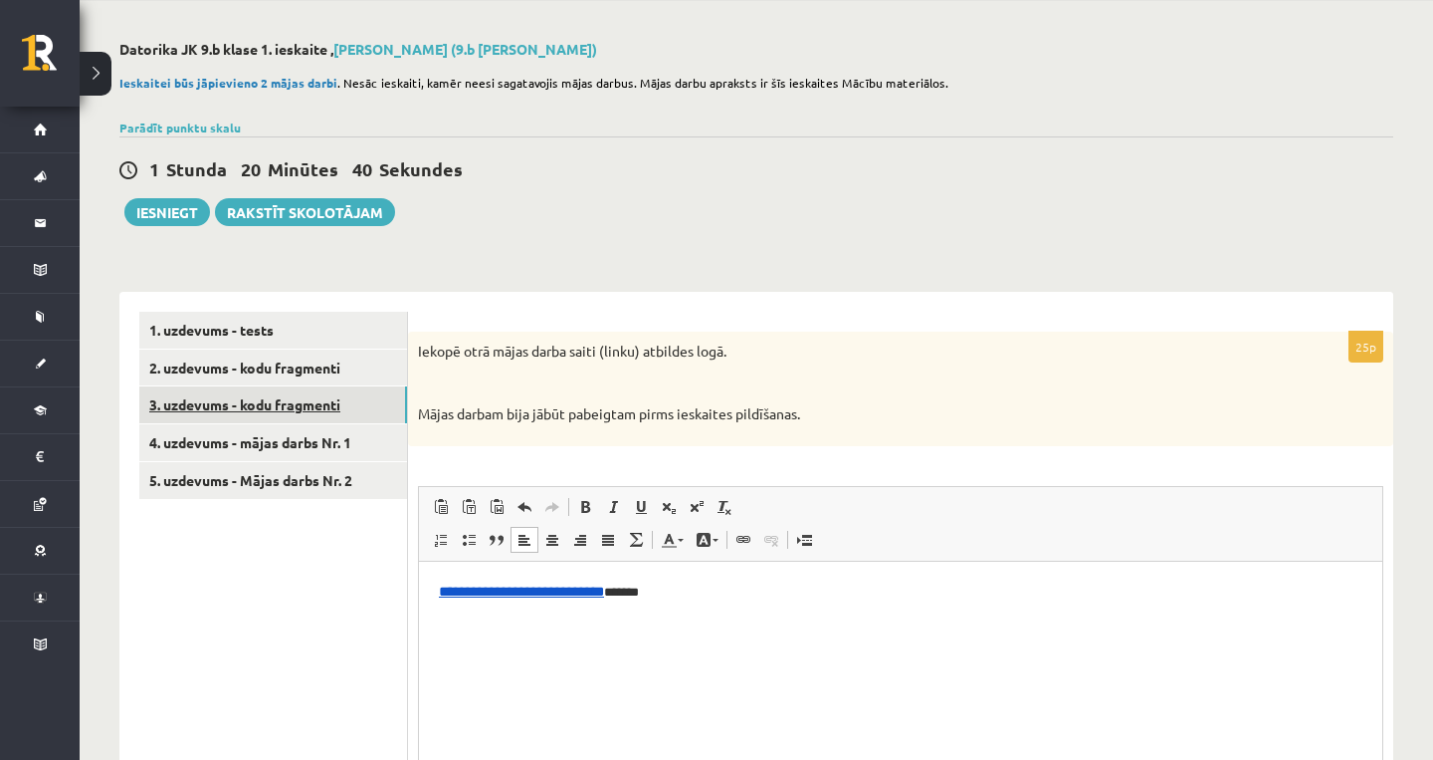
click at [339, 419] on link "3. uzdevums - kodu fragmenti" at bounding box center [273, 404] width 268 height 37
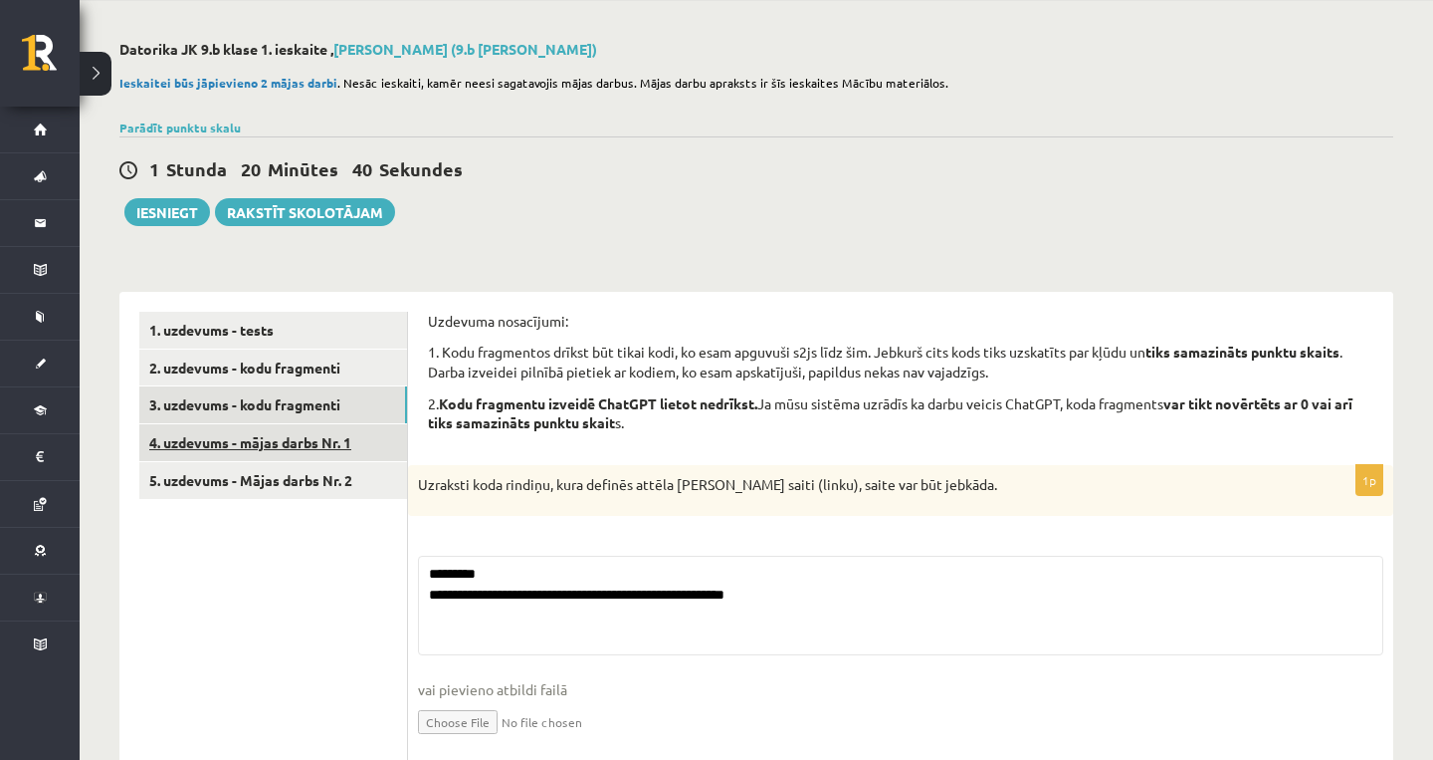
click at [339, 445] on link "4. uzdevums - mājas darbs Nr. 1" at bounding box center [273, 442] width 268 height 37
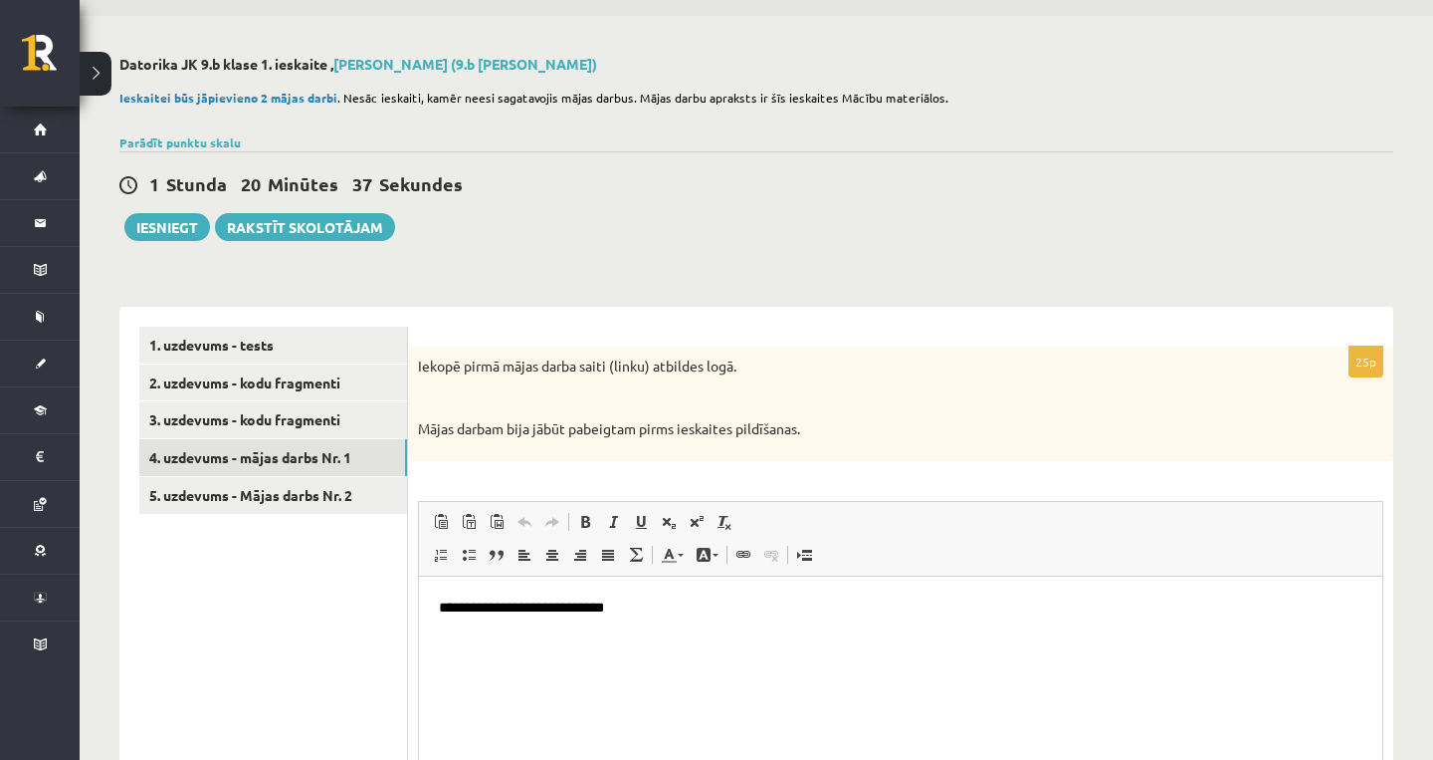
scroll to position [28, 0]
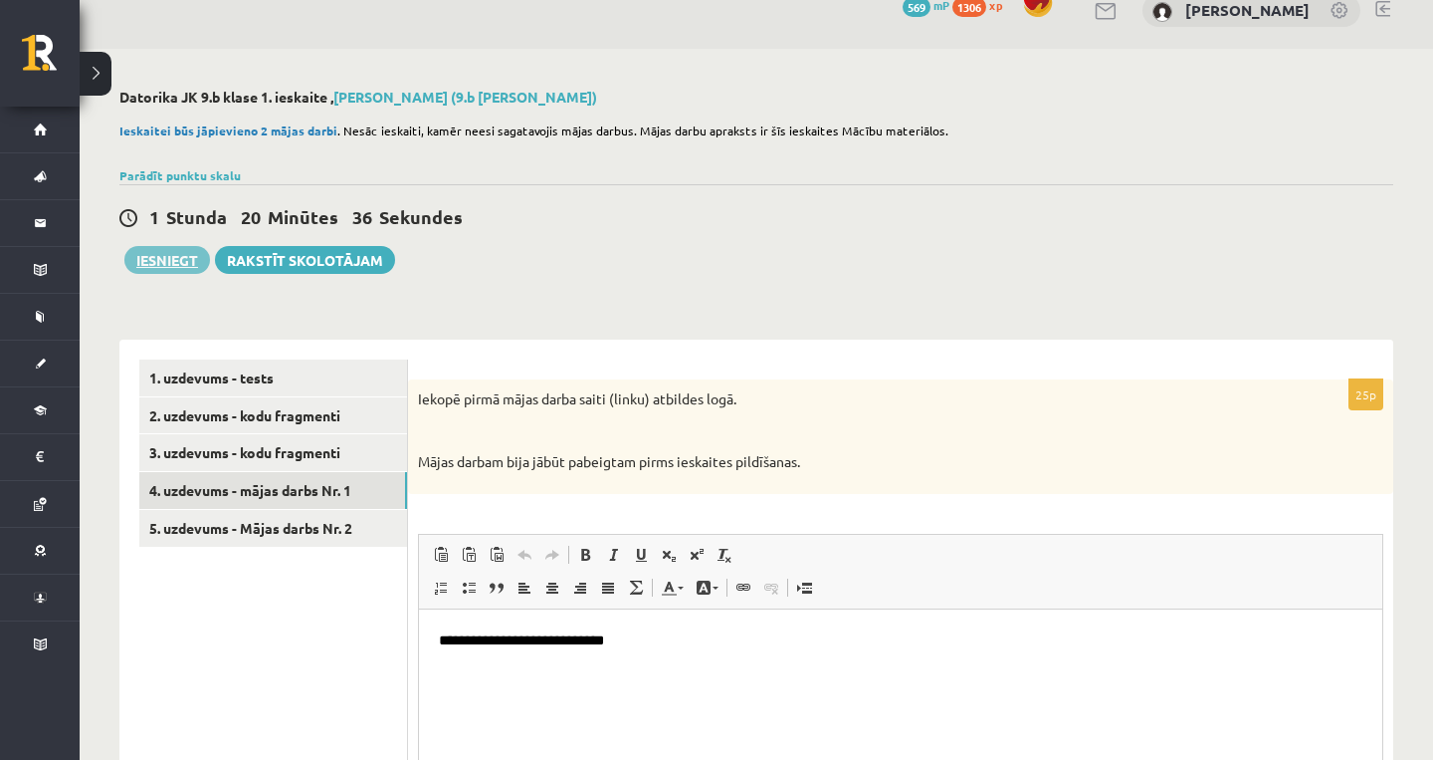
click at [182, 264] on button "Iesniegt" at bounding box center [167, 260] width 86 height 28
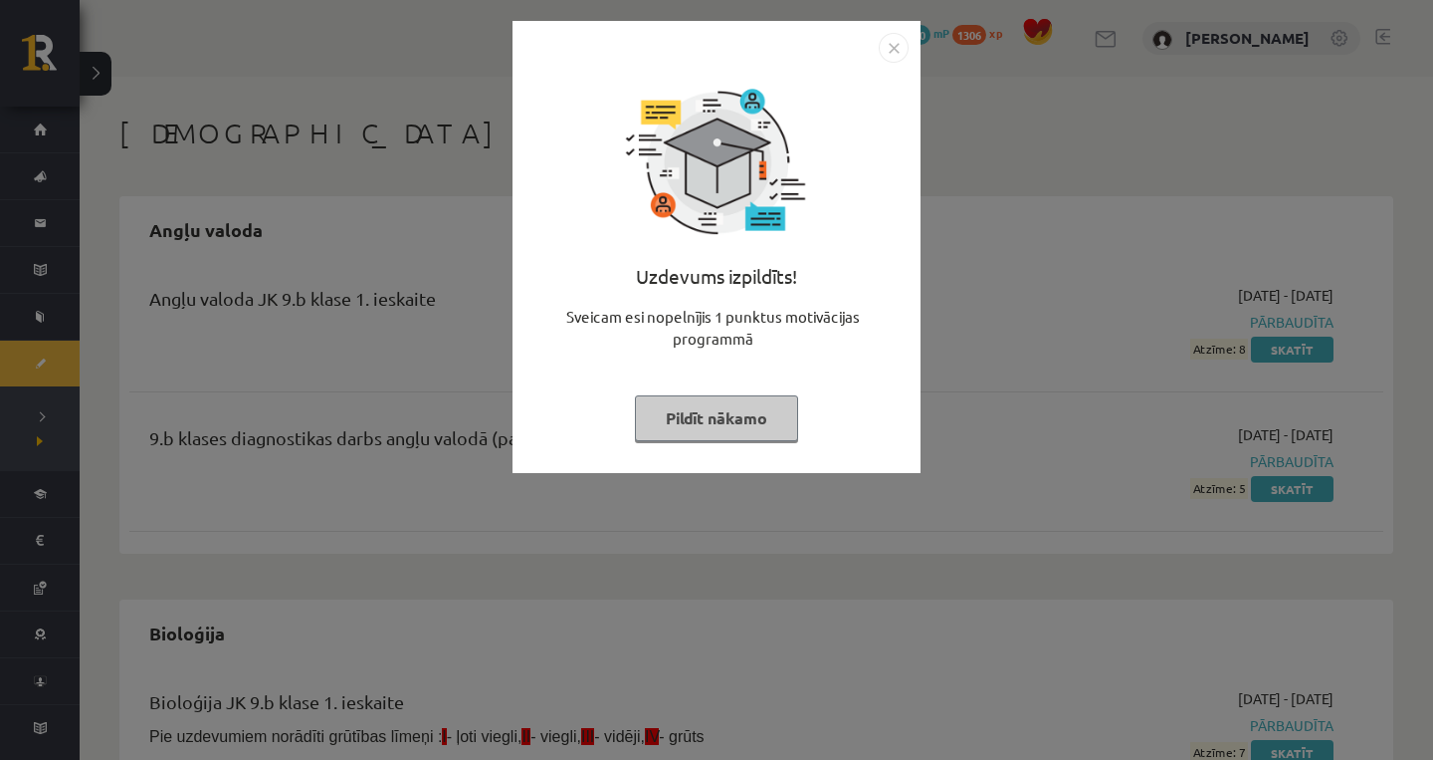
click at [745, 428] on button "Pildīt nākamo" at bounding box center [716, 418] width 163 height 46
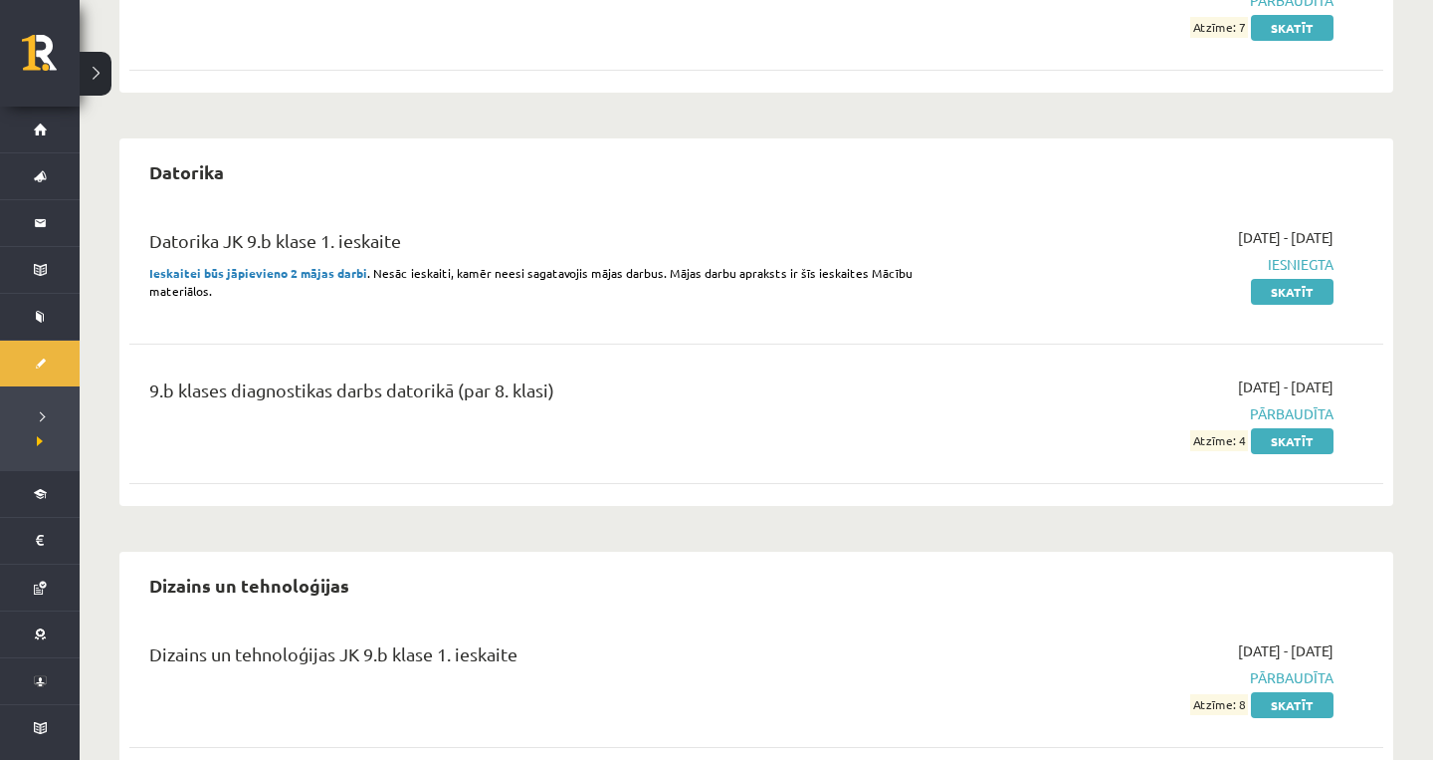
scroll to position [488, 0]
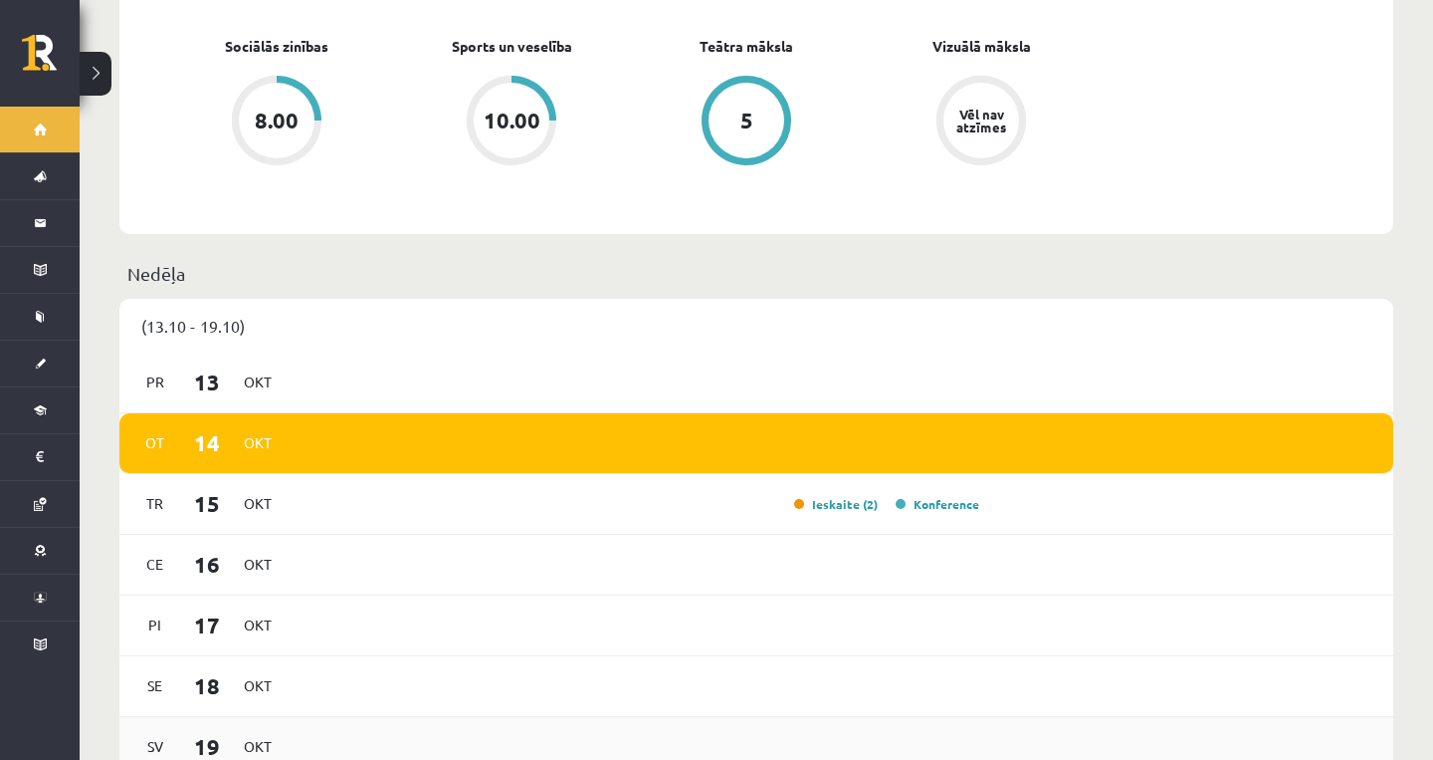
scroll to position [1327, 0]
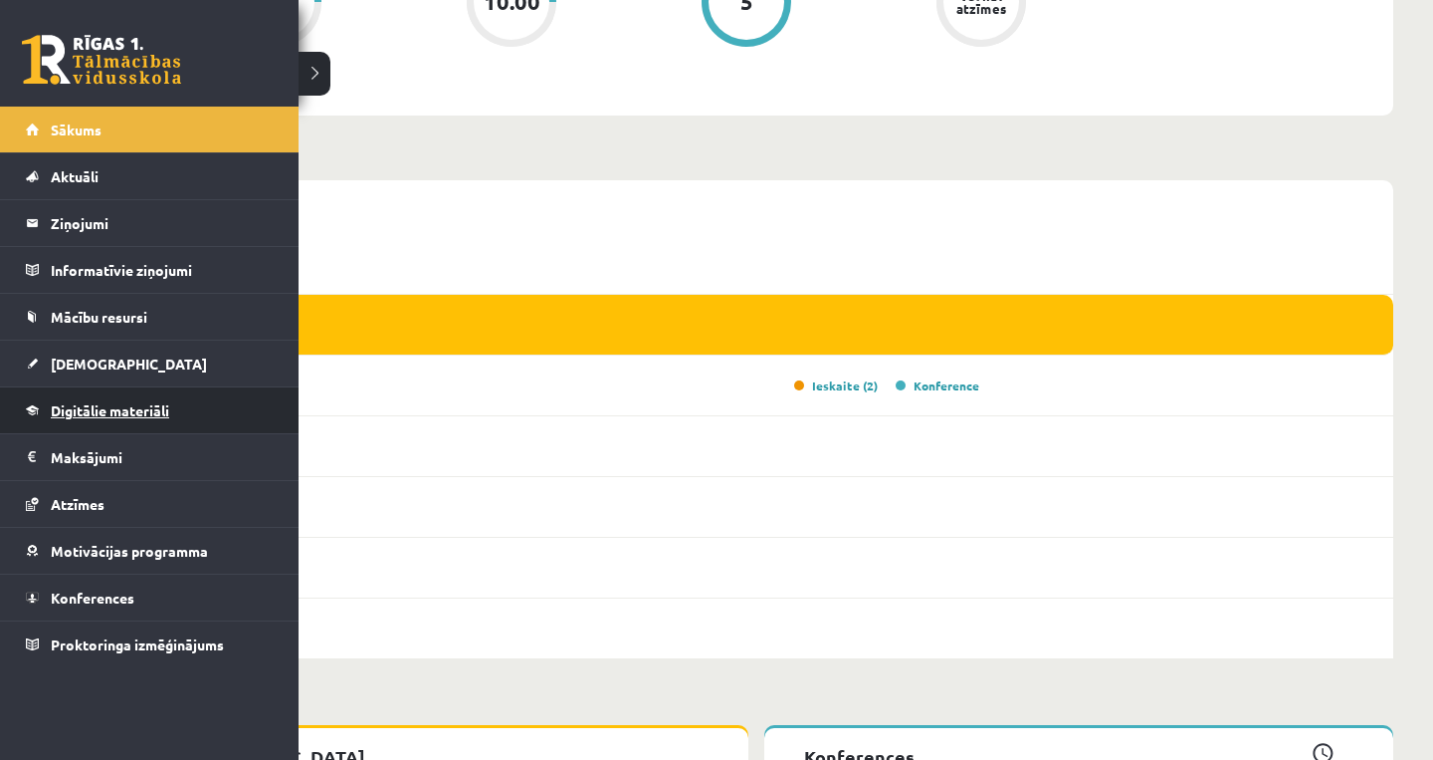
click at [145, 396] on link "Digitālie materiāli" at bounding box center [150, 410] width 248 height 46
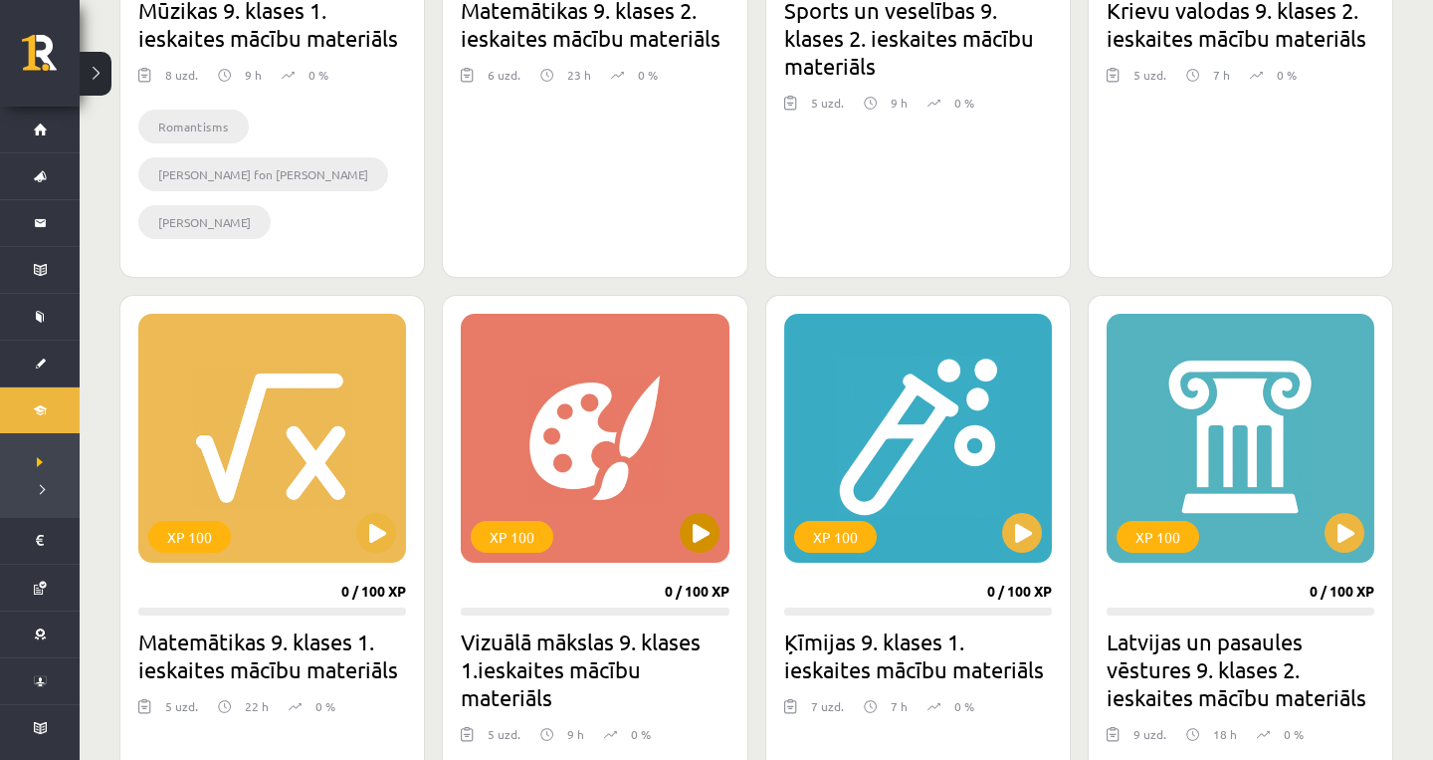
scroll to position [1542, 0]
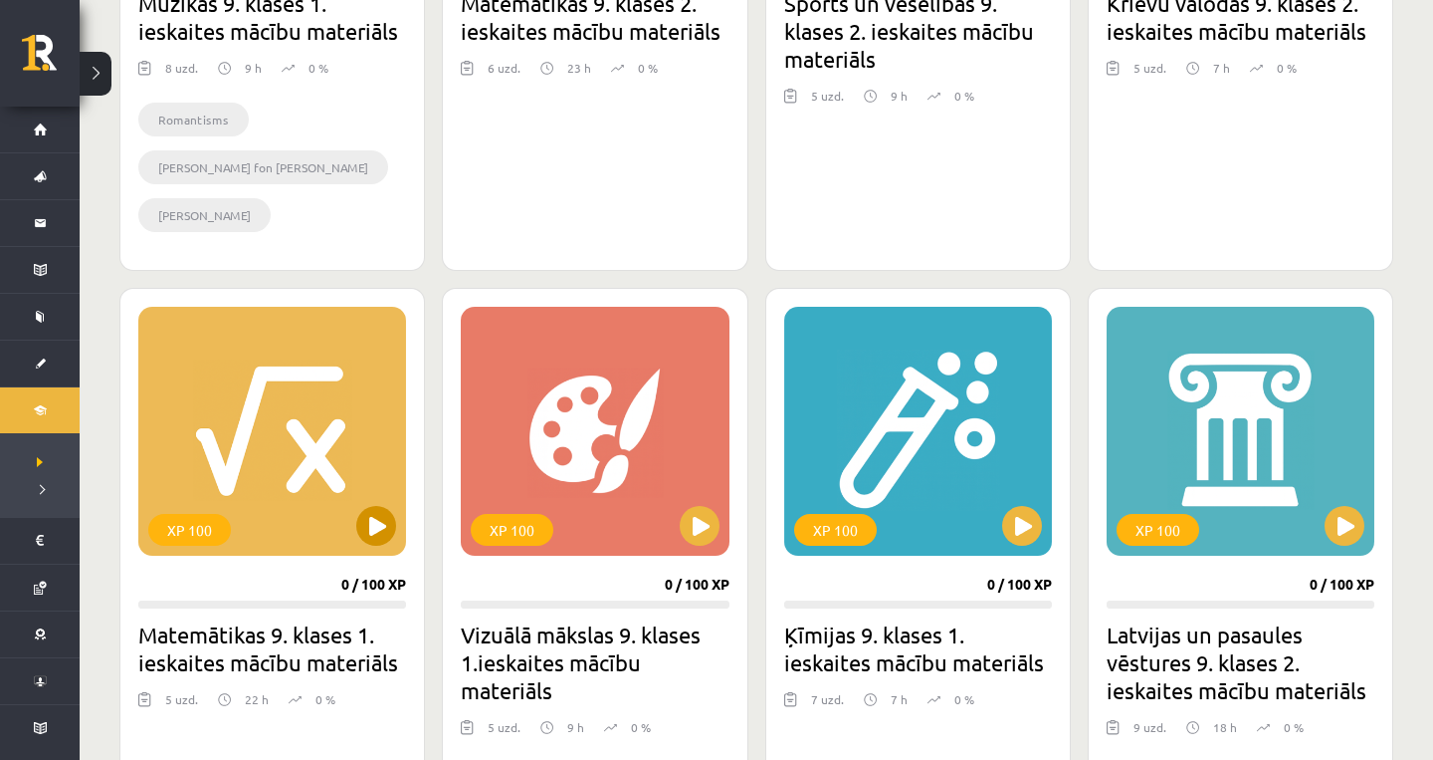
click at [376, 530] on button at bounding box center [376, 526] width 40 height 40
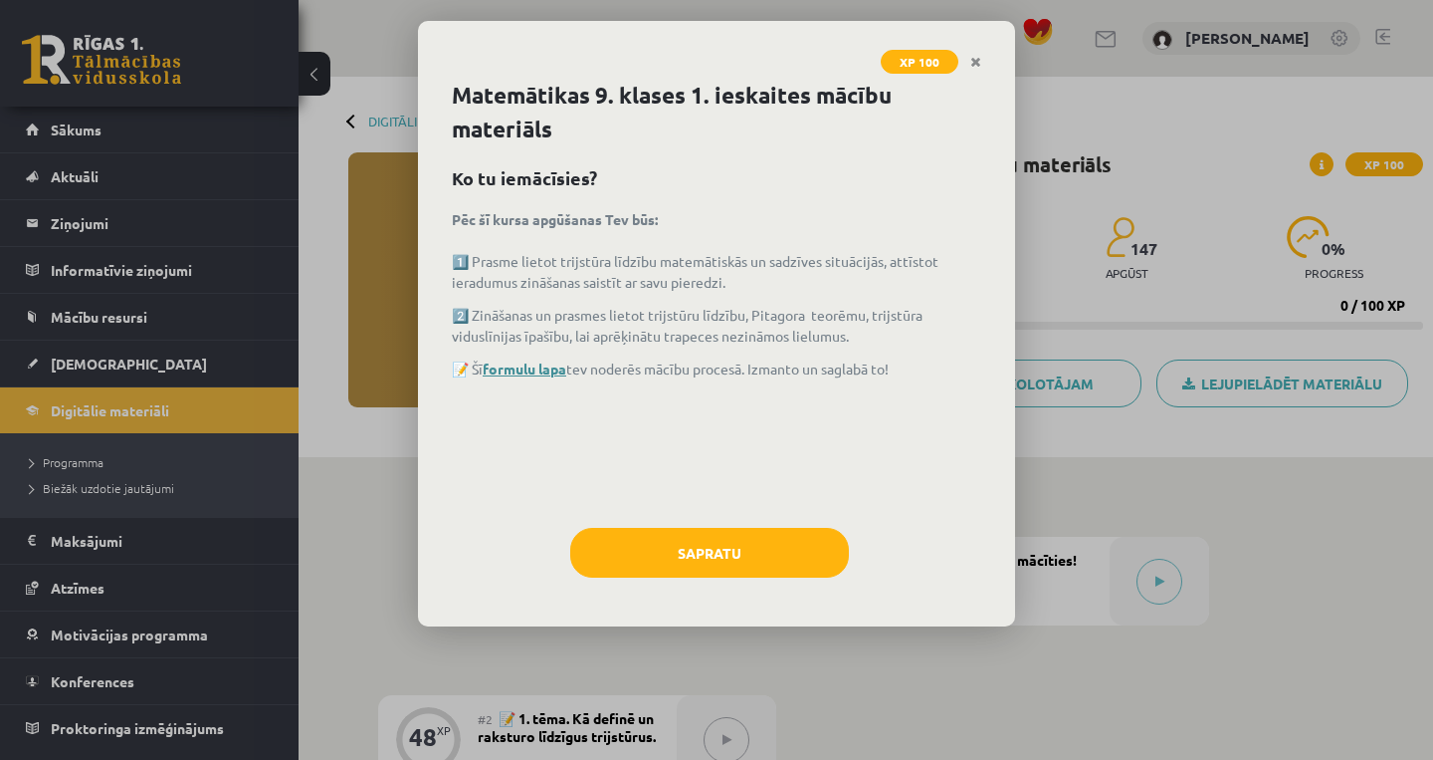
click at [547, 368] on link "formulu lapa" at bounding box center [525, 368] width 84 height 18
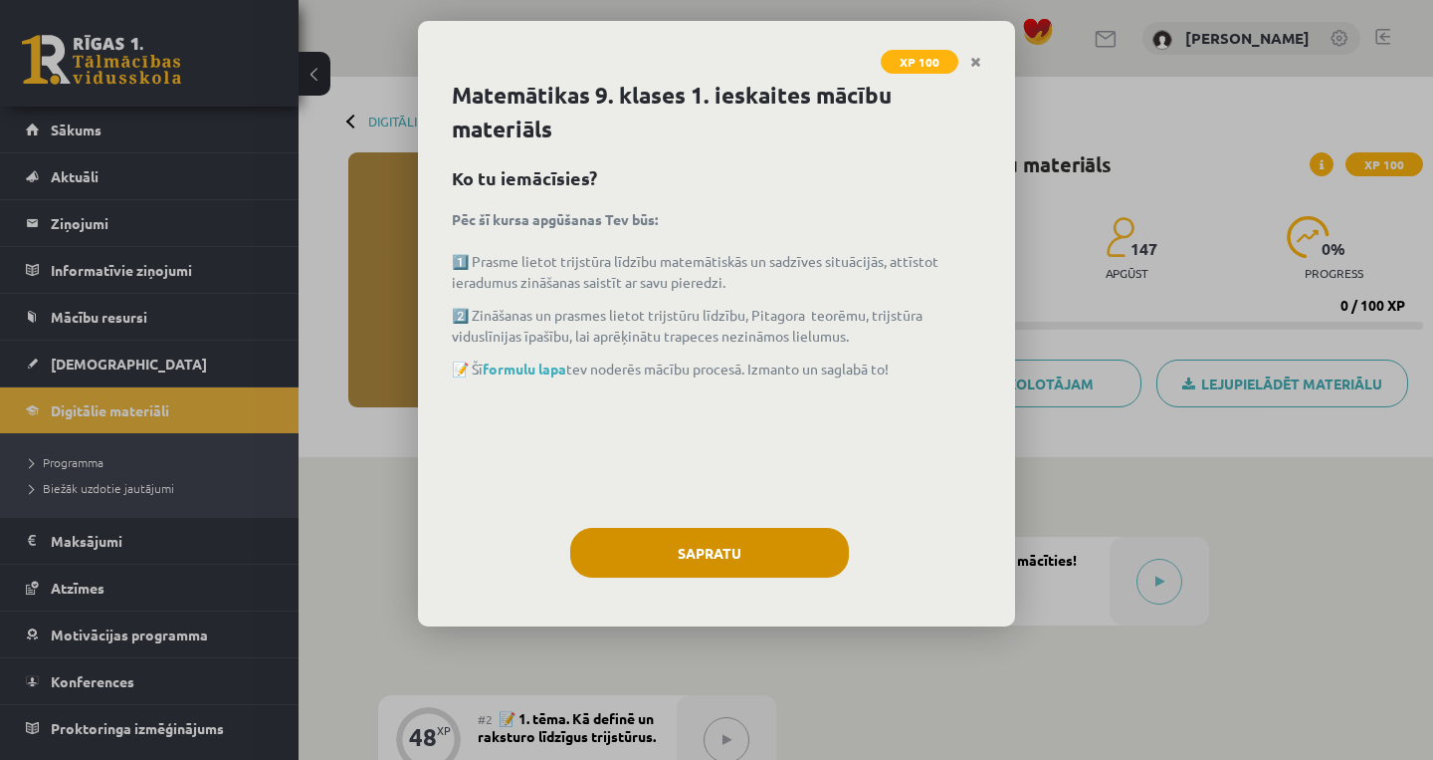
click at [749, 543] on button "Sapratu" at bounding box center [709, 553] width 279 height 50
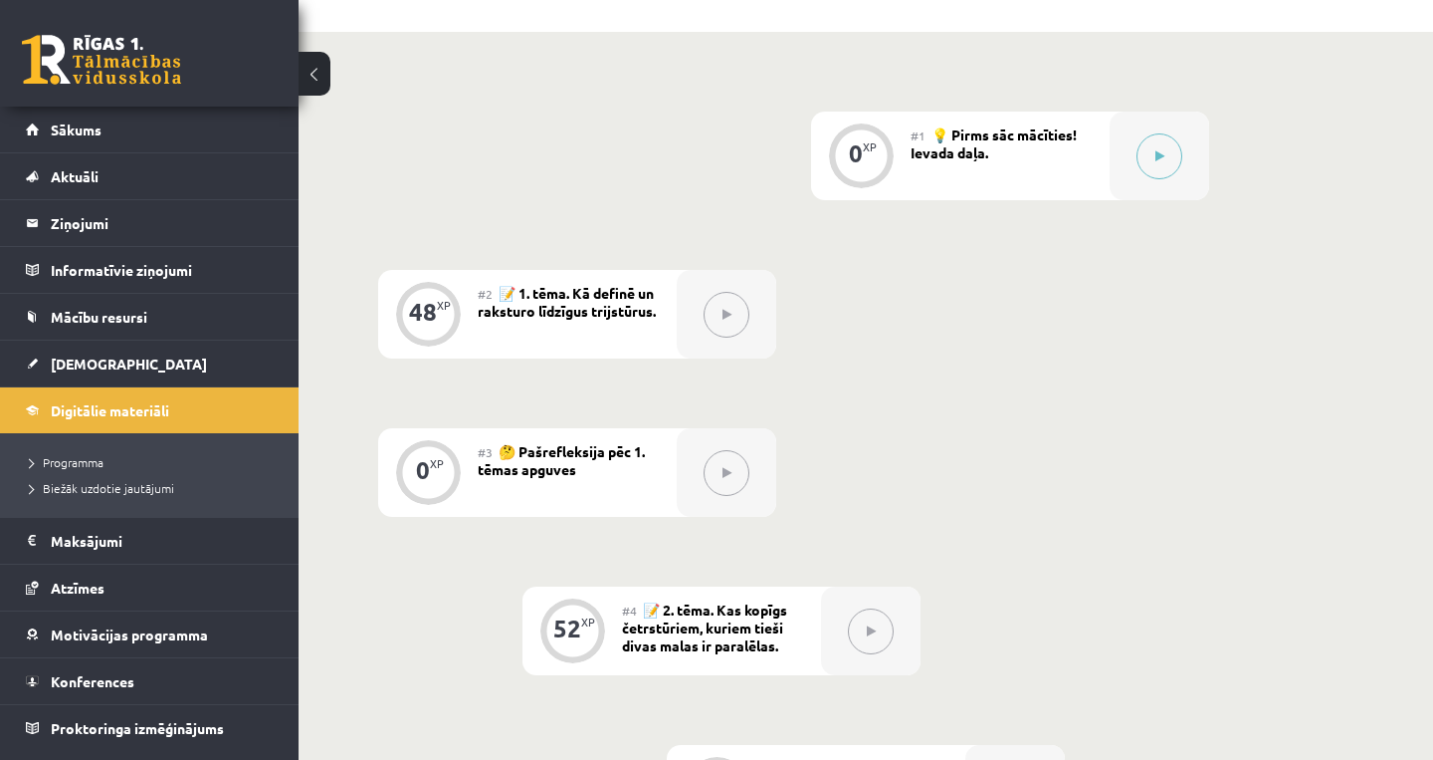
scroll to position [469, 0]
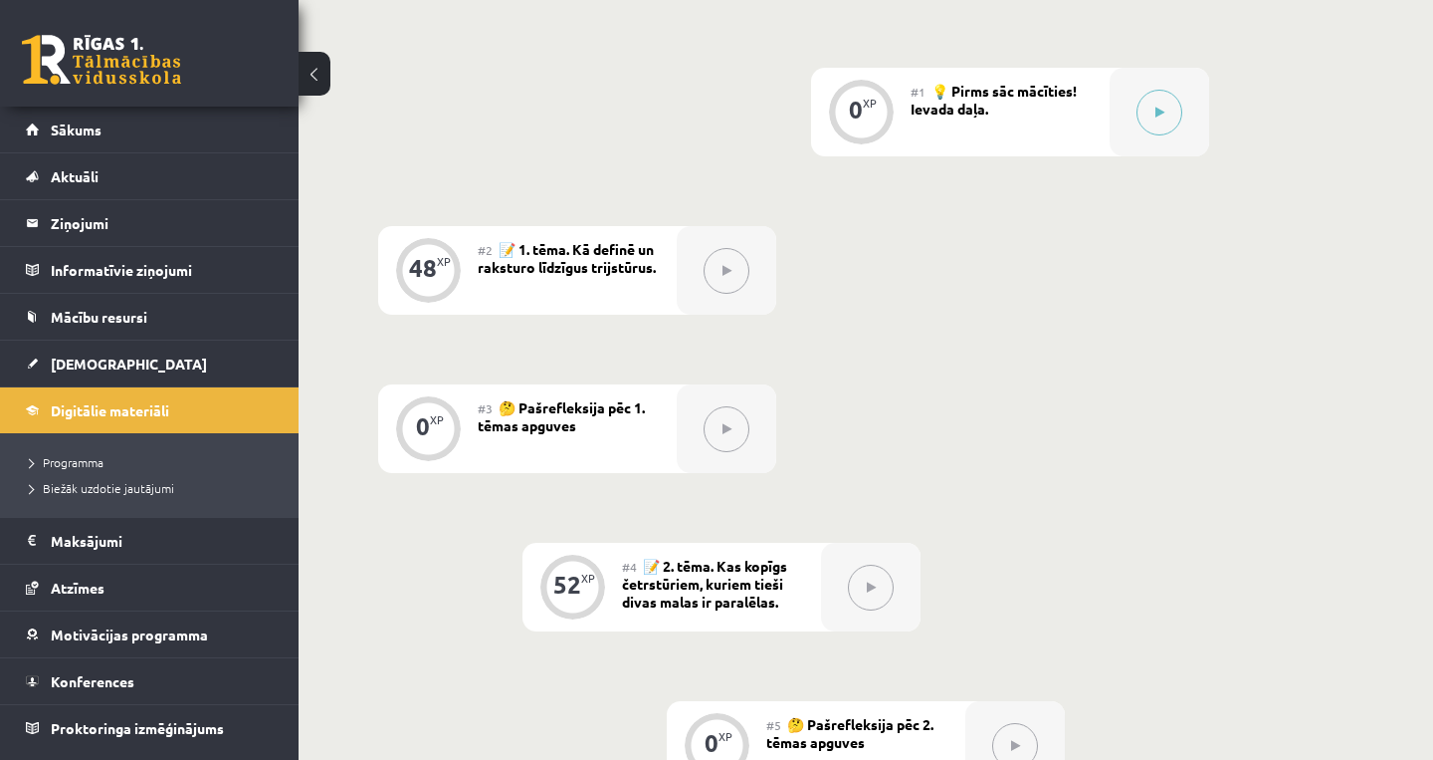
click at [746, 284] on div at bounding box center [727, 270] width 100 height 89
click at [1141, 123] on button at bounding box center [1160, 113] width 46 height 46
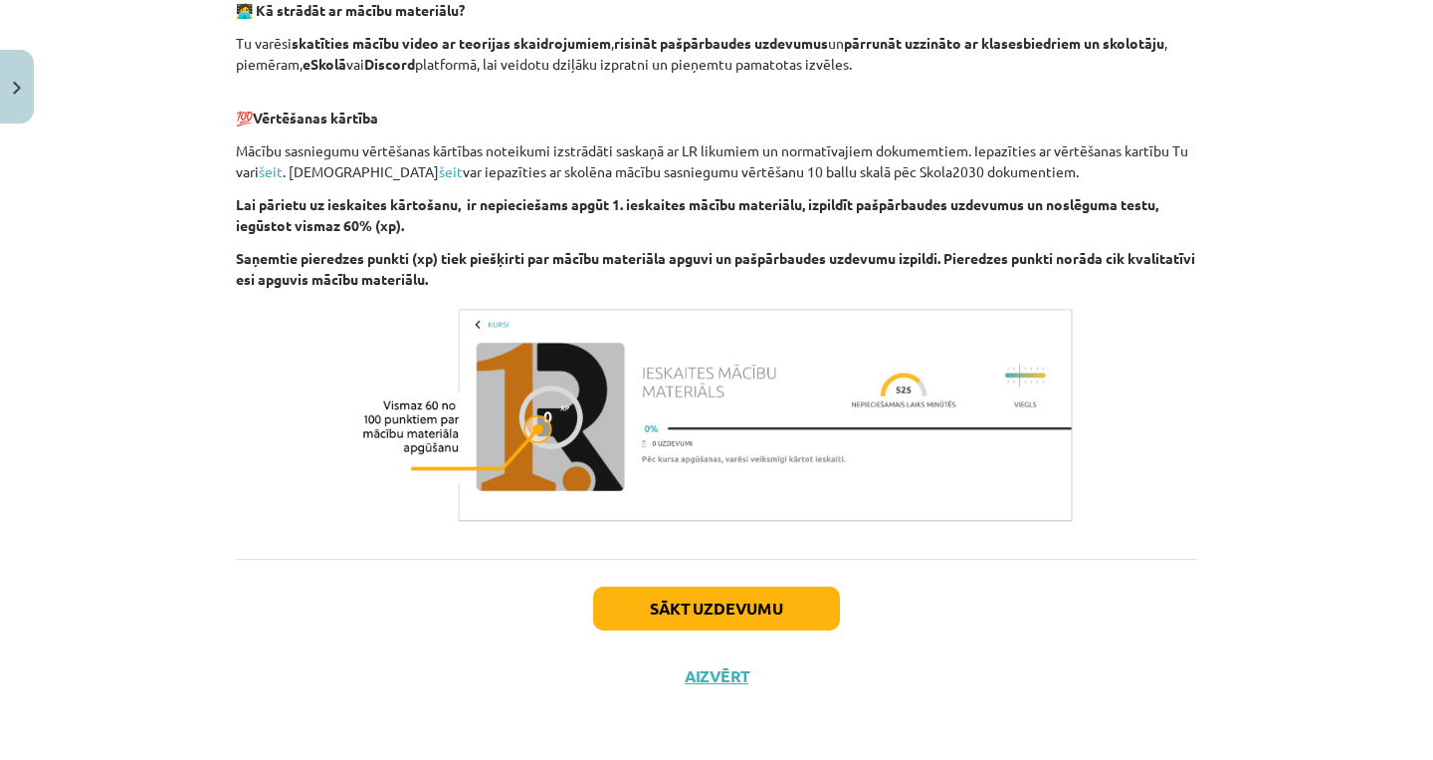
click at [695, 604] on button "Sākt uzdevumu" at bounding box center [716, 608] width 247 height 44
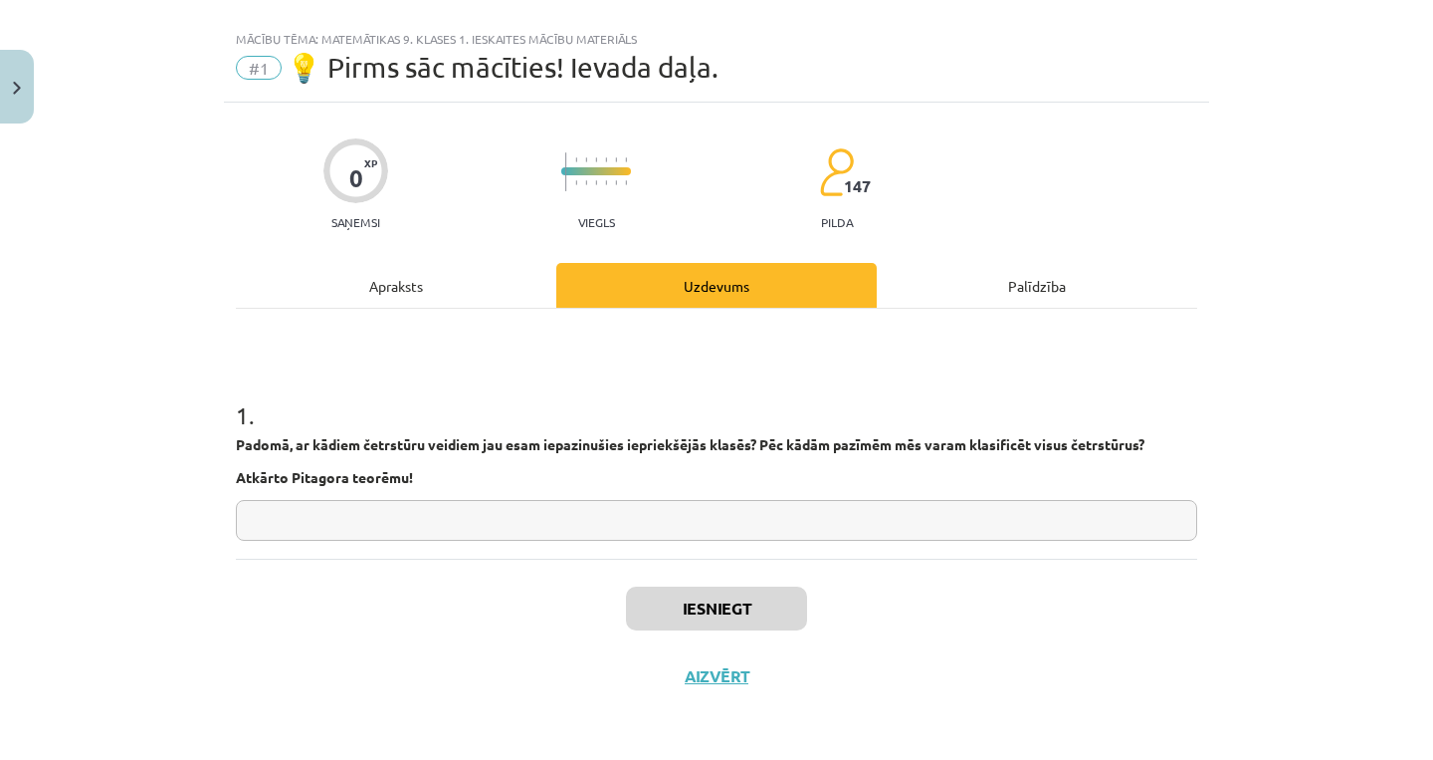
click at [543, 525] on input "text" at bounding box center [717, 520] width 962 height 41
type input "*********"
click at [783, 595] on button "Iesniegt" at bounding box center [716, 608] width 181 height 44
click at [733, 587] on button "Iesniegt" at bounding box center [716, 608] width 181 height 44
click at [731, 605] on button "Iesniegt" at bounding box center [716, 608] width 181 height 44
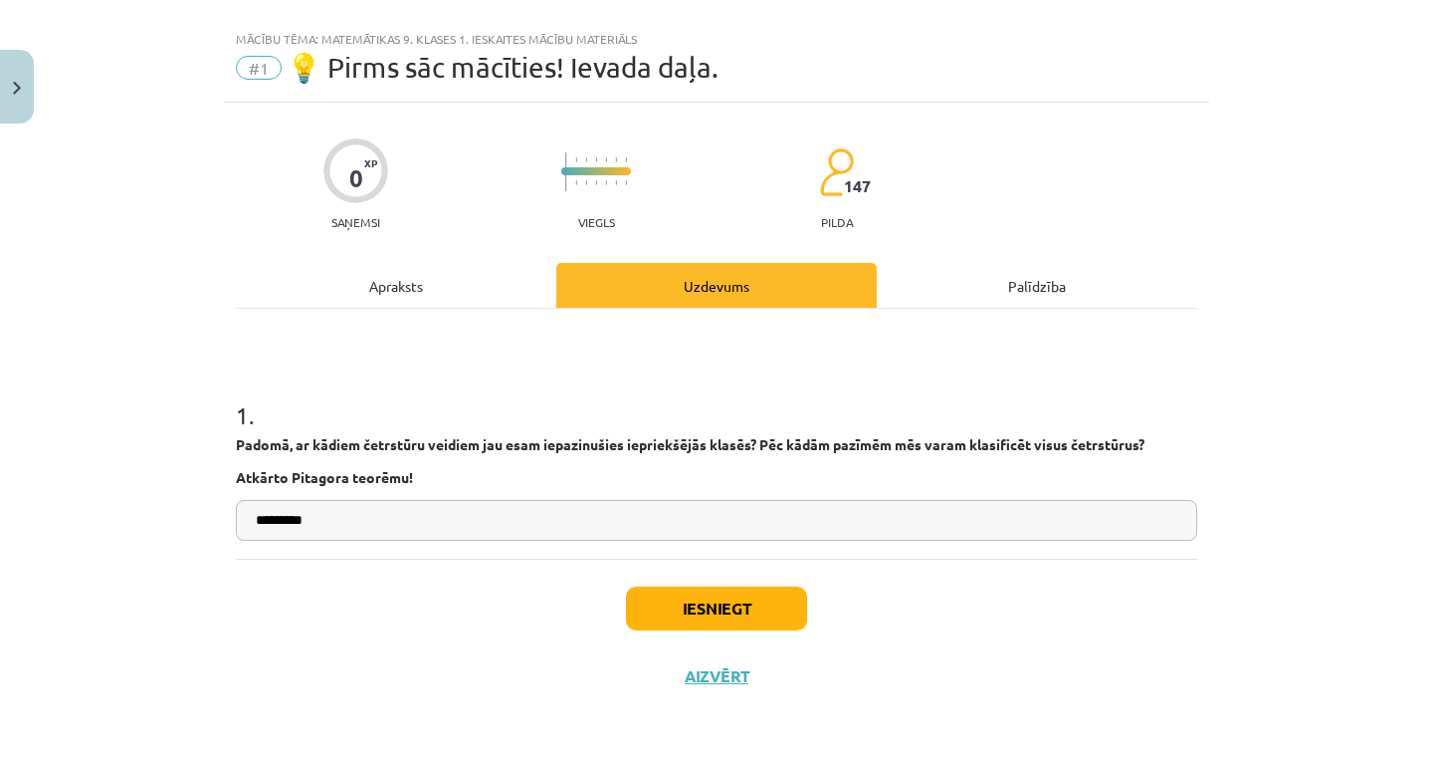
click at [731, 605] on button "Iesniegt" at bounding box center [716, 608] width 181 height 44
click at [730, 603] on button "Iesniegt" at bounding box center [716, 608] width 181 height 44
click at [758, 602] on button "Iesniegt" at bounding box center [716, 608] width 181 height 44
click at [604, 523] on input "*********" at bounding box center [717, 520] width 962 height 41
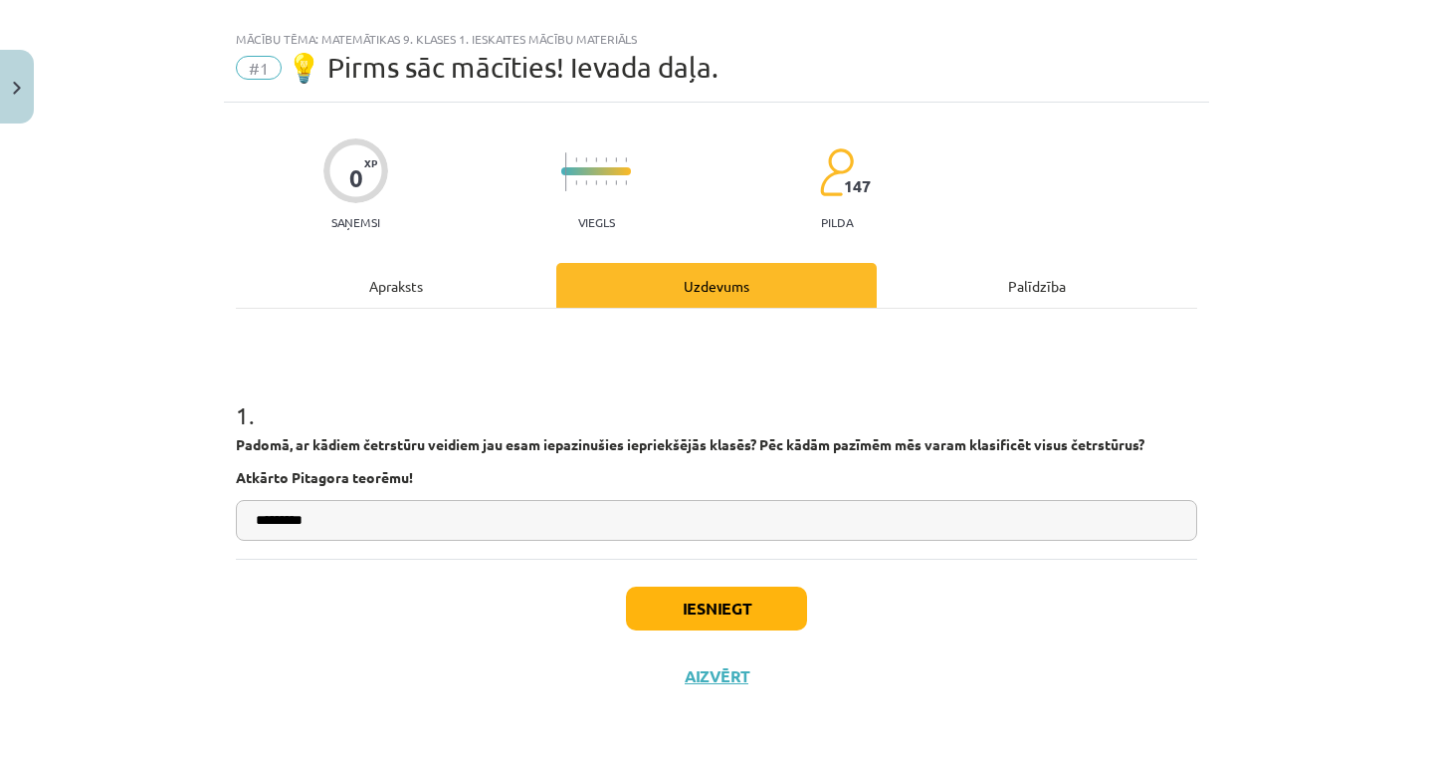
click at [765, 602] on button "Iesniegt" at bounding box center [716, 608] width 181 height 44
click at [456, 297] on div "Apraksts" at bounding box center [396, 285] width 321 height 45
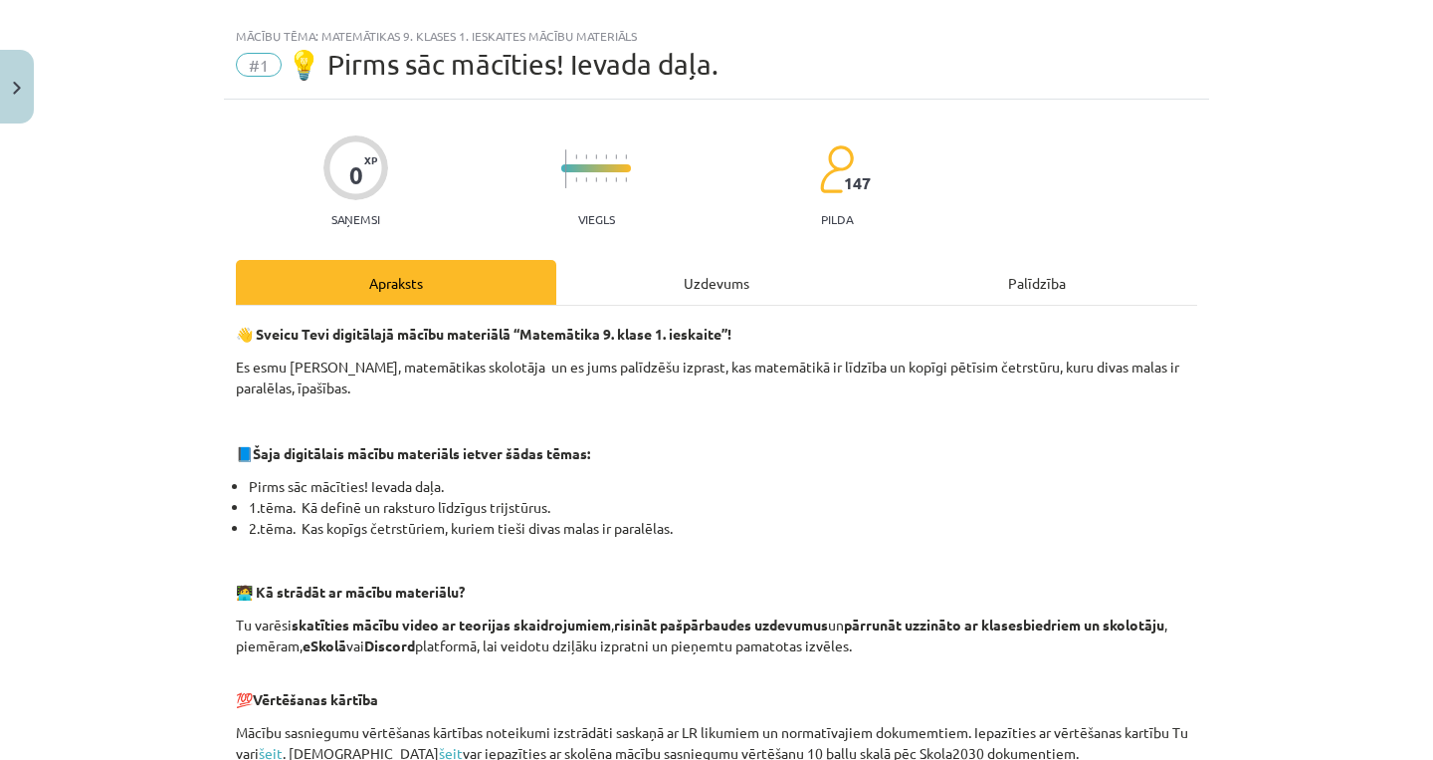
click at [456, 297] on div "Apraksts" at bounding box center [396, 282] width 321 height 45
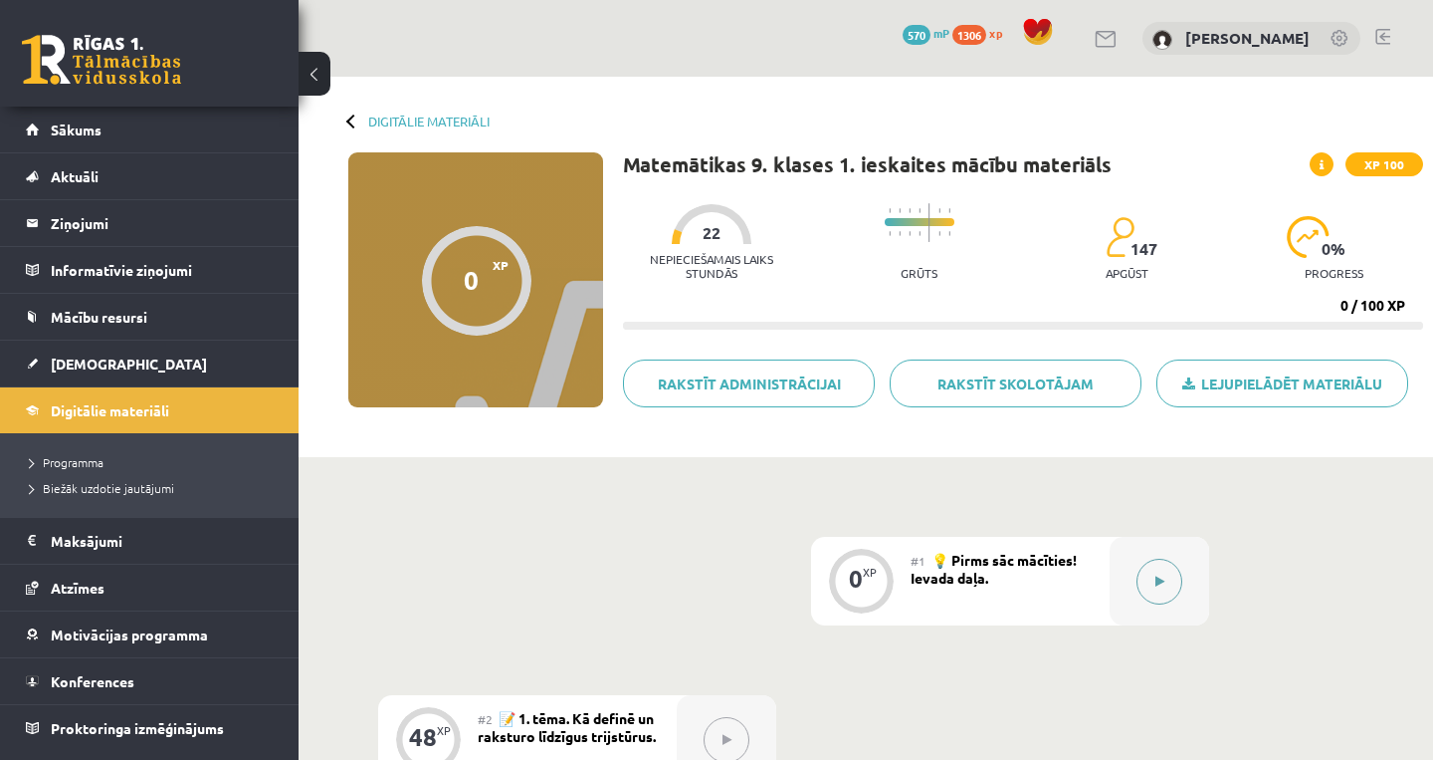
click at [1147, 564] on button at bounding box center [1160, 581] width 46 height 46
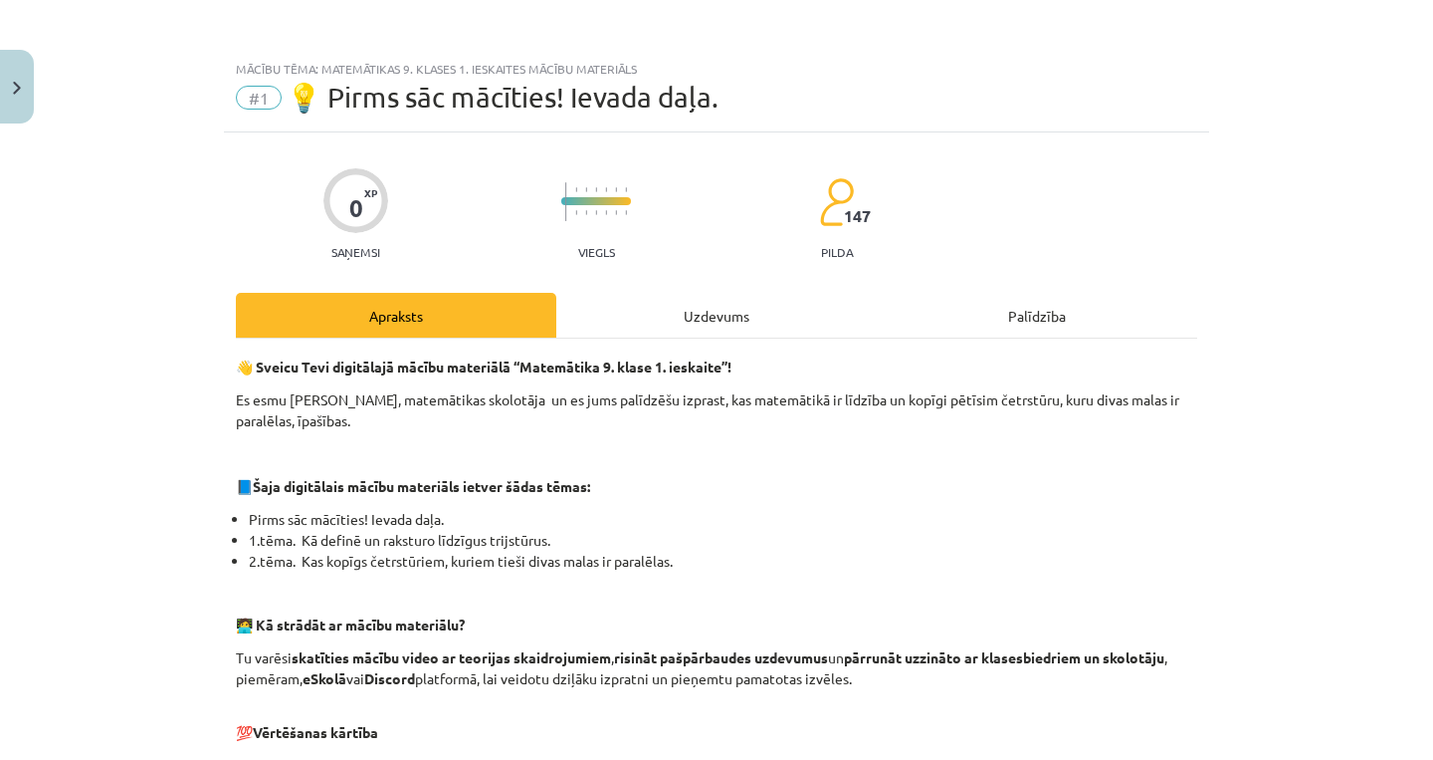
click at [679, 289] on div "0 XP Saņemsi Viegls 147 pilda Apraksts Uzdevums Palīdzība 👋 Sveicu Tevi digitāl…" at bounding box center [716, 728] width 985 height 1192
click at [679, 320] on div "Uzdevums" at bounding box center [716, 315] width 321 height 45
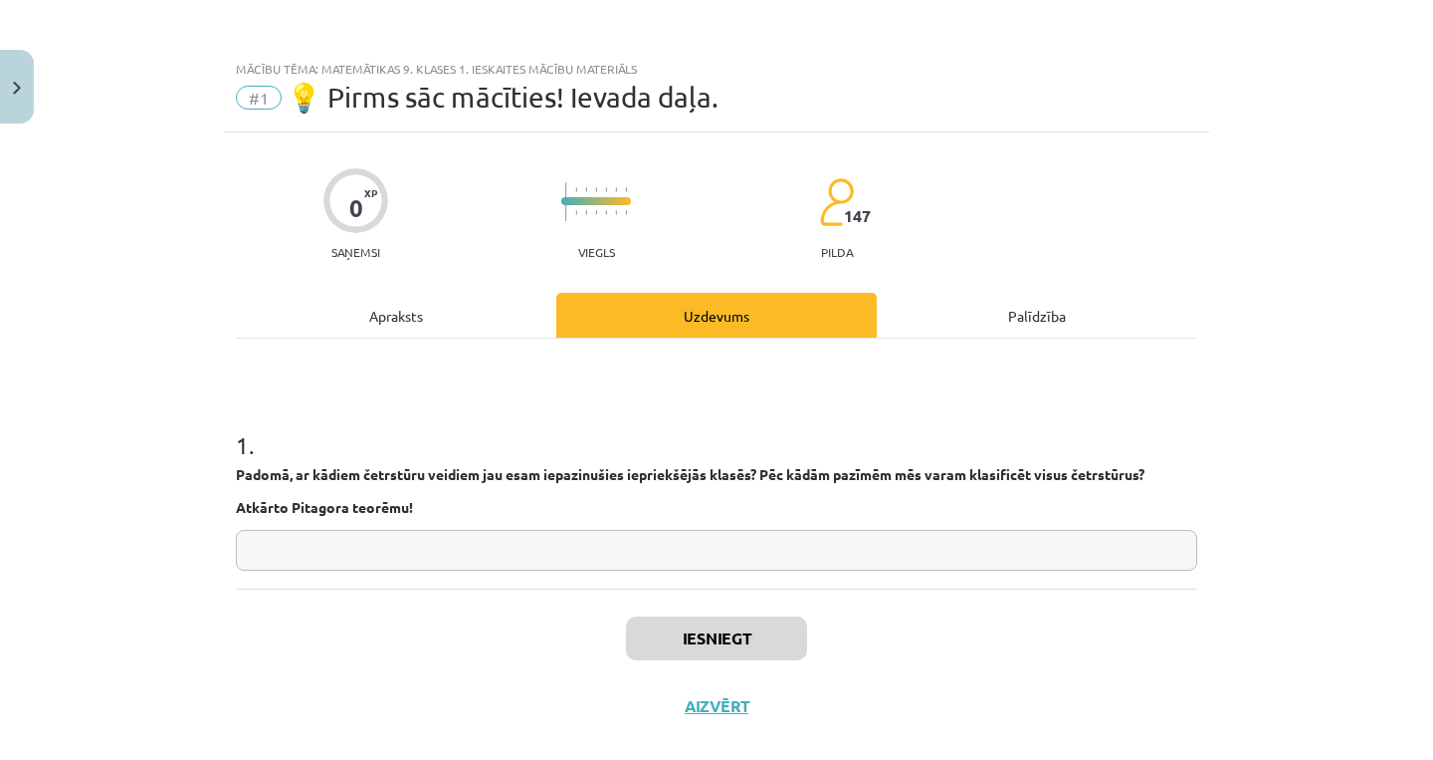
scroll to position [33, 0]
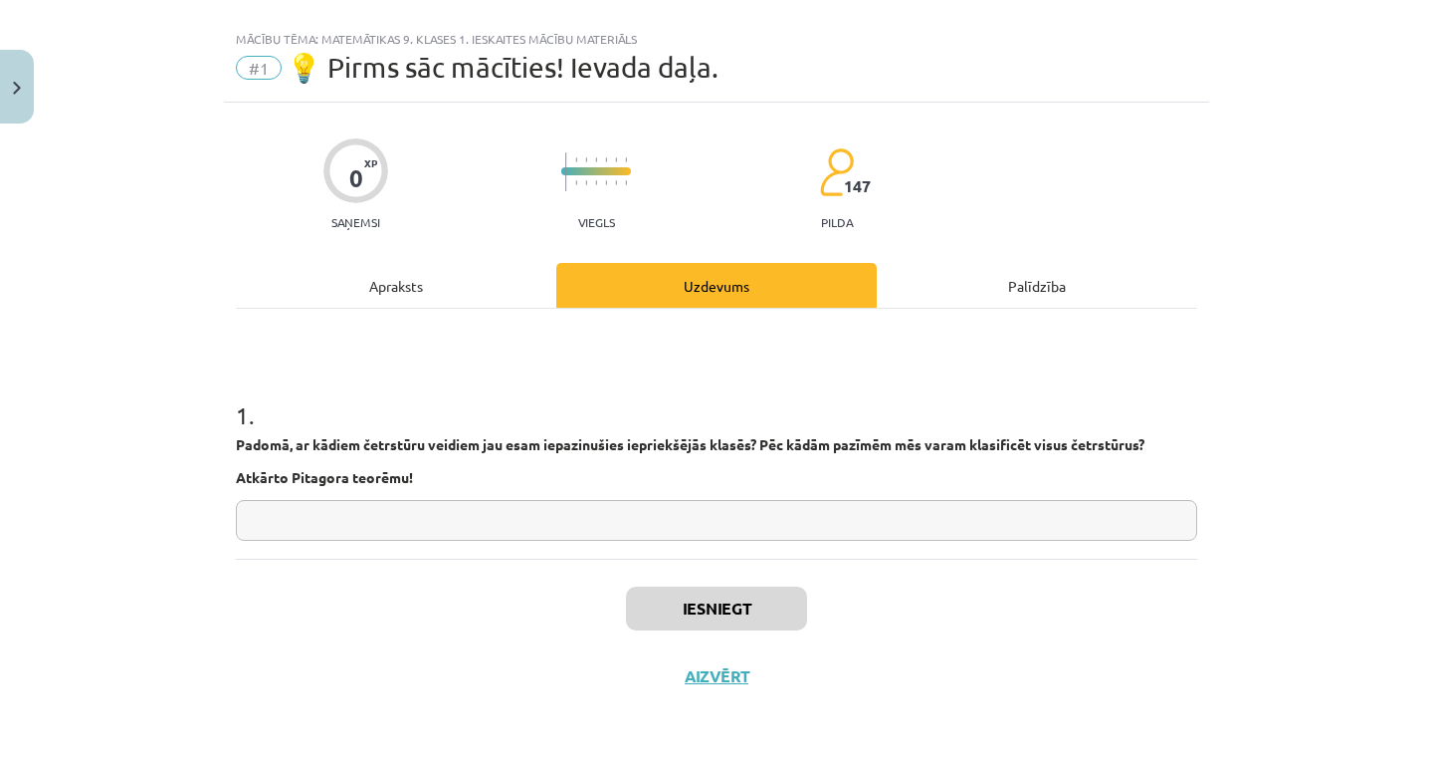
click at [695, 493] on div "1 . Padomā, ar kādiem četrstūru veidiem jau esam iepazinušies iepriekšējās klas…" at bounding box center [717, 453] width 962 height 174
click at [695, 506] on input "text" at bounding box center [717, 520] width 962 height 41
type input "*********"
click at [725, 598] on button "Iesniegt" at bounding box center [716, 608] width 181 height 44
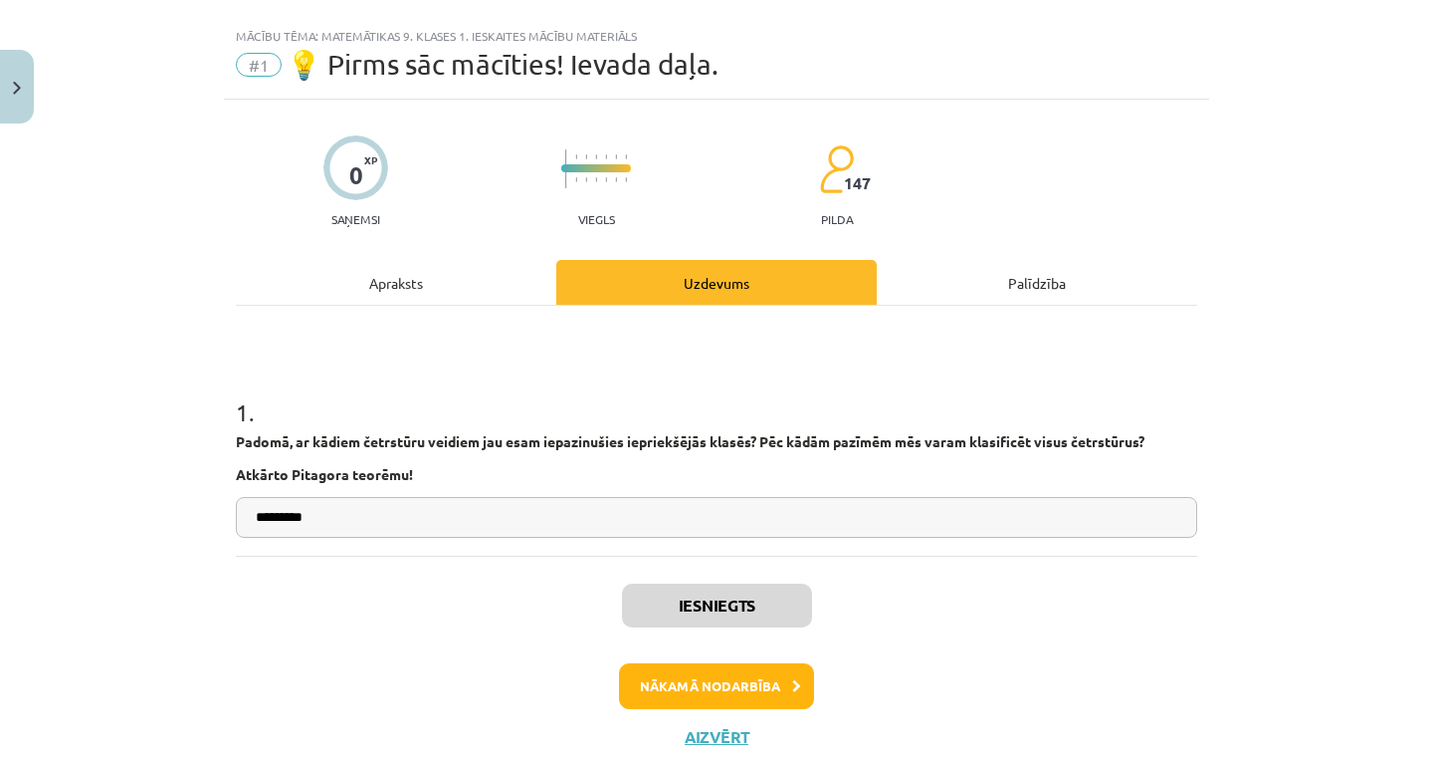
click at [771, 683] on button "Nākamā nodarbība" at bounding box center [716, 686] width 195 height 46
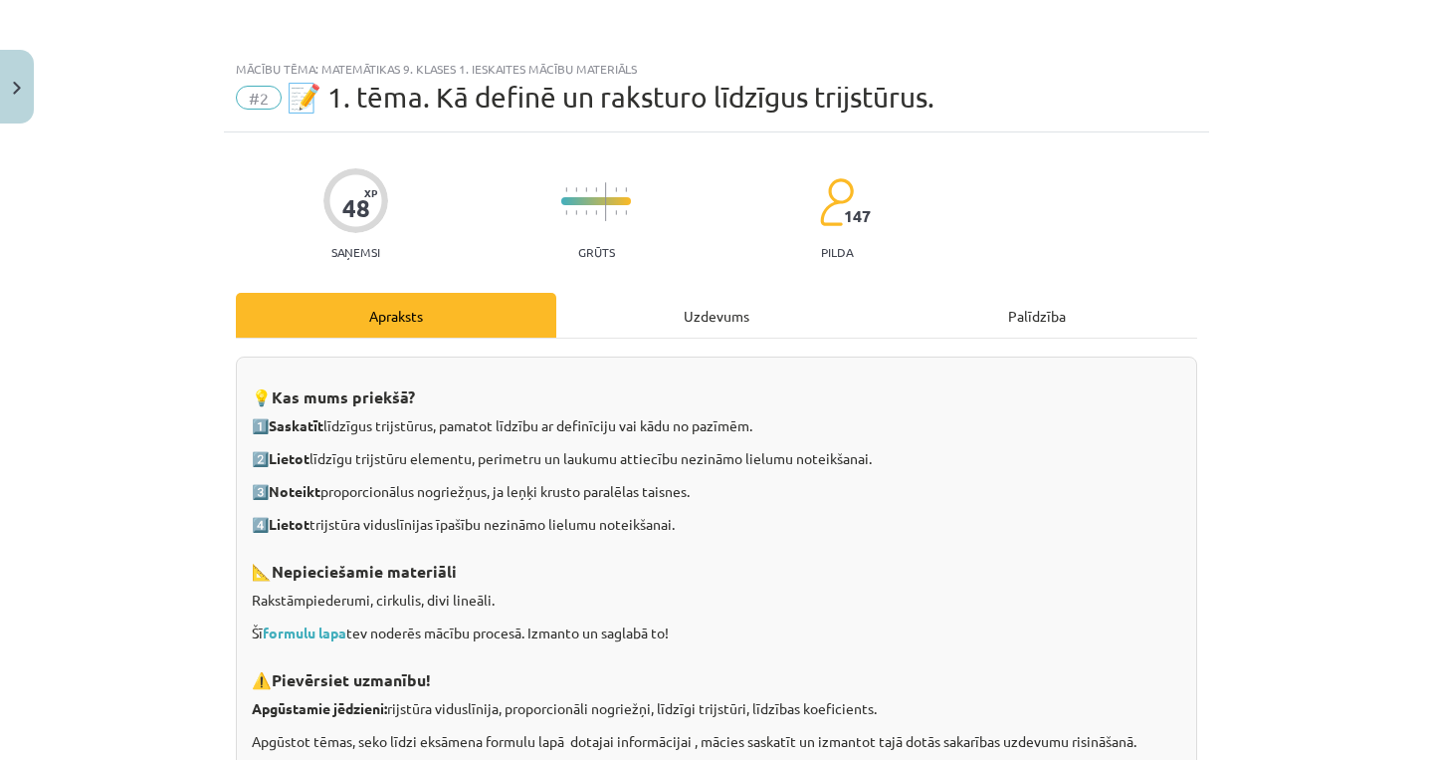
scroll to position [0, 0]
click at [791, 328] on div "Uzdevums" at bounding box center [716, 315] width 321 height 45
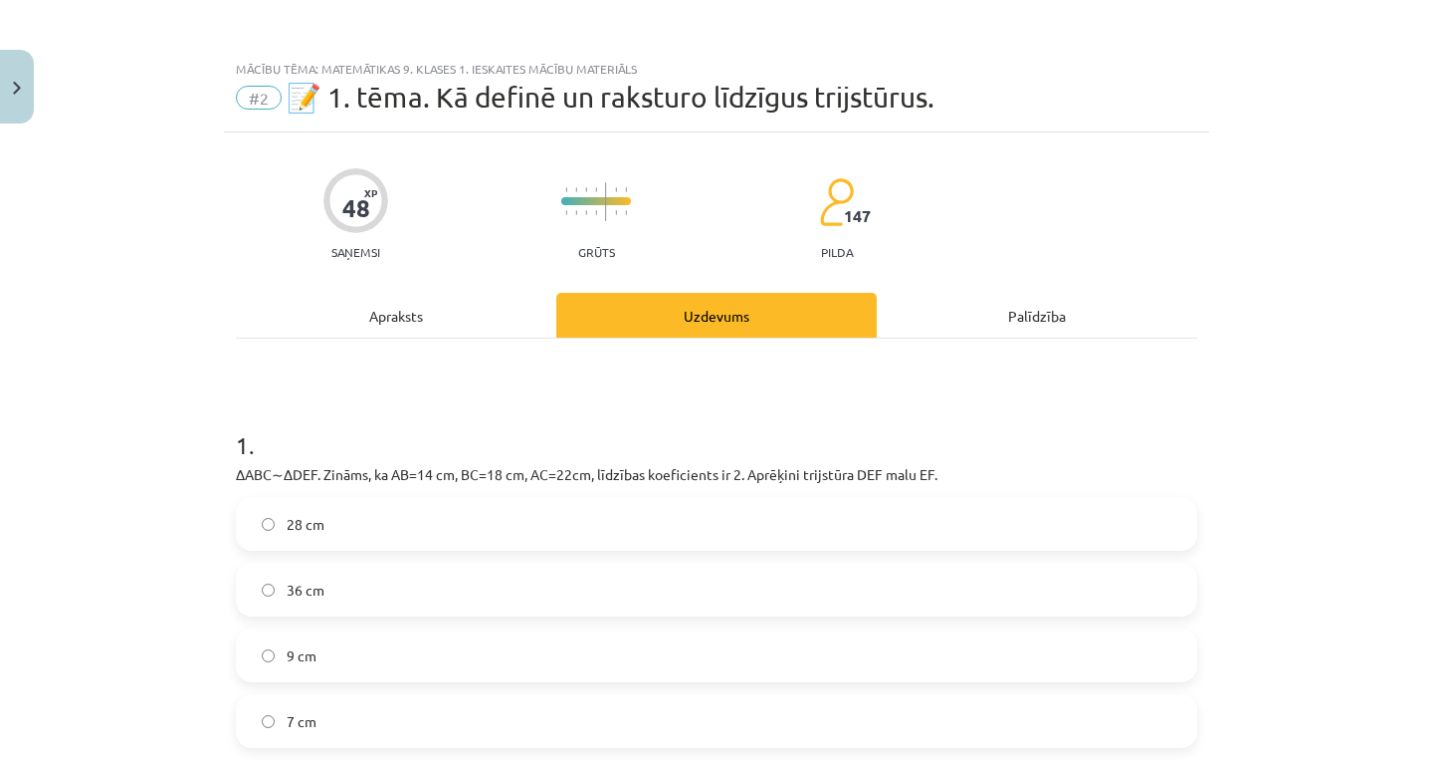
scroll to position [50, 0]
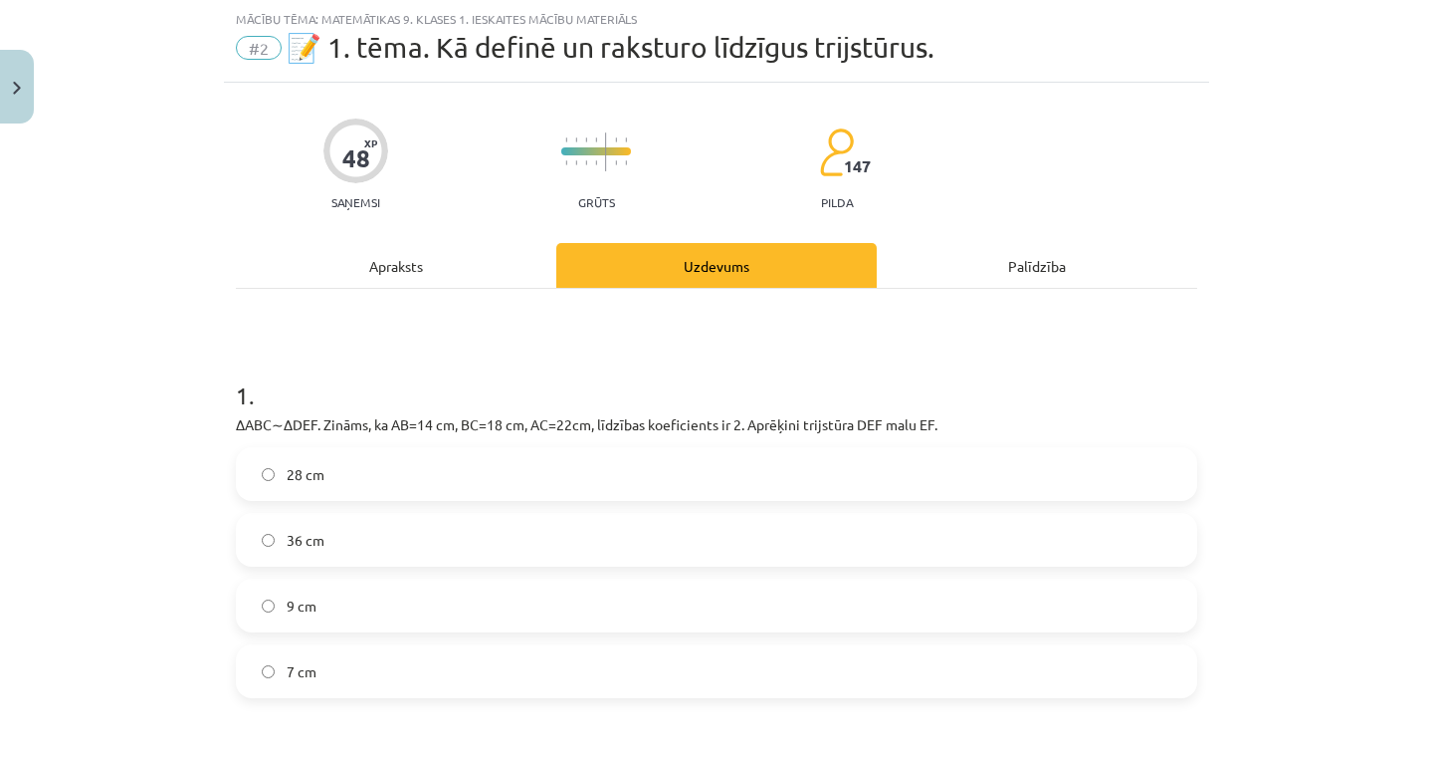
click at [406, 267] on div "Apraksts" at bounding box center [396, 265] width 321 height 45
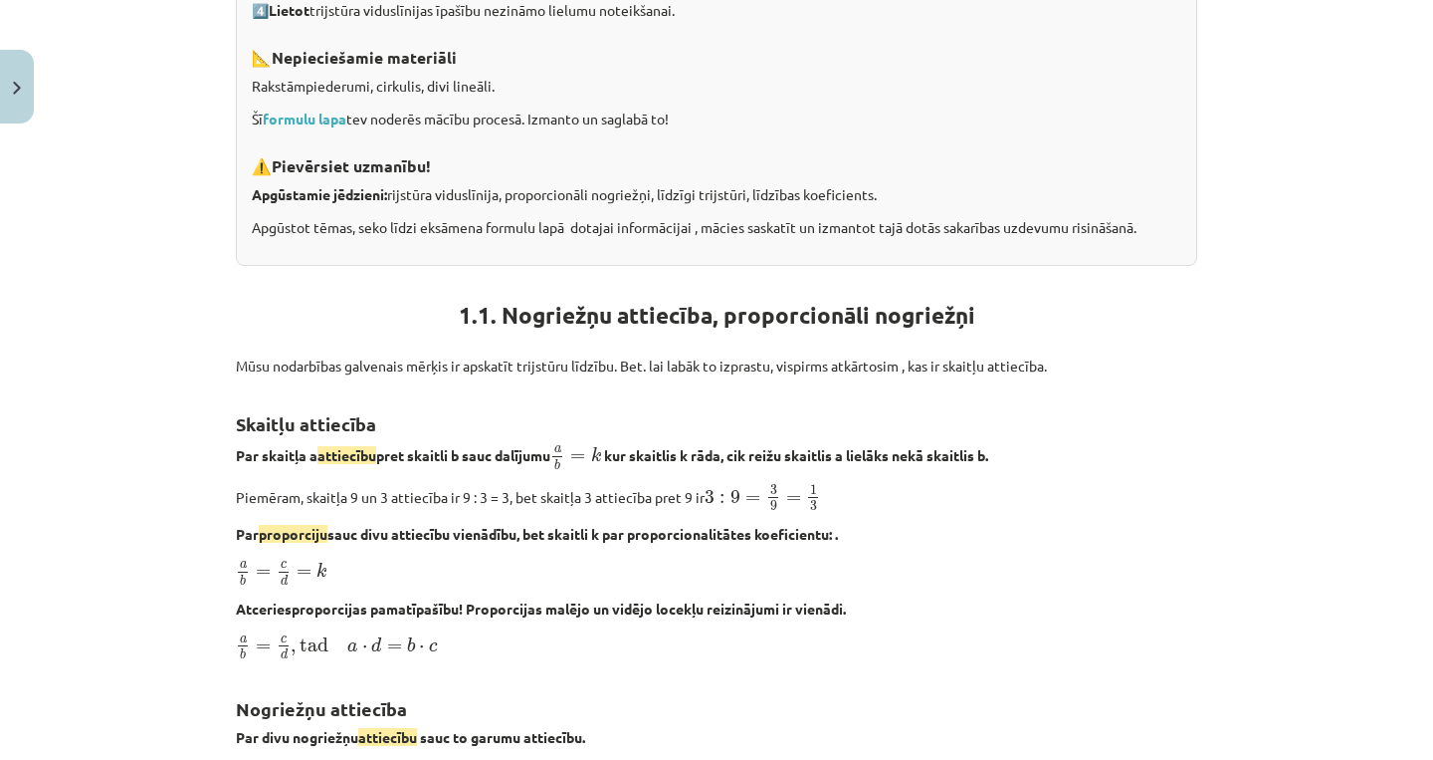
scroll to position [516, 0]
